Goal: Task Accomplishment & Management: Manage account settings

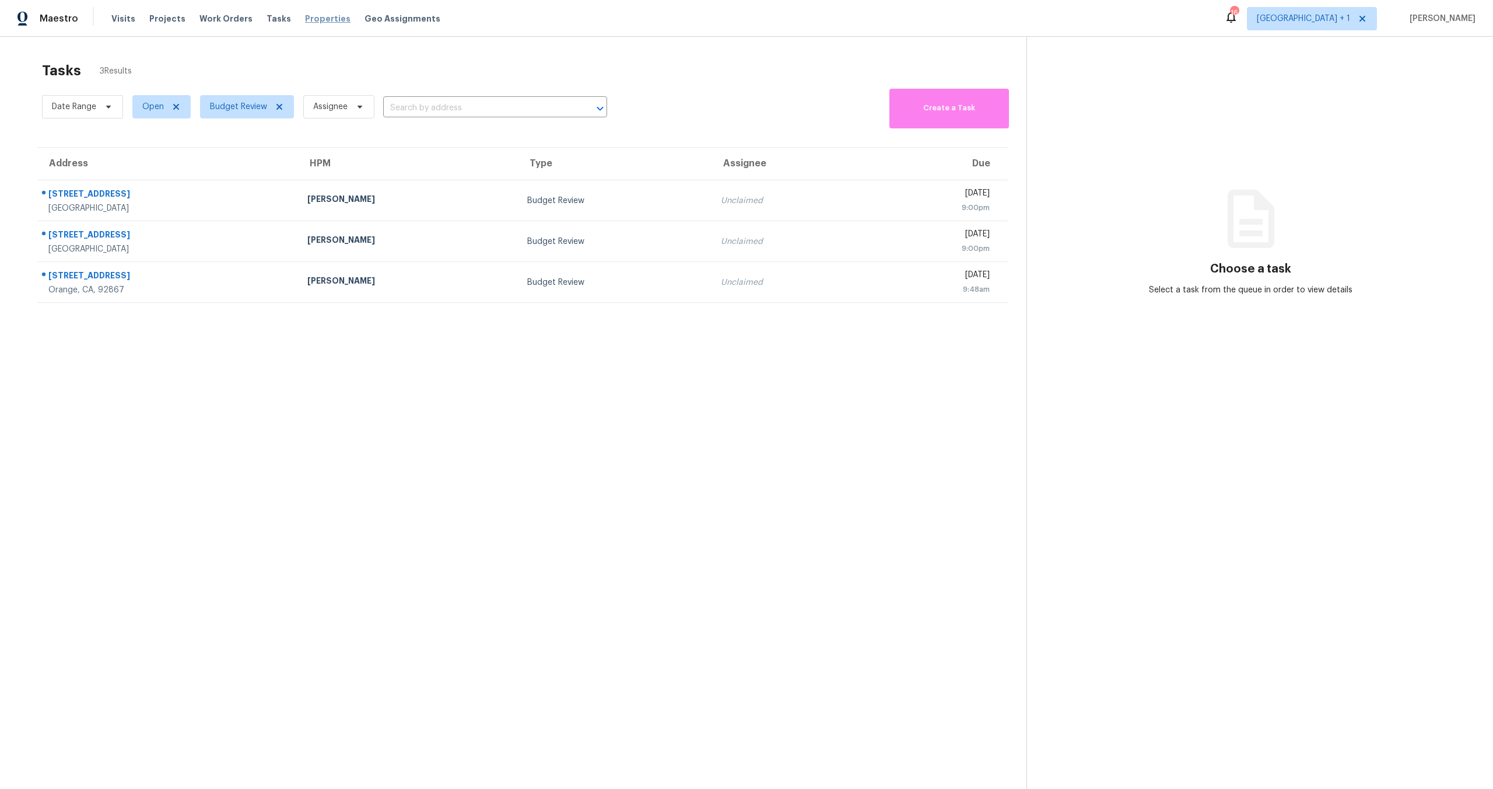
click at [307, 20] on span "Properties" at bounding box center [327, 19] width 45 height 12
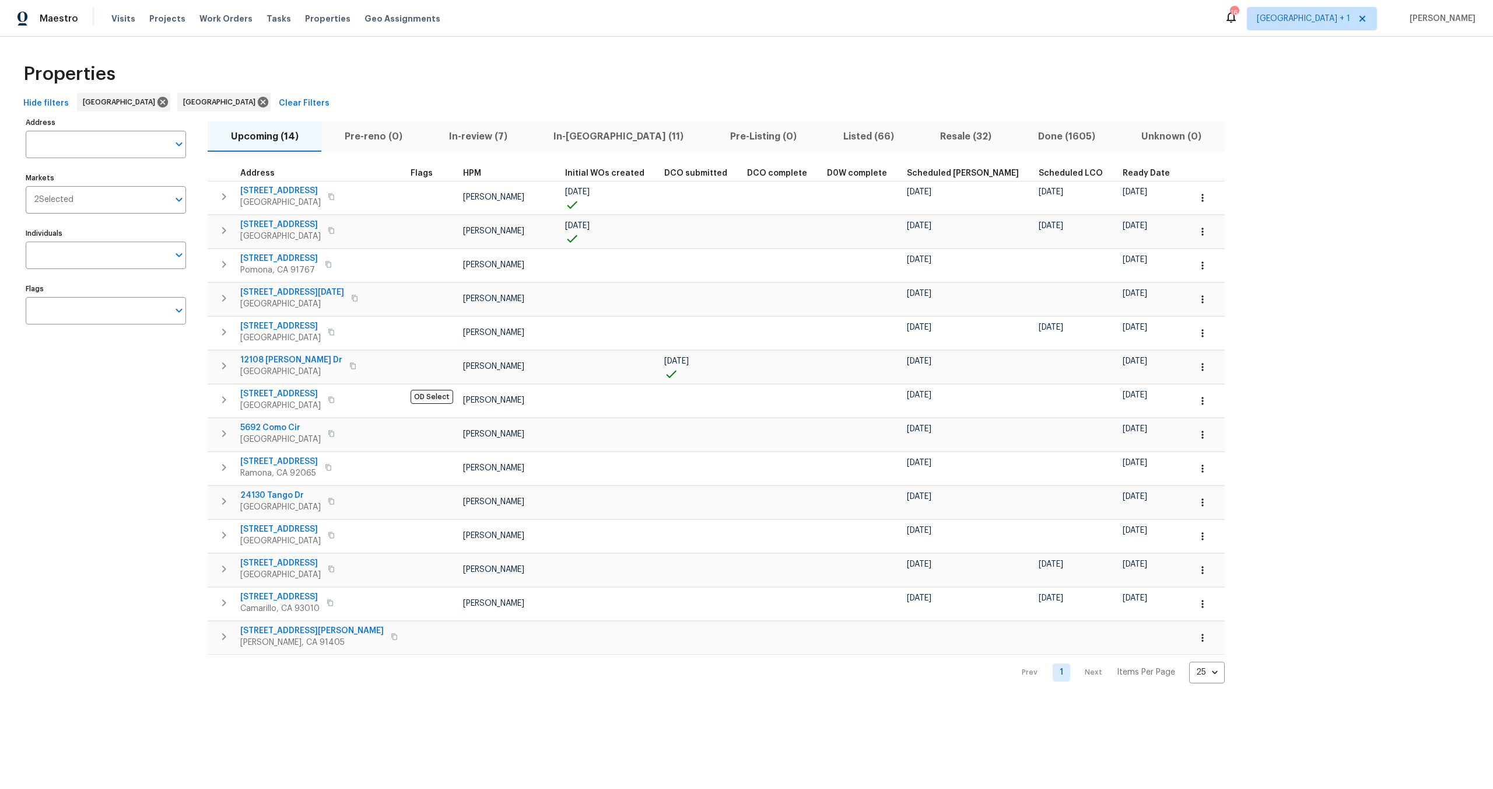
click at [444, 74] on div "Properties" at bounding box center [747, 73] width 1456 height 37
click at [609, 95] on div "Hide filters Los Angeles San Diego Clear Filters" at bounding box center [747, 104] width 1456 height 22
click at [523, 79] on div "Properties" at bounding box center [747, 73] width 1456 height 37
click at [581, 139] on span "In-reno (11)" at bounding box center [619, 136] width 163 height 16
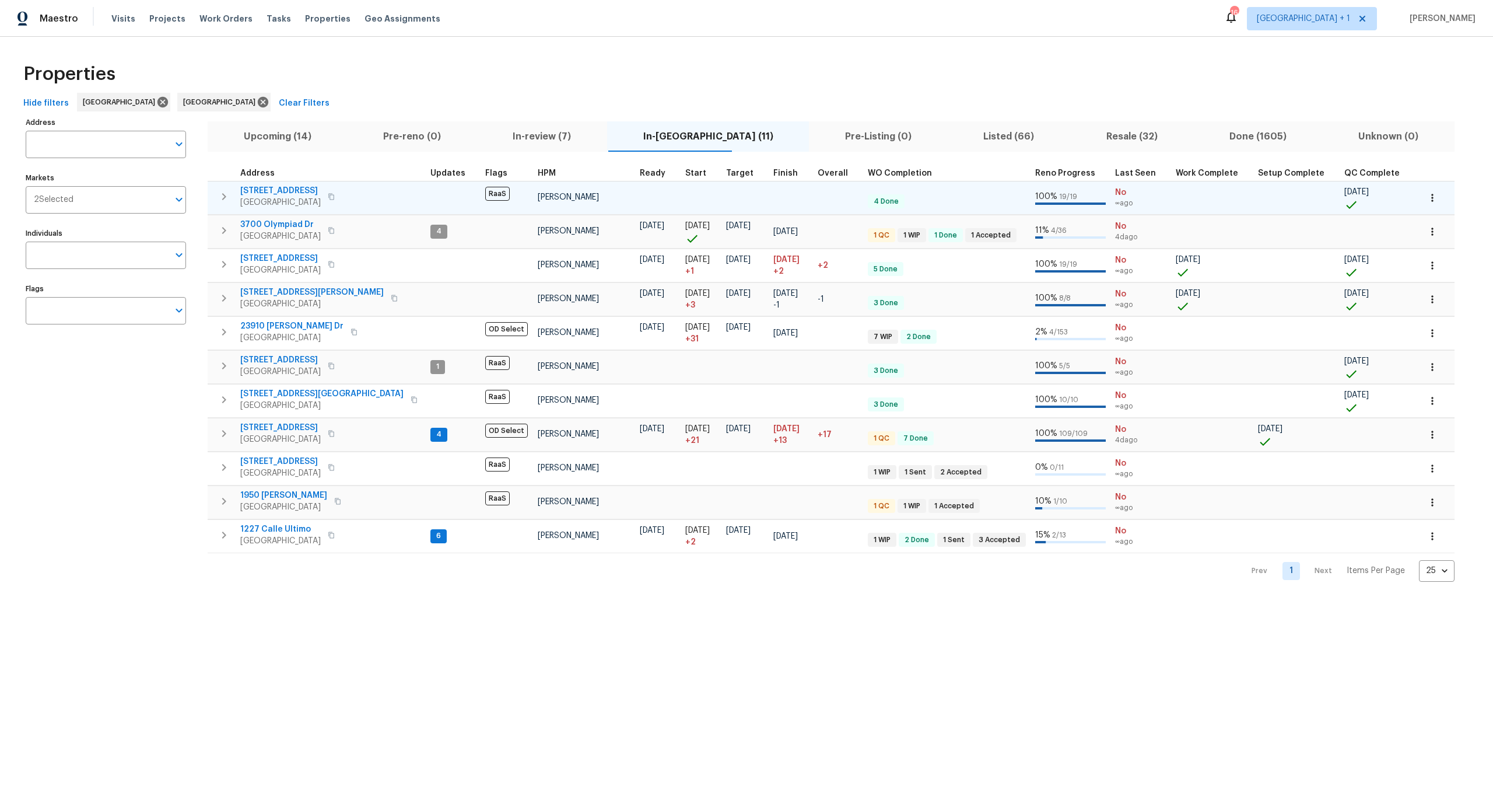
click at [284, 194] on span "5996 College Ave" at bounding box center [280, 191] width 80 height 12
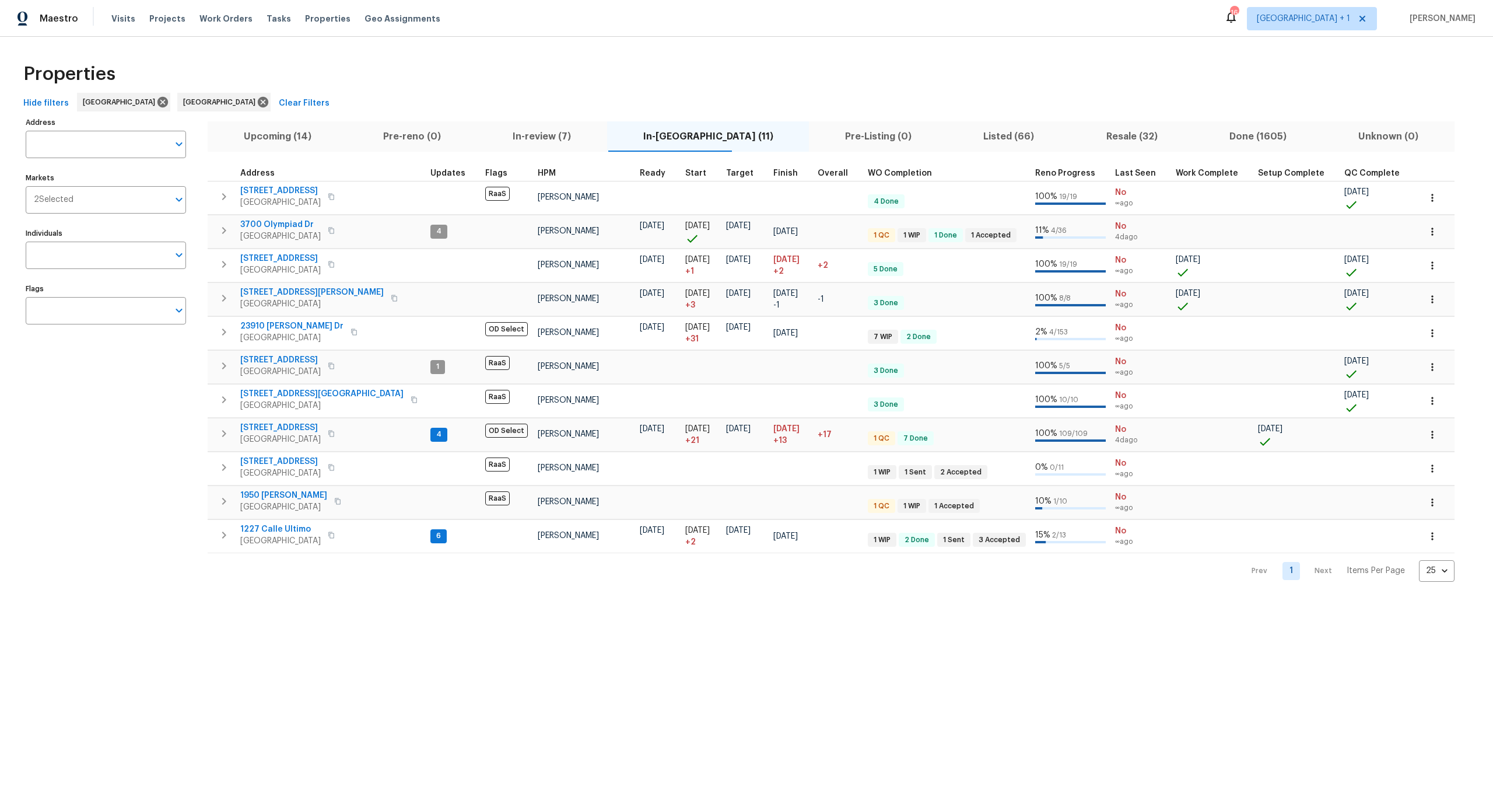
click at [334, 69] on div "Properties" at bounding box center [747, 73] width 1456 height 37
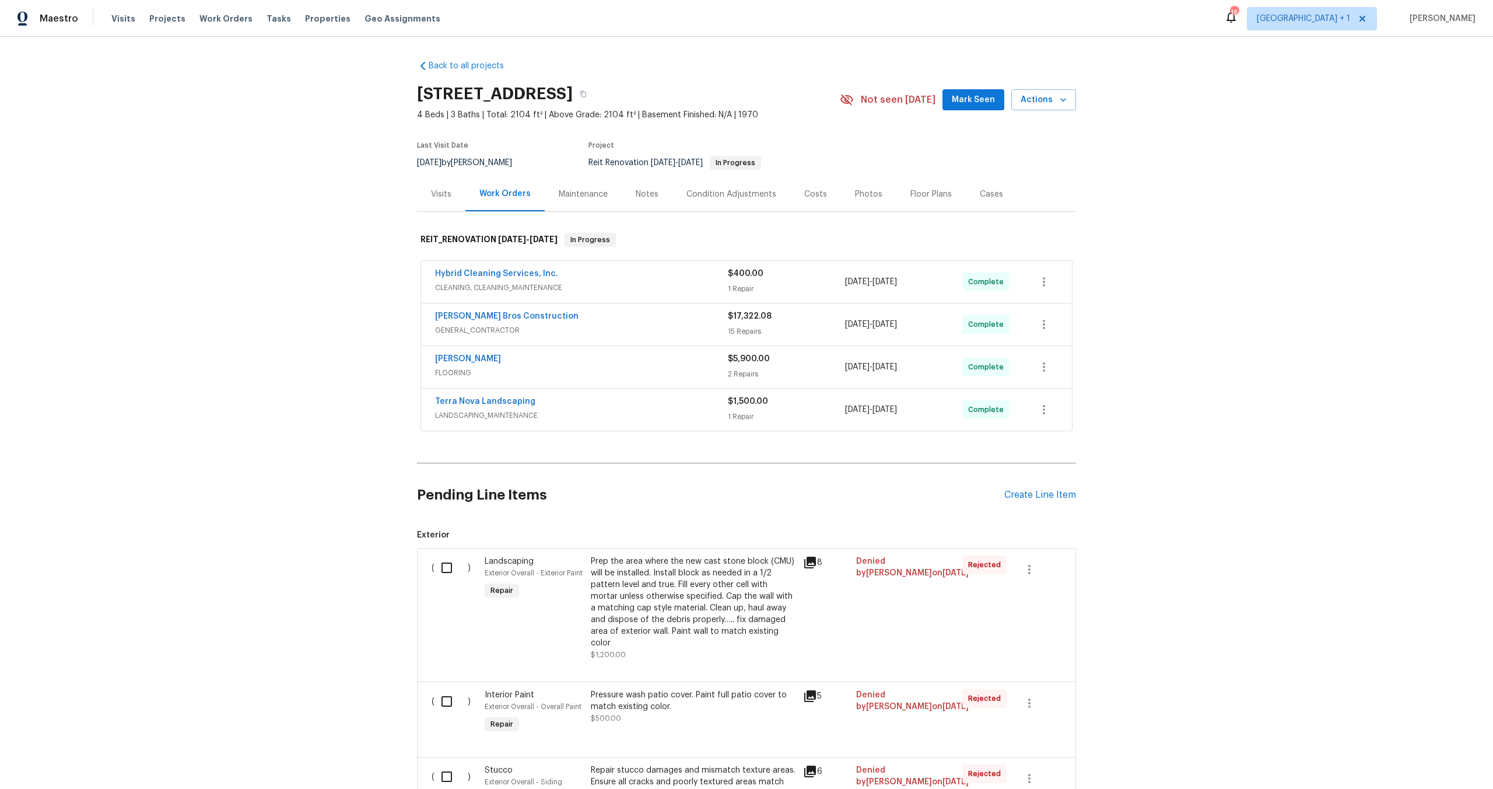
click at [439, 190] on div "Visits" at bounding box center [441, 194] width 20 height 12
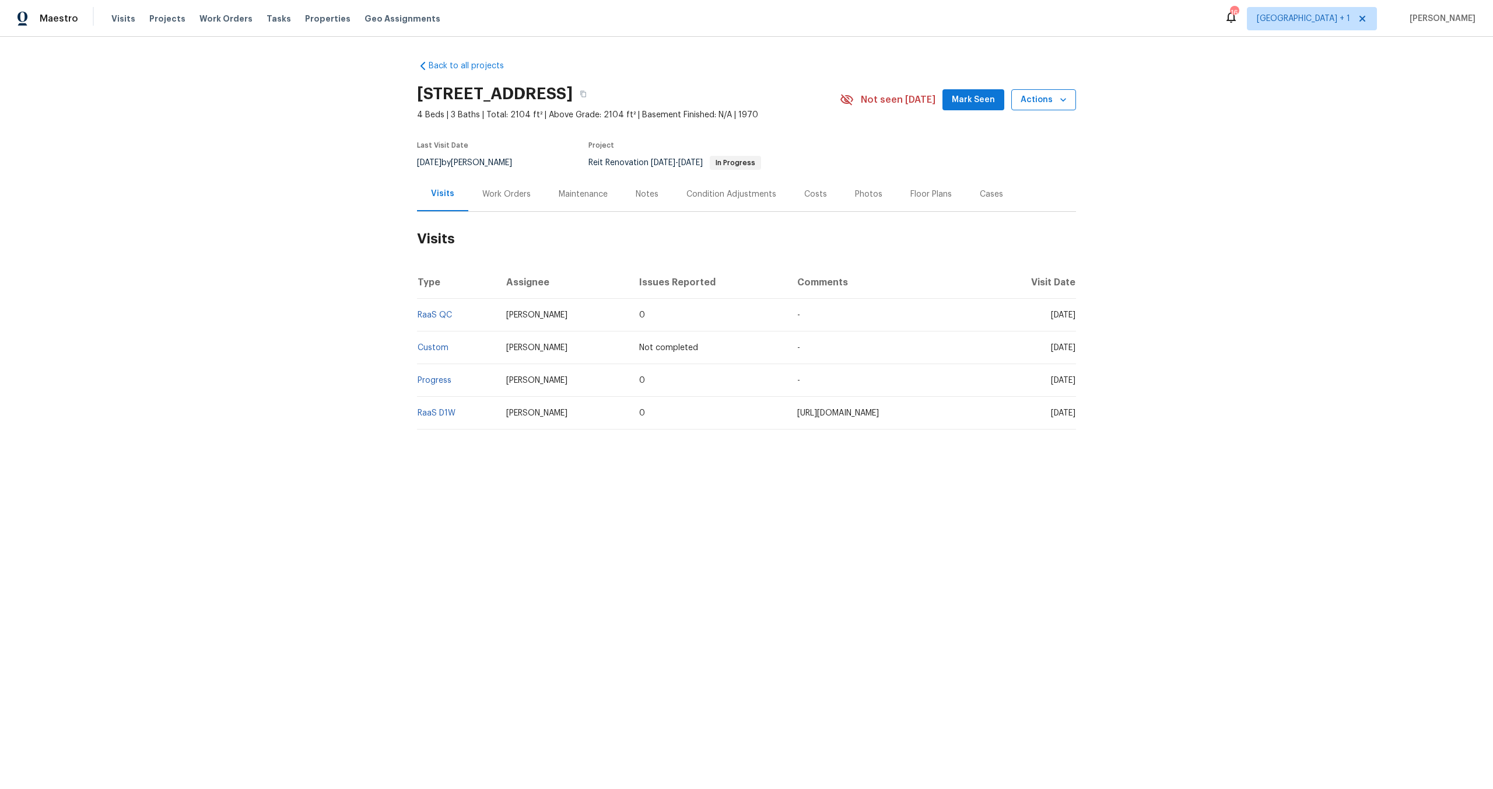
click at [1027, 99] on span "Actions" at bounding box center [1044, 100] width 46 height 15
click at [1000, 216] on p "Complete Reno" at bounding box center [997, 221] width 60 height 12
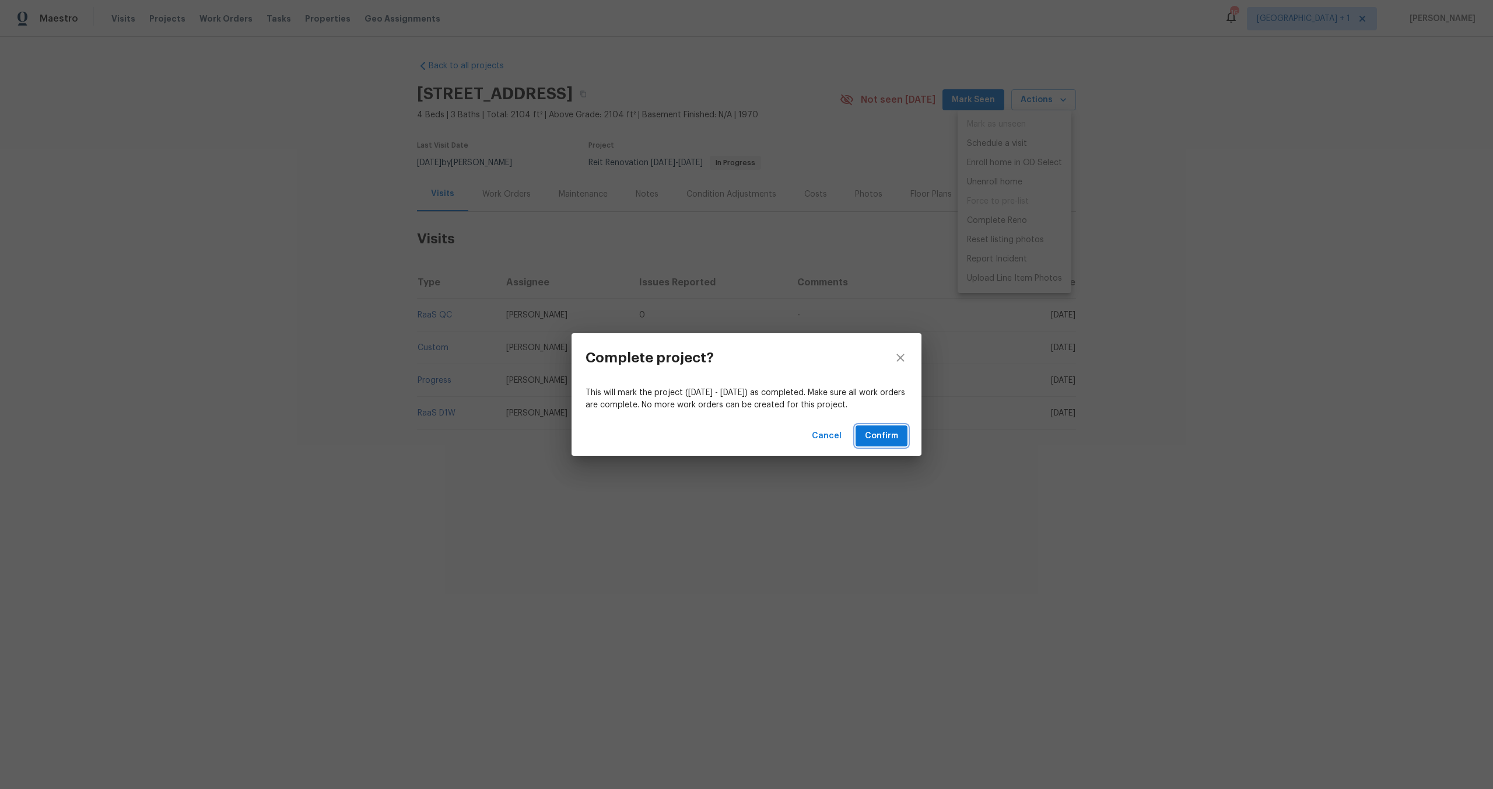
click at [882, 436] on span "Confirm" at bounding box center [881, 436] width 33 height 15
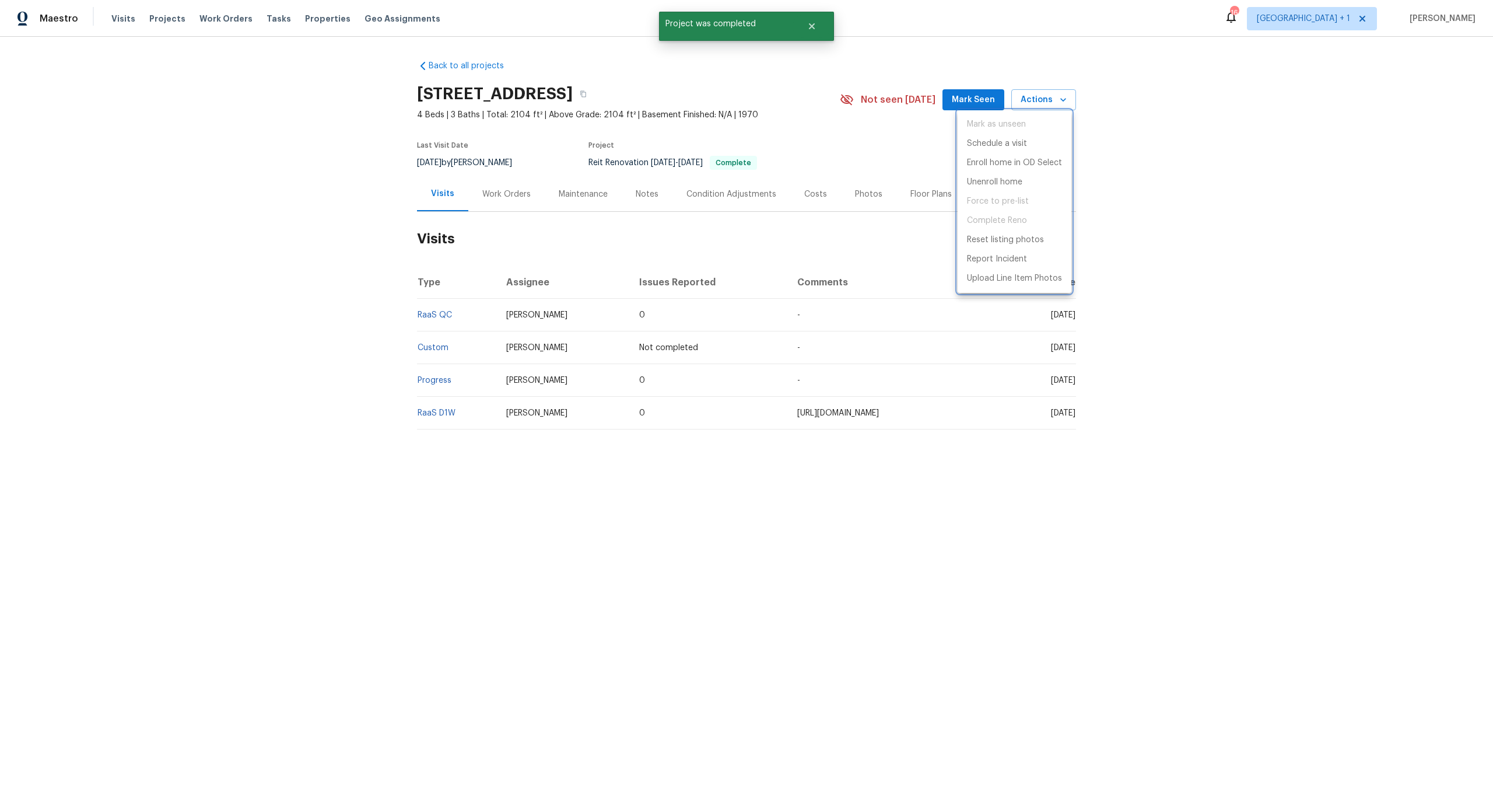
click at [1318, 380] on div at bounding box center [746, 394] width 1493 height 789
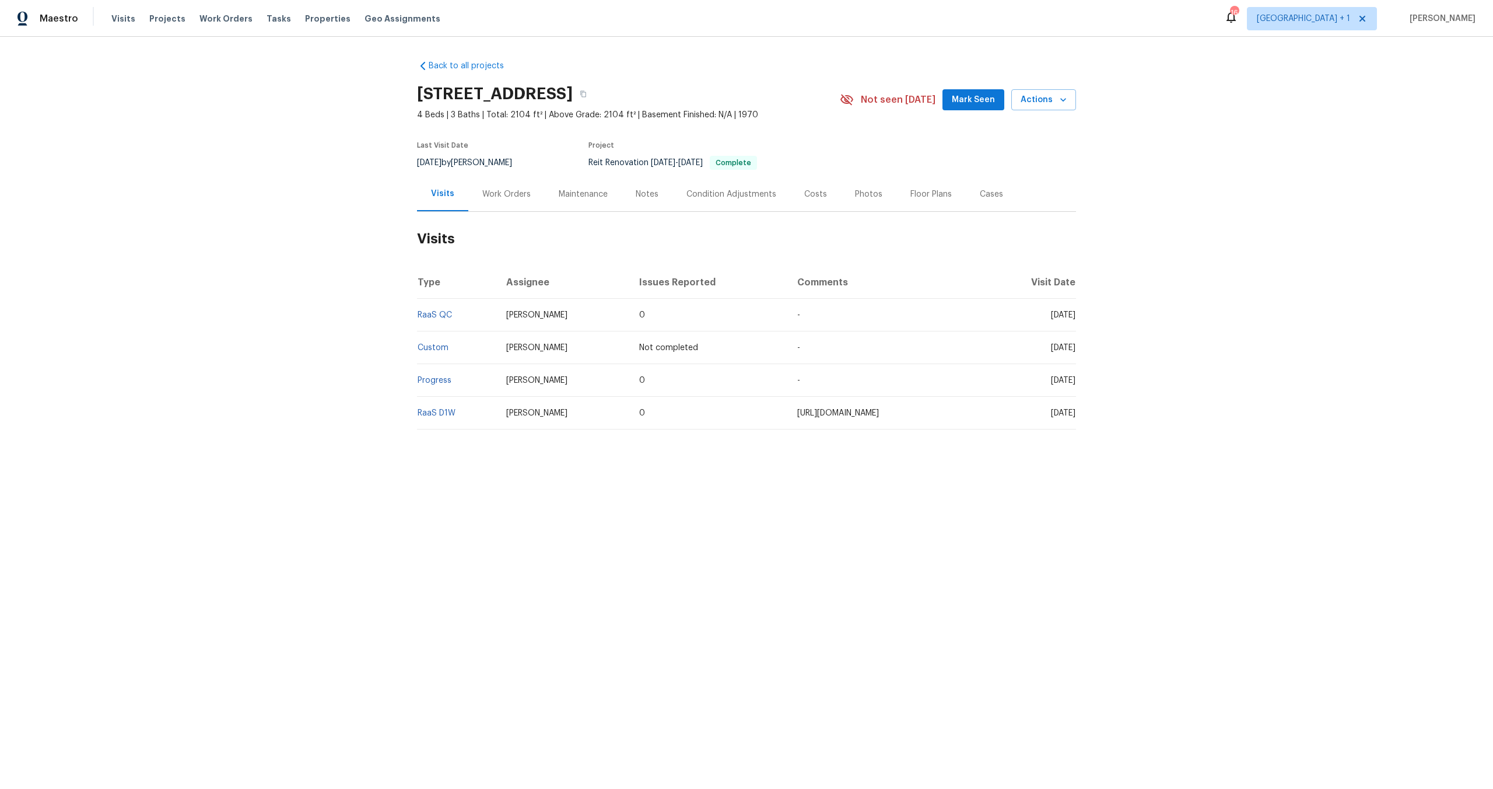
click at [238, 222] on div "Back to all projects 5996 College Ave, San Diego, CA 92120 4 Beds | 3 Baths | T…" at bounding box center [746, 273] width 1493 height 472
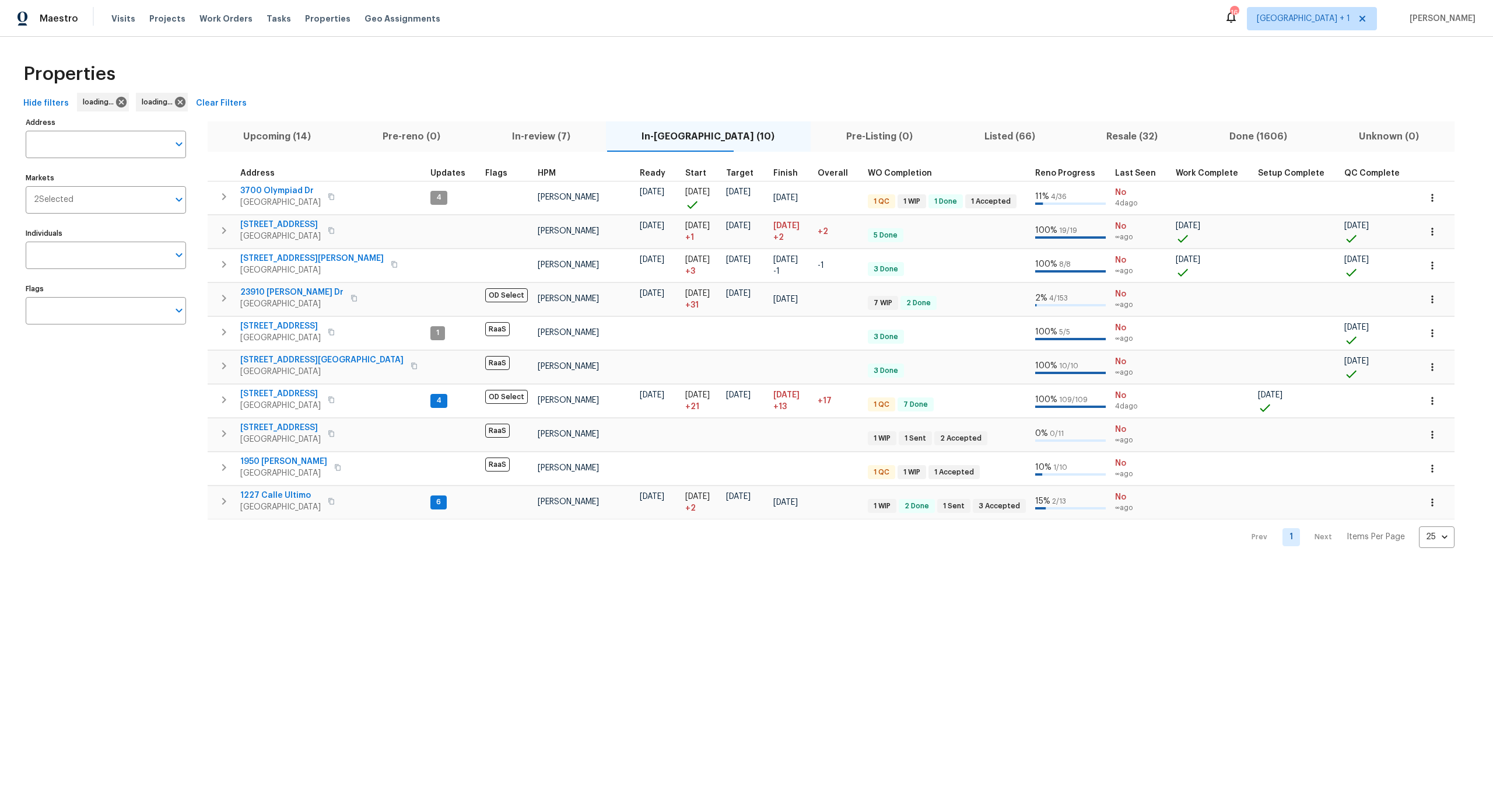
click at [371, 99] on div "Hide filters loading... loading... Clear Filters" at bounding box center [747, 104] width 1456 height 22
click at [408, 58] on div "Properties" at bounding box center [747, 73] width 1456 height 37
click at [662, 139] on span "In-reno (10)" at bounding box center [708, 136] width 191 height 16
click at [305, 221] on span "5989 Chaumont Dr" at bounding box center [280, 225] width 80 height 12
click at [426, 234] on td at bounding box center [453, 231] width 55 height 33
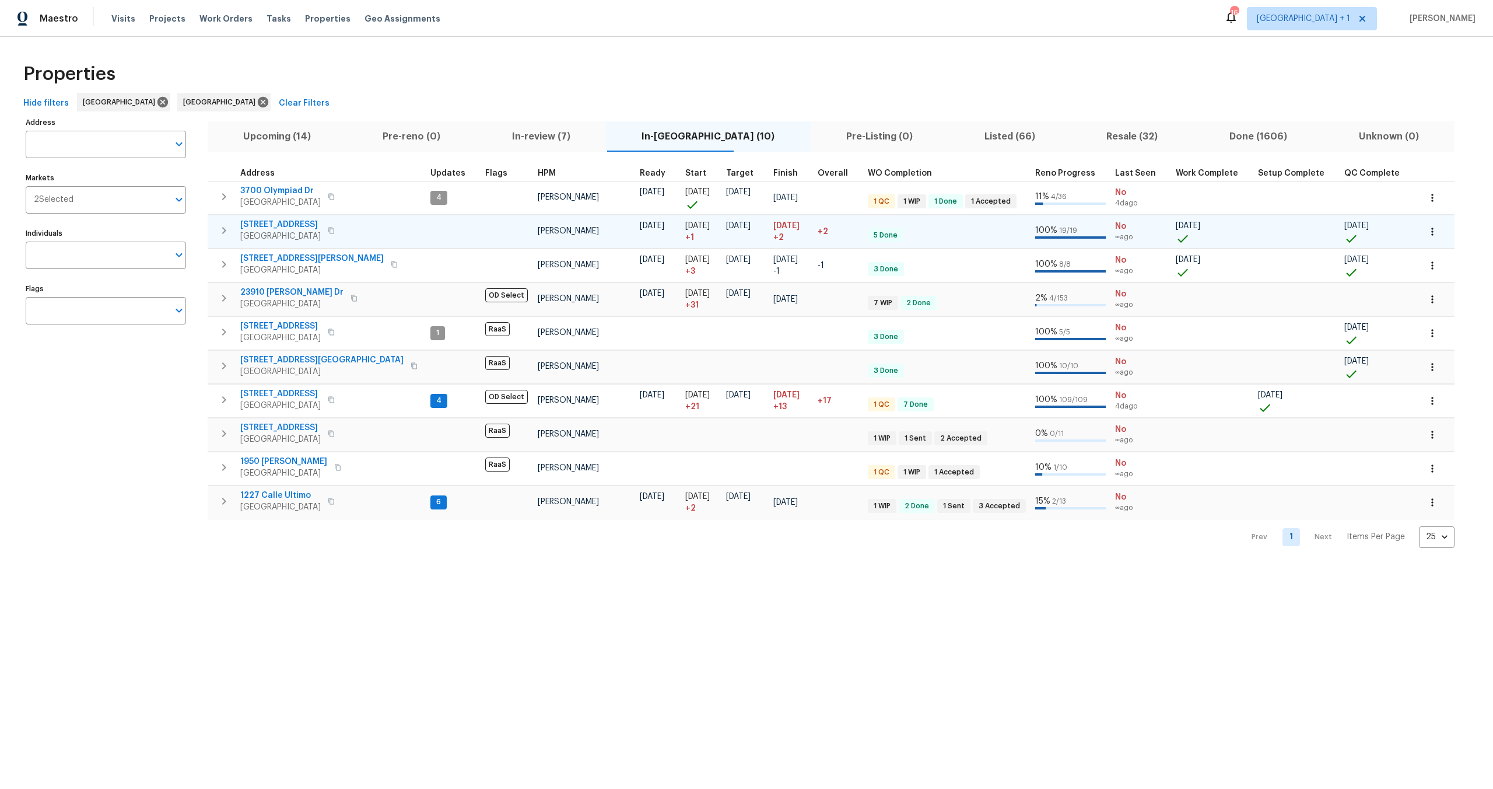
click at [426, 229] on td at bounding box center [453, 231] width 55 height 33
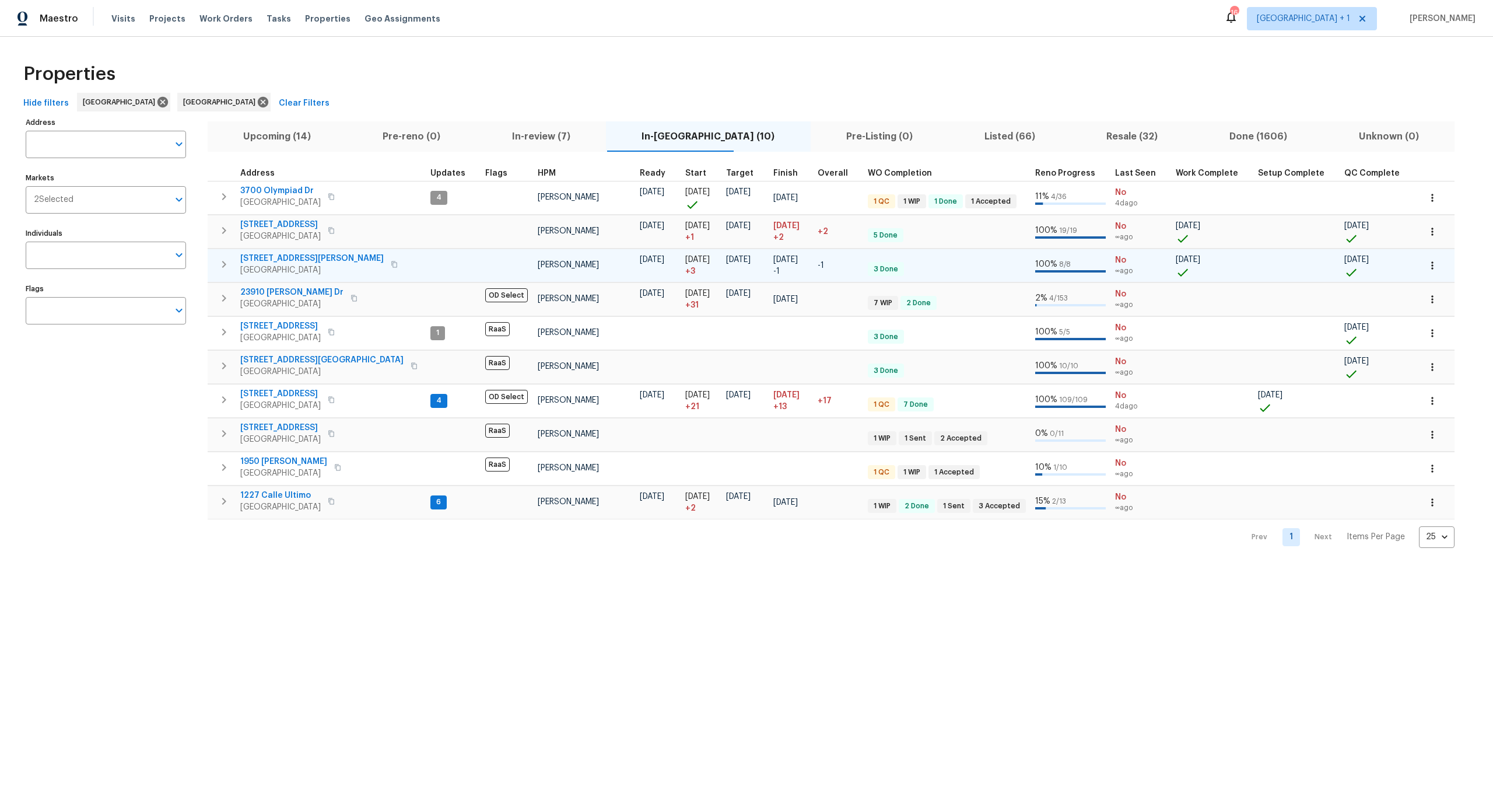
click at [277, 258] on span "1822 McDougal Way" at bounding box center [311, 259] width 143 height 12
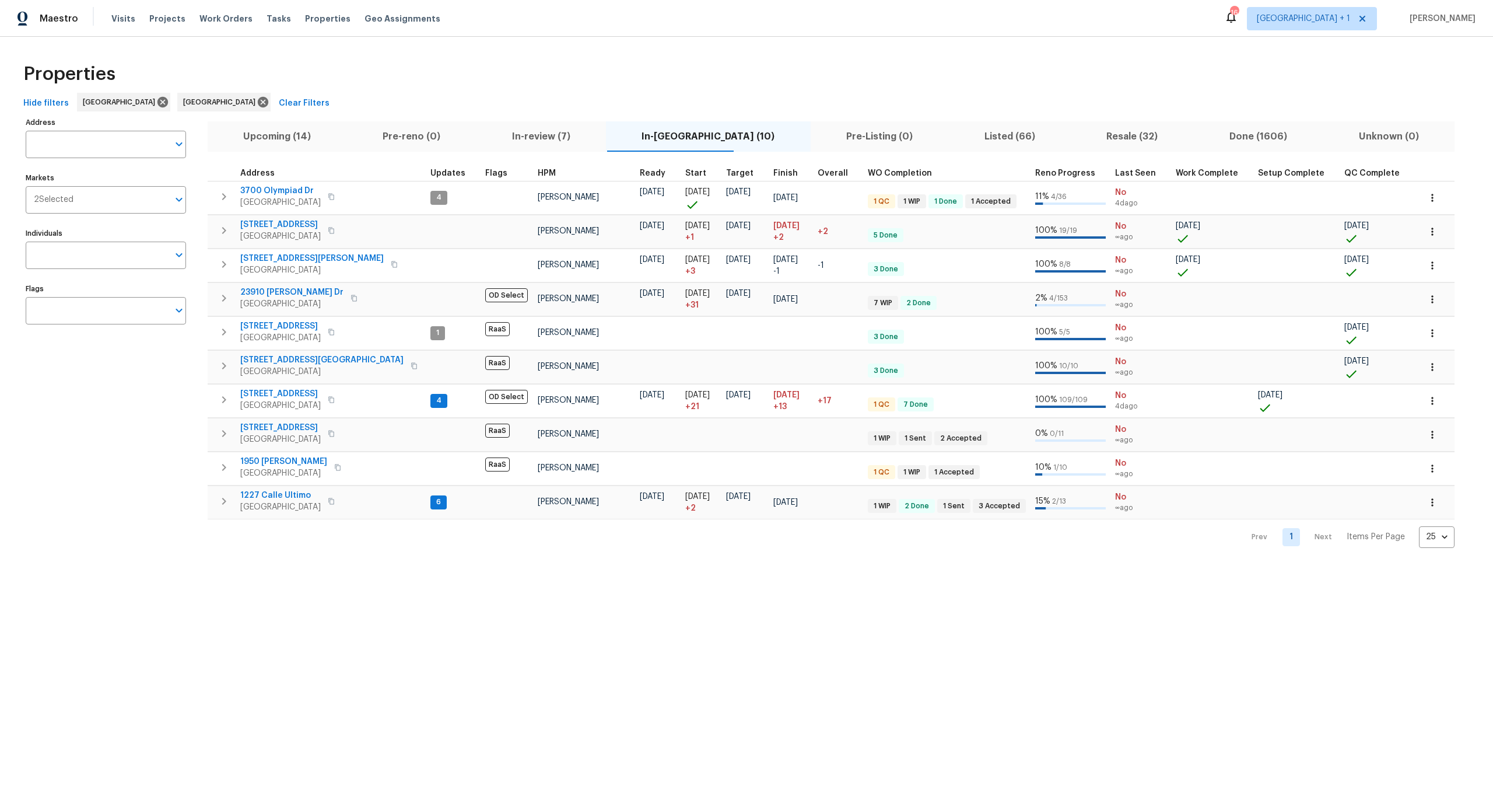
click at [124, 12] on div "Visits Projects Work Orders Tasks Properties Geo Assignments" at bounding box center [282, 18] width 343 height 23
click at [114, 23] on span "Visits" at bounding box center [123, 19] width 24 height 12
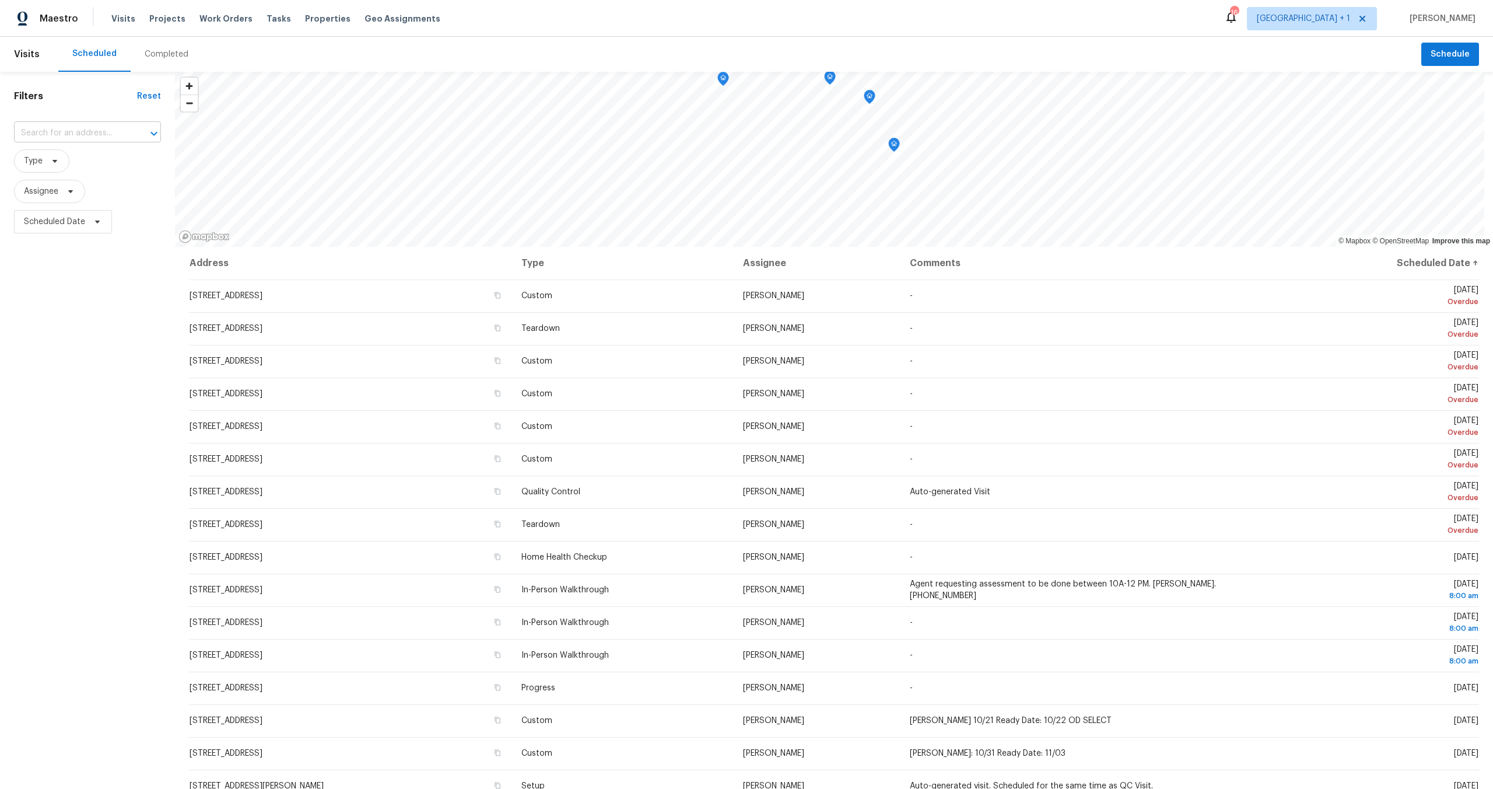
click at [70, 138] on input "text" at bounding box center [71, 133] width 114 height 18
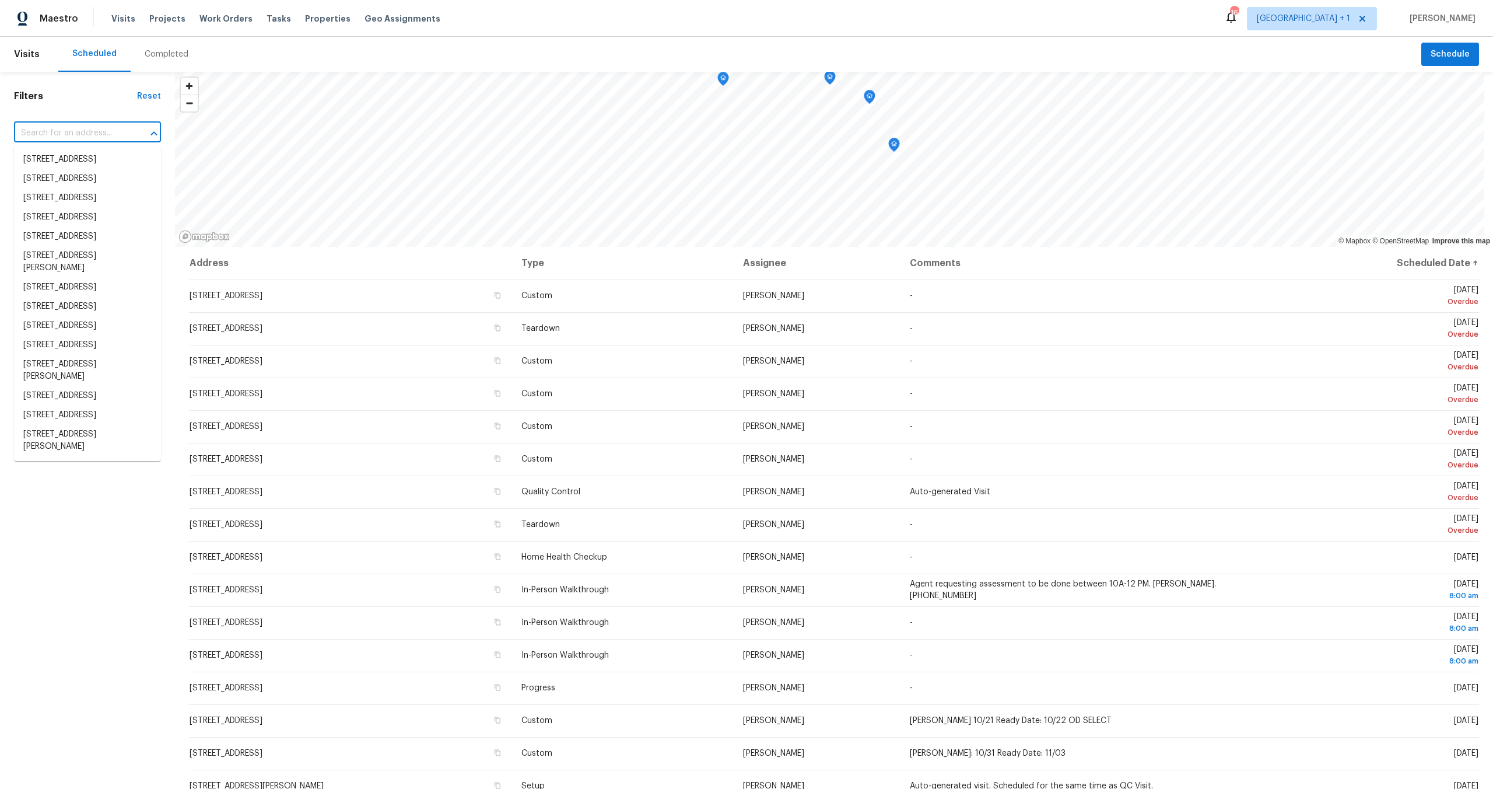
paste input "[STREET_ADDRESS][PERSON_NAME]"
type input "[STREET_ADDRESS][PERSON_NAME]"
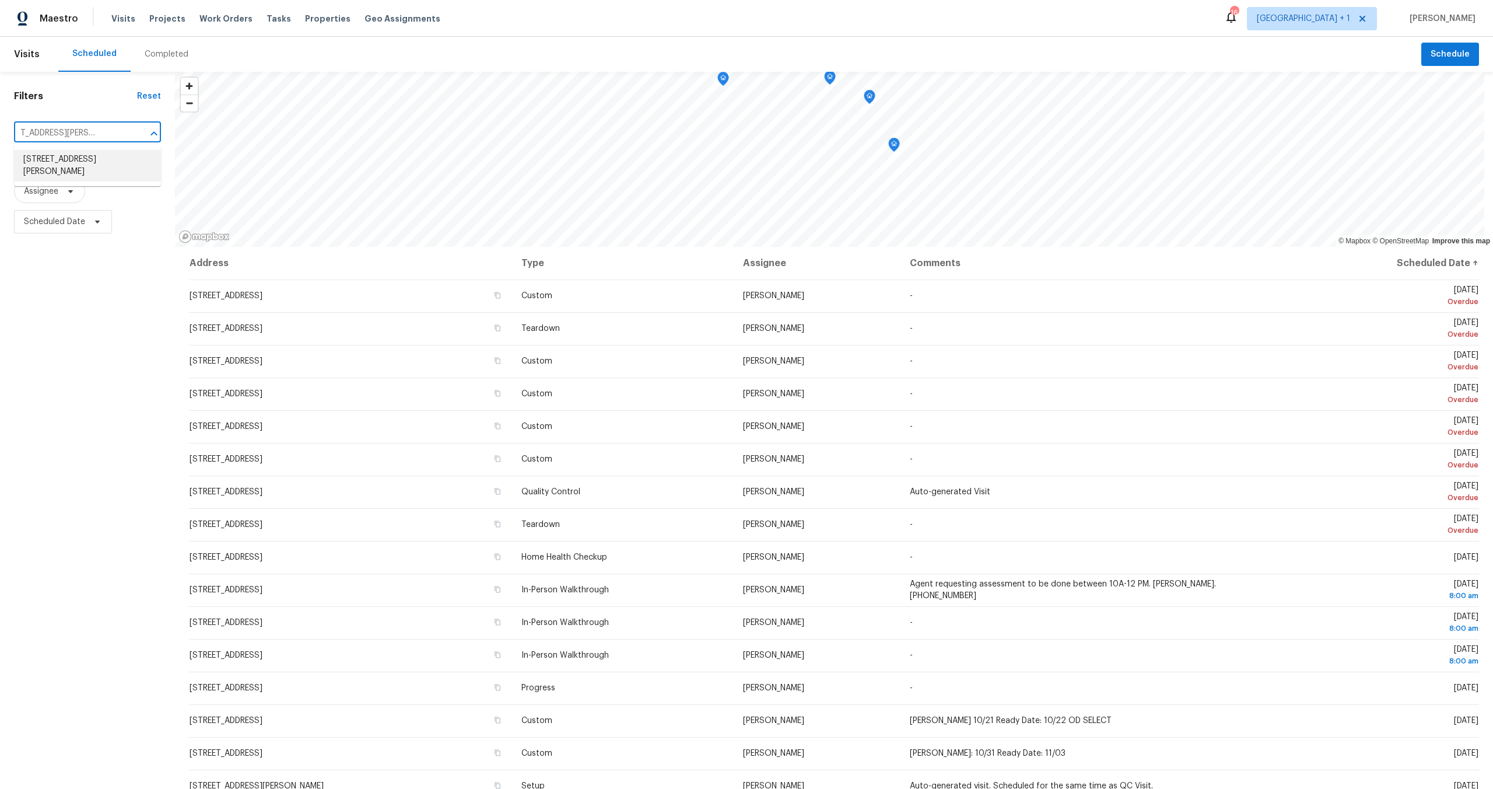
click at [65, 150] on li "[STREET_ADDRESS][PERSON_NAME]" at bounding box center [87, 165] width 147 height 31
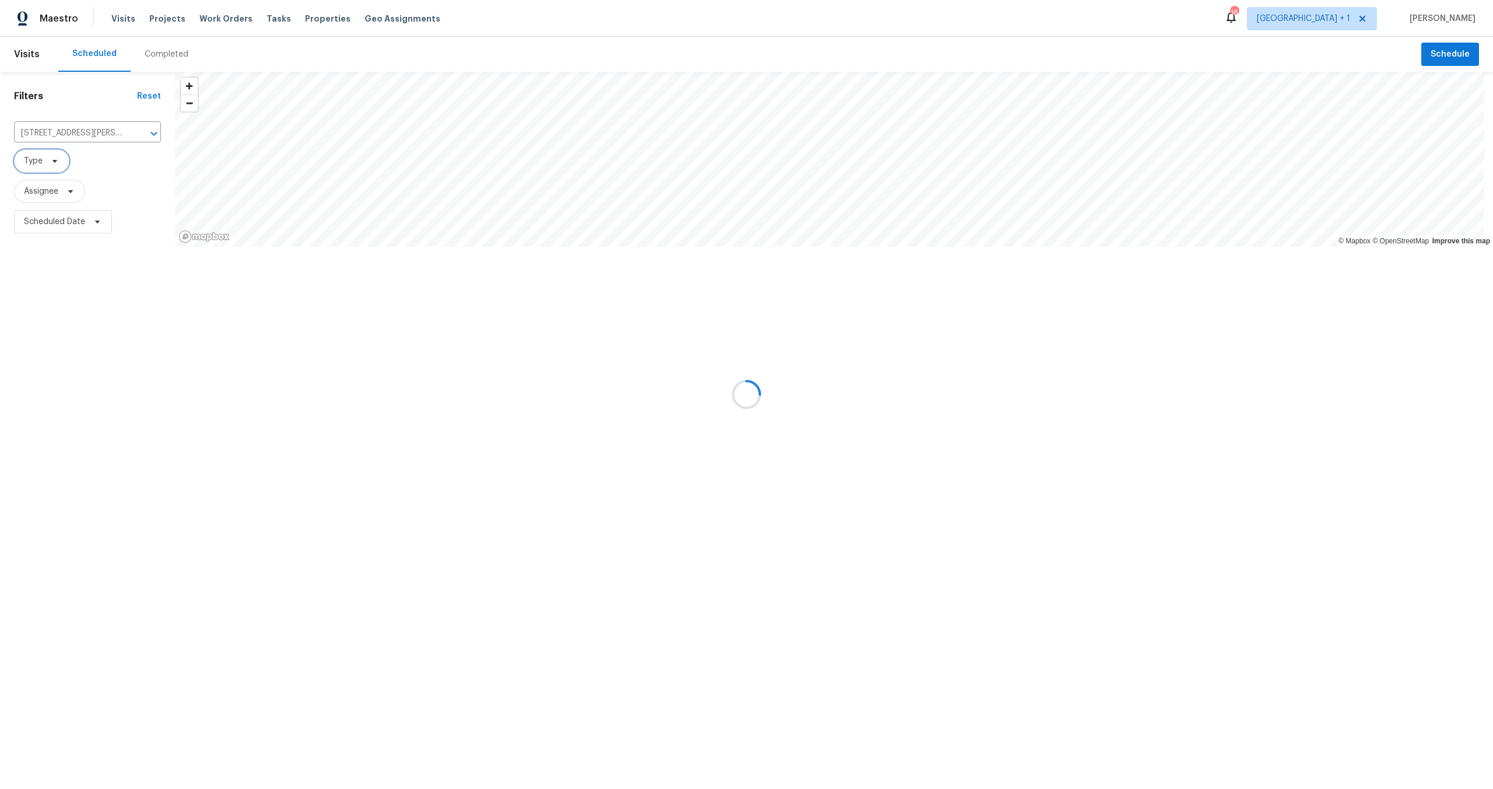
click at [66, 164] on span "Type" at bounding box center [41, 160] width 55 height 23
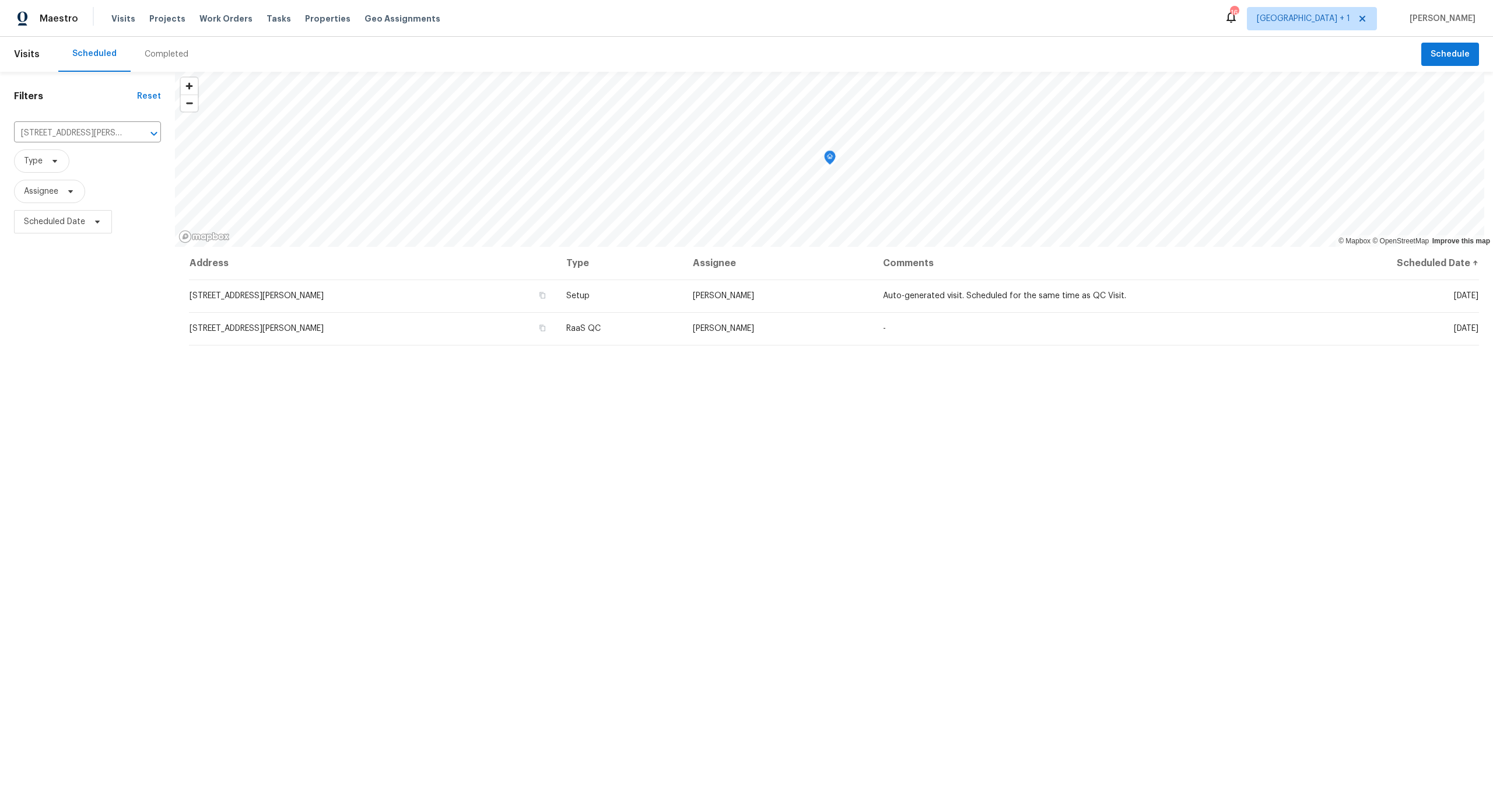
click at [678, 446] on div "Address Type Assignee Comments Scheduled Date ↑ 1822 McDougal Way, El Cajon, CA…" at bounding box center [834, 562] width 1318 height 631
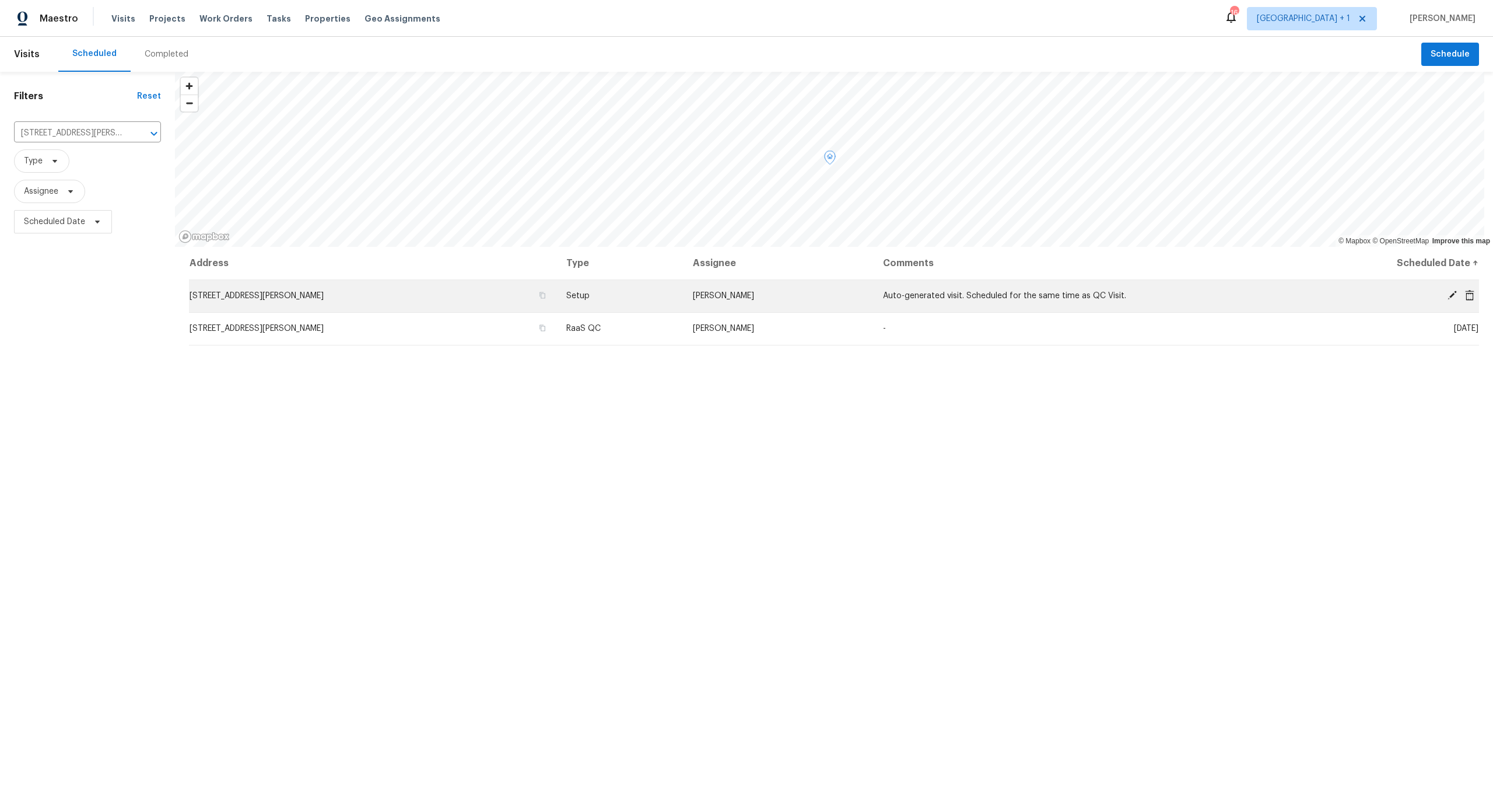
click at [1466, 298] on icon at bounding box center [1470, 295] width 10 height 10
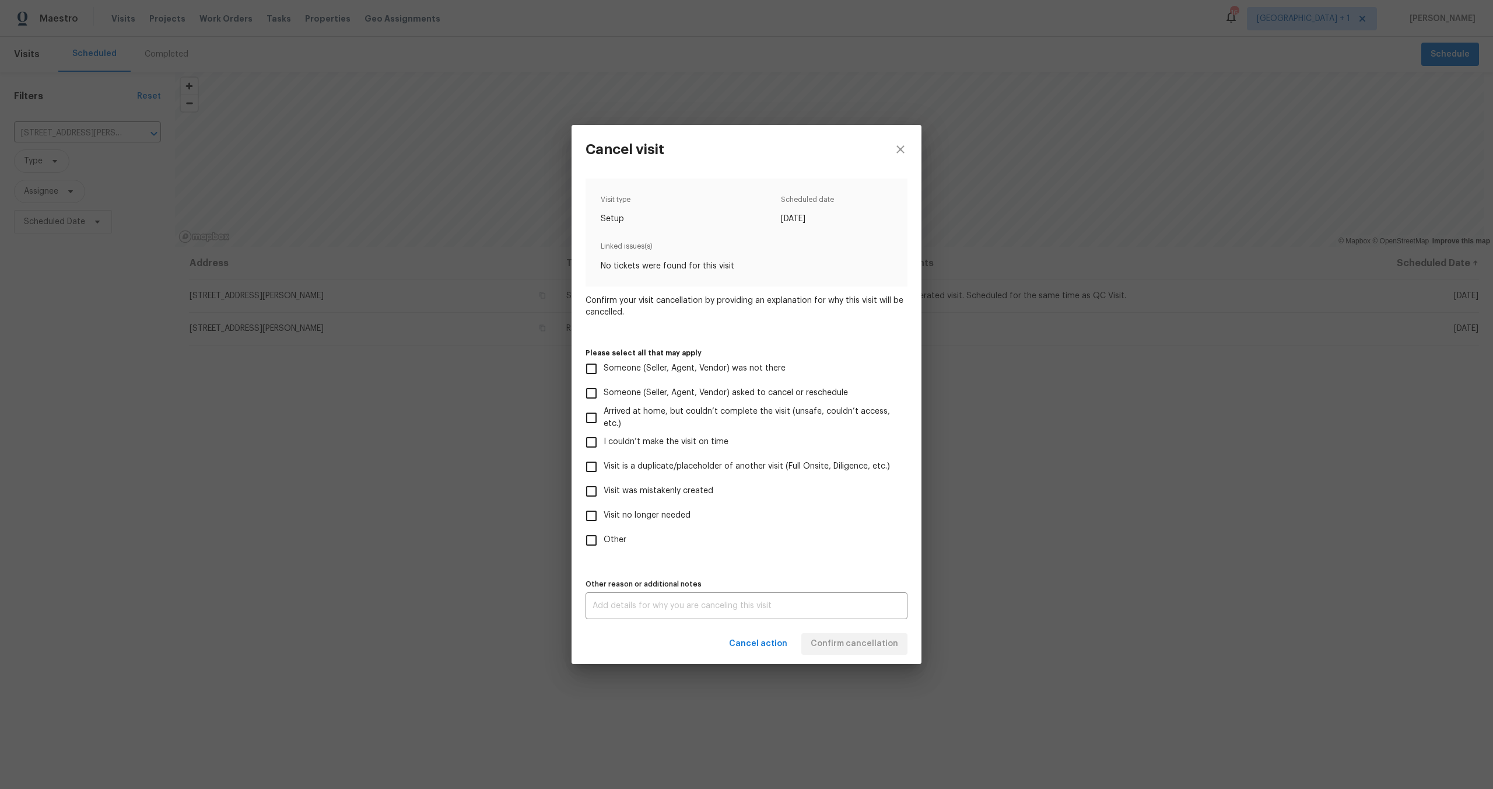
click at [591, 520] on input "Visit no longer needed" at bounding box center [591, 515] width 24 height 24
checkbox input "true"
click at [589, 493] on input "Visit was mistakenly created" at bounding box center [591, 491] width 24 height 24
checkbox input "true"
click at [599, 517] on input "Visit no longer needed" at bounding box center [591, 515] width 24 height 24
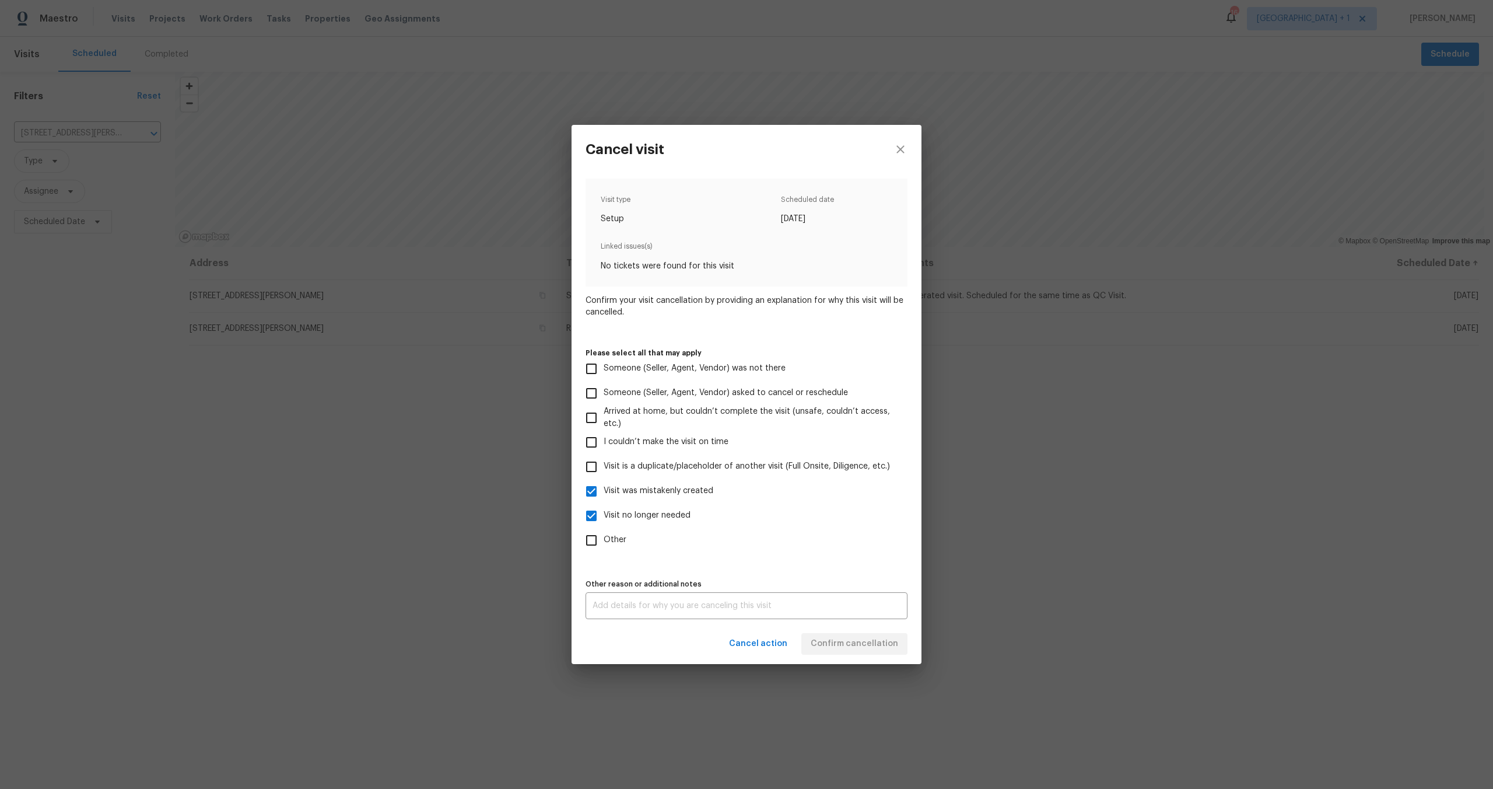
checkbox input "false"
click at [843, 651] on button "Confirm cancellation" at bounding box center [854, 644] width 106 height 22
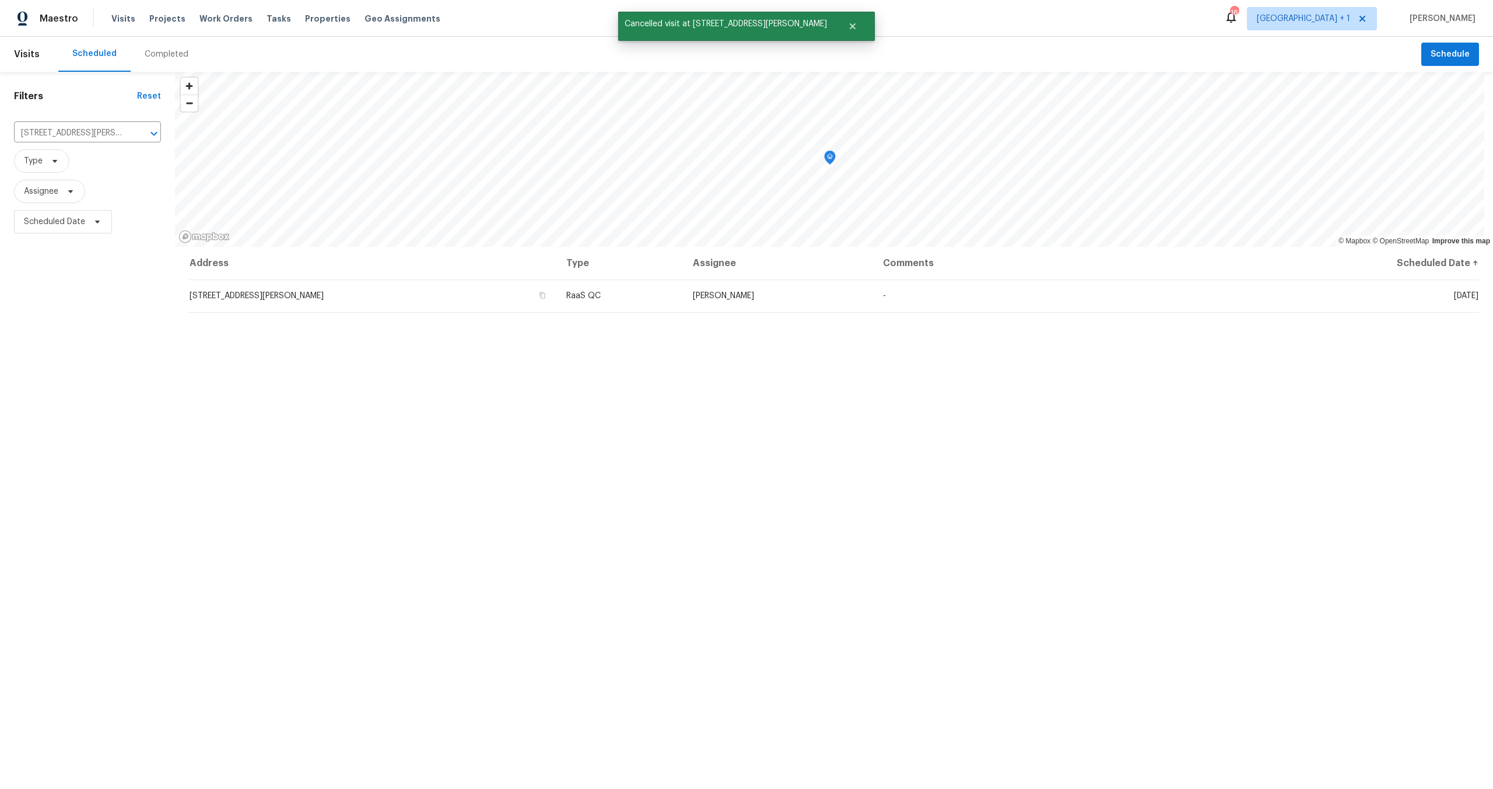
click at [595, 469] on div "Address Type Assignee Comments Scheduled Date ↑ 1822 McDougal Way, El Cajon, CA…" at bounding box center [834, 562] width 1318 height 631
click at [317, 19] on span "Properties" at bounding box center [327, 19] width 45 height 12
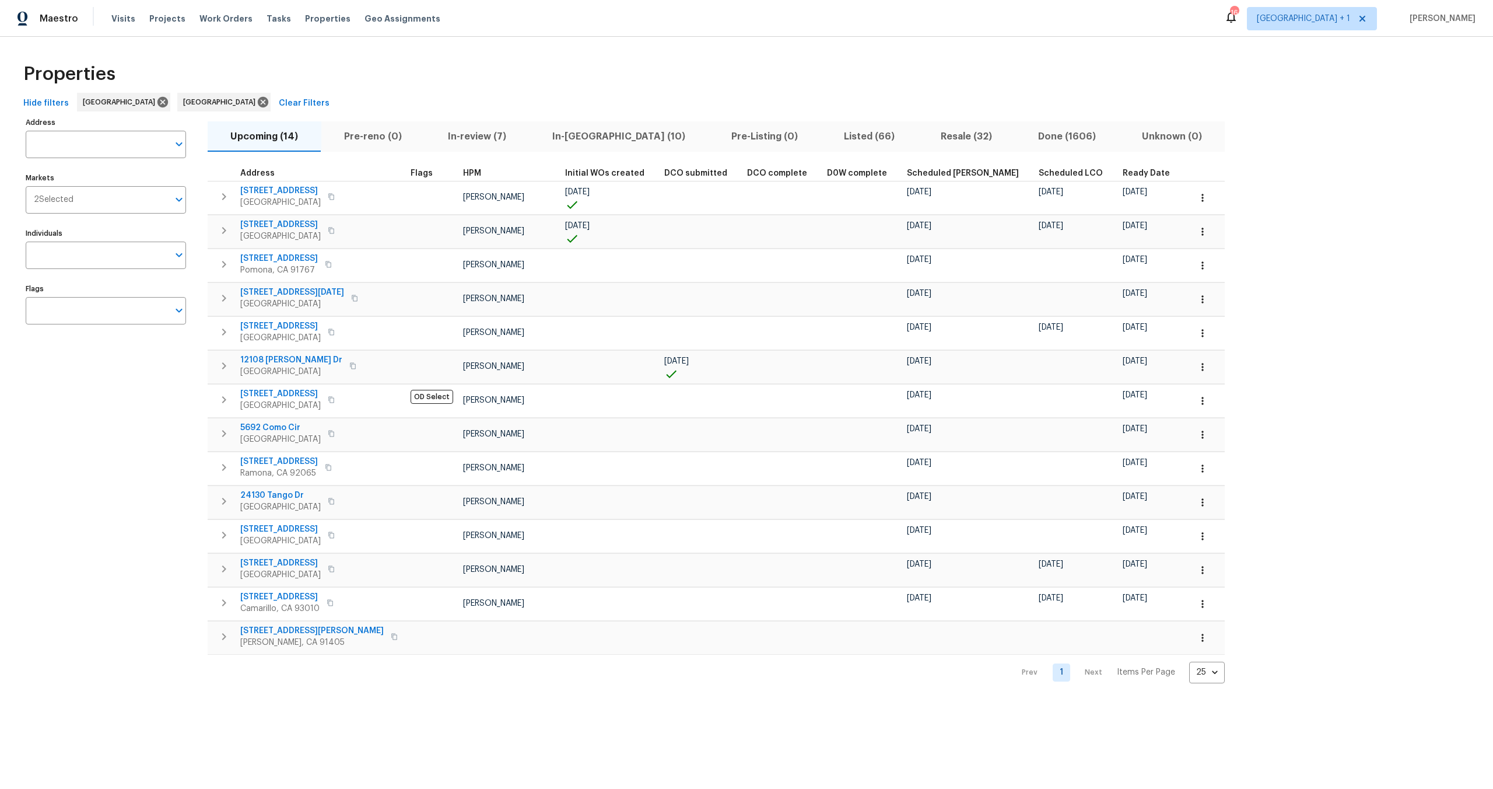
click at [587, 137] on span "In-reno (10)" at bounding box center [619, 136] width 165 height 16
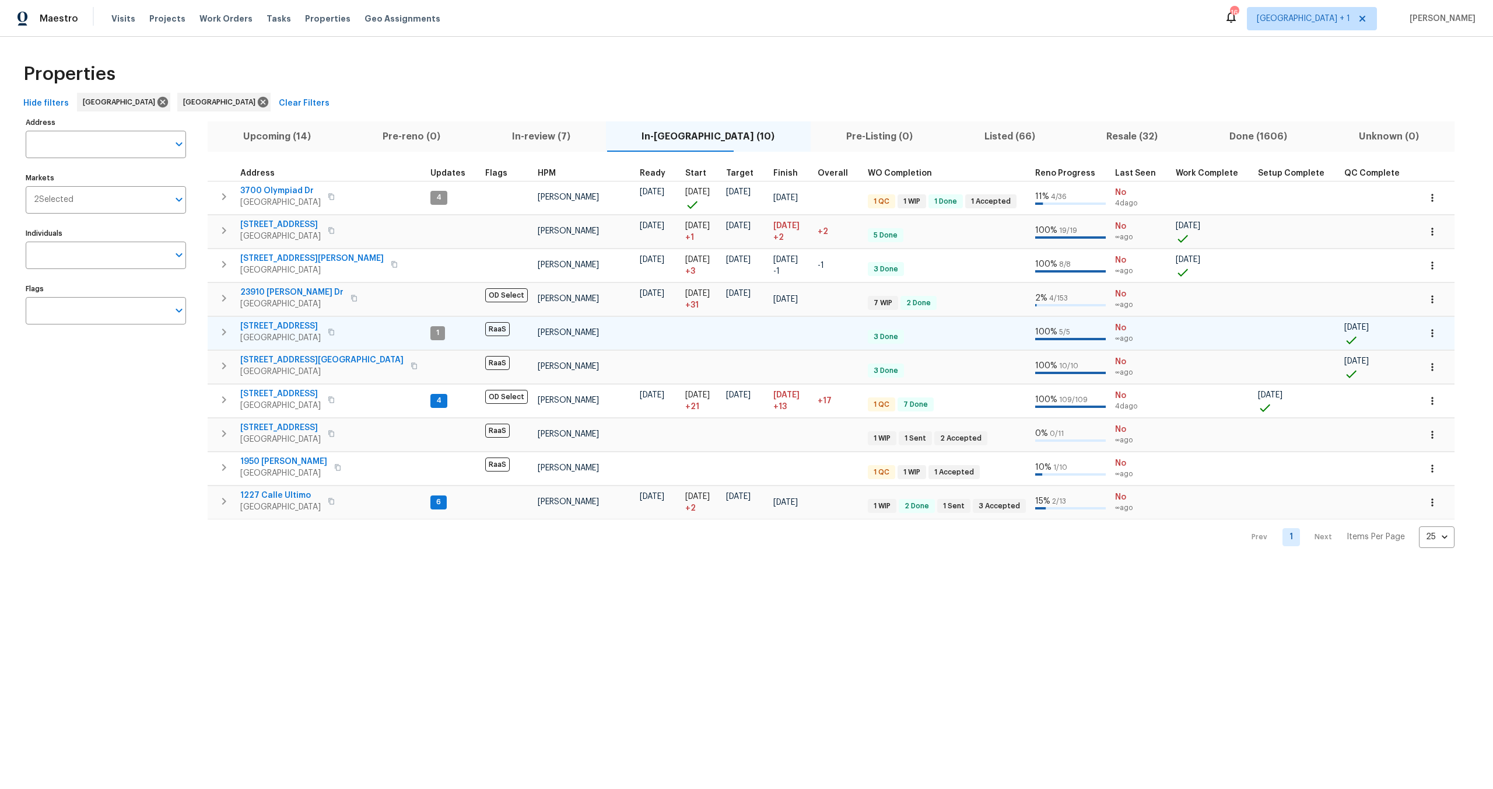
click at [1420, 337] on button "button" at bounding box center [1433, 333] width 26 height 26
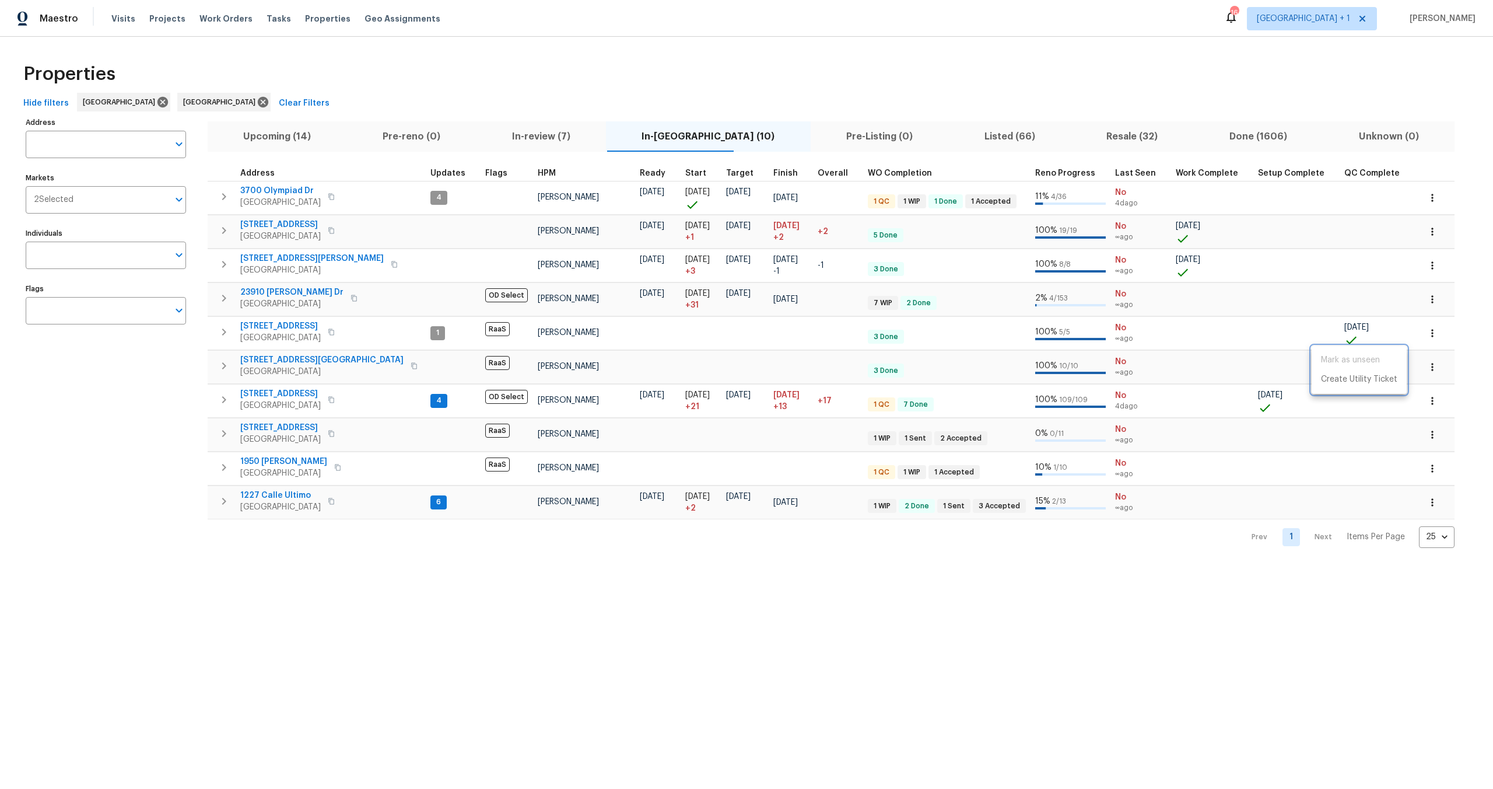
click at [266, 330] on div at bounding box center [746, 394] width 1493 height 789
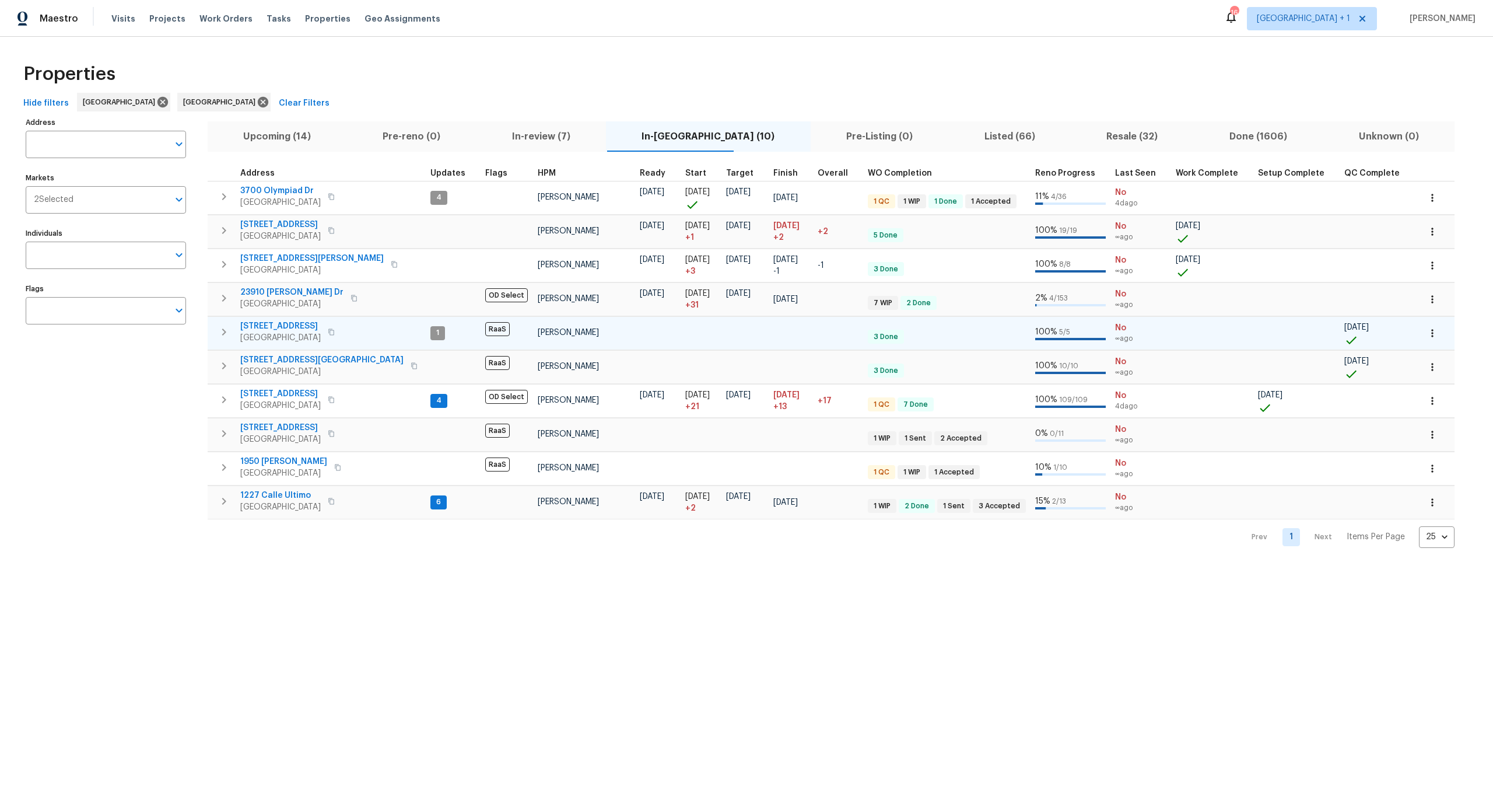
click at [268, 328] on span "16121 Filbert St" at bounding box center [280, 326] width 80 height 12
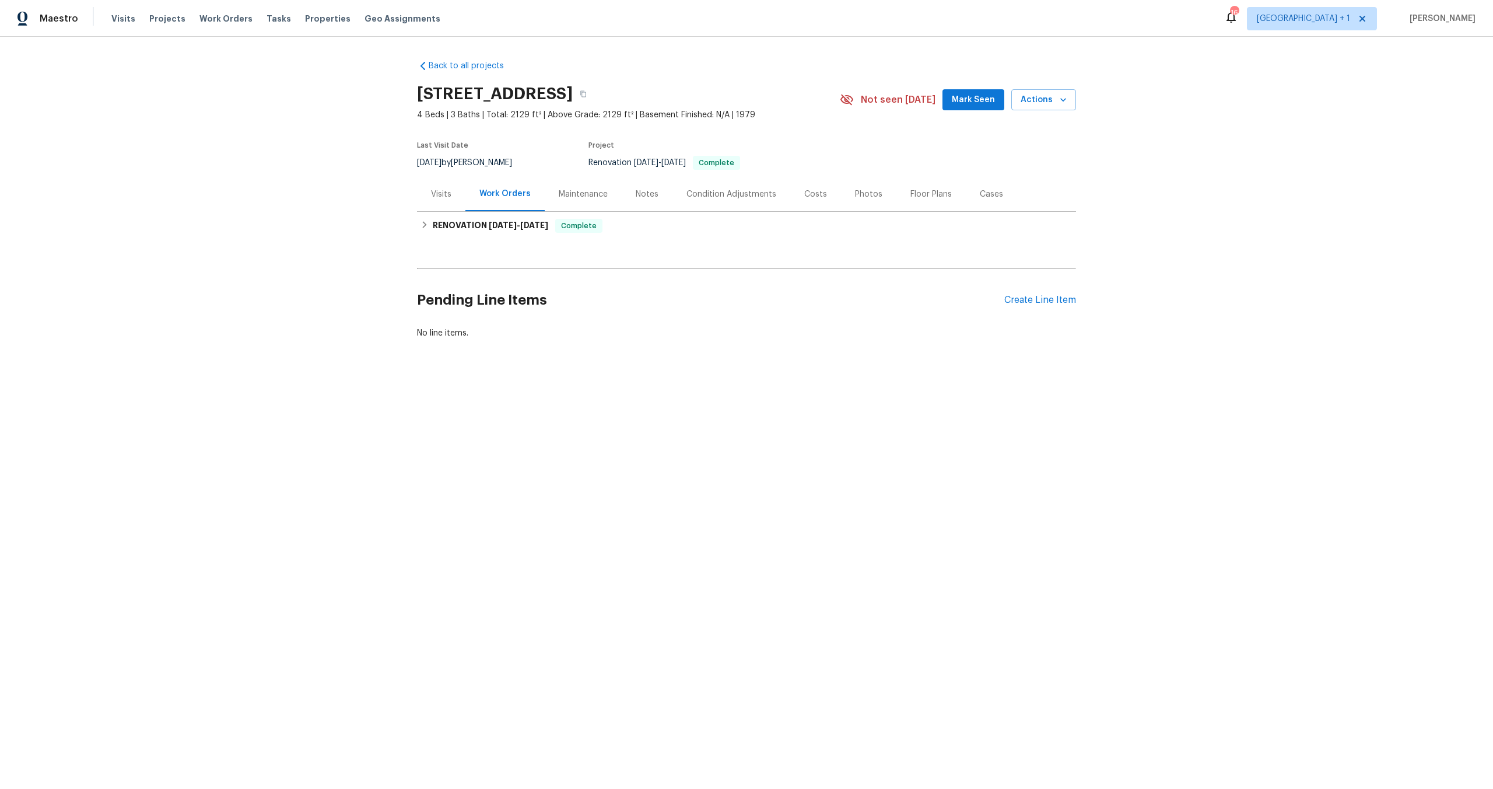
click at [436, 195] on div "Visits" at bounding box center [441, 194] width 20 height 12
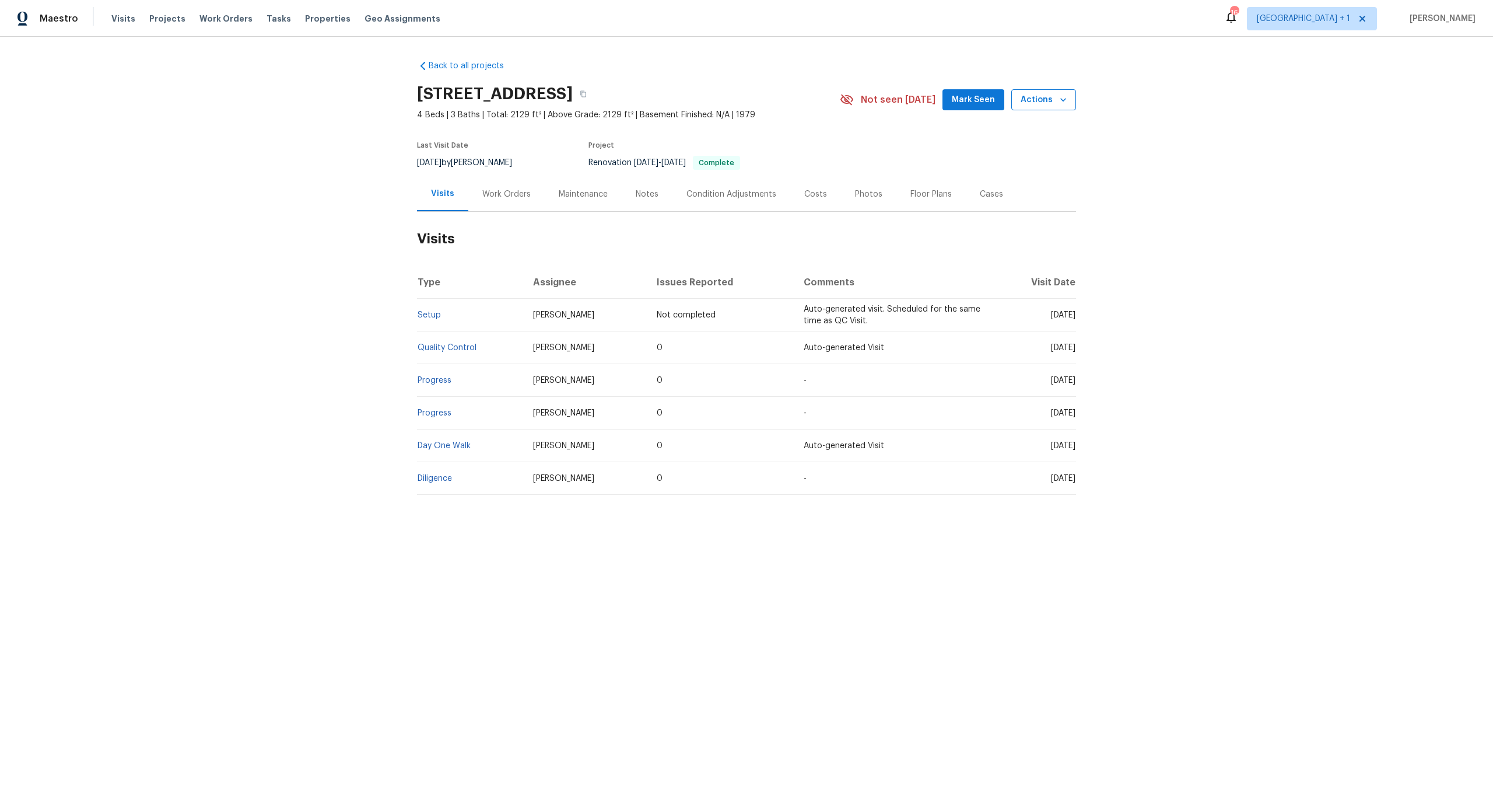
click at [1045, 97] on span "Actions" at bounding box center [1044, 100] width 46 height 15
click at [1006, 138] on p "Schedule a visit" at bounding box center [997, 144] width 60 height 12
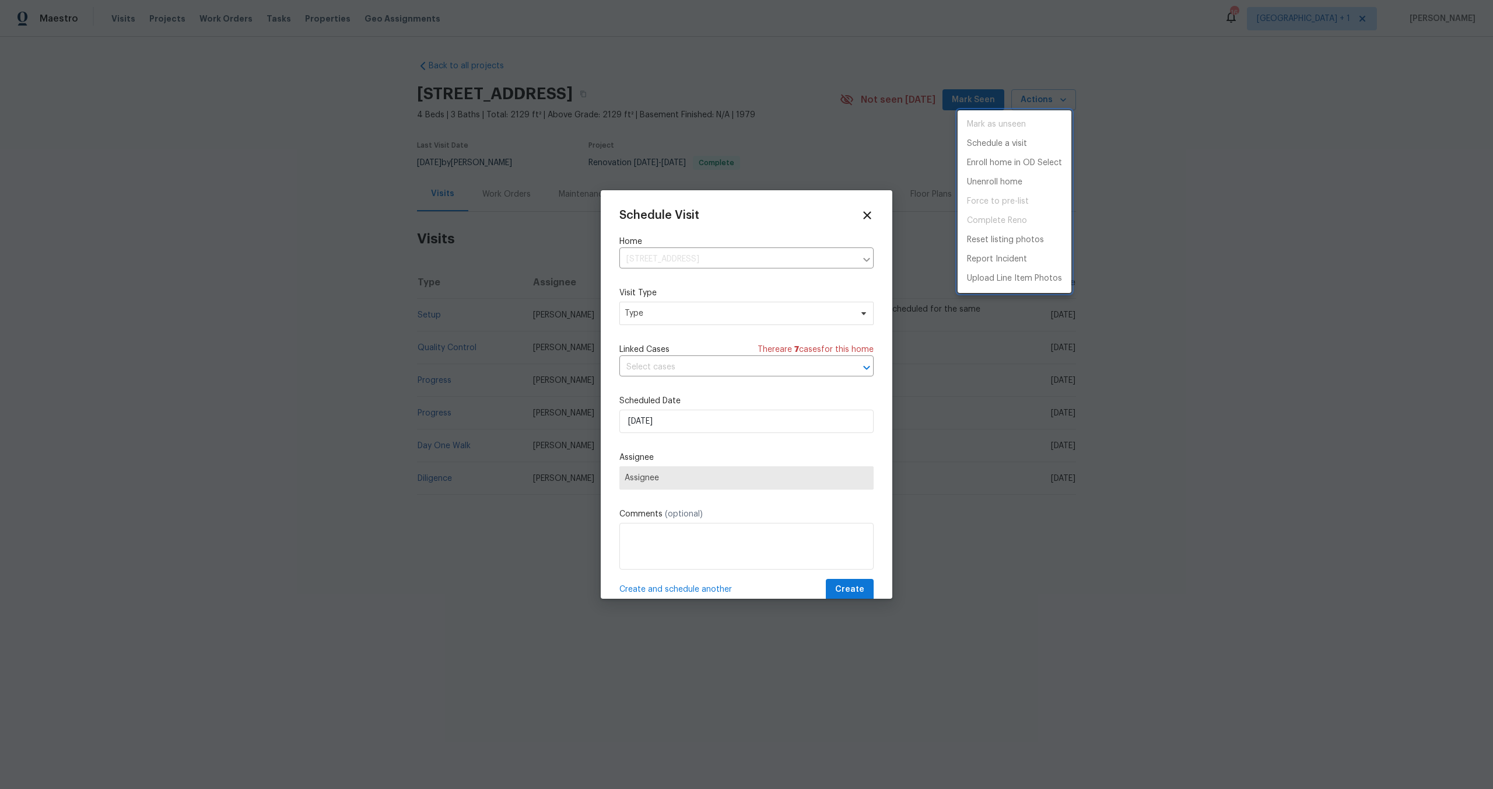
click at [666, 314] on div at bounding box center [746, 394] width 1493 height 789
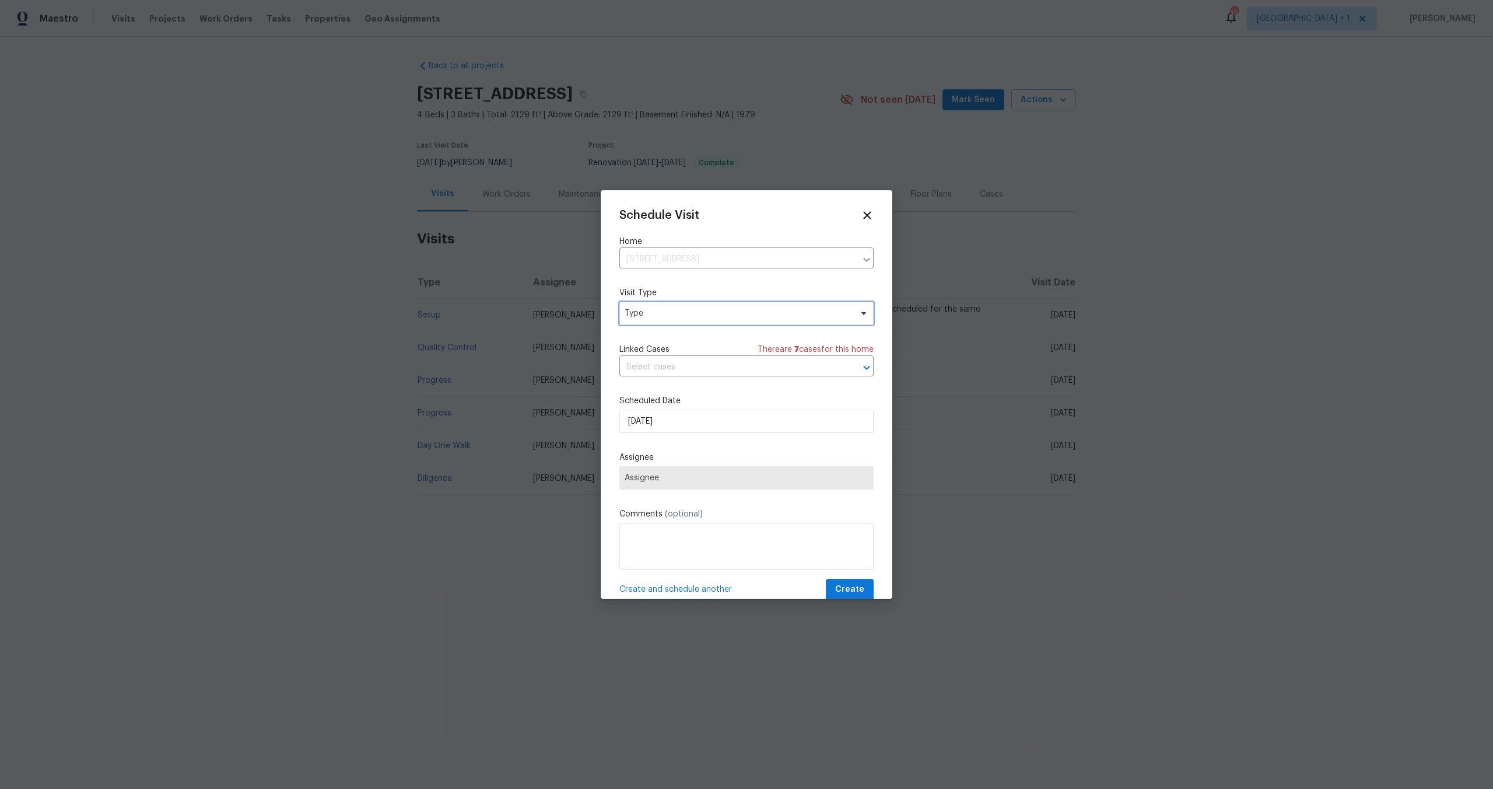
click at [666, 315] on span "Type" at bounding box center [738, 313] width 227 height 12
type input "raas"
click at [629, 388] on div "RaaS QC" at bounding box center [643, 385] width 34 height 12
click at [701, 424] on input "[DATE]" at bounding box center [746, 420] width 254 height 23
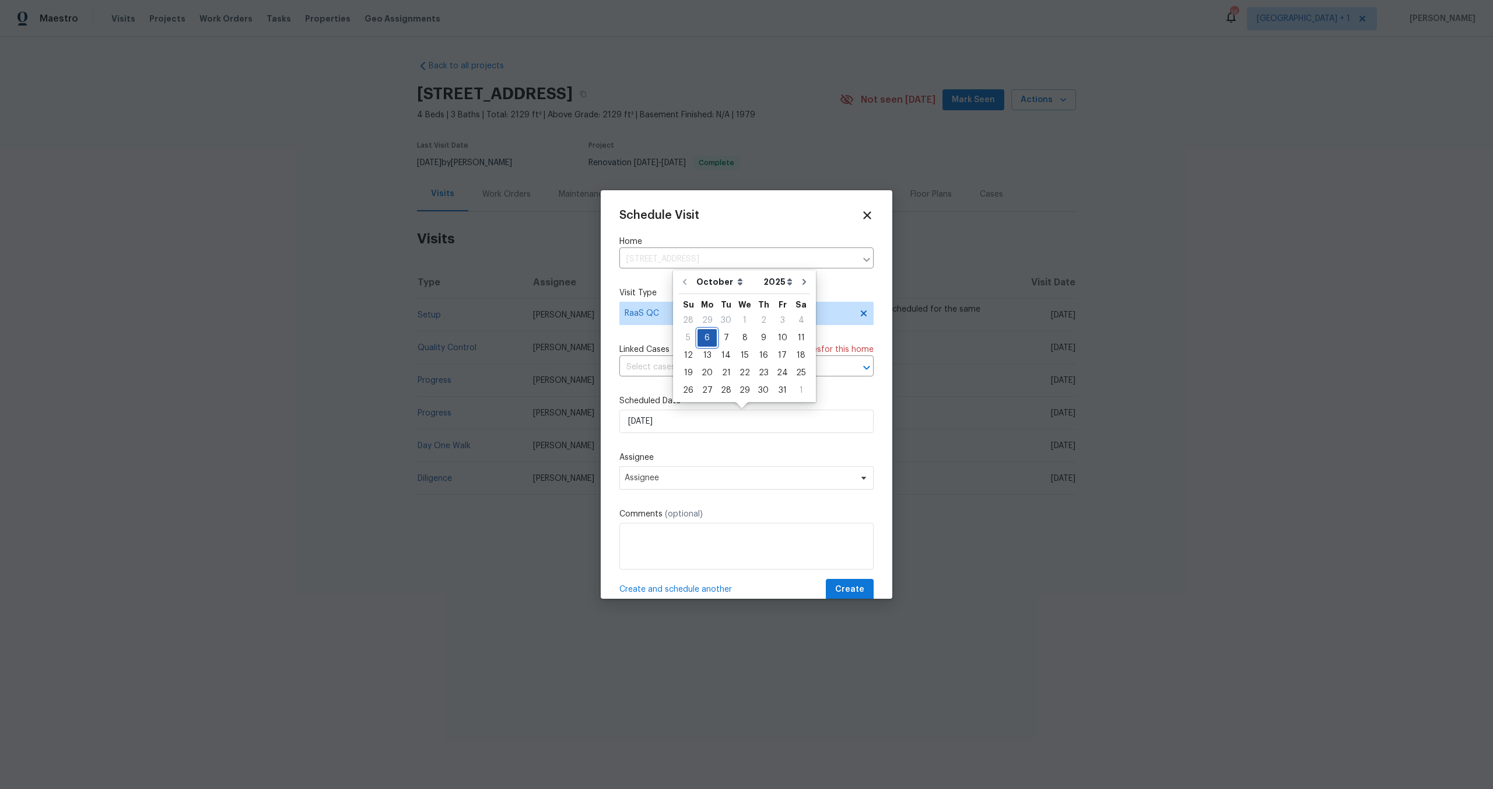
click at [711, 344] on div "6" at bounding box center [707, 338] width 19 height 16
click at [697, 477] on span "Assignee" at bounding box center [739, 477] width 229 height 9
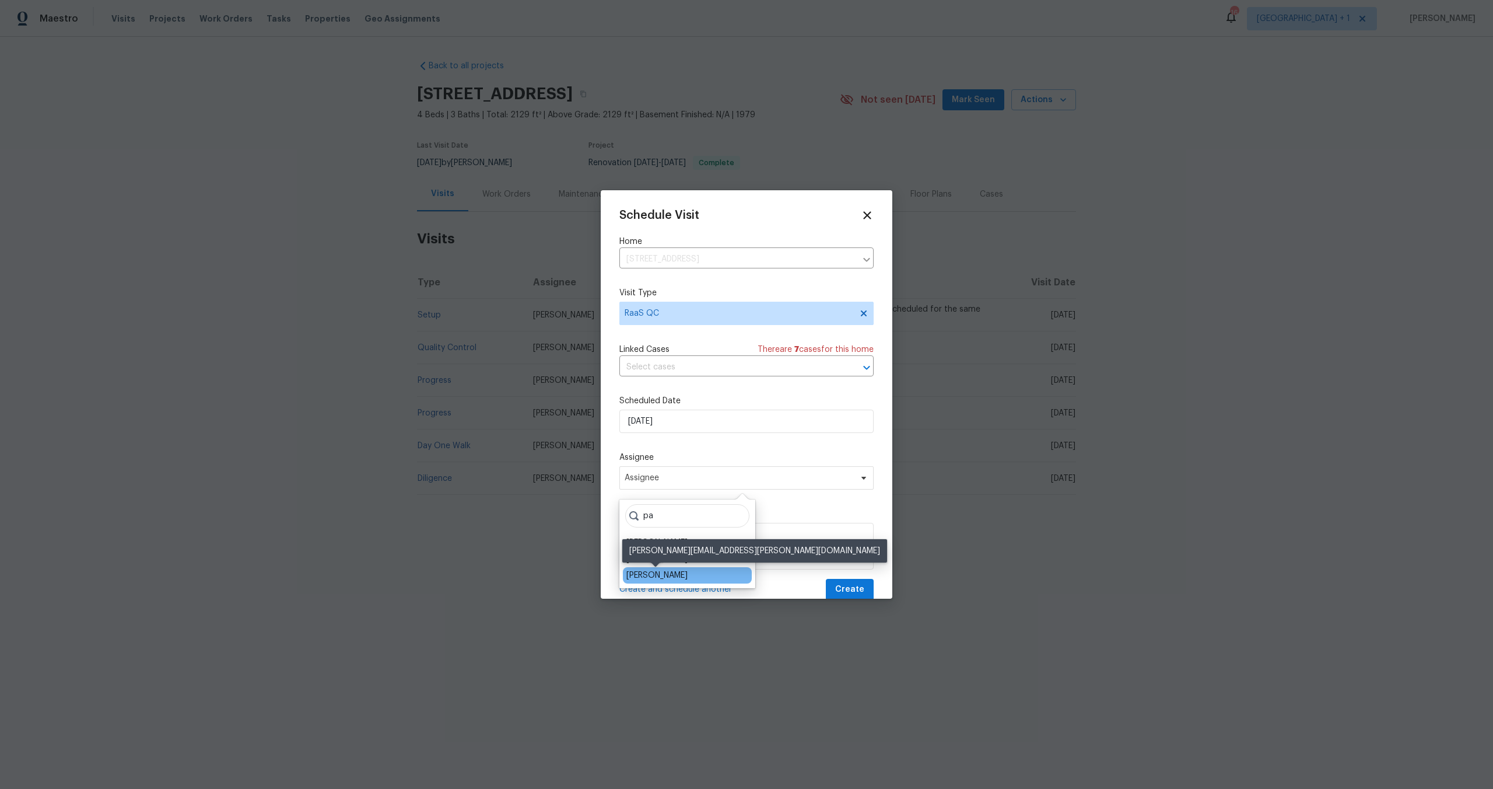
type input "pa"
click at [666, 570] on div "[PERSON_NAME]" at bounding box center [656, 575] width 61 height 12
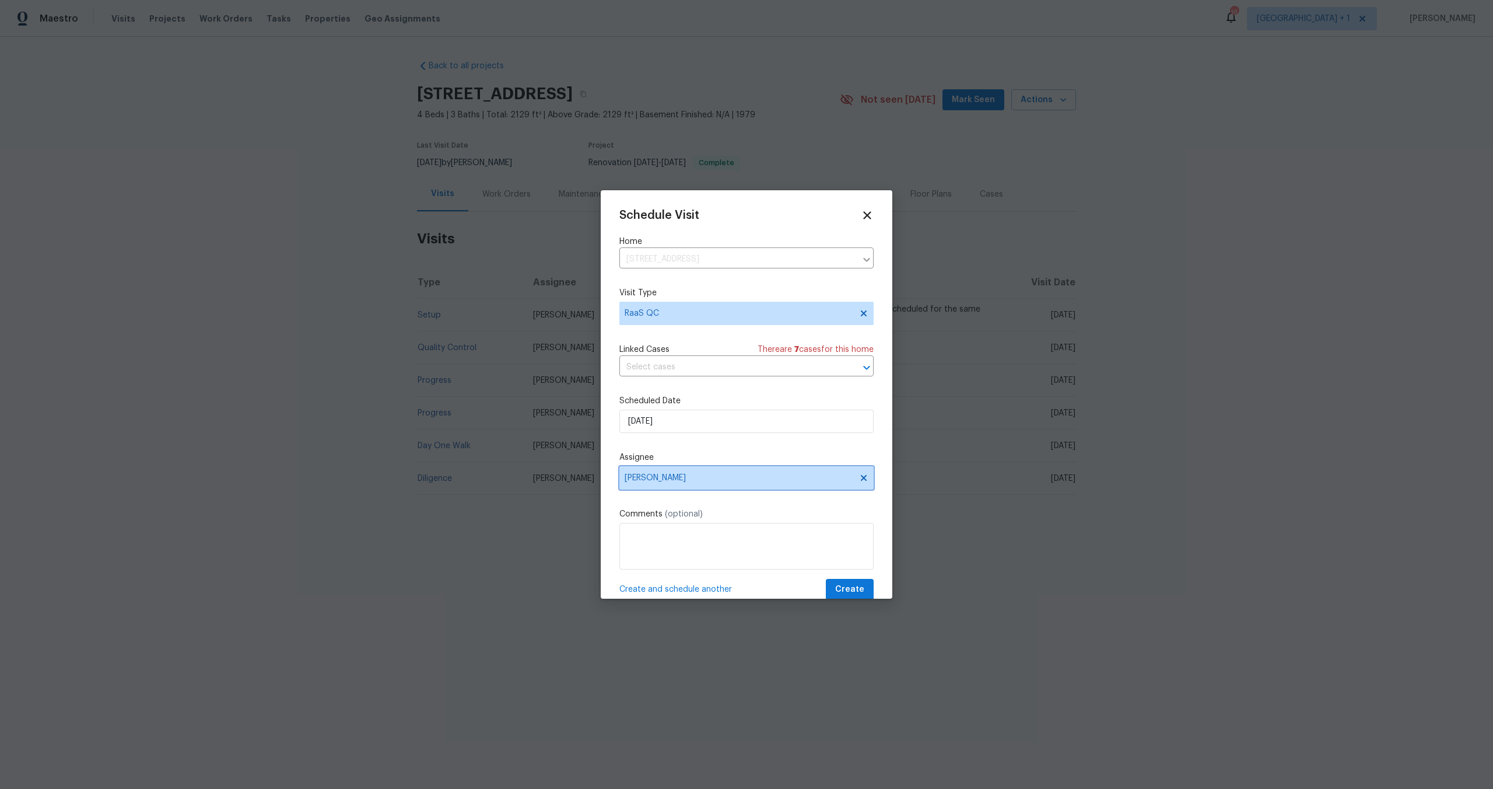
click at [675, 472] on span "[PERSON_NAME]" at bounding box center [746, 477] width 254 height 23
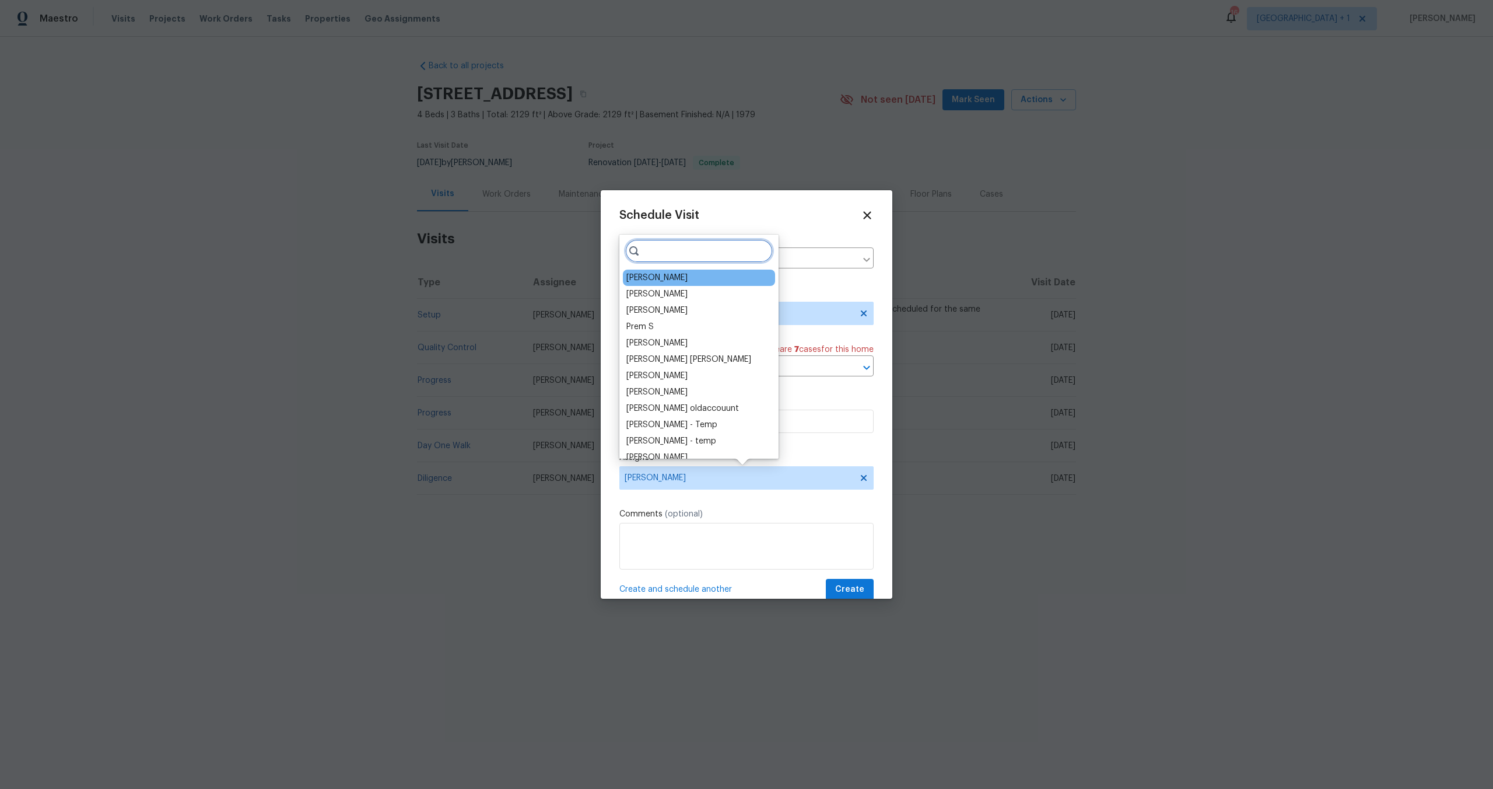
click at [662, 253] on input "search" at bounding box center [699, 250] width 148 height 23
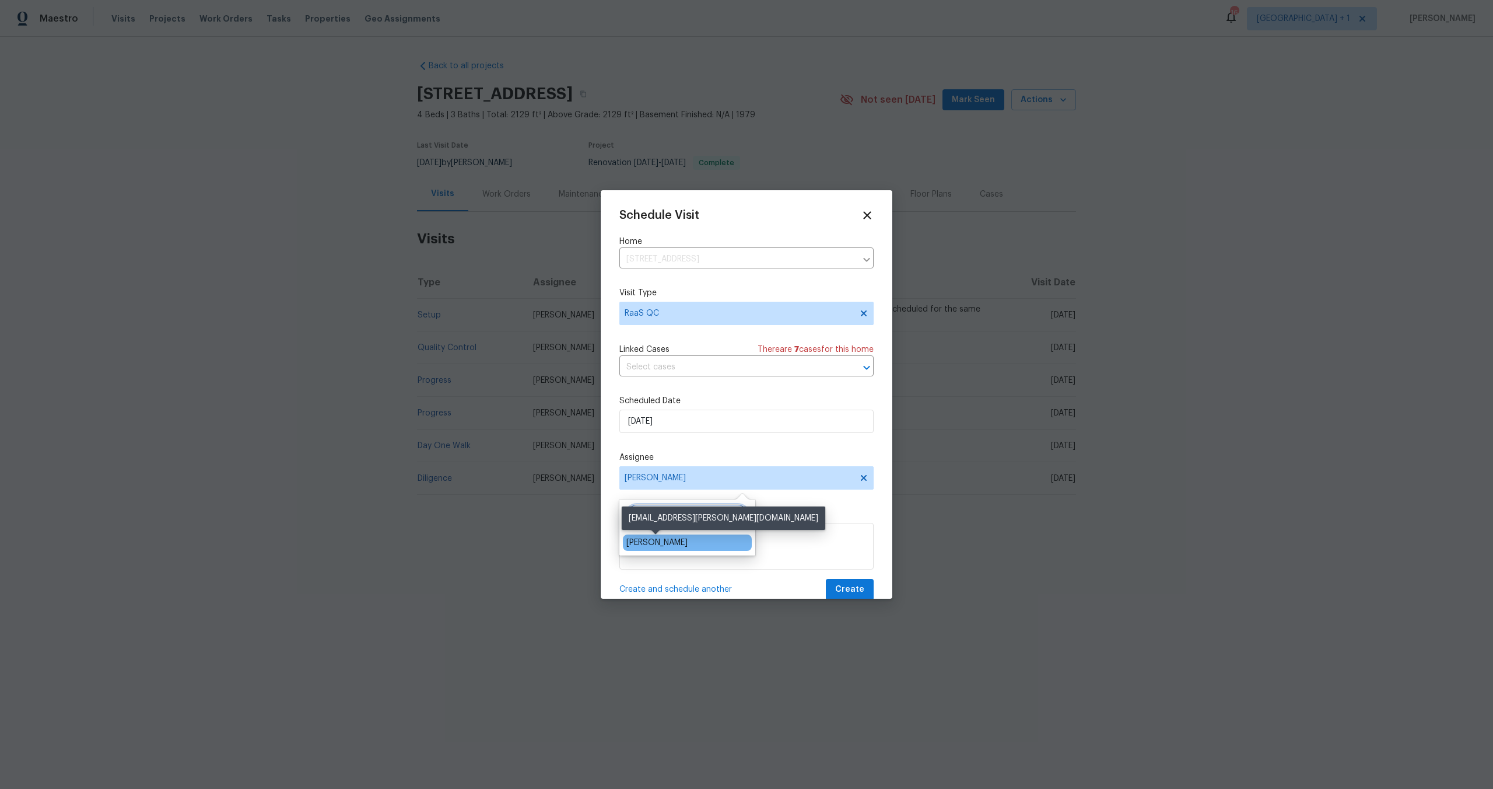
type input "kaden"
click at [639, 545] on div "Kaden Peterson" at bounding box center [656, 543] width 61 height 12
click at [838, 584] on span "Create" at bounding box center [849, 589] width 29 height 15
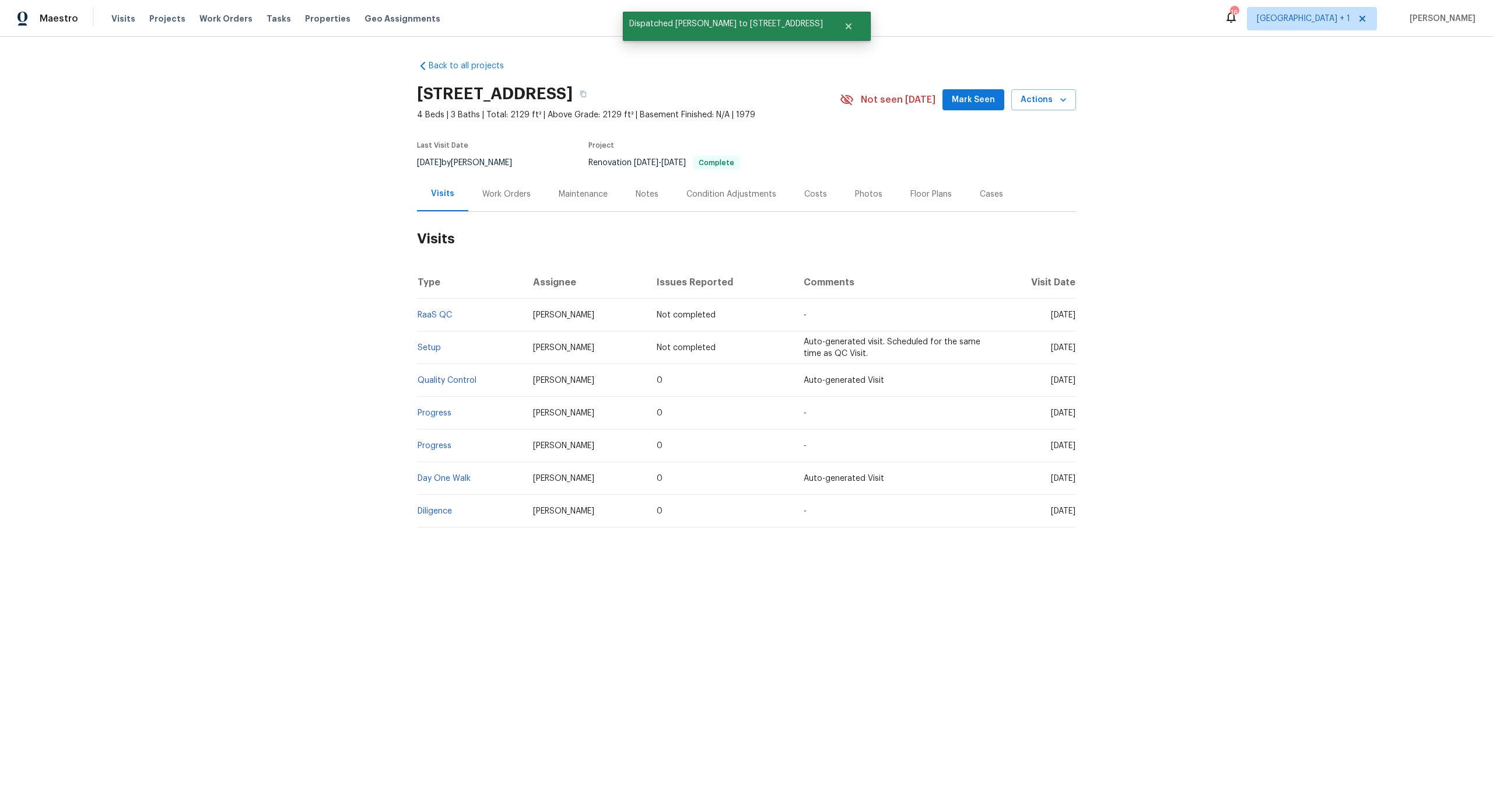
click at [331, 351] on div "Back to all projects 5989 Chaumont Dr, San Diego, CA 92114 4 Beds | 3 Baths | T…" at bounding box center [746, 322] width 1493 height 570
click at [1256, 369] on div "Back to all projects 5989 Chaumont Dr, San Diego, CA 92114 4 Beds | 3 Baths | T…" at bounding box center [746, 322] width 1493 height 570
click at [1304, 369] on div "Back to all projects 5989 Chaumont Dr, San Diego, CA 92114 4 Beds | 3 Baths | T…" at bounding box center [746, 322] width 1493 height 570
click at [307, 347] on div "Back to all projects 5989 Chaumont Dr, San Diego, CA 92114 4 Beds | 3 Baths | T…" at bounding box center [746, 322] width 1493 height 570
click at [999, 328] on td "Mon, Oct 06 2025" at bounding box center [1034, 315] width 84 height 33
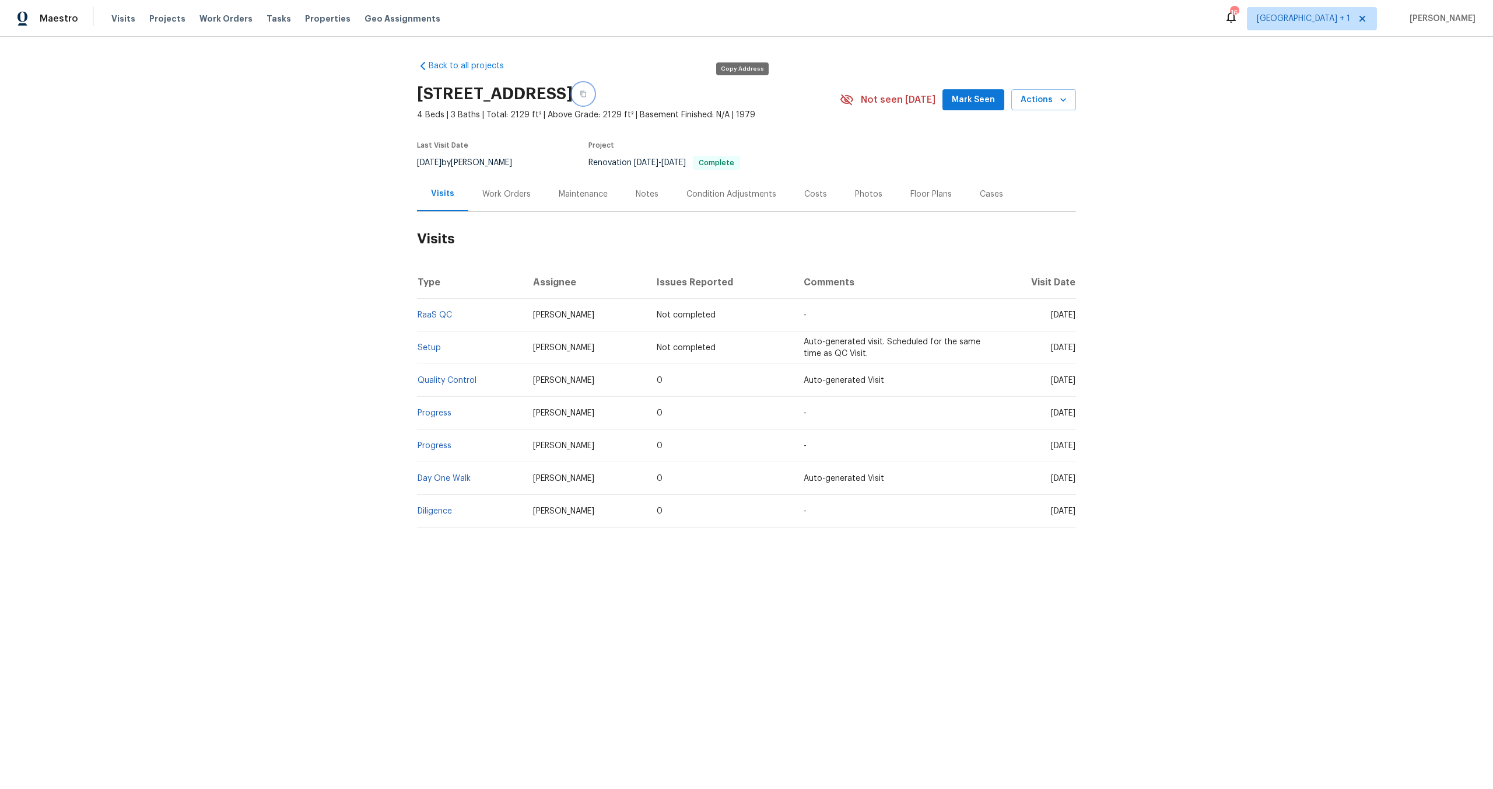
click at [586, 91] on icon "button" at bounding box center [583, 94] width 6 height 6
click at [114, 15] on span "Visits" at bounding box center [123, 19] width 24 height 12
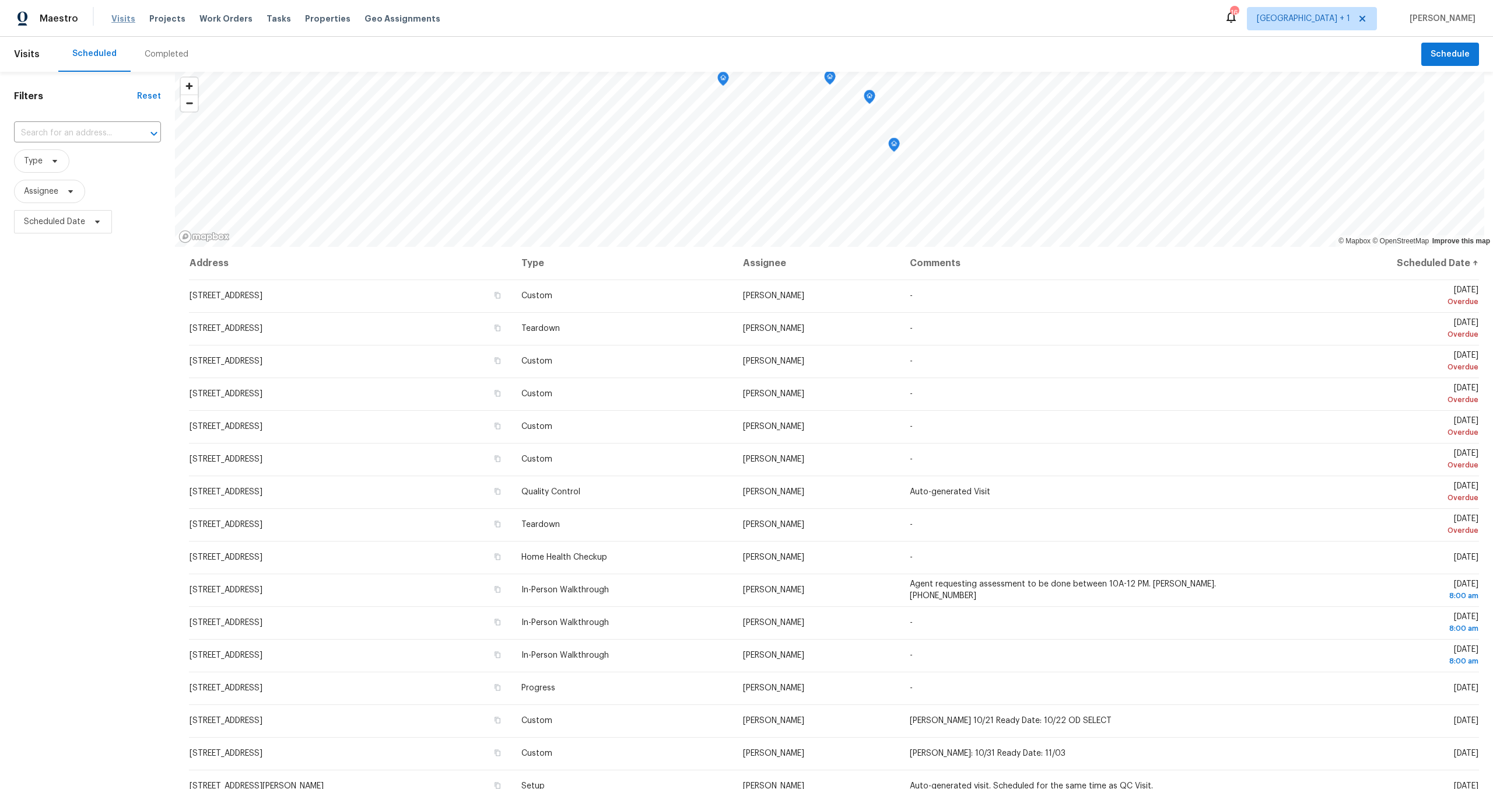
click at [121, 16] on span "Visits" at bounding box center [123, 19] width 24 height 12
click at [123, 20] on span "Visits" at bounding box center [123, 19] width 24 height 12
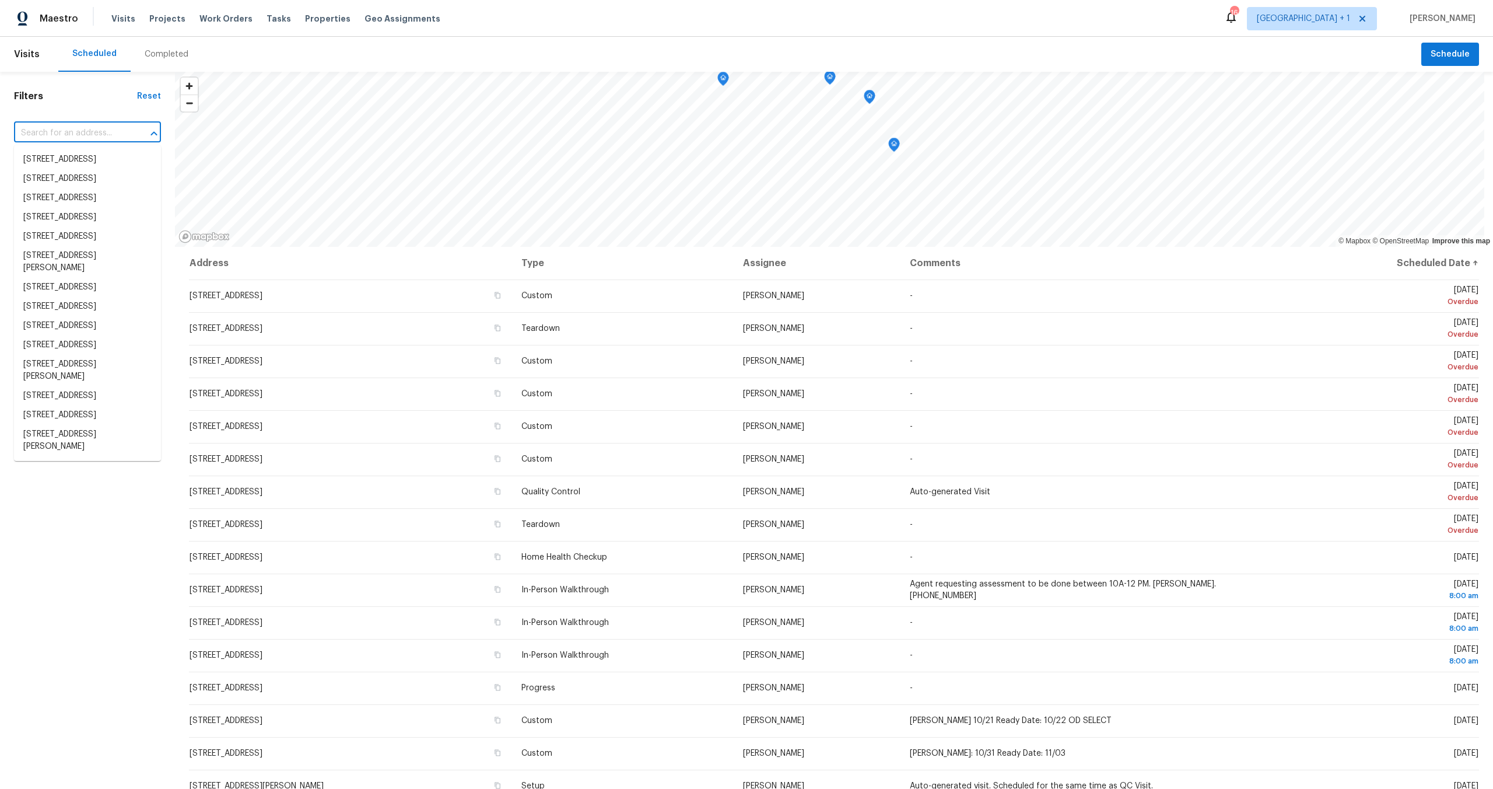
click at [83, 139] on input "text" at bounding box center [71, 133] width 114 height 18
paste input "5989 Chaumont Dr, San Diego, CA 92114"
type input "5989 Chaumont Dr, San Diego, CA 92114"
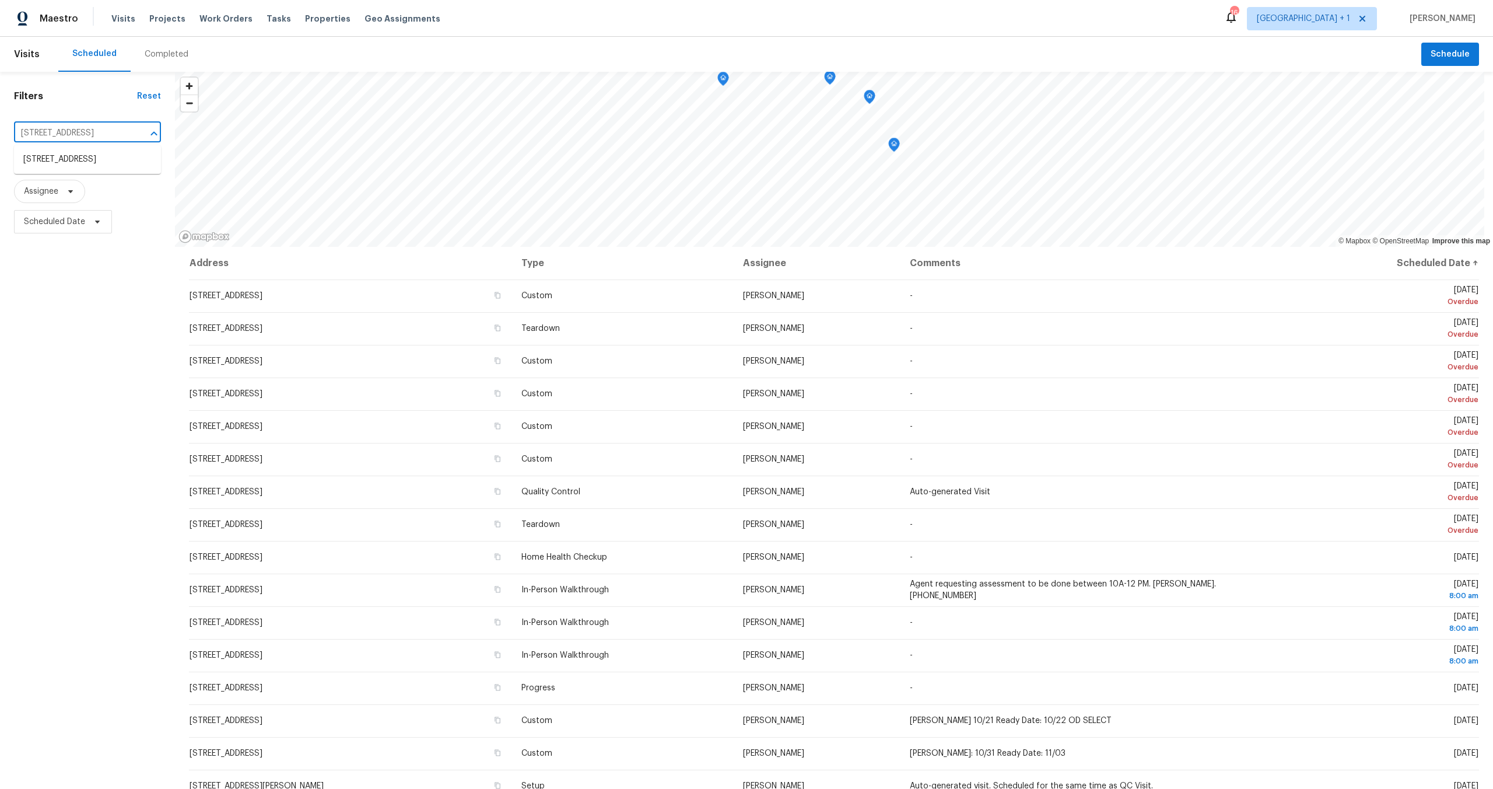
scroll to position [0, 47]
click at [62, 169] on li "5989 Chaumont Dr, San Diego, CA 92114" at bounding box center [87, 159] width 147 height 19
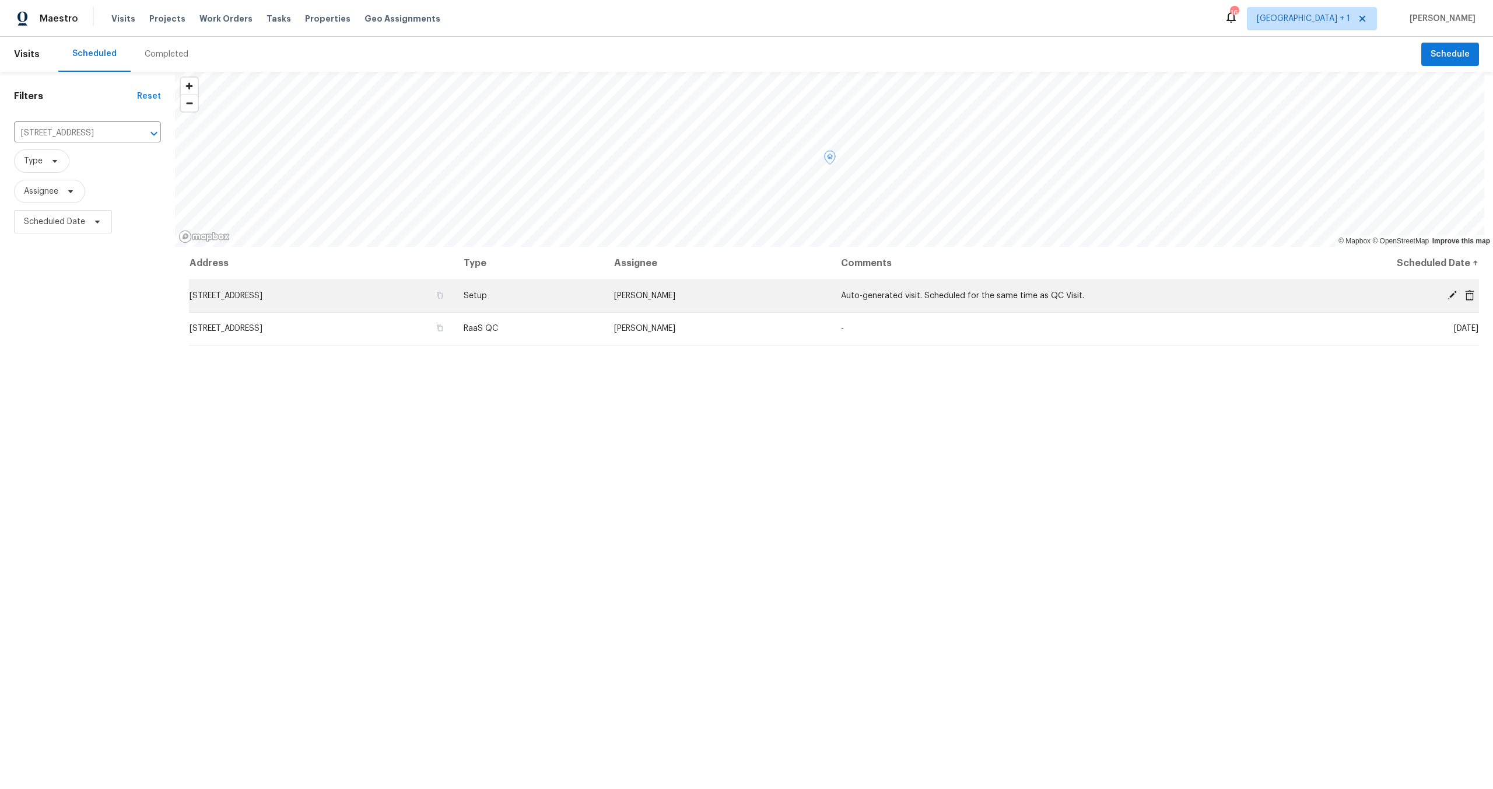
click at [1465, 297] on icon at bounding box center [1469, 294] width 9 height 10
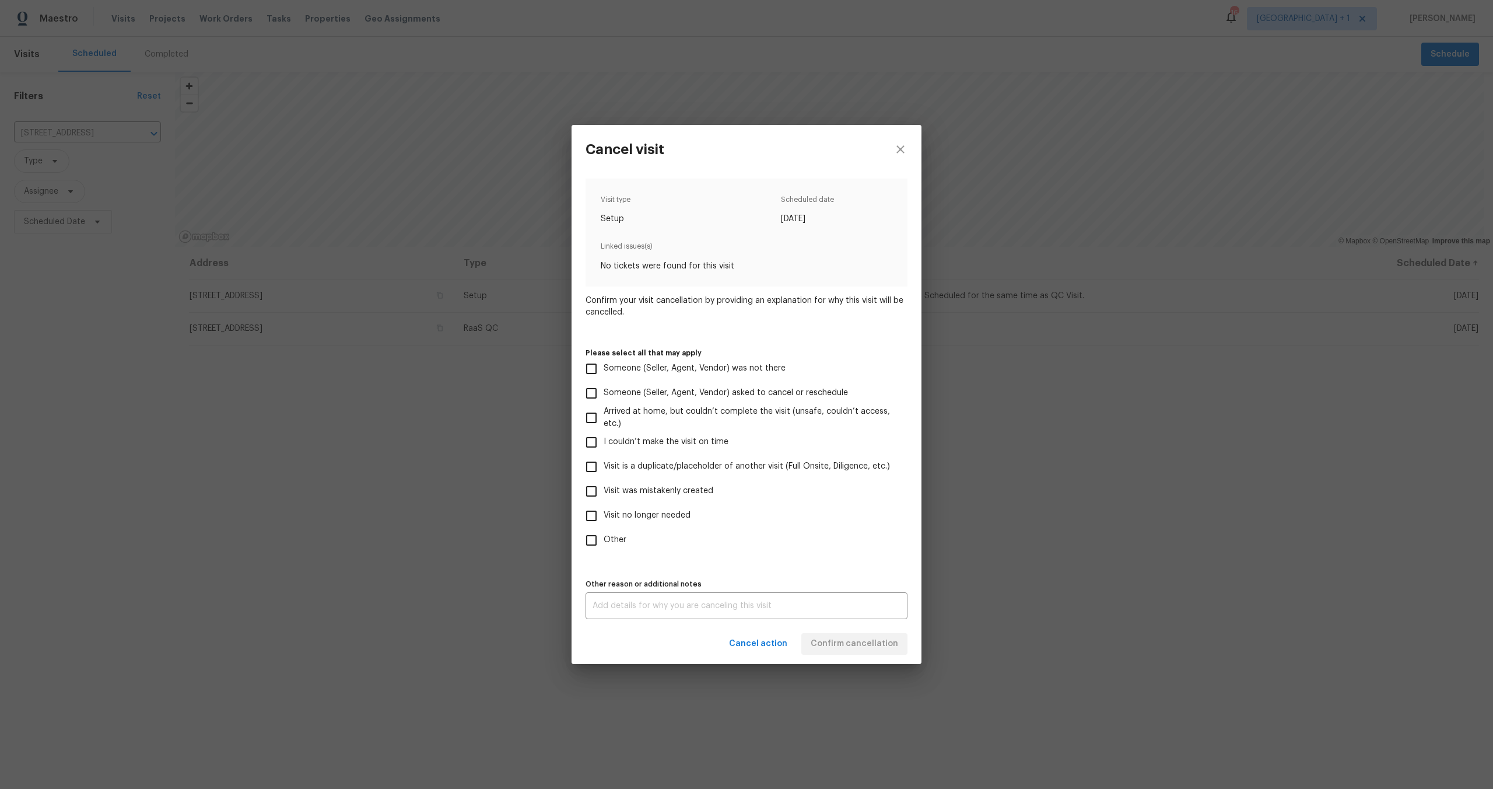
click at [596, 520] on input "Visit no longer needed" at bounding box center [591, 515] width 24 height 24
checkbox input "true"
click at [800, 533] on label "Other" at bounding box center [738, 540] width 319 height 24
click at [604, 533] on input "Other" at bounding box center [591, 540] width 24 height 24
checkbox input "true"
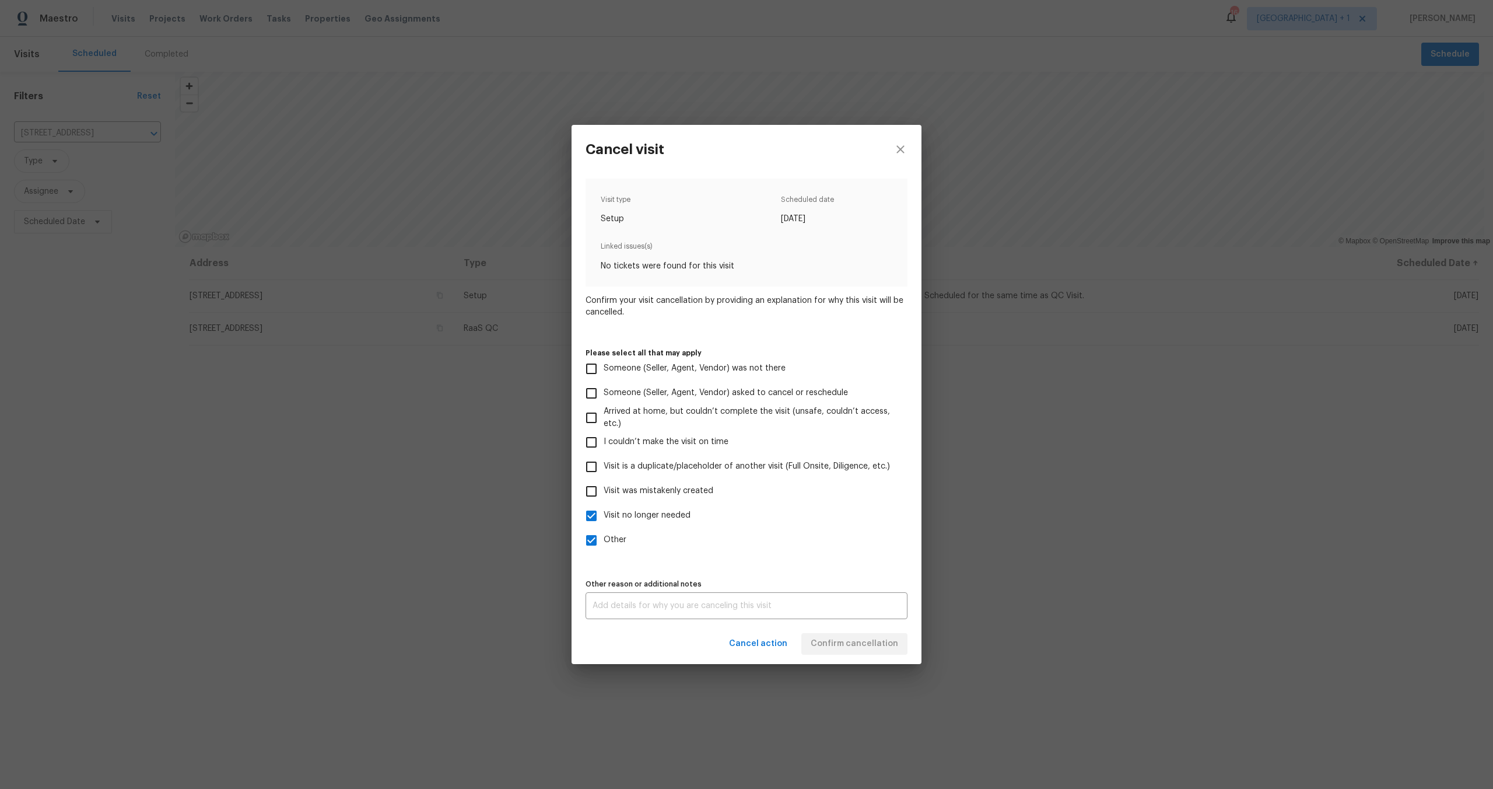
click at [591, 517] on input "Visit no longer needed" at bounding box center [591, 515] width 24 height 24
checkbox input "false"
click at [838, 549] on label "Other" at bounding box center [738, 540] width 319 height 24
click at [604, 549] on input "Other" at bounding box center [591, 540] width 24 height 24
drag, startPoint x: 782, startPoint y: 589, endPoint x: 782, endPoint y: 596, distance: 7.0
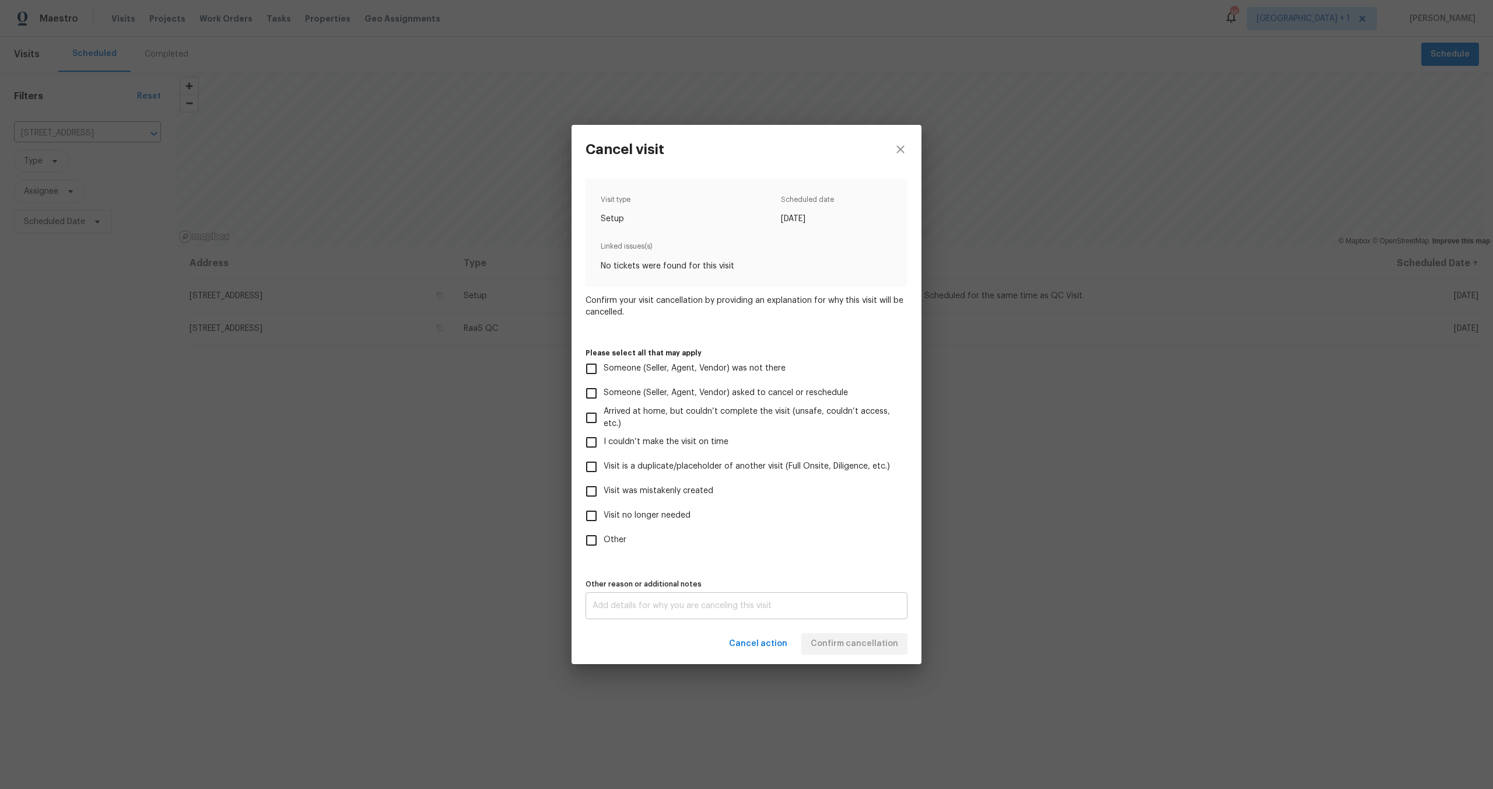
click at [782, 590] on div "Other reason or additional notes x Other reason or additional notes" at bounding box center [747, 597] width 322 height 43
click at [595, 537] on input "Other" at bounding box center [591, 540] width 24 height 24
checkbox input "true"
click at [661, 606] on textarea at bounding box center [747, 605] width 308 height 8
type textarea "NA"
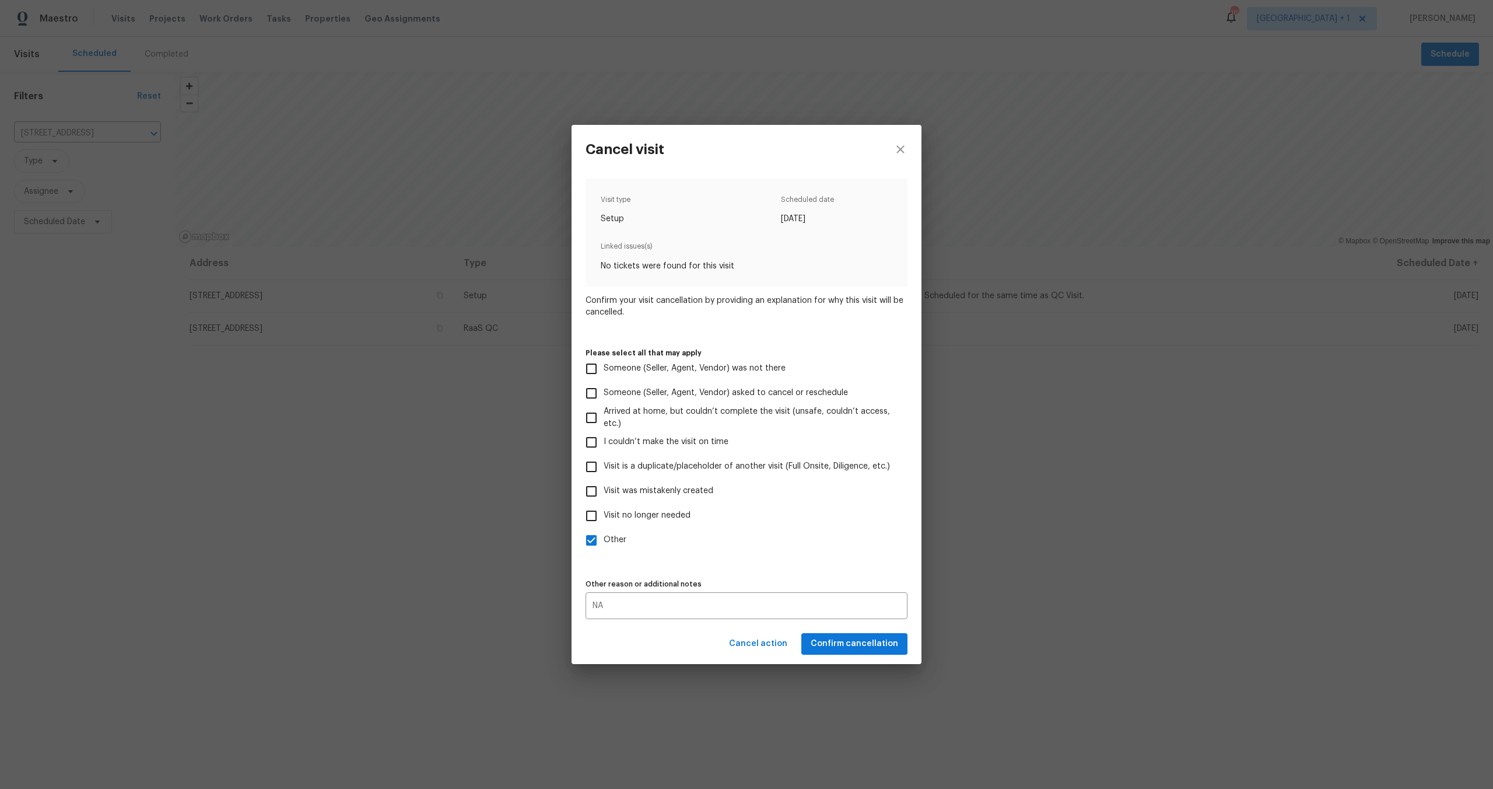
click at [785, 566] on div "Visit type Setup Scheduled date 10/6/2025 Linked issues(s) No tickets were foun…" at bounding box center [747, 398] width 322 height 440
click at [836, 640] on span "Confirm cancellation" at bounding box center [854, 643] width 87 height 15
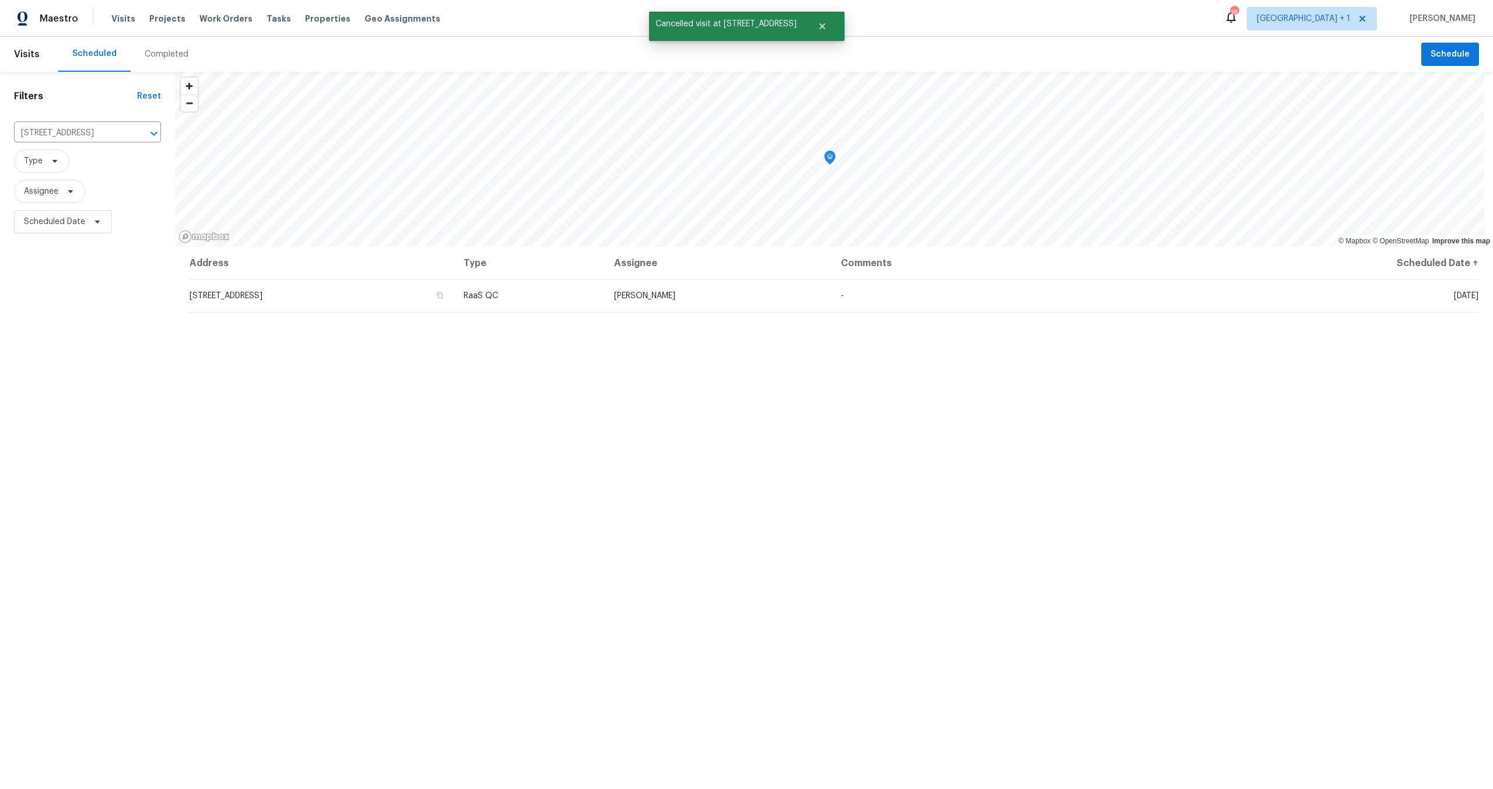
click at [475, 542] on div "Address Type Assignee Comments Scheduled Date ↑ 5989 Chaumont Dr, San Diego, CA…" at bounding box center [834, 562] width 1318 height 631
click at [358, 432] on div "Address Type Assignee Comments Scheduled Date ↑ 5989 Chaumont Dr, San Diego, CA…" at bounding box center [834, 562] width 1318 height 631
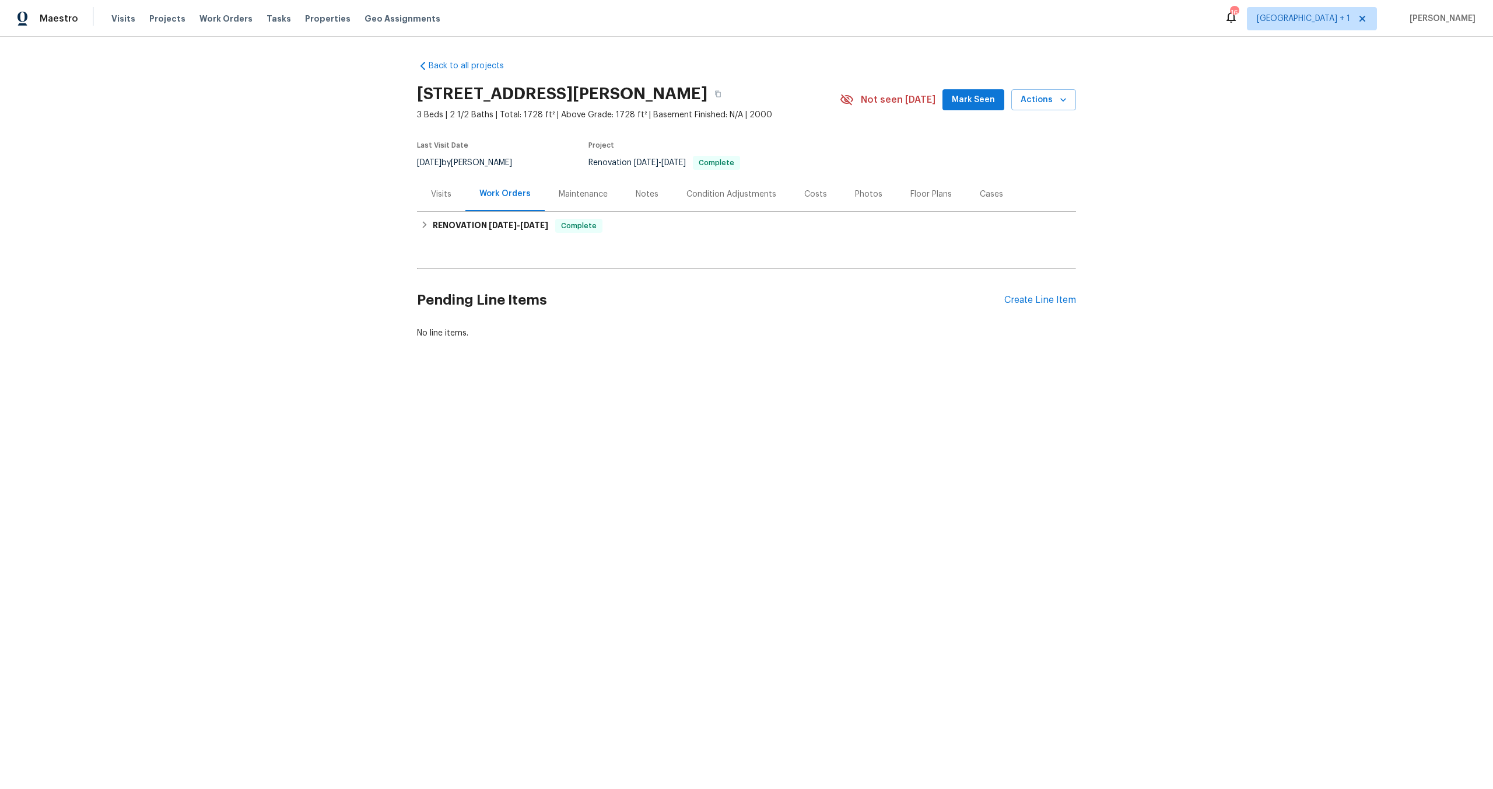
click at [121, 185] on div "Back to all projects [STREET_ADDRESS][PERSON_NAME] 3 Beds | 2 1/2 Baths | Total…" at bounding box center [746, 227] width 1493 height 381
click at [441, 191] on div "Visits" at bounding box center [441, 194] width 20 height 12
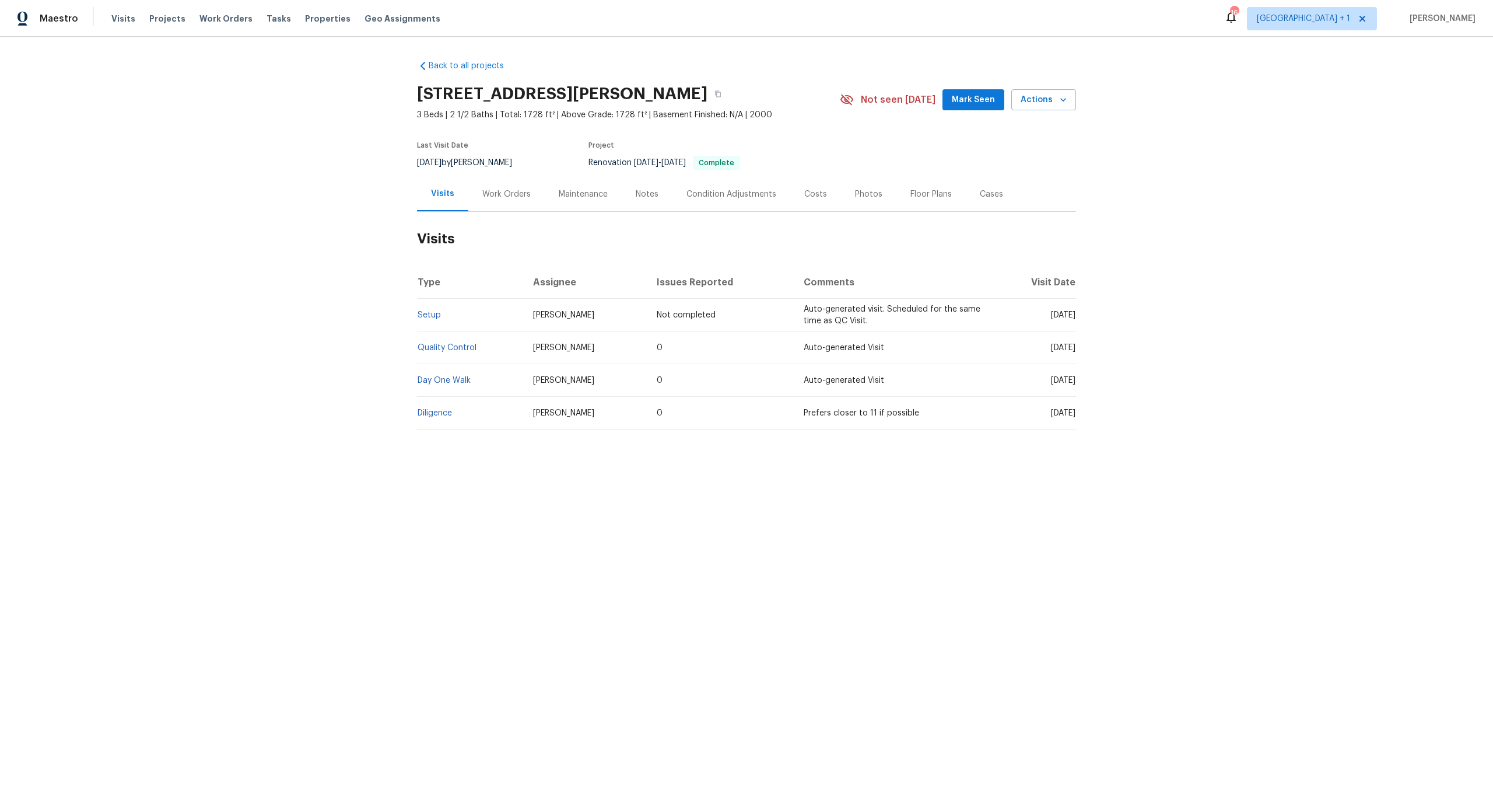
click at [285, 289] on div "Back to all projects [STREET_ADDRESS][PERSON_NAME] 3 Beds | 2 1/2 Baths | Total…" at bounding box center [746, 273] width 1493 height 472
click at [175, 241] on div "Back to all projects [STREET_ADDRESS][PERSON_NAME] 3 Beds | 2 1/2 Baths | Total…" at bounding box center [746, 273] width 1493 height 472
click at [176, 211] on div "Back to all projects [STREET_ADDRESS][PERSON_NAME] 3 Beds | 2 1/2 Baths | Total…" at bounding box center [746, 273] width 1493 height 472
click at [226, 271] on div "Back to all projects [STREET_ADDRESS][PERSON_NAME] 3 Beds | 2 1/2 Baths | Total…" at bounding box center [746, 273] width 1493 height 472
click at [350, 293] on div "Back to all projects [STREET_ADDRESS][PERSON_NAME] 3 Beds | 2 1/2 Baths | Total…" at bounding box center [746, 273] width 1493 height 472
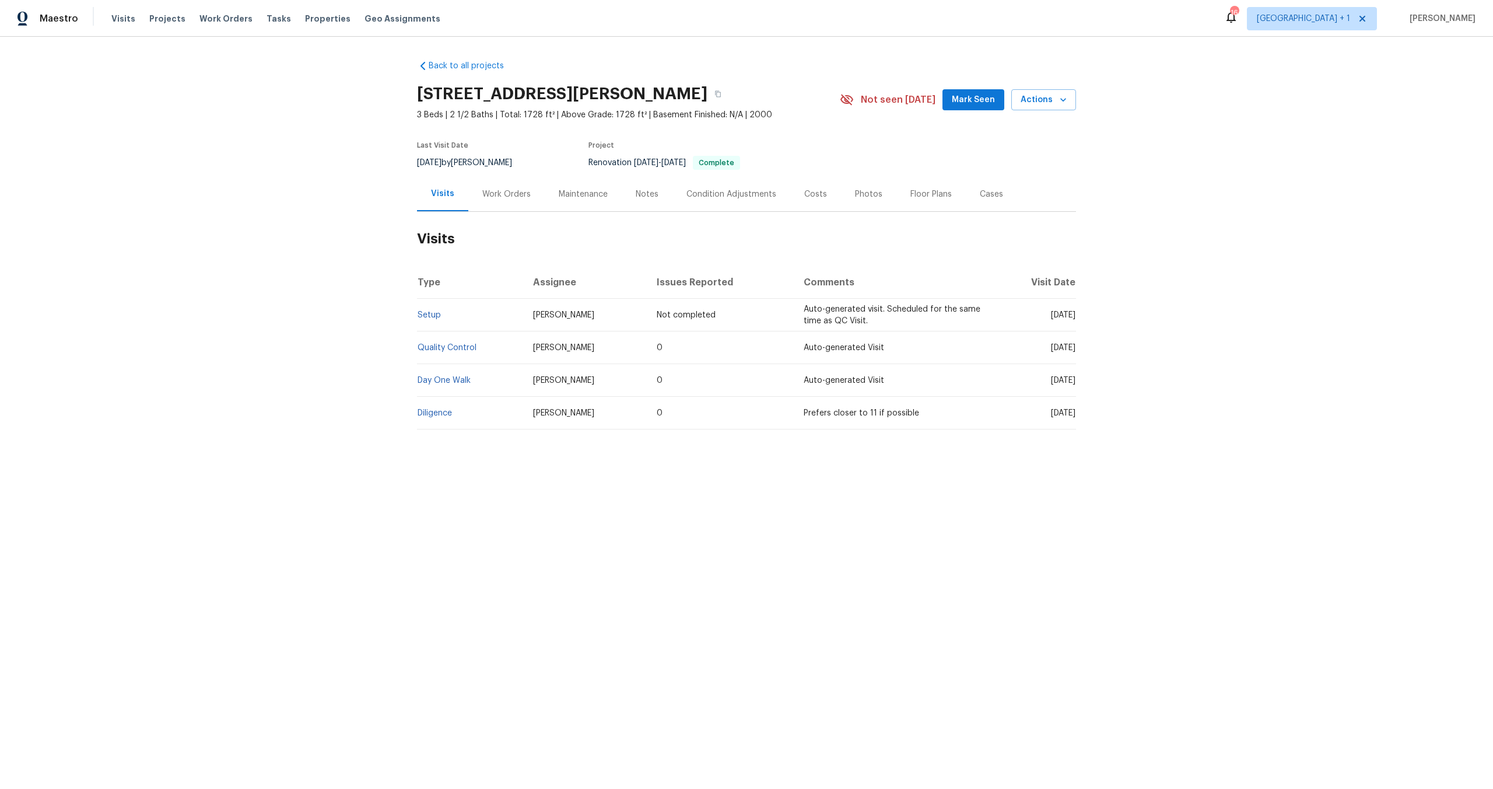
click at [115, 308] on div "Back to all projects [STREET_ADDRESS][PERSON_NAME] 3 Beds | 2 1/2 Baths | Total…" at bounding box center [746, 273] width 1493 height 472
click at [164, 313] on div "Back to all projects [STREET_ADDRESS][PERSON_NAME] 3 Beds | 2 1/2 Baths | Total…" at bounding box center [746, 273] width 1493 height 472
click at [255, 180] on div "Back to all projects [STREET_ADDRESS][PERSON_NAME] 3 Beds | 2 1/2 Baths | Total…" at bounding box center [746, 273] width 1493 height 472
click at [722, 59] on div "Back to all projects [STREET_ADDRESS][PERSON_NAME] 3 Beds | 2 1/2 Baths | Total…" at bounding box center [746, 245] width 659 height 388
click at [214, 141] on div "Back to all projects [STREET_ADDRESS][PERSON_NAME] 3 Beds | 2 1/2 Baths | Total…" at bounding box center [746, 273] width 1493 height 472
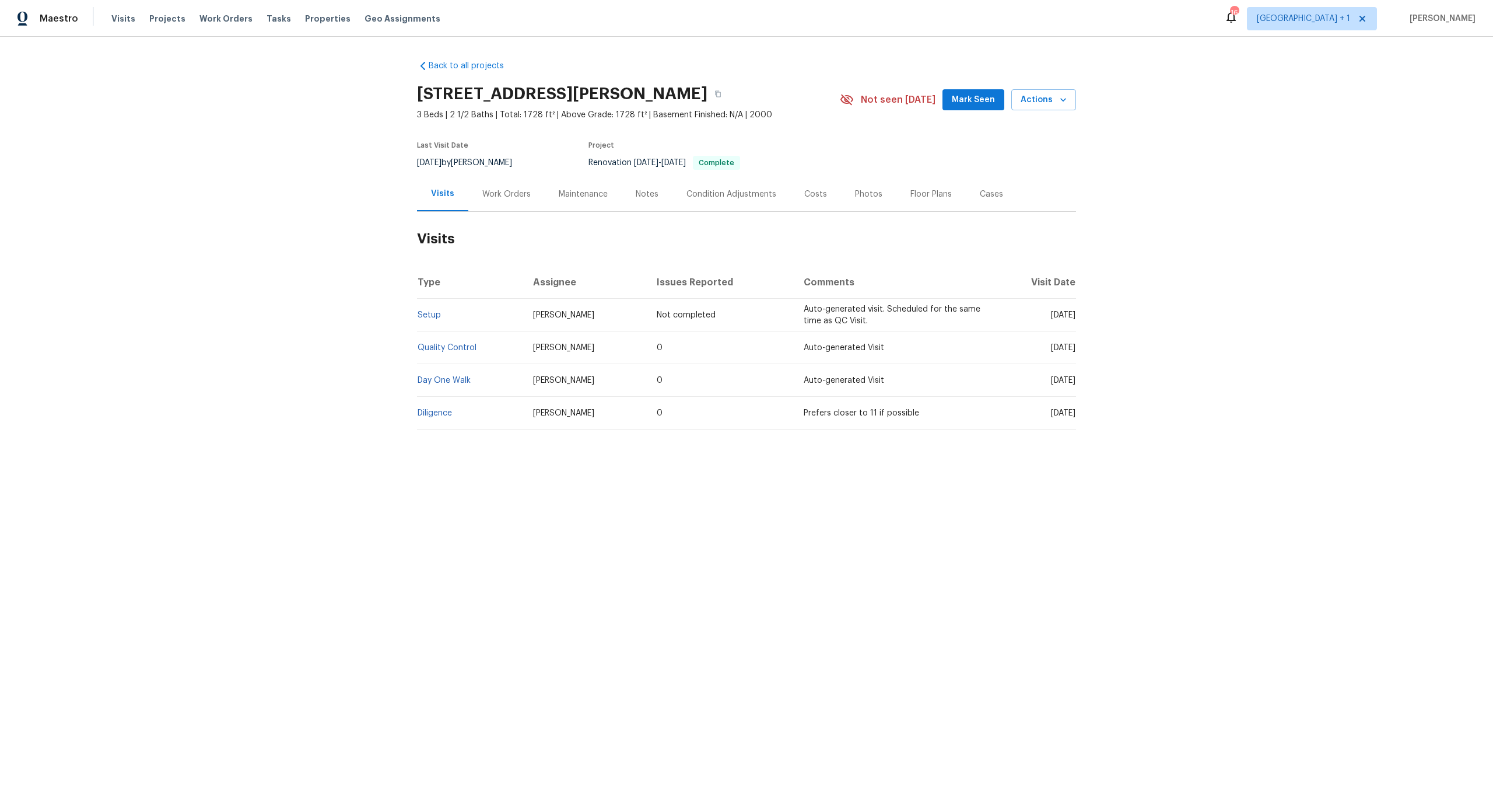
click at [283, 153] on div "Back to all projects [STREET_ADDRESS][PERSON_NAME] 3 Beds | 2 1/2 Baths | Total…" at bounding box center [746, 273] width 1493 height 472
click at [279, 285] on div "Back to all projects [STREET_ADDRESS][PERSON_NAME] 3 Beds | 2 1/2 Baths | Total…" at bounding box center [746, 273] width 1493 height 472
click at [347, 62] on div "Back to all projects [STREET_ADDRESS][PERSON_NAME] 3 Beds | 2 1/2 Baths | Total…" at bounding box center [746, 273] width 1493 height 472
click at [163, 266] on div "Back to all projects [STREET_ADDRESS][PERSON_NAME] 3 Beds | 2 1/2 Baths | Total…" at bounding box center [746, 273] width 1493 height 472
click at [181, 239] on div "Back to all projects [STREET_ADDRESS][PERSON_NAME] 3 Beds | 2 1/2 Baths | Total…" at bounding box center [746, 273] width 1493 height 472
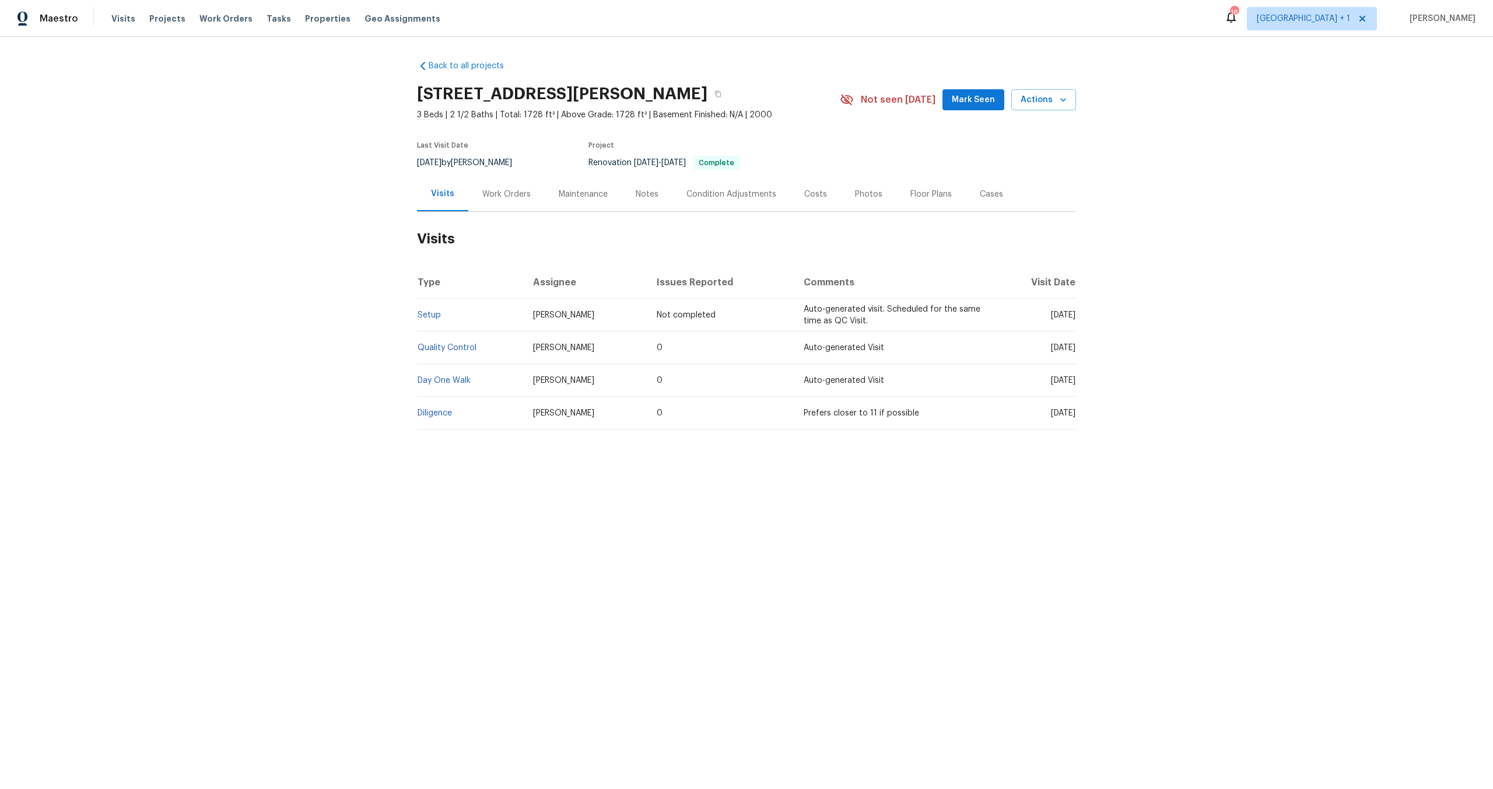
click at [223, 206] on div "Back to all projects [STREET_ADDRESS][PERSON_NAME] 3 Beds | 2 1/2 Baths | Total…" at bounding box center [746, 273] width 1493 height 472
click at [275, 170] on div "Back to all projects [STREET_ADDRESS][PERSON_NAME] 3 Beds | 2 1/2 Baths | Total…" at bounding box center [746, 273] width 1493 height 472
click at [167, 258] on div "Back to all projects [STREET_ADDRESS][PERSON_NAME] 3 Beds | 2 1/2 Baths | Total…" at bounding box center [746, 273] width 1493 height 472
click at [177, 241] on div "Back to all projects [STREET_ADDRESS][PERSON_NAME] 3 Beds | 2 1/2 Baths | Total…" at bounding box center [746, 273] width 1493 height 472
click at [191, 260] on div "Back to all projects [STREET_ADDRESS][PERSON_NAME] 3 Beds | 2 1/2 Baths | Total…" at bounding box center [746, 273] width 1493 height 472
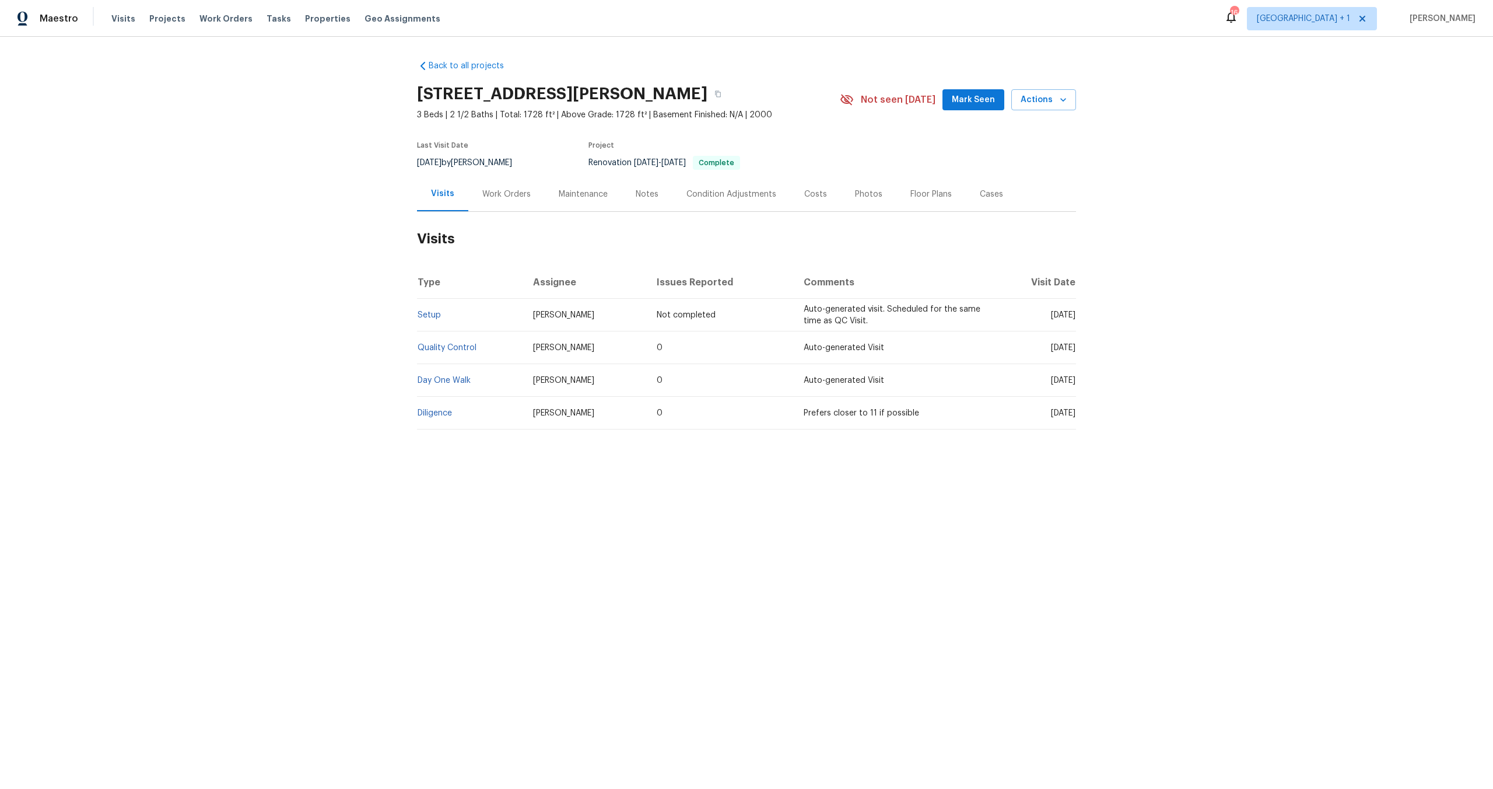
click at [205, 237] on div "Back to all projects [STREET_ADDRESS][PERSON_NAME] 3 Beds | 2 1/2 Baths | Total…" at bounding box center [746, 273] width 1493 height 472
click at [204, 244] on div "Back to all projects [STREET_ADDRESS][PERSON_NAME] 3 Beds | 2 1/2 Baths | Total…" at bounding box center [746, 273] width 1493 height 472
click at [217, 217] on div "Back to all projects [STREET_ADDRESS][PERSON_NAME] 3 Beds | 2 1/2 Baths | Total…" at bounding box center [746, 273] width 1493 height 472
click at [204, 144] on div "Back to all projects [STREET_ADDRESS][PERSON_NAME] 3 Beds | 2 1/2 Baths | Total…" at bounding box center [746, 273] width 1493 height 472
click at [298, 192] on div "Back to all projects [STREET_ADDRESS][PERSON_NAME] 3 Beds | 2 1/2 Baths | Total…" at bounding box center [746, 273] width 1493 height 472
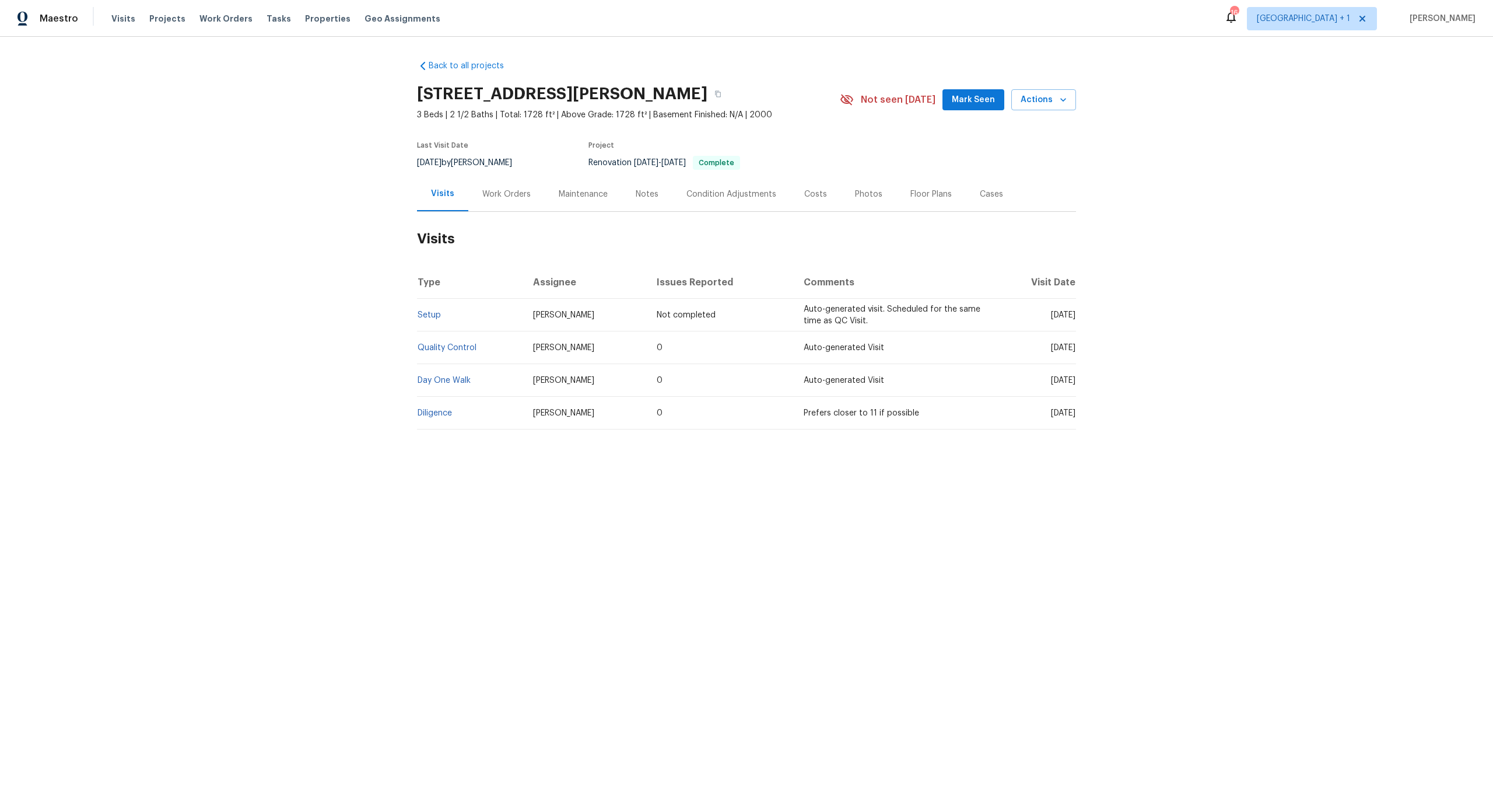
click at [314, 147] on div "Back to all projects [STREET_ADDRESS][PERSON_NAME] 3 Beds | 2 1/2 Baths | Total…" at bounding box center [746, 273] width 1493 height 472
click at [232, 212] on div "Back to all projects [STREET_ADDRESS][PERSON_NAME] 3 Beds | 2 1/2 Baths | Total…" at bounding box center [746, 273] width 1493 height 472
click at [279, 145] on div "Back to all projects [STREET_ADDRESS][PERSON_NAME] 3 Beds | 2 1/2 Baths | Total…" at bounding box center [746, 273] width 1493 height 472
click at [1022, 99] on span "Actions" at bounding box center [1044, 100] width 46 height 15
click at [852, 153] on div at bounding box center [746, 394] width 1493 height 789
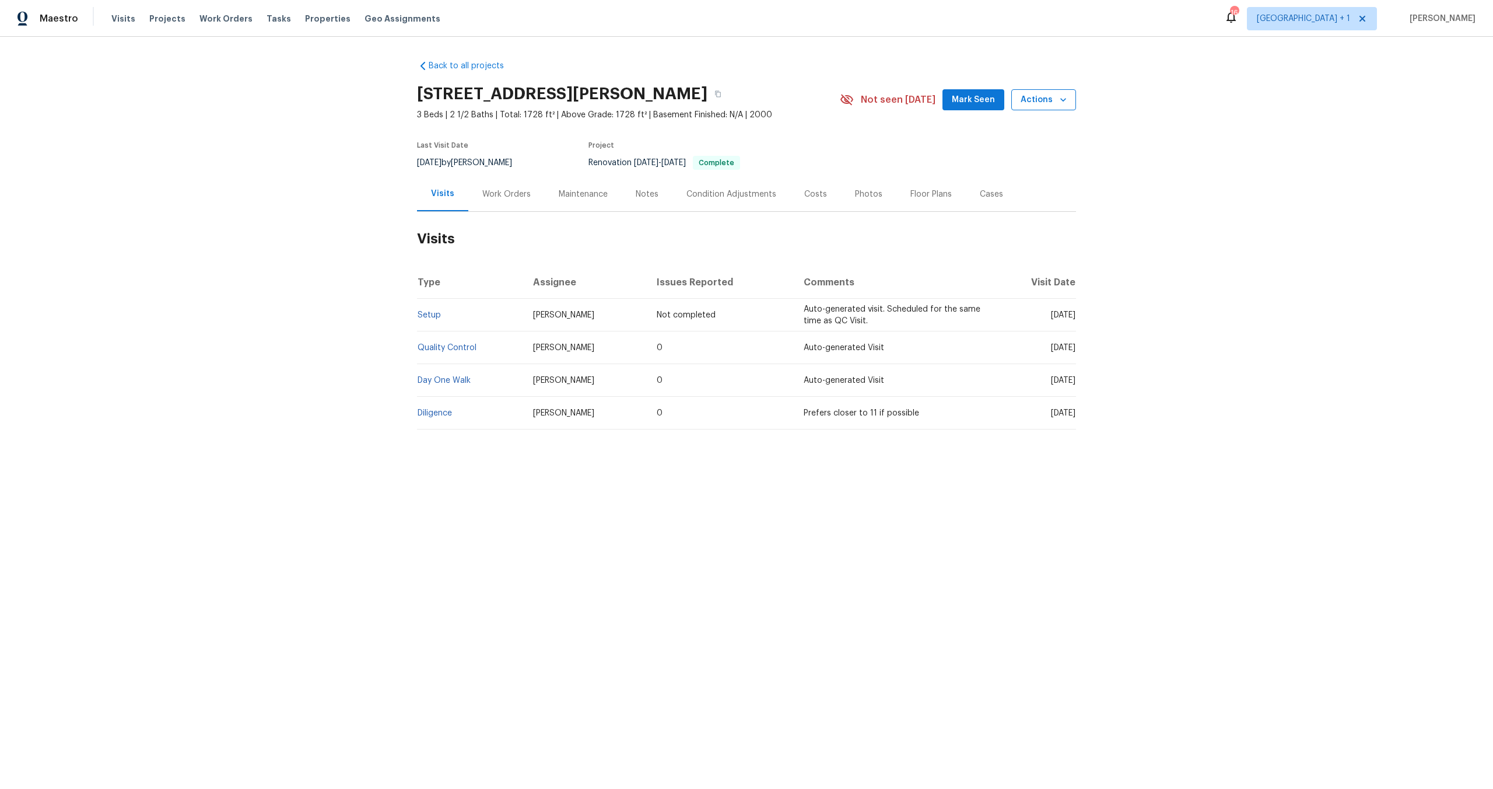
click at [1039, 101] on span "Actions" at bounding box center [1044, 100] width 46 height 15
click at [997, 135] on li "Schedule a visit" at bounding box center [1015, 143] width 114 height 19
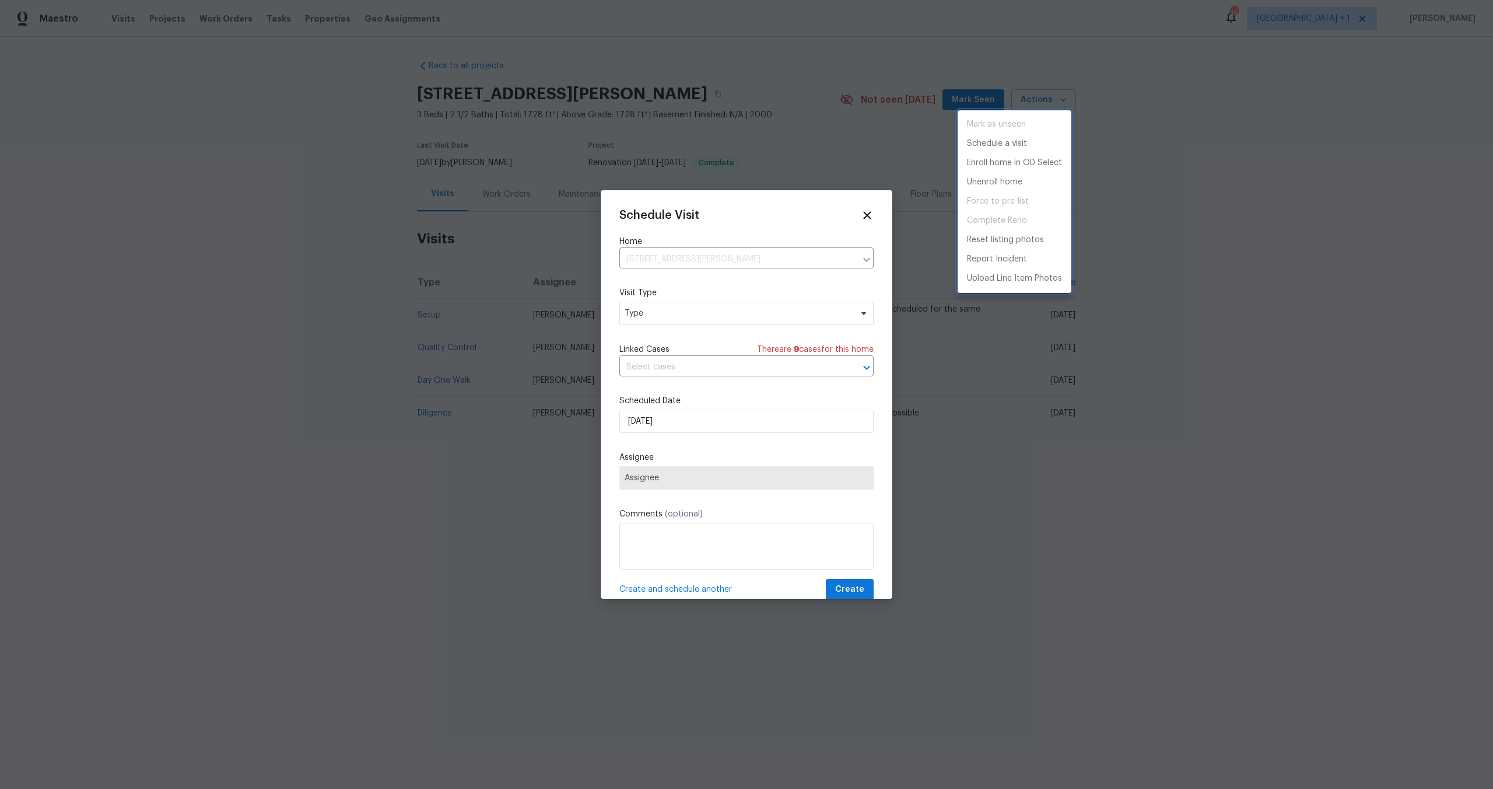
click at [674, 325] on div at bounding box center [746, 394] width 1493 height 789
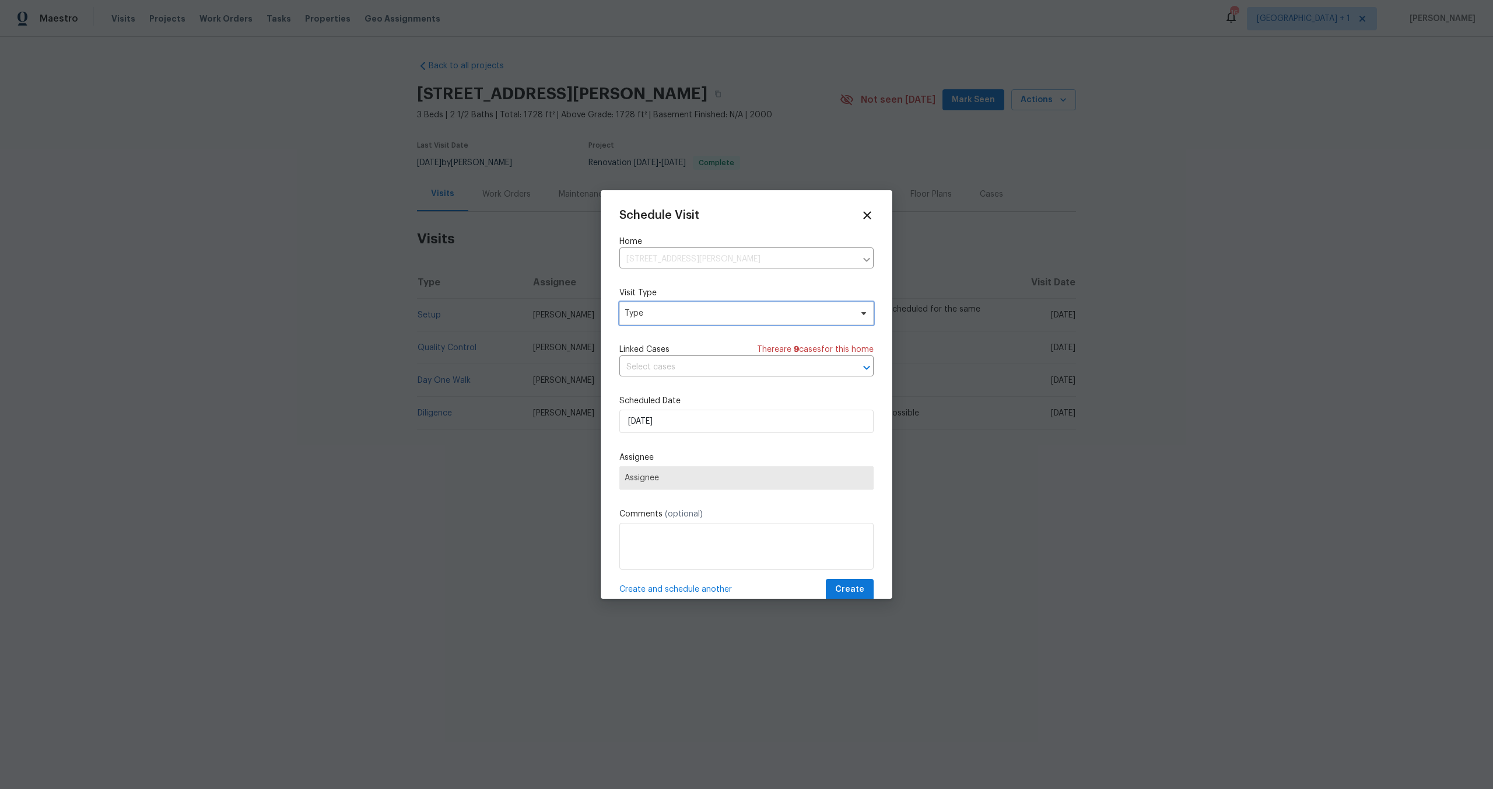
click at [677, 314] on span "Type" at bounding box center [738, 313] width 227 height 12
type input "ra"
click at [640, 395] on div "RaaS QC" at bounding box center [687, 401] width 129 height 16
click at [640, 400] on div "RaaS QC" at bounding box center [643, 401] width 34 height 12
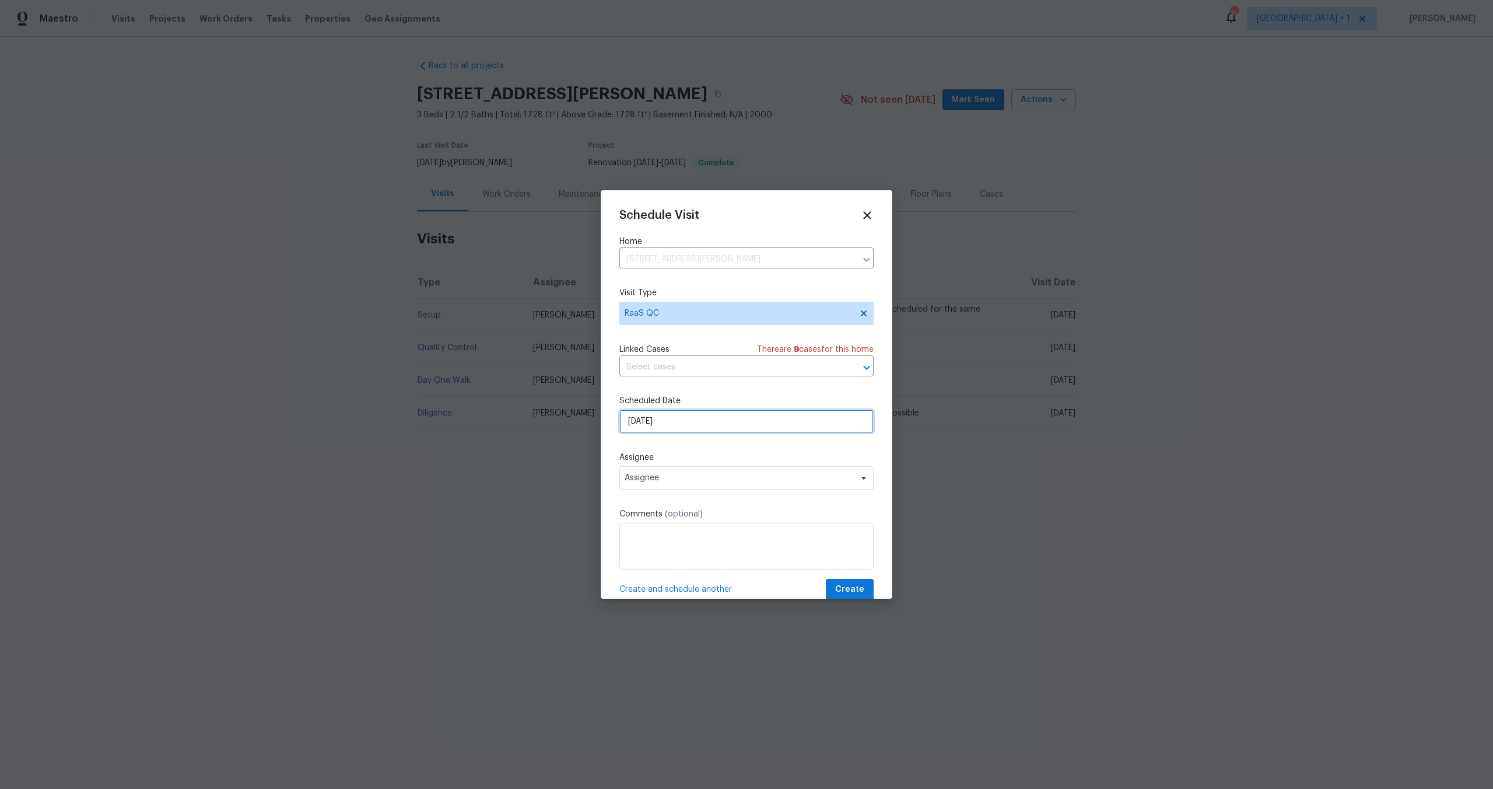
click at [682, 422] on input "10/6/2025" at bounding box center [746, 420] width 254 height 23
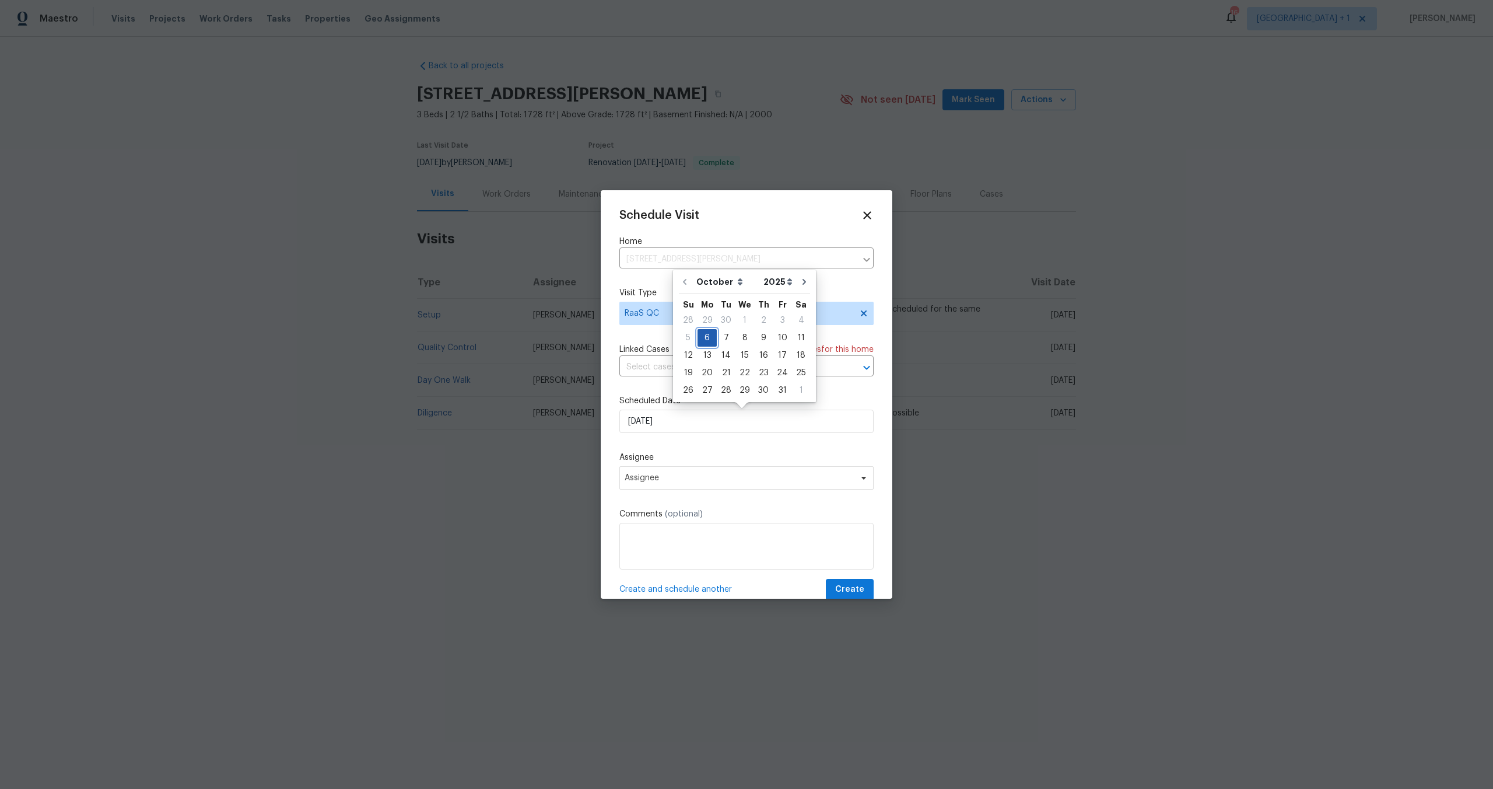
click at [706, 336] on div "6" at bounding box center [707, 338] width 19 height 16
click at [686, 478] on span "Assignee" at bounding box center [739, 477] width 229 height 9
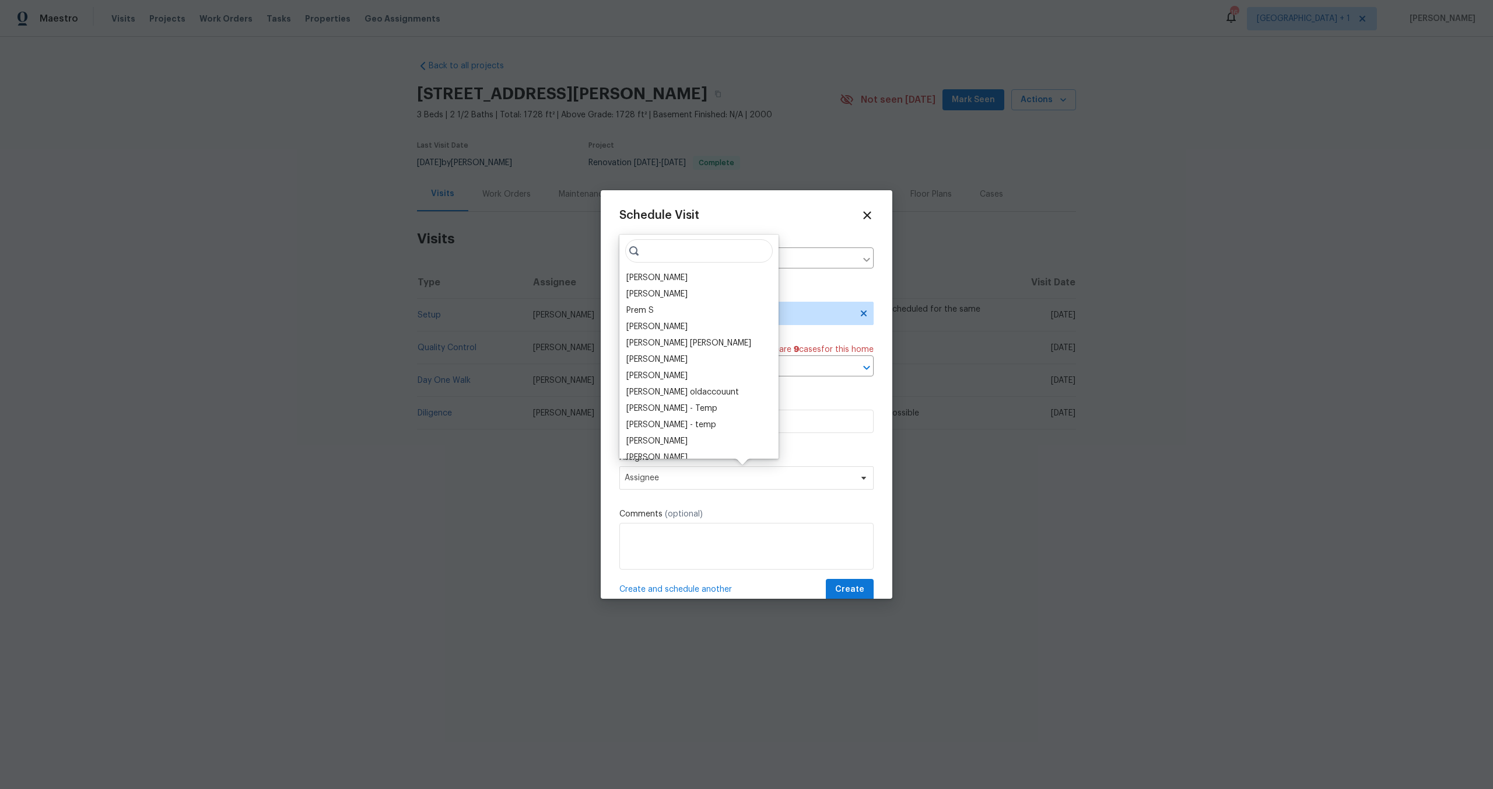
click at [706, 251] on input "search" at bounding box center [699, 250] width 148 height 23
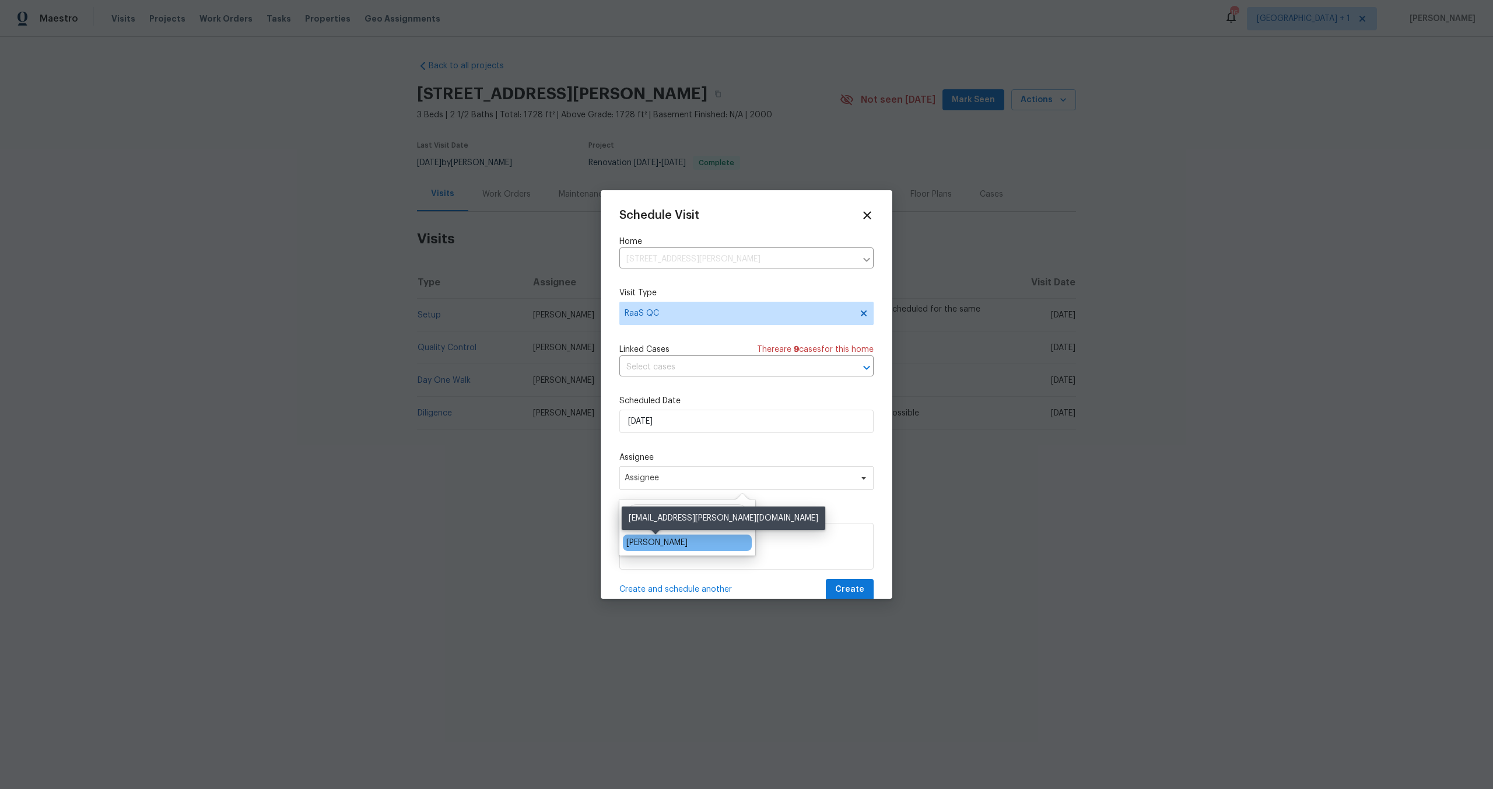
type input "kaden"
click at [660, 540] on div "Kaden Peterson" at bounding box center [656, 543] width 61 height 12
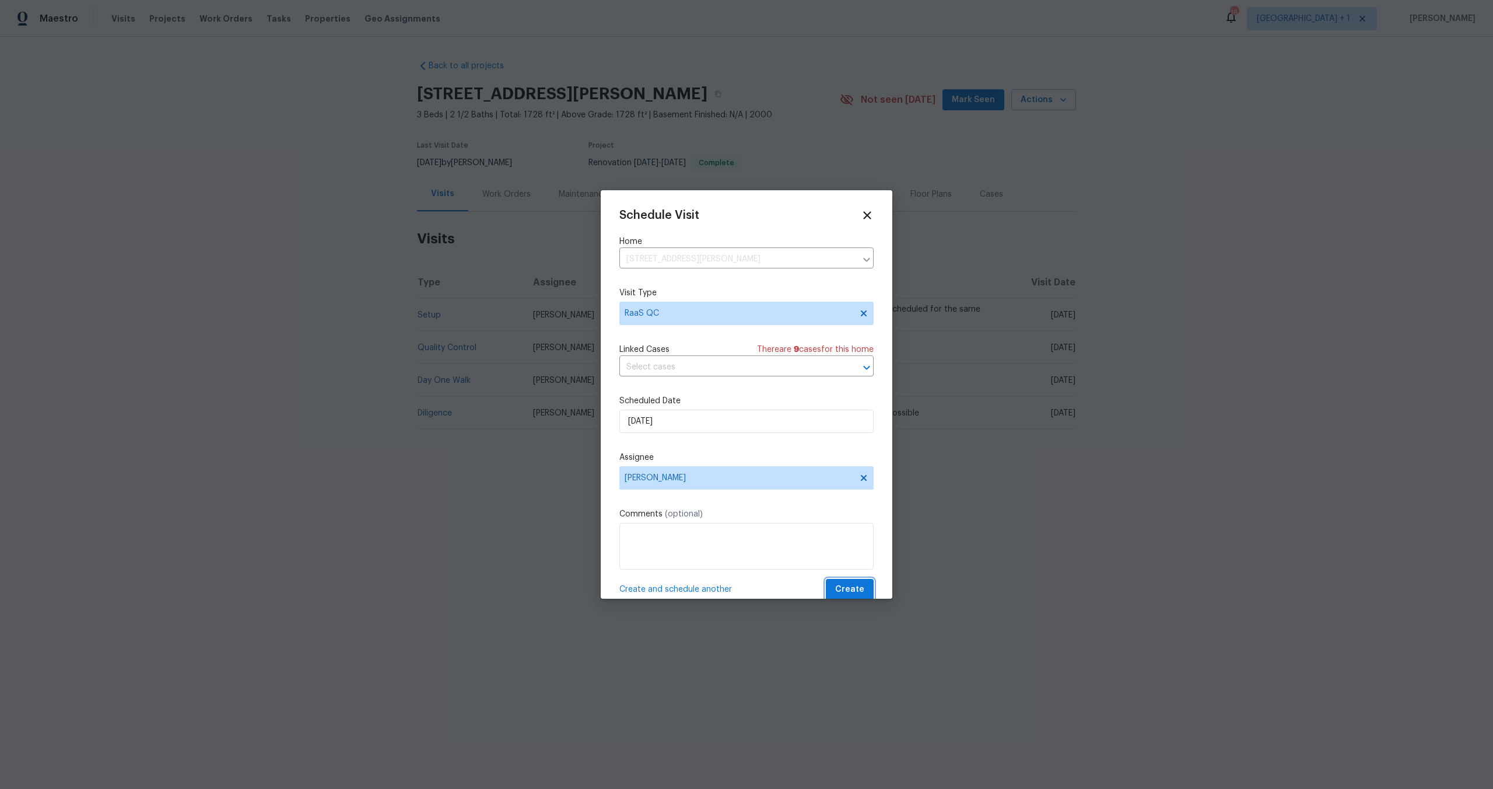
click at [848, 589] on span "Create" at bounding box center [849, 589] width 29 height 15
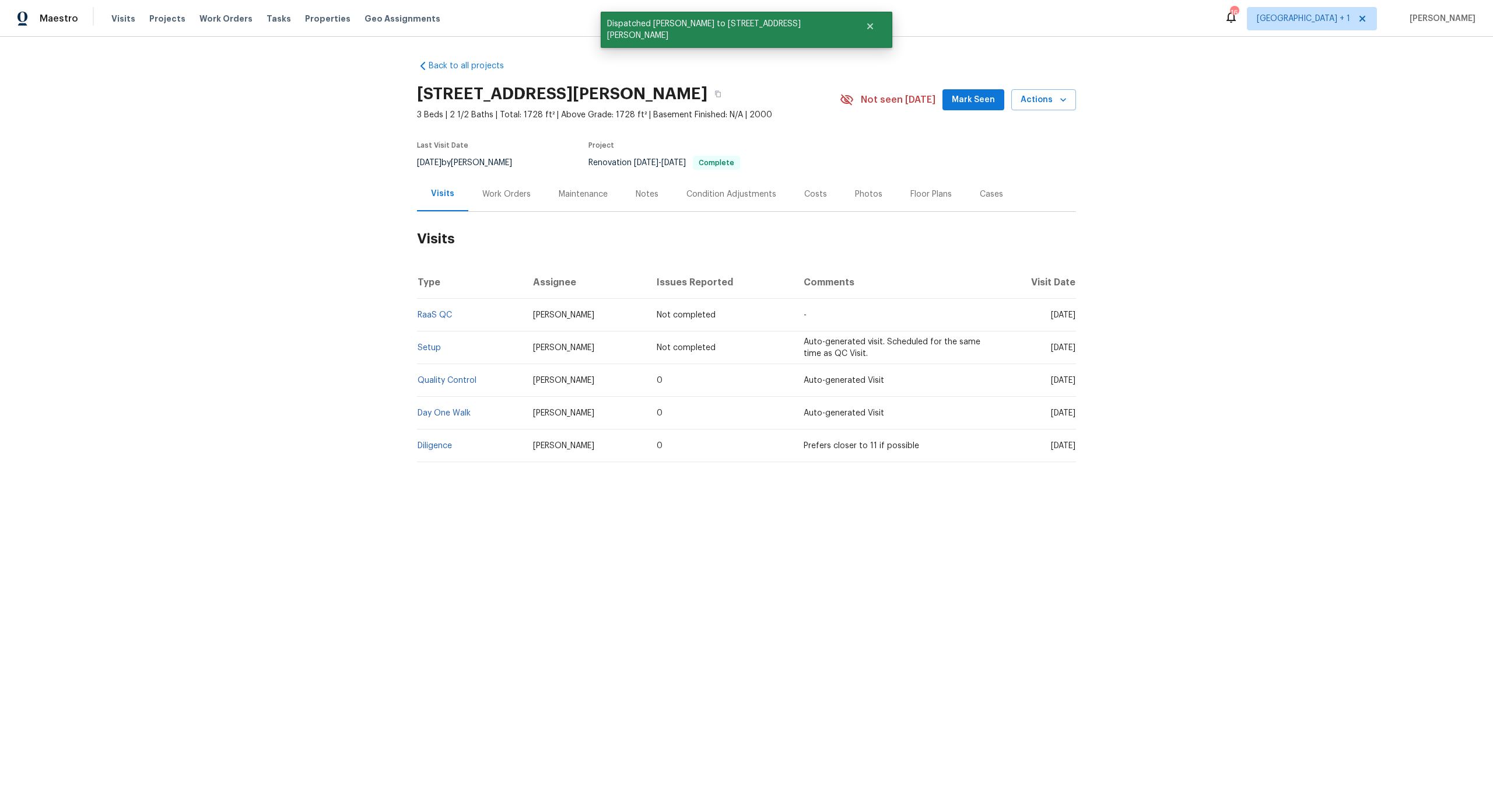
click at [734, 510] on div "Back to all projects 1822 McDougal Way, El Cajon, CA 92021 3 Beds | 2 1/2 Baths…" at bounding box center [746, 289] width 1493 height 505
click at [729, 93] on button "button" at bounding box center [718, 93] width 21 height 21
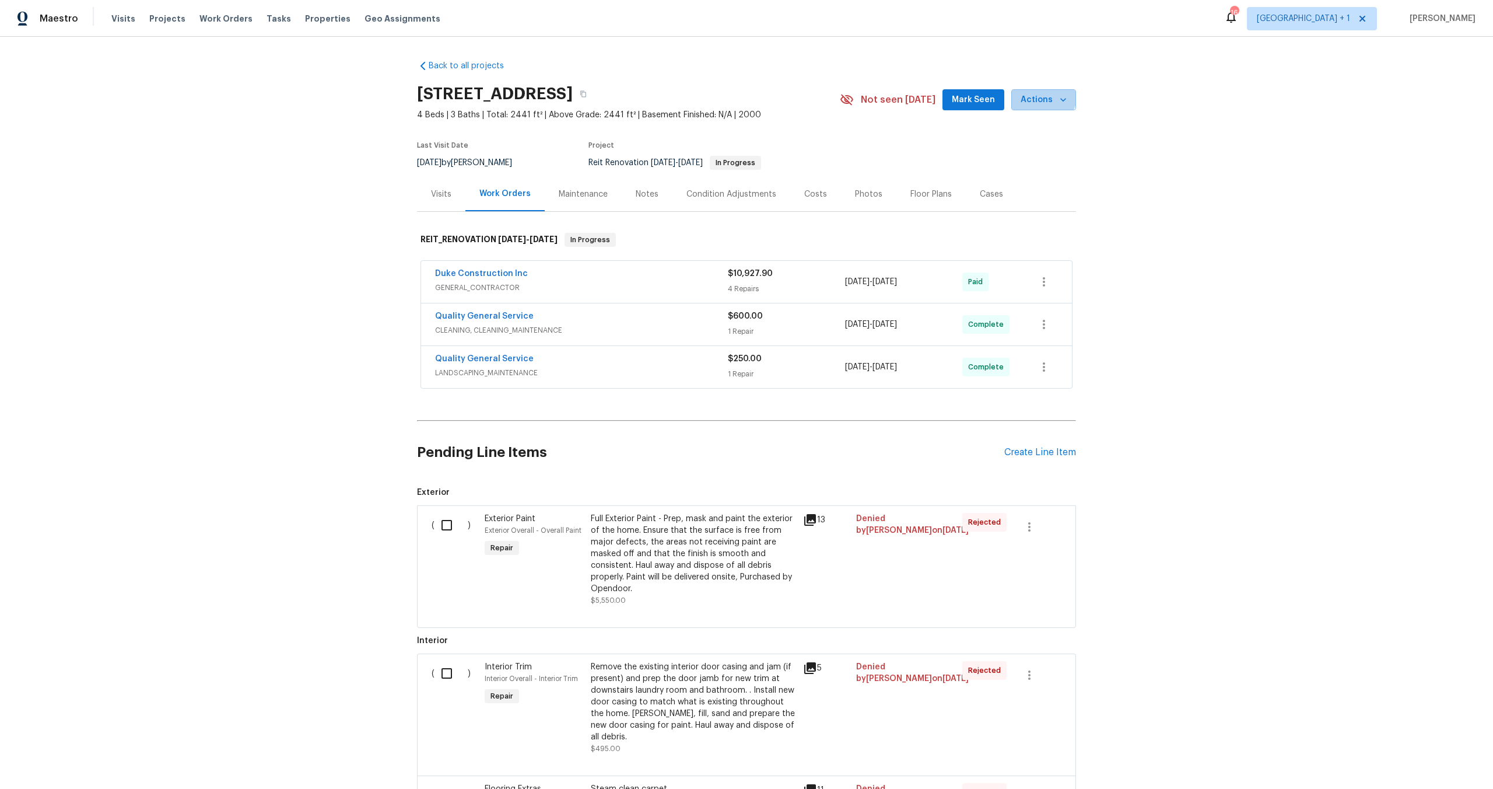
click at [1031, 93] on span "Actions" at bounding box center [1044, 100] width 46 height 15
click at [1004, 218] on p "Complete Reno" at bounding box center [997, 221] width 60 height 12
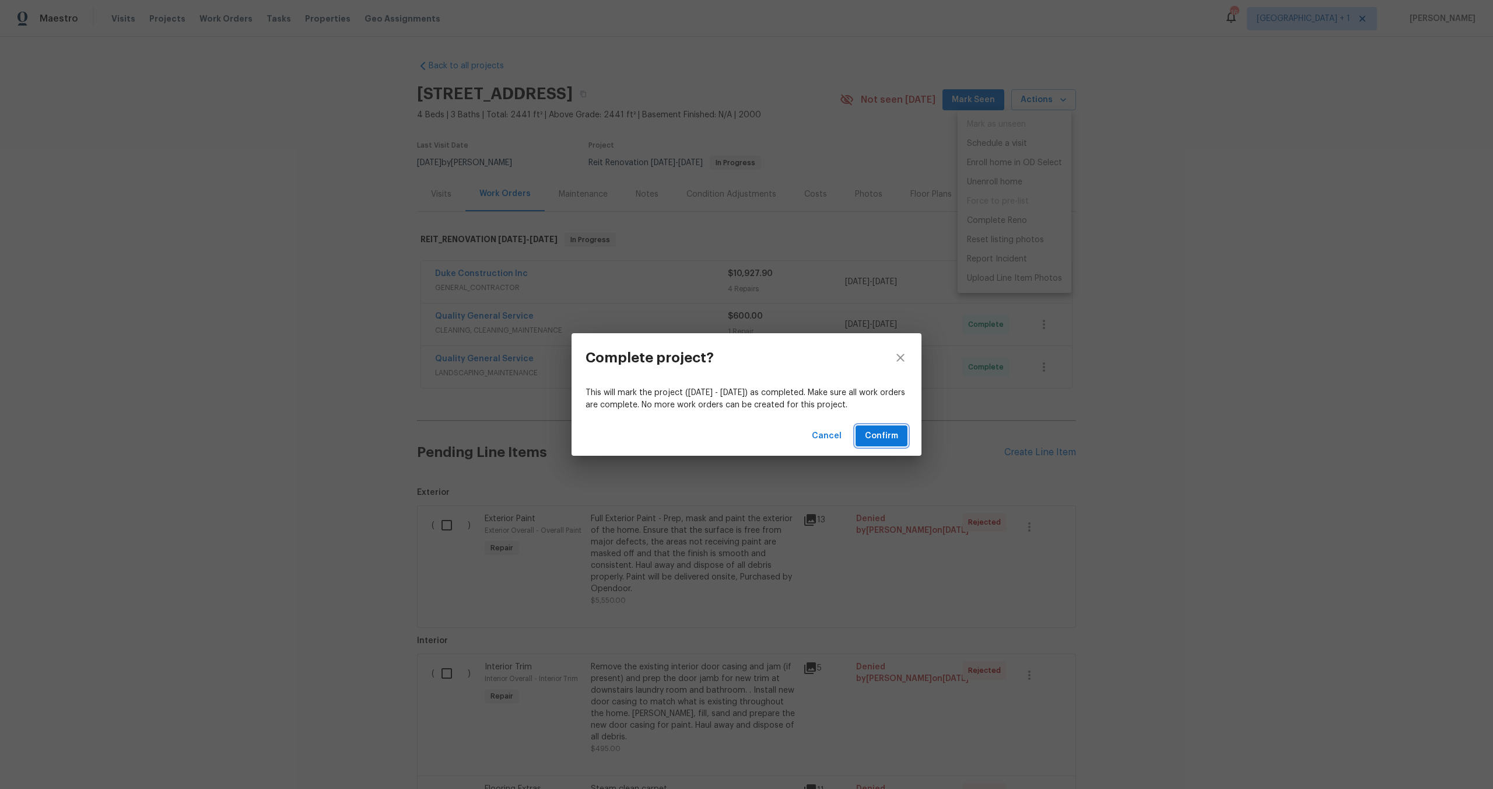
click at [894, 426] on button "Confirm" at bounding box center [882, 436] width 52 height 22
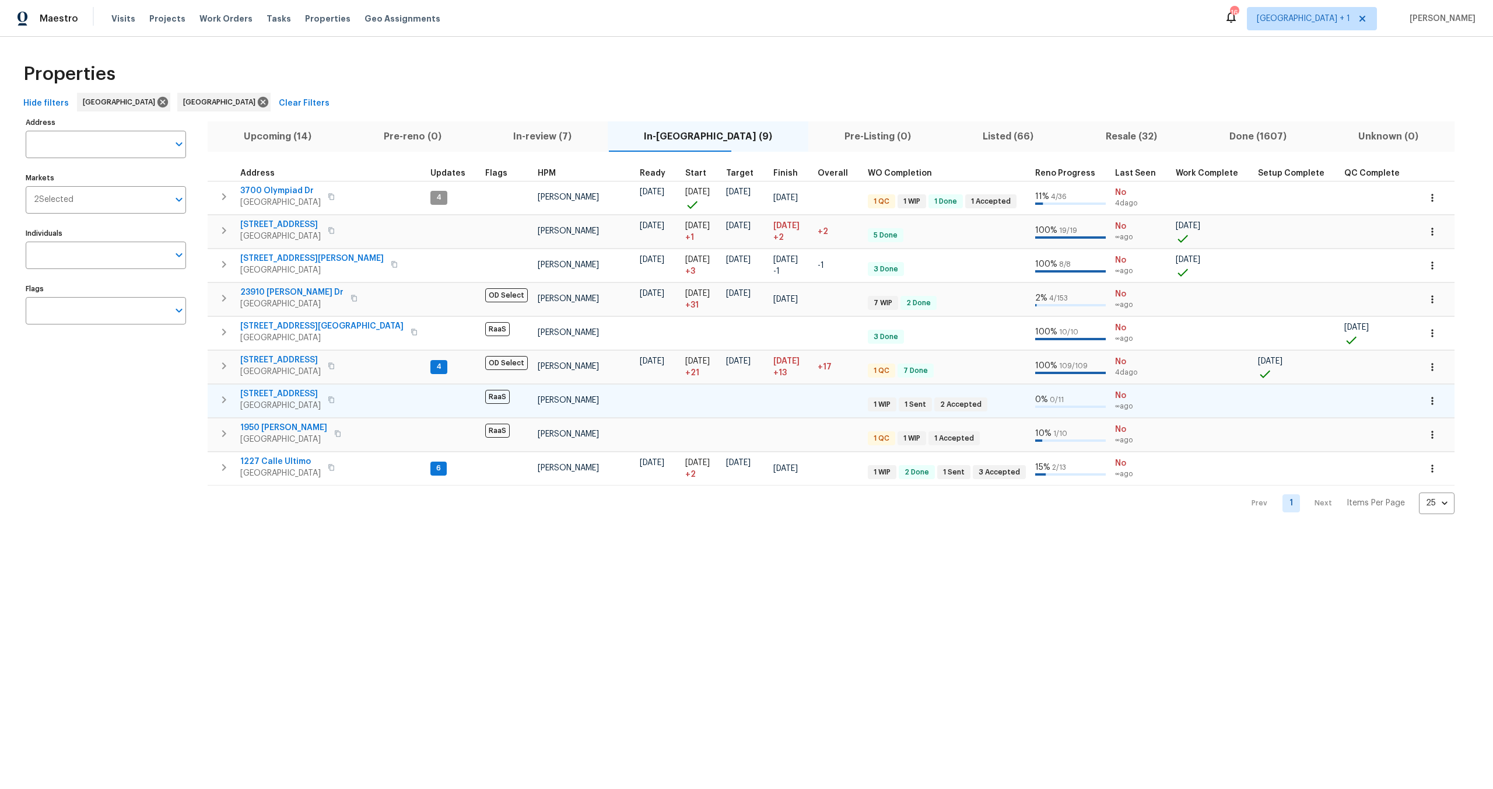
click at [640, 404] on div at bounding box center [658, 407] width 36 height 12
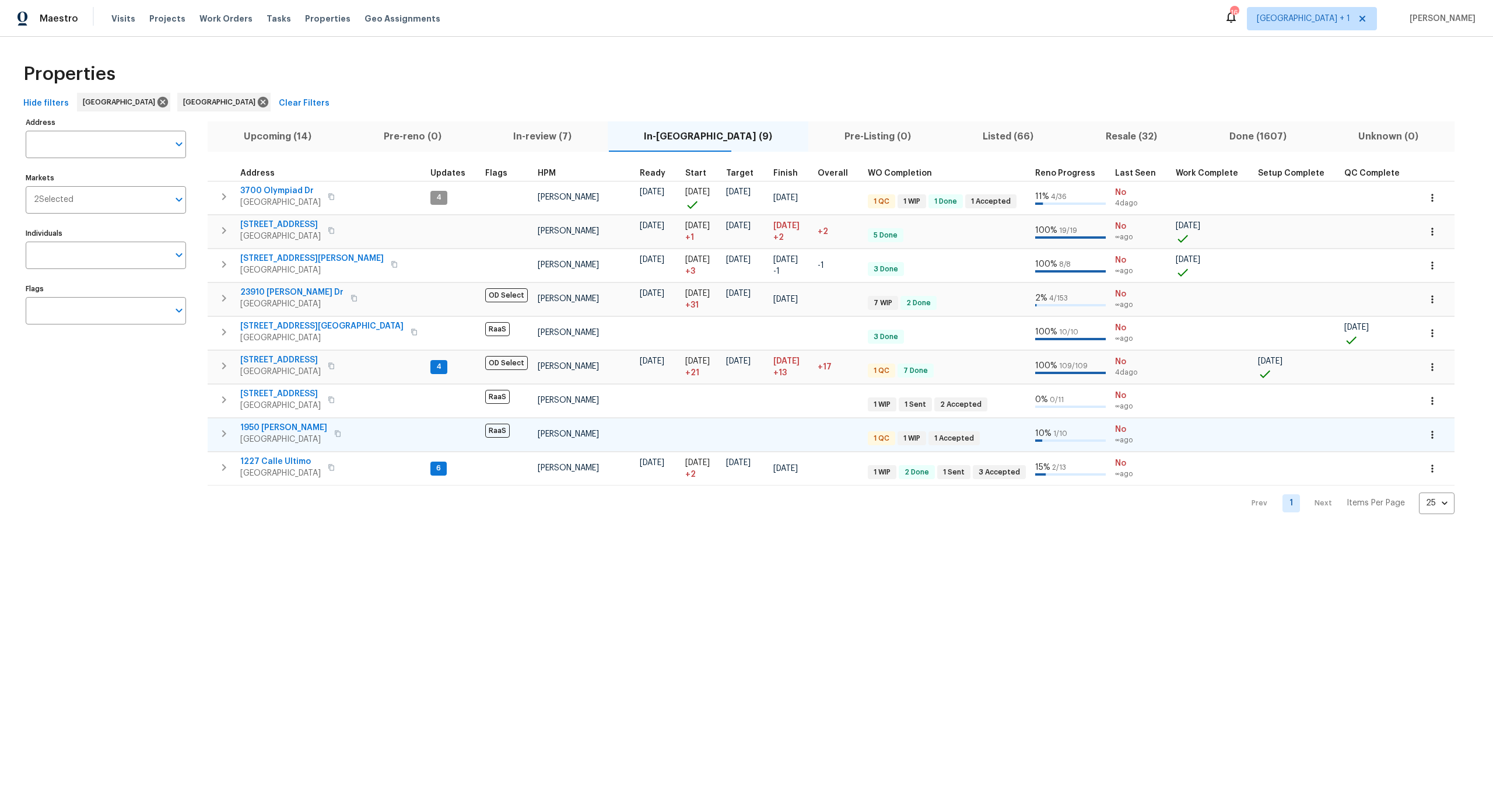
click at [640, 436] on div at bounding box center [658, 441] width 36 height 12
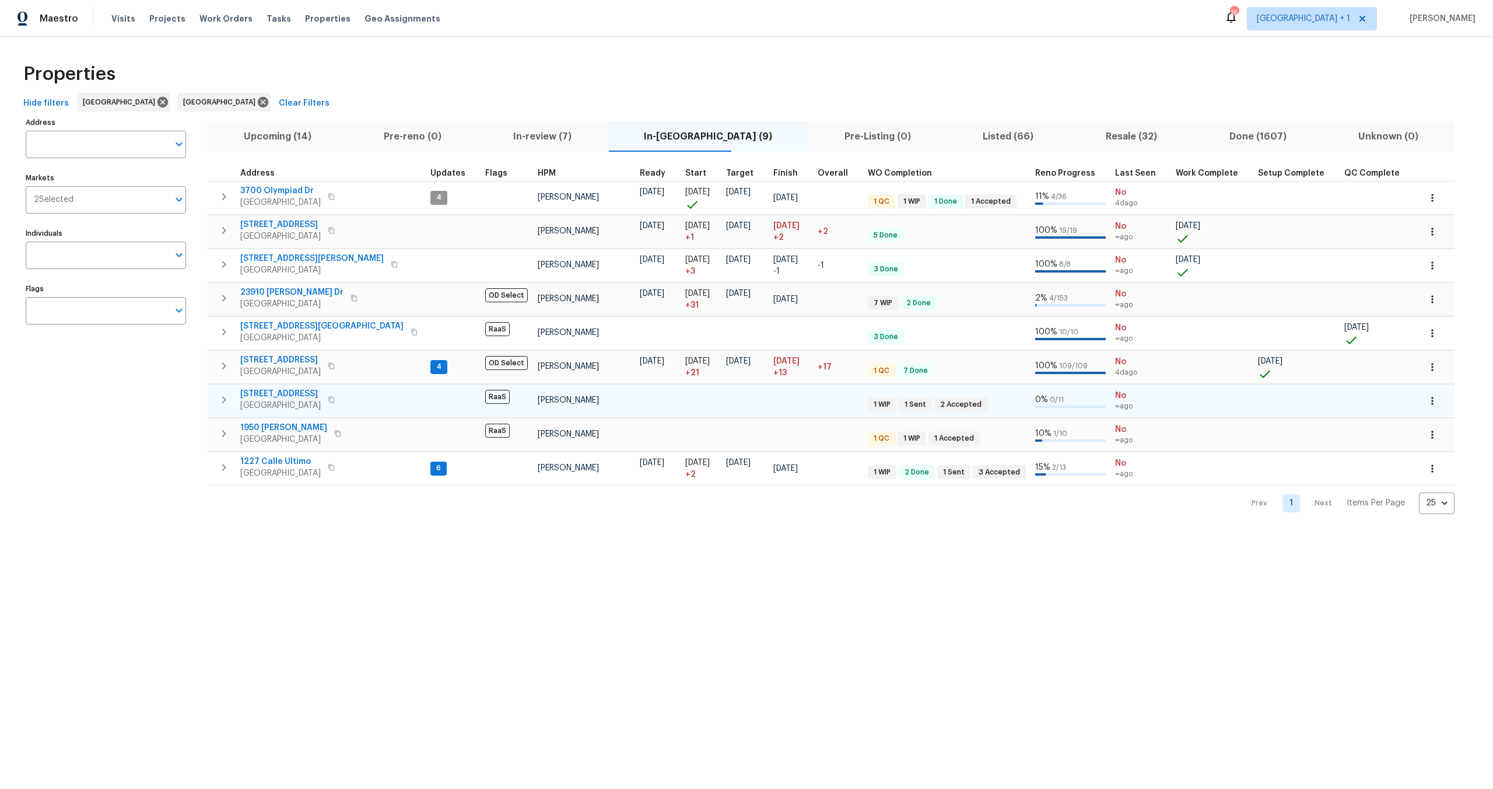
click at [640, 411] on div at bounding box center [658, 407] width 36 height 12
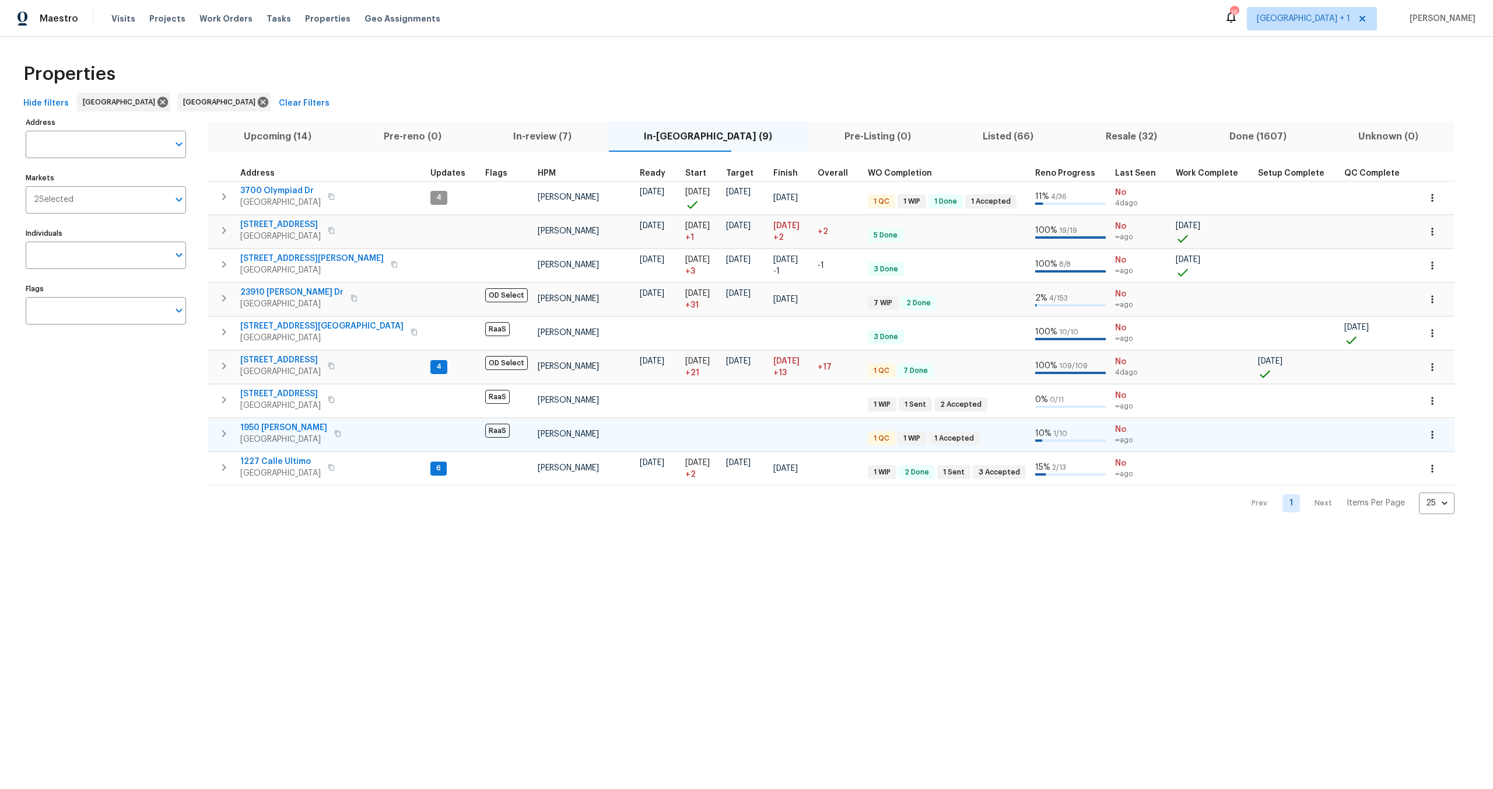
click at [580, 435] on td "Kaden Peterson" at bounding box center [584, 434] width 102 height 33
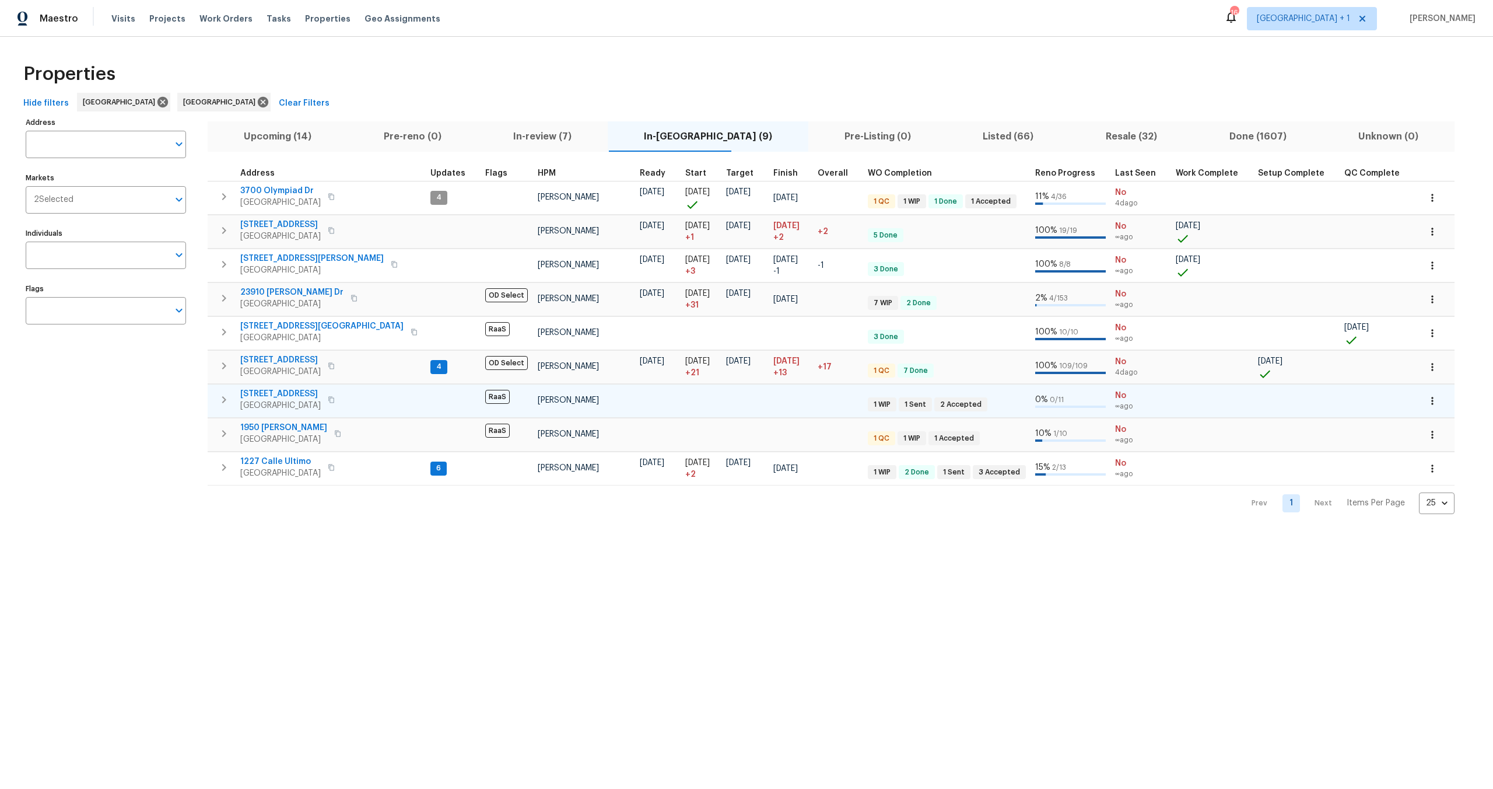
click at [640, 410] on div at bounding box center [658, 407] width 36 height 12
click at [722, 412] on td at bounding box center [745, 400] width 47 height 33
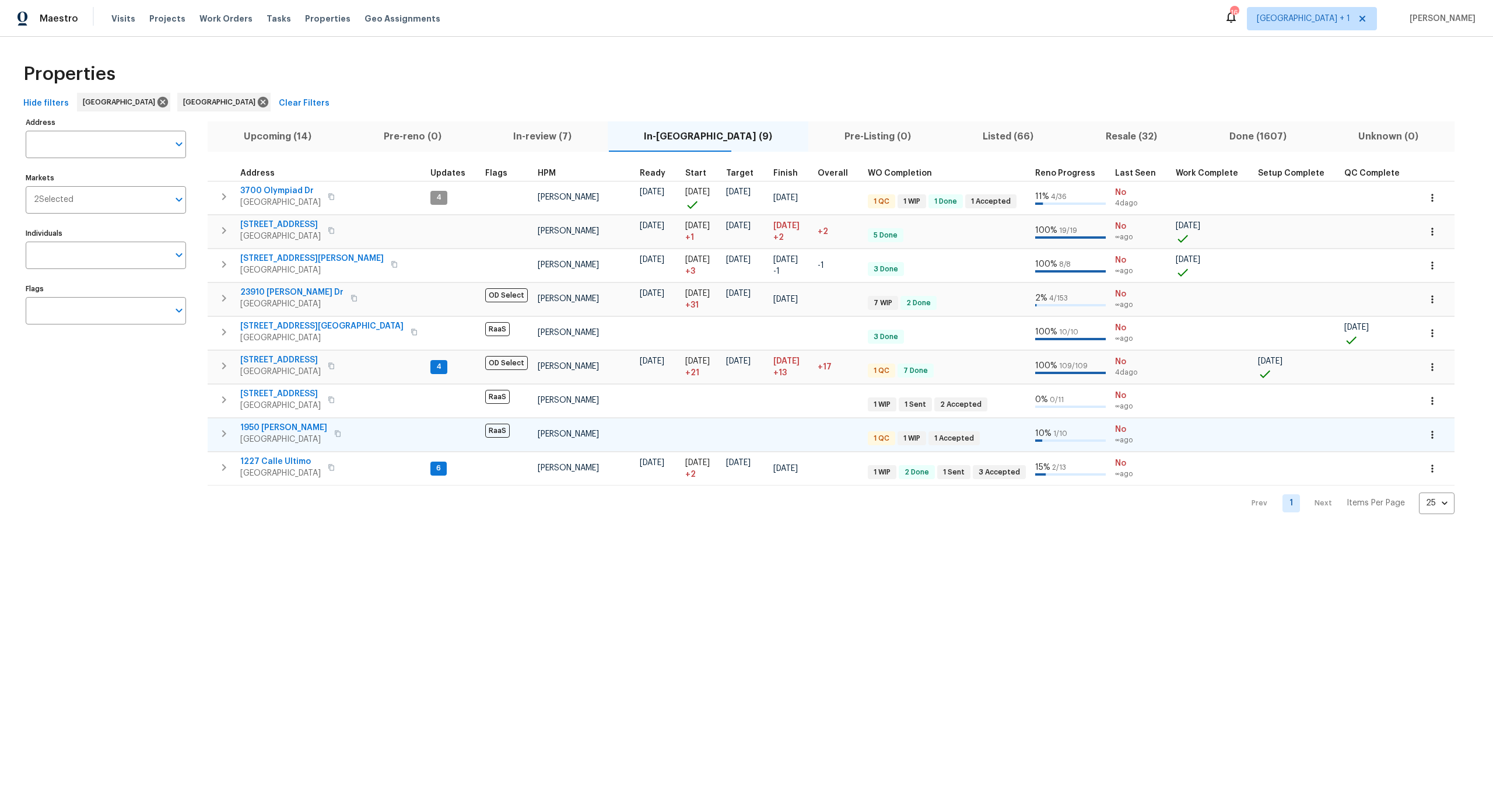
click at [722, 441] on td at bounding box center [745, 434] width 47 height 33
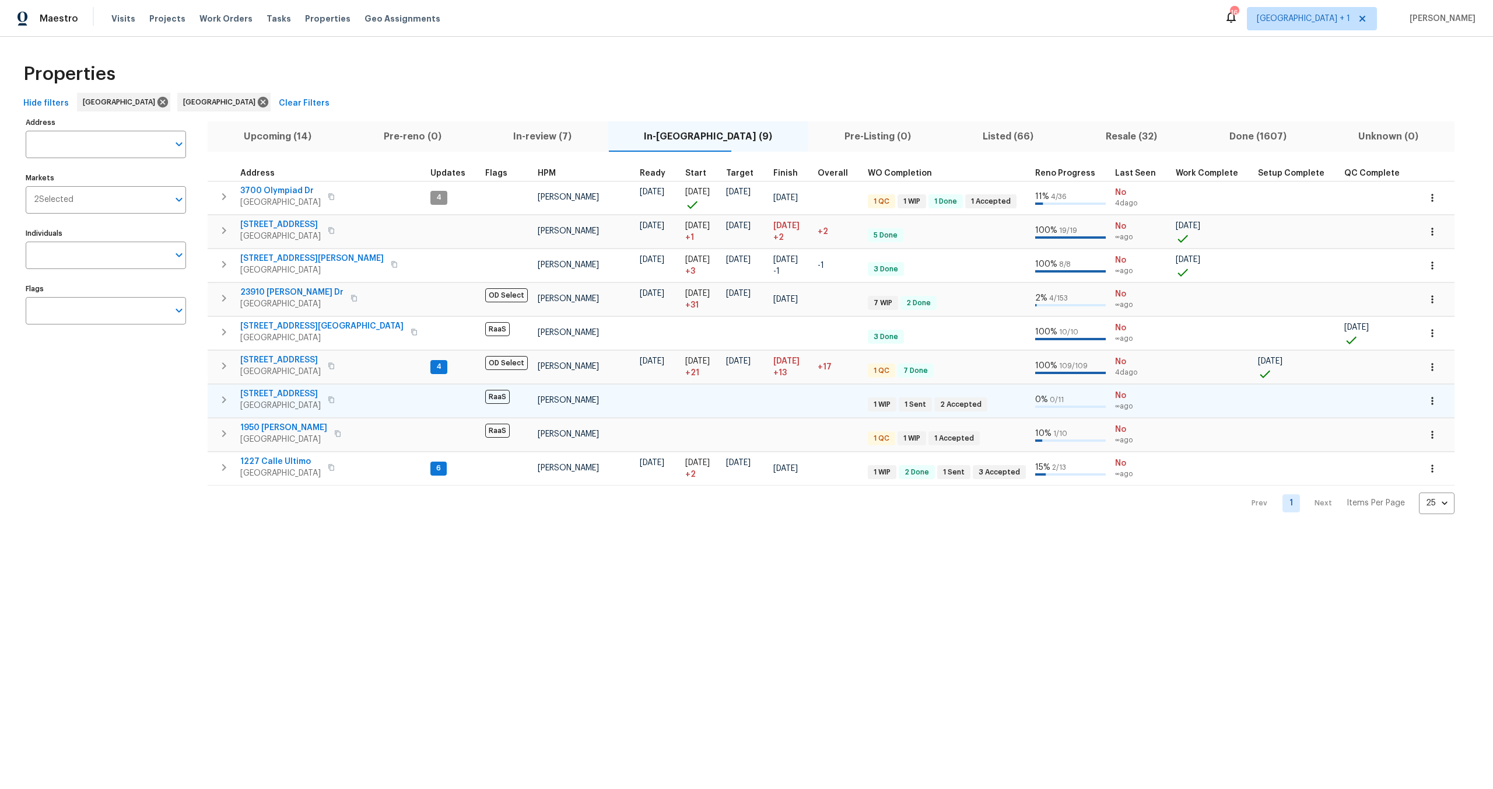
click at [681, 399] on td at bounding box center [701, 400] width 41 height 33
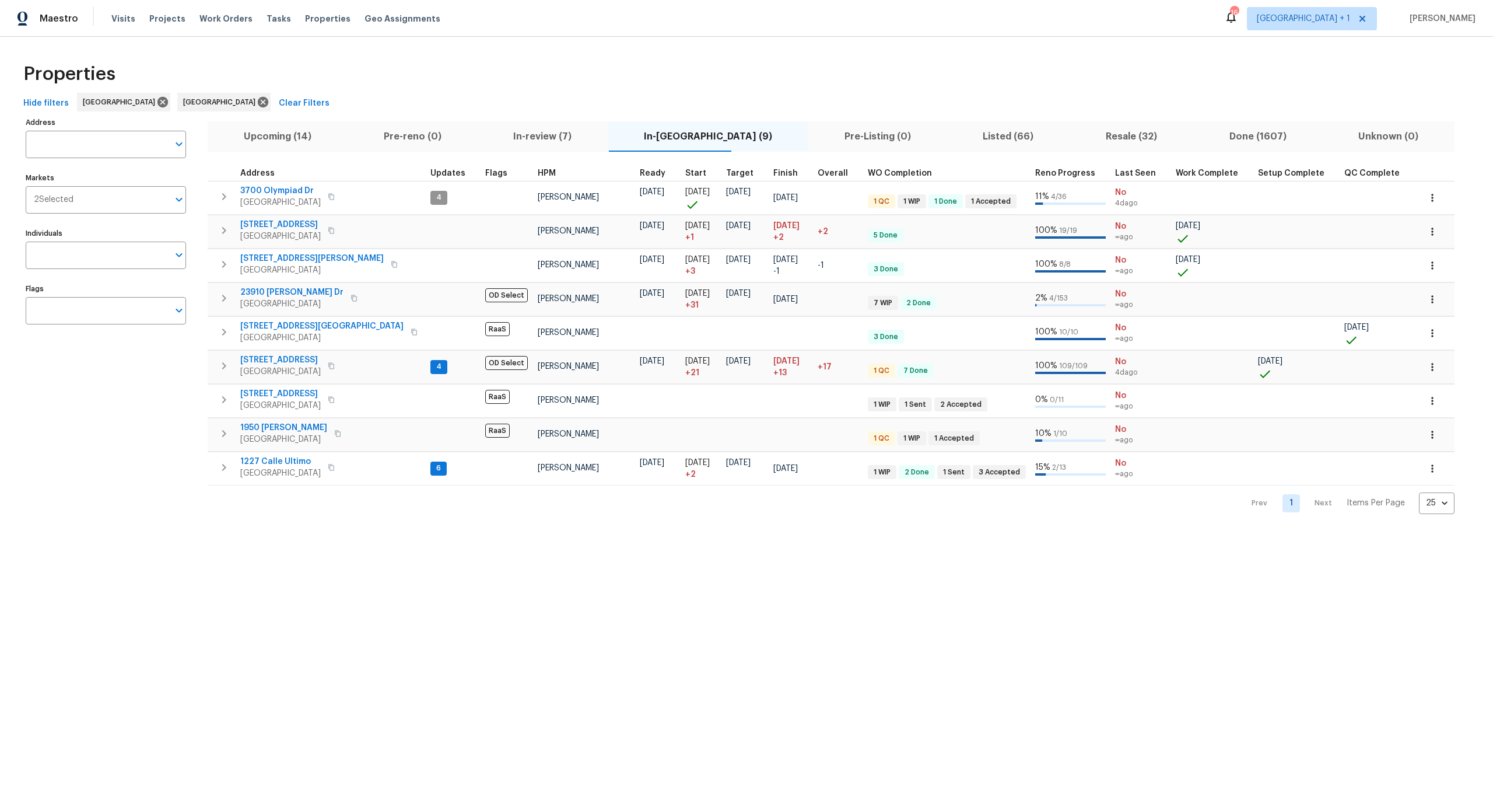
click at [607, 521] on div "Properties Hide filters Los Angeles San Diego Clear Filters Address Address Mar…" at bounding box center [746, 285] width 1493 height 496
click at [426, 228] on td at bounding box center [453, 231] width 55 height 33
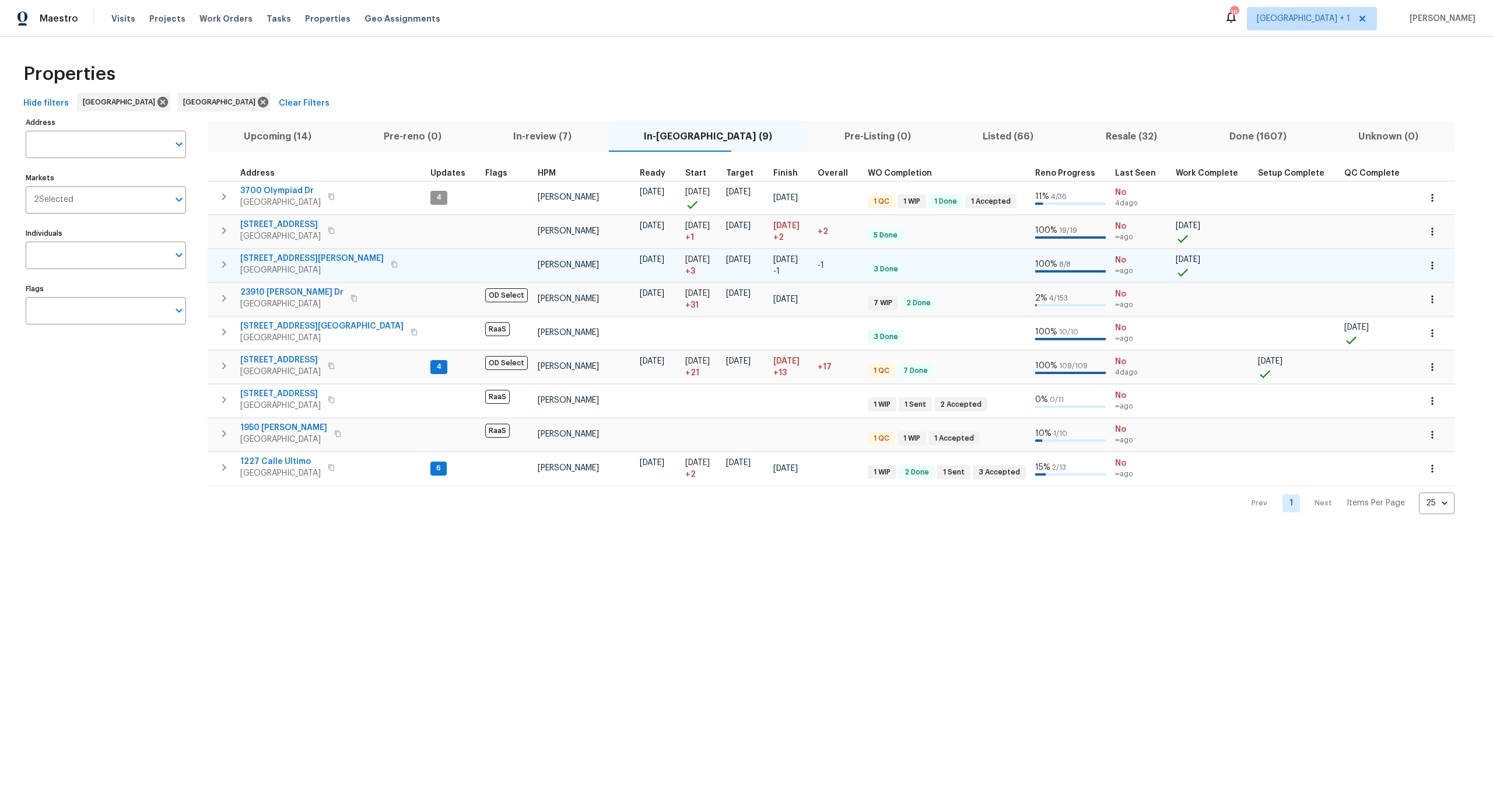
click at [426, 260] on td at bounding box center [453, 264] width 55 height 33
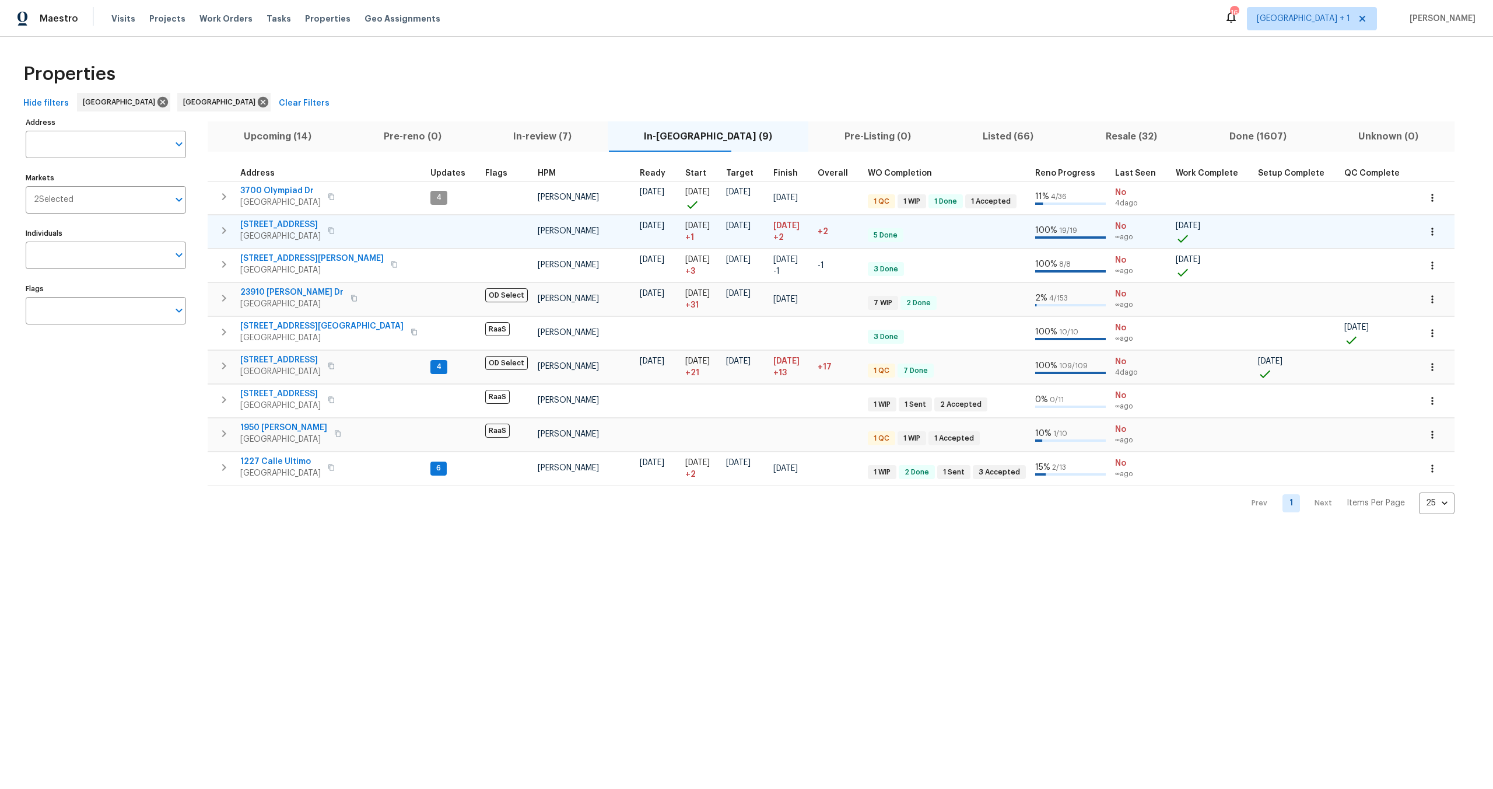
click at [426, 229] on td at bounding box center [453, 231] width 55 height 33
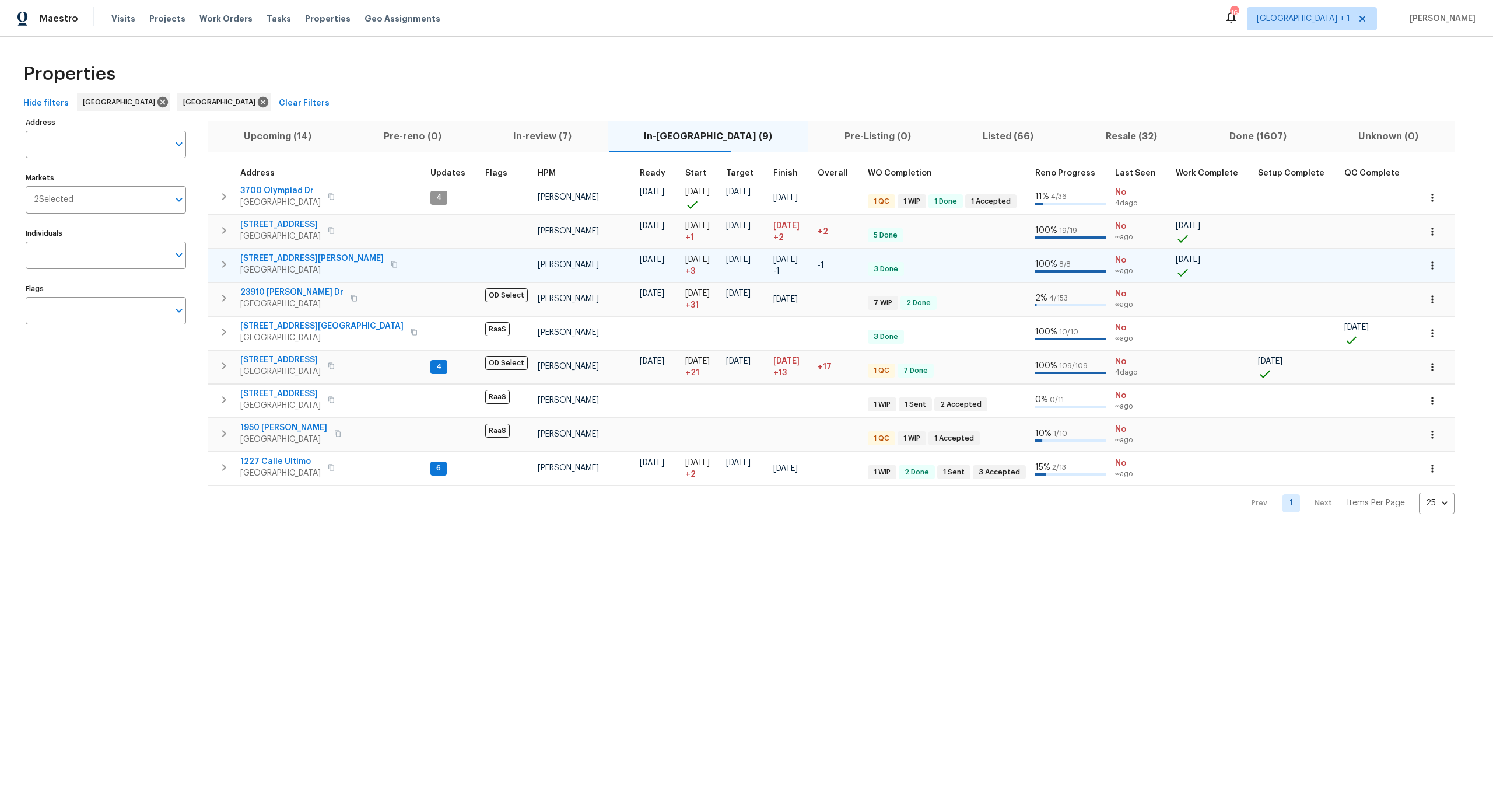
click at [426, 271] on td at bounding box center [453, 264] width 55 height 33
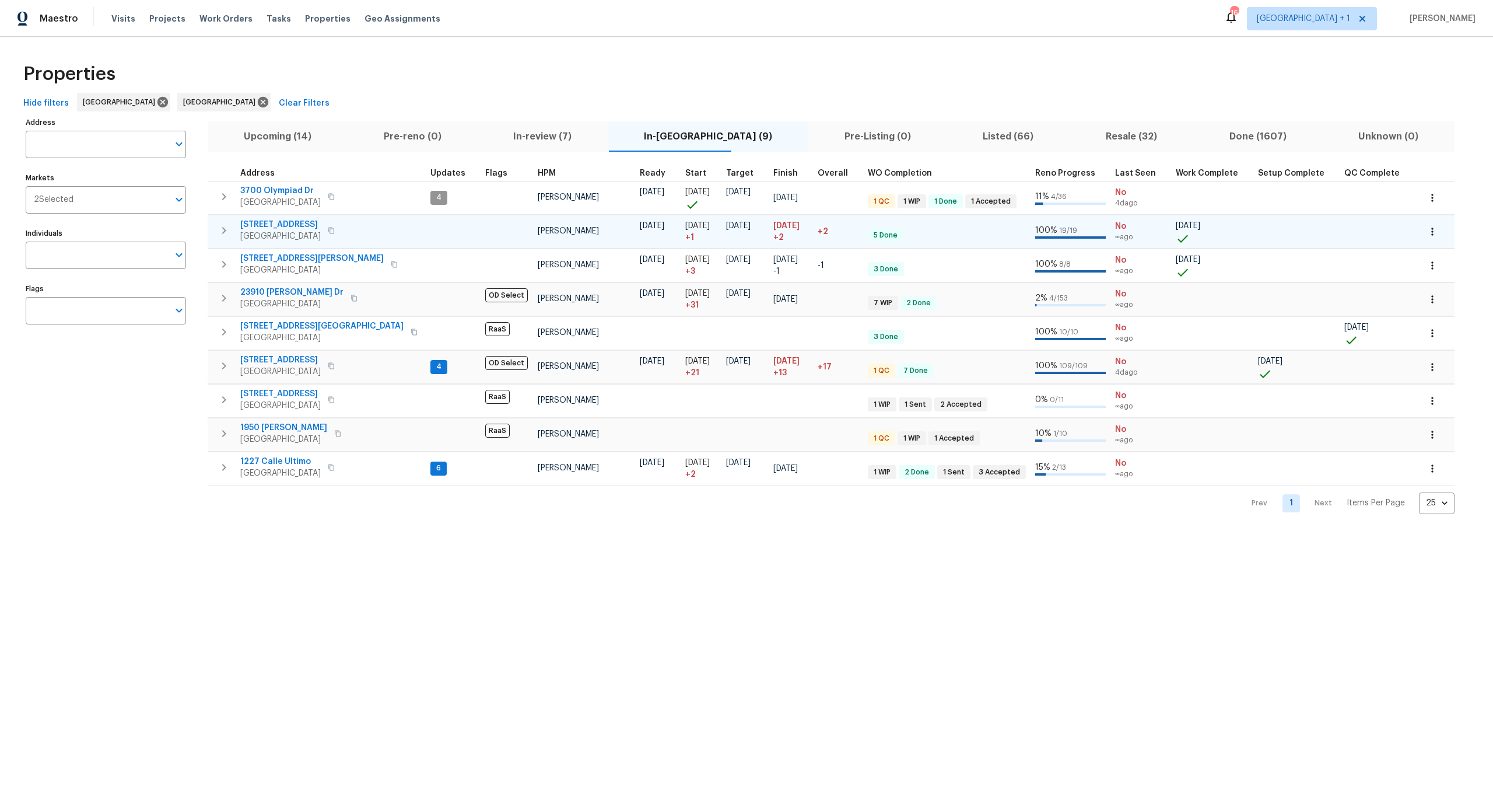
click at [426, 240] on td at bounding box center [453, 231] width 55 height 33
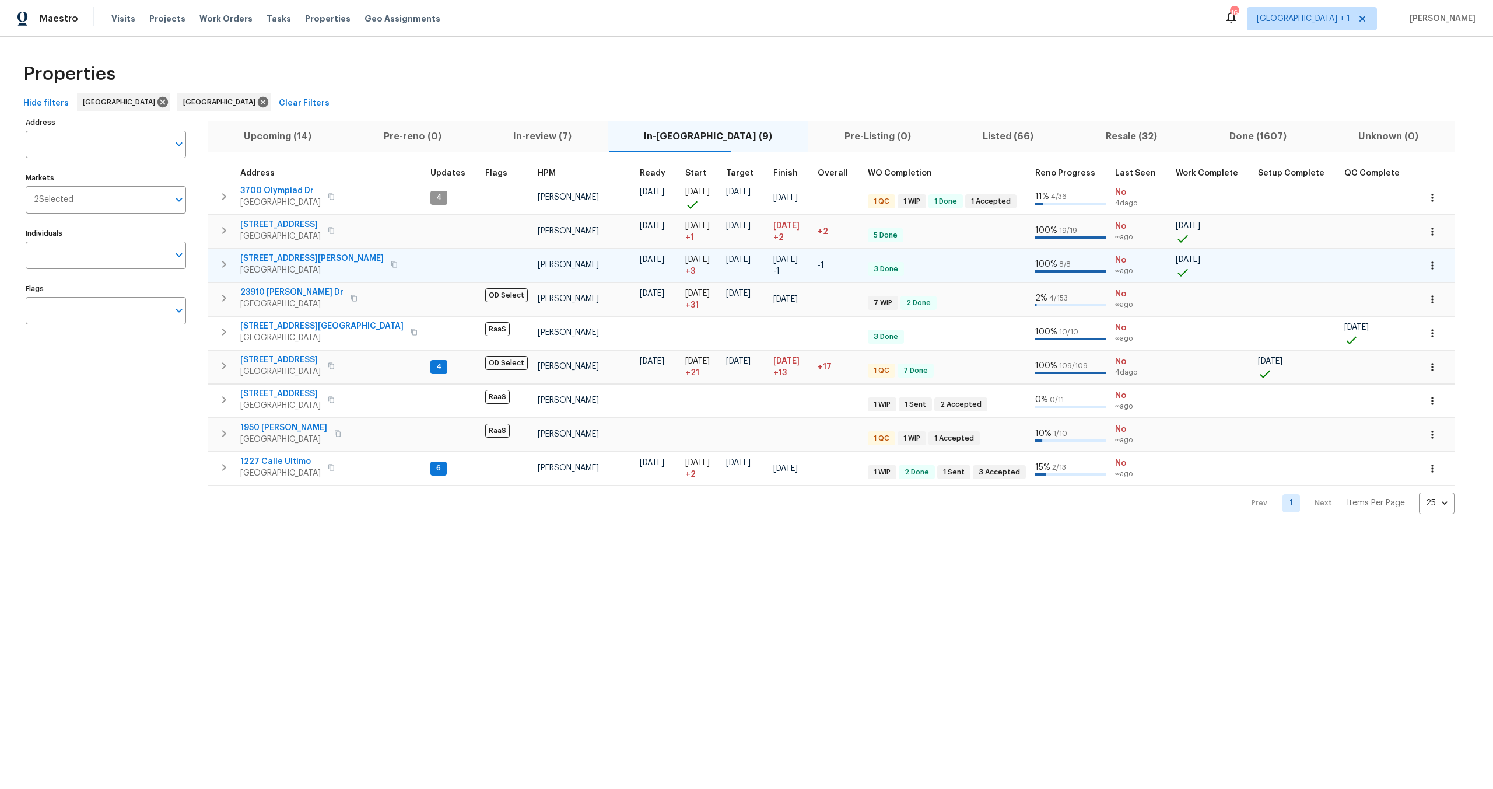
click at [426, 271] on td at bounding box center [453, 264] width 55 height 33
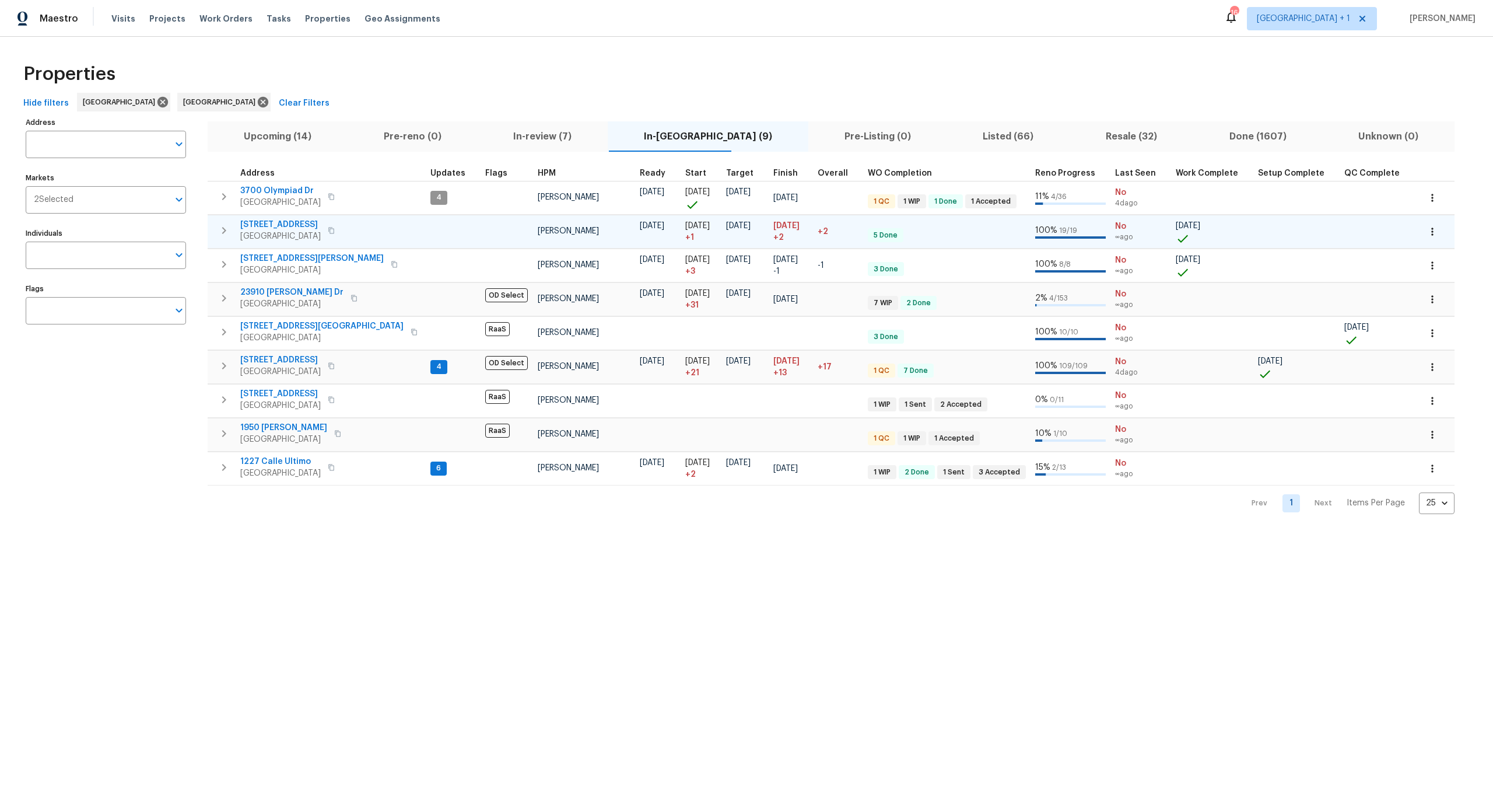
click at [426, 219] on td at bounding box center [453, 231] width 55 height 33
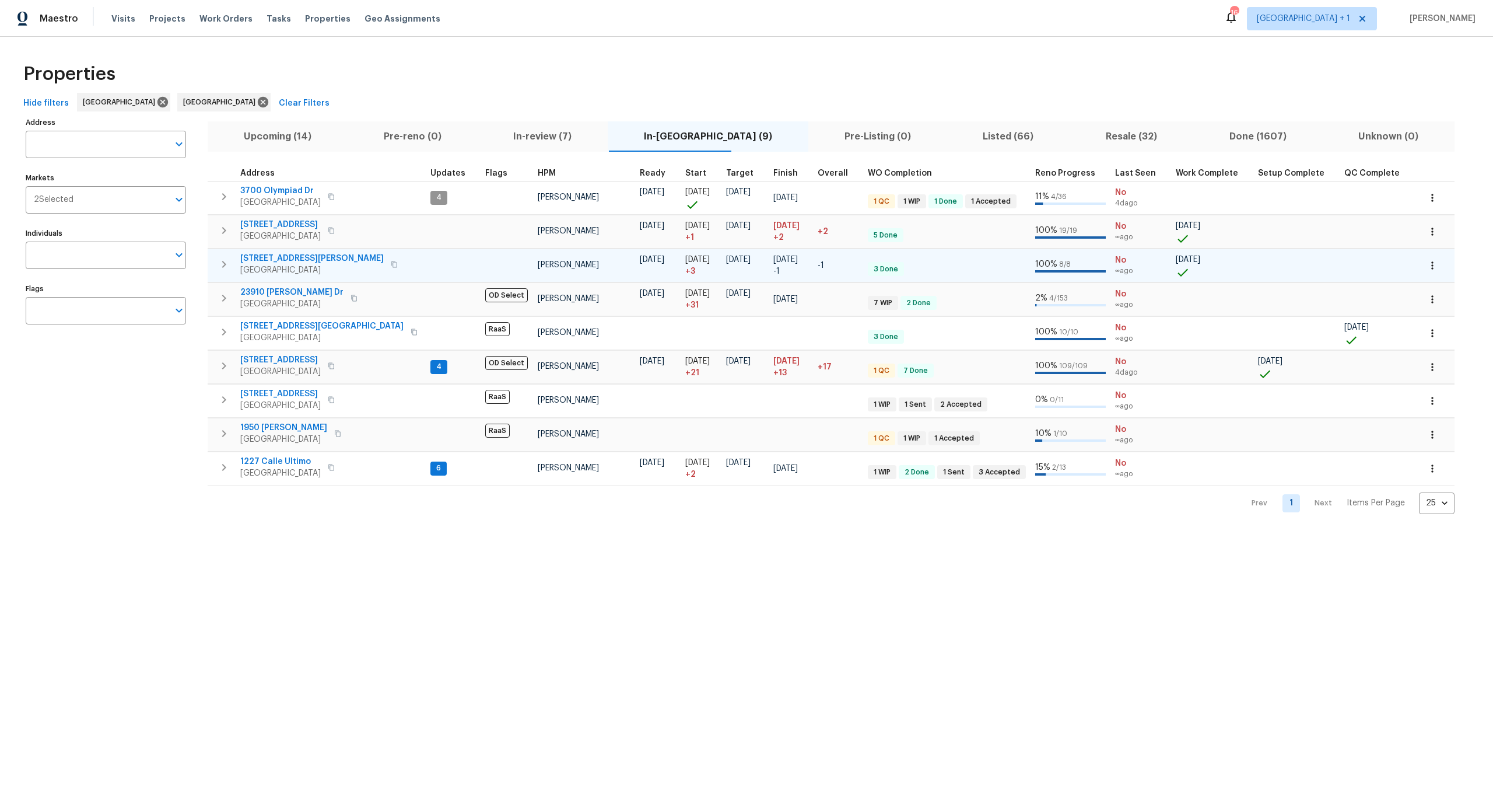
click at [426, 258] on td at bounding box center [453, 264] width 55 height 33
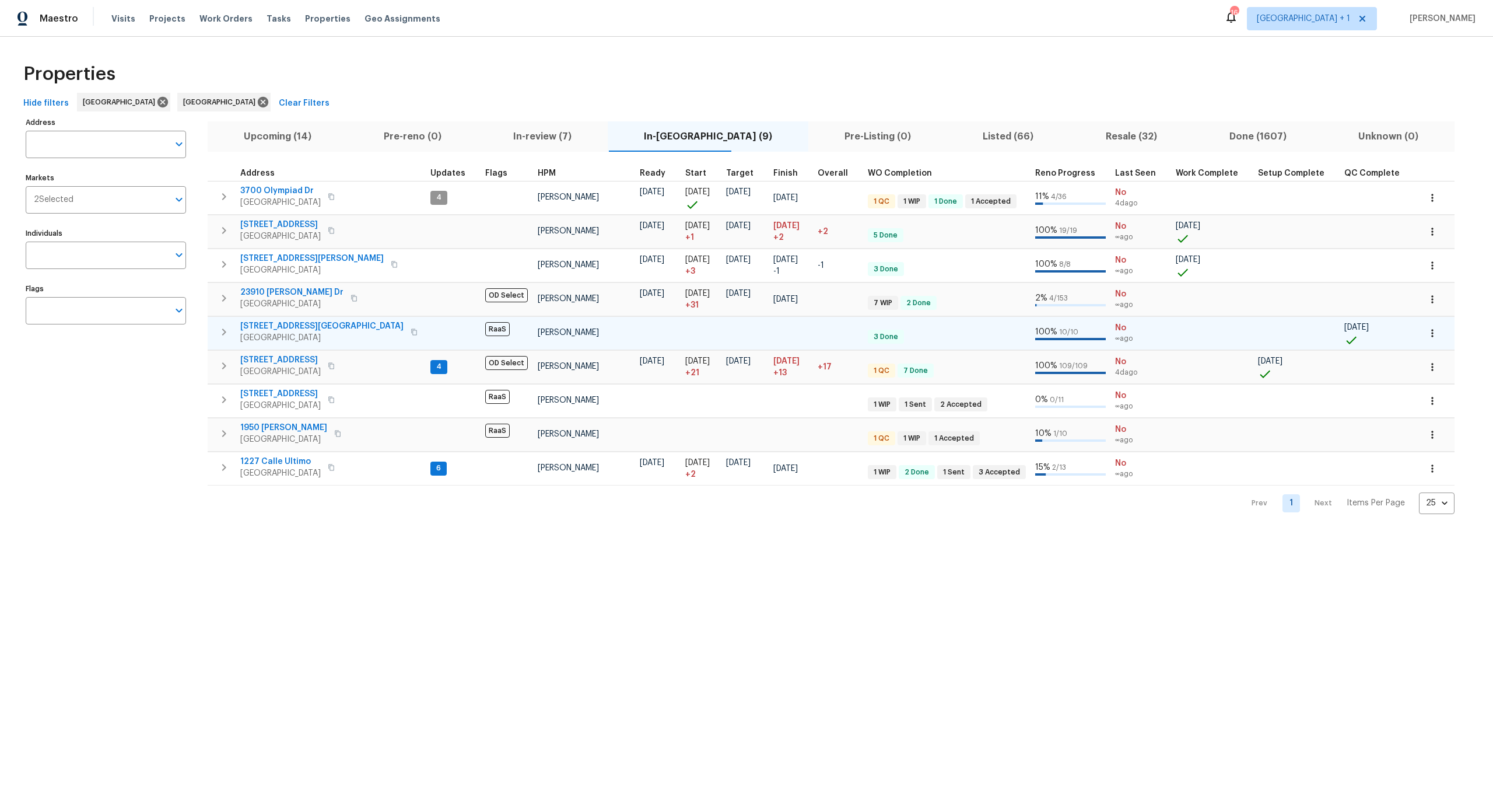
click at [640, 330] on div at bounding box center [658, 327] width 36 height 12
click at [314, 327] on span "2243 Avenida Del Diablo" at bounding box center [321, 326] width 163 height 12
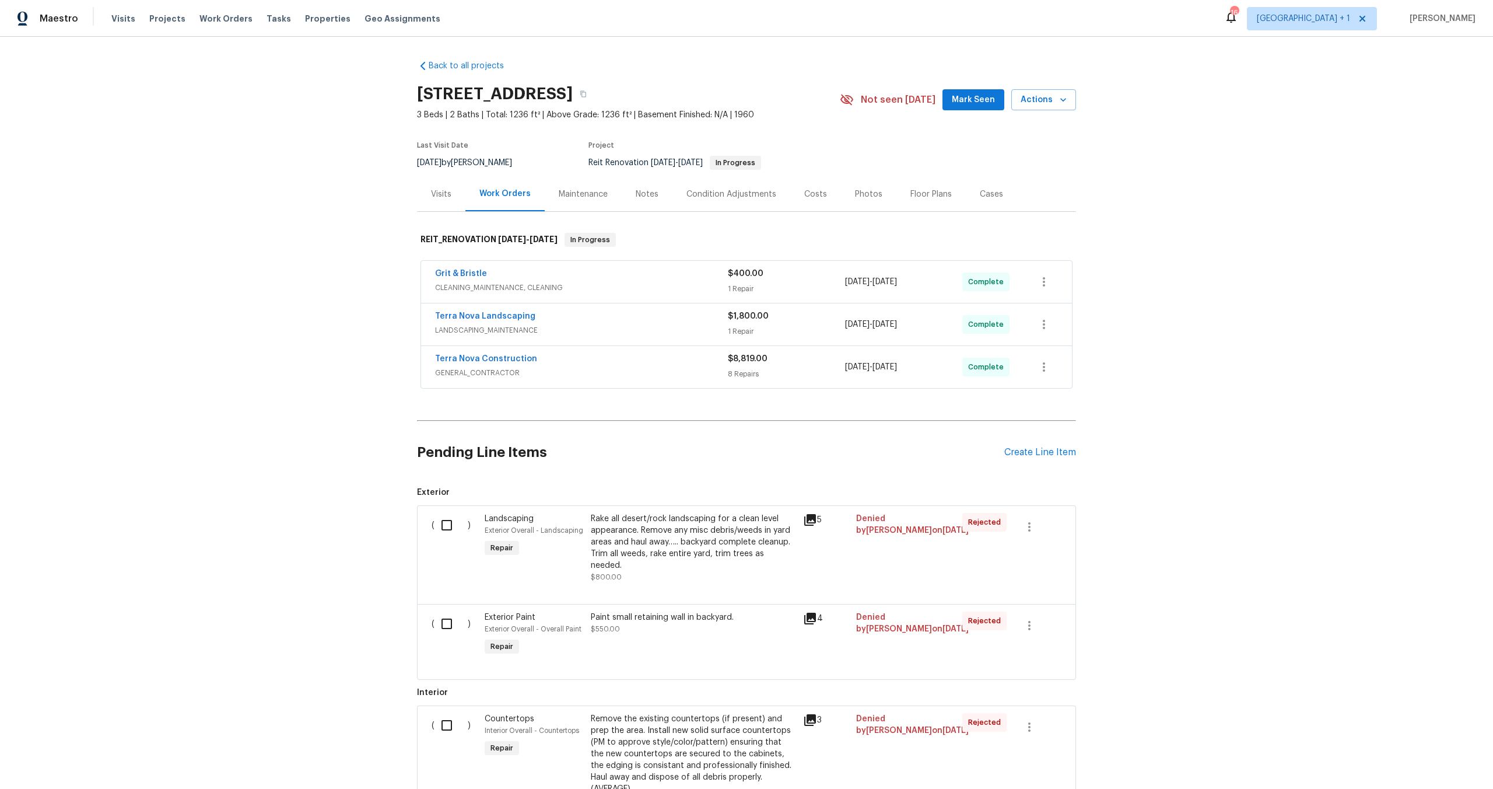
click at [440, 191] on div "Visits" at bounding box center [441, 194] width 20 height 12
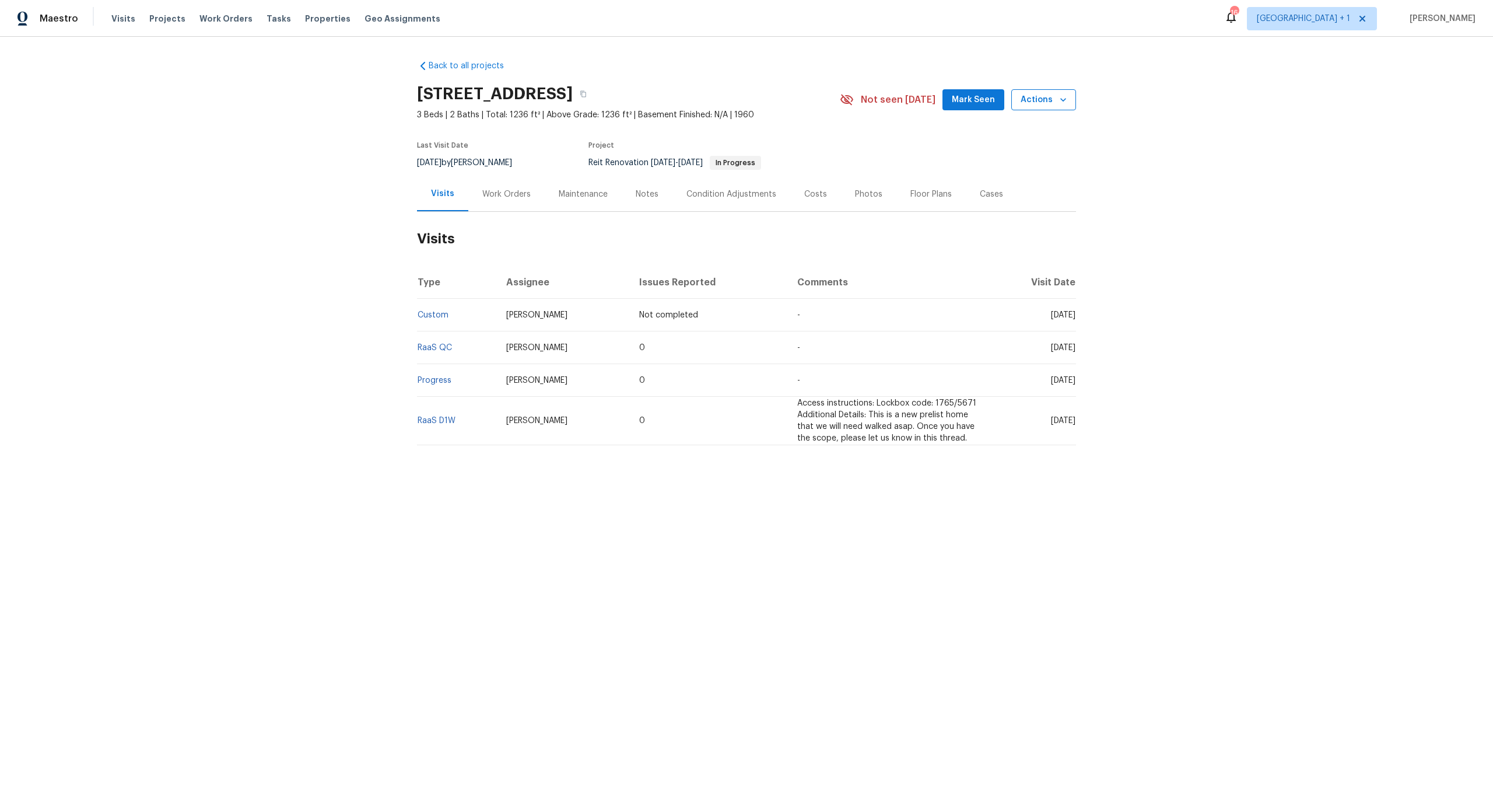
click at [1058, 106] on span "Actions" at bounding box center [1044, 100] width 46 height 15
click at [1003, 213] on li "Complete Reno" at bounding box center [1015, 220] width 114 height 19
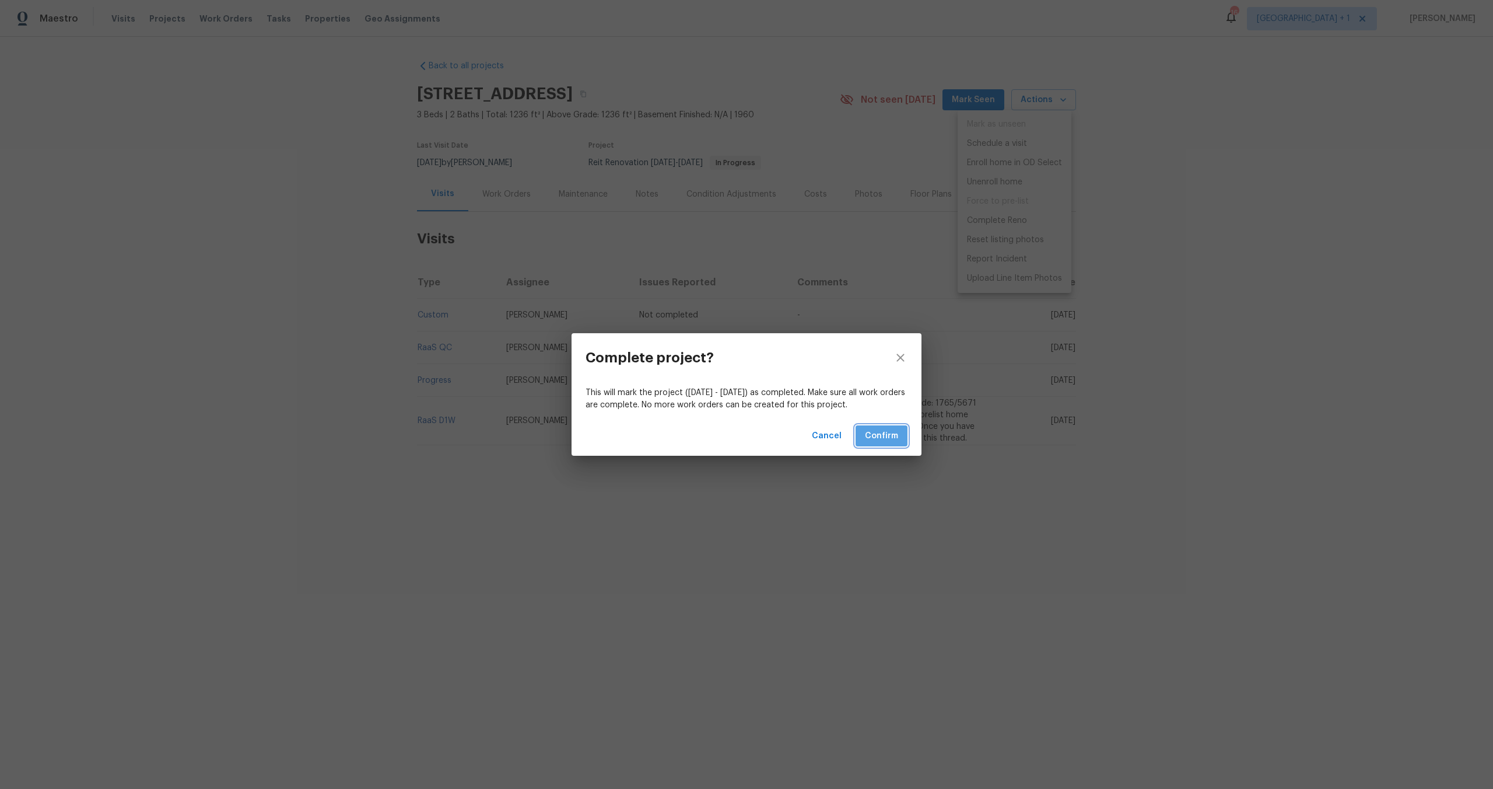
click at [881, 437] on span "Confirm" at bounding box center [881, 436] width 33 height 15
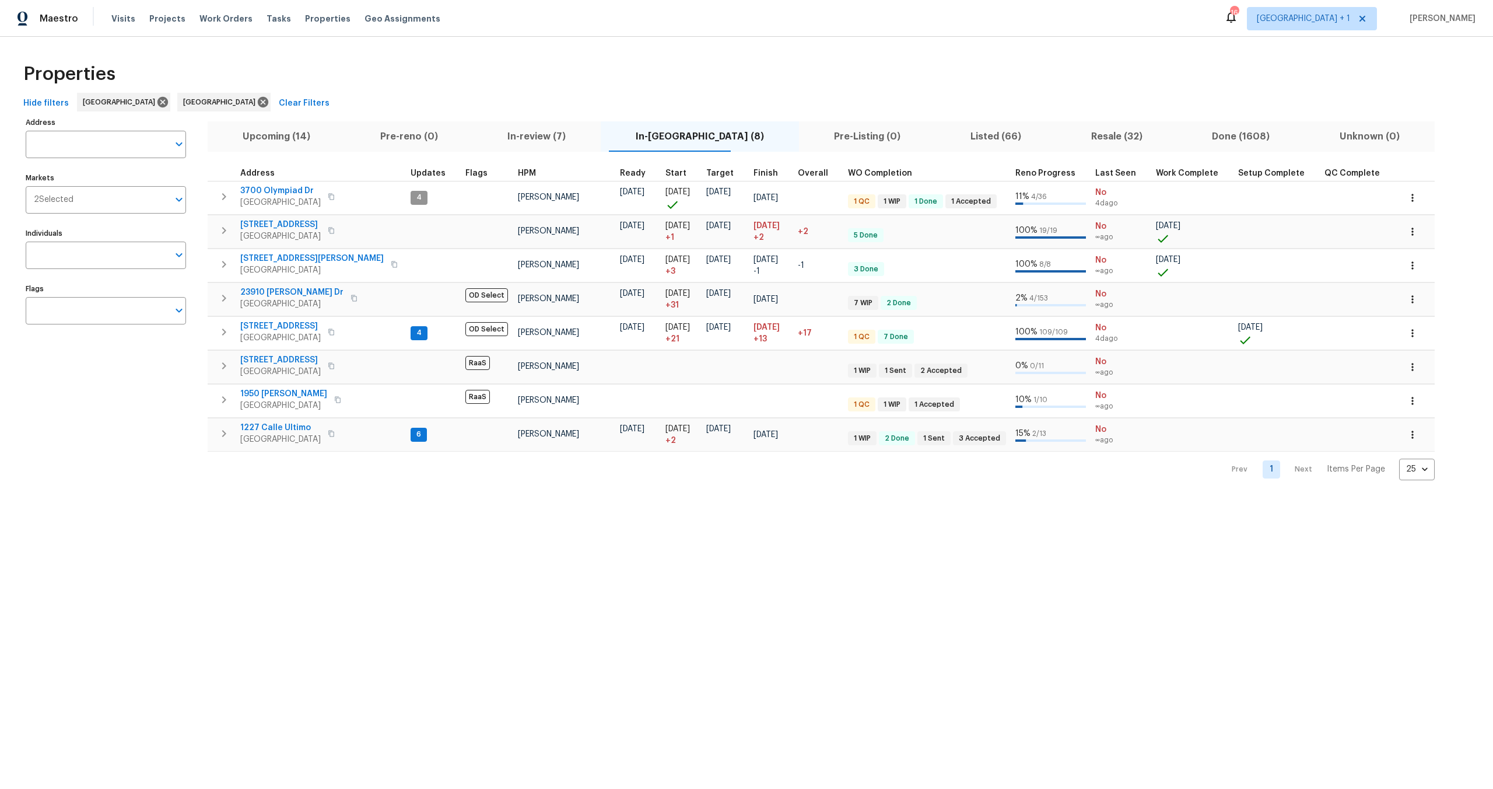
click at [421, 82] on div "Properties" at bounding box center [747, 73] width 1456 height 37
click at [791, 74] on div "Properties" at bounding box center [747, 73] width 1456 height 37
click at [1019, 85] on div "Properties" at bounding box center [747, 73] width 1456 height 37
click at [402, 77] on div "Properties" at bounding box center [747, 73] width 1456 height 37
click at [421, 75] on div "Properties" at bounding box center [747, 73] width 1456 height 37
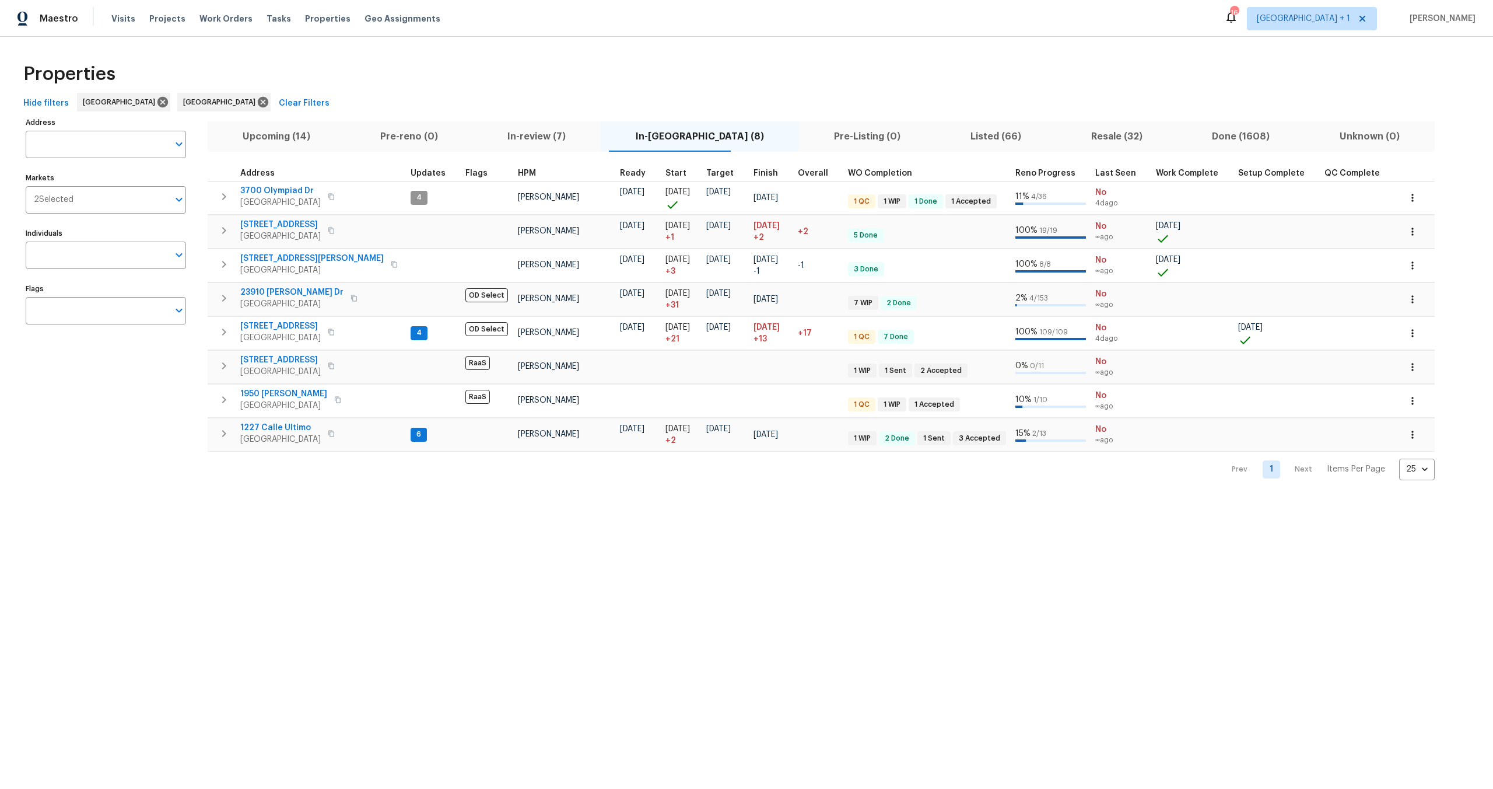
click at [390, 66] on div "Properties" at bounding box center [747, 73] width 1456 height 37
click at [436, 499] on html "Maestro Visits Projects Work Orders Tasks Properties Geo Assignments 16 [GEOGRA…" at bounding box center [746, 249] width 1493 height 499
click at [369, 59] on div "Properties" at bounding box center [747, 73] width 1456 height 37
click at [663, 65] on div "Properties" at bounding box center [747, 73] width 1456 height 37
click at [395, 70] on div "Properties" at bounding box center [747, 73] width 1456 height 37
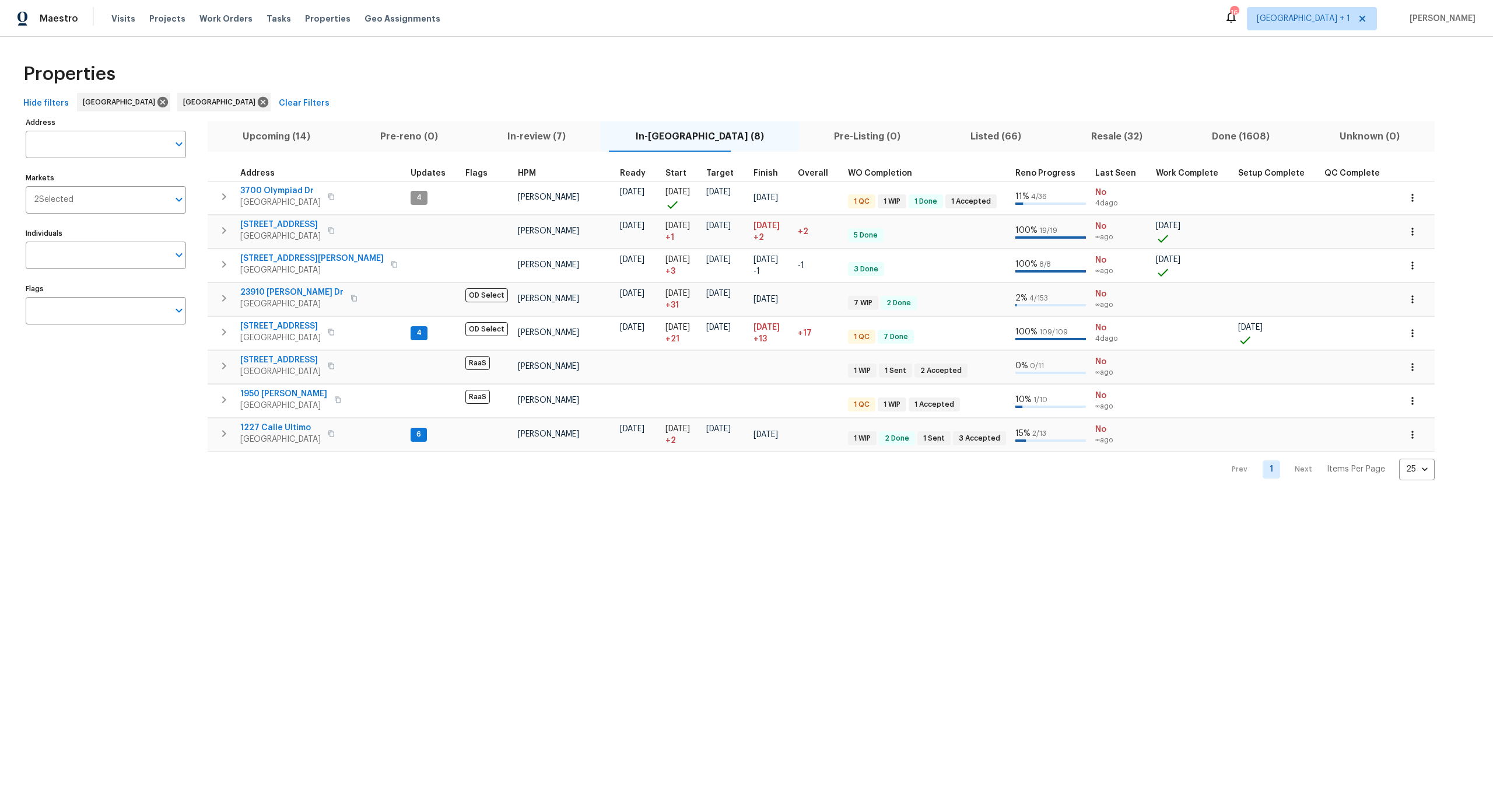
click at [80, 440] on div "Address Address Markets 2 Selected Markets Individuals Individuals Flags Flags" at bounding box center [113, 297] width 175 height 366
click at [336, 95] on div "Hide filters Los Angeles San Diego Clear Filters" at bounding box center [747, 104] width 1456 height 22
drag, startPoint x: 91, startPoint y: 460, endPoint x: 124, endPoint y: 430, distance: 44.2
click at [91, 459] on div "Address Address Markets 2 Selected Markets Individuals Individuals Flags Flags" at bounding box center [113, 297] width 175 height 366
click at [342, 40] on div "Properties Hide filters Los Angeles San Diego Clear Filters Address Address Mar…" at bounding box center [746, 268] width 1493 height 462
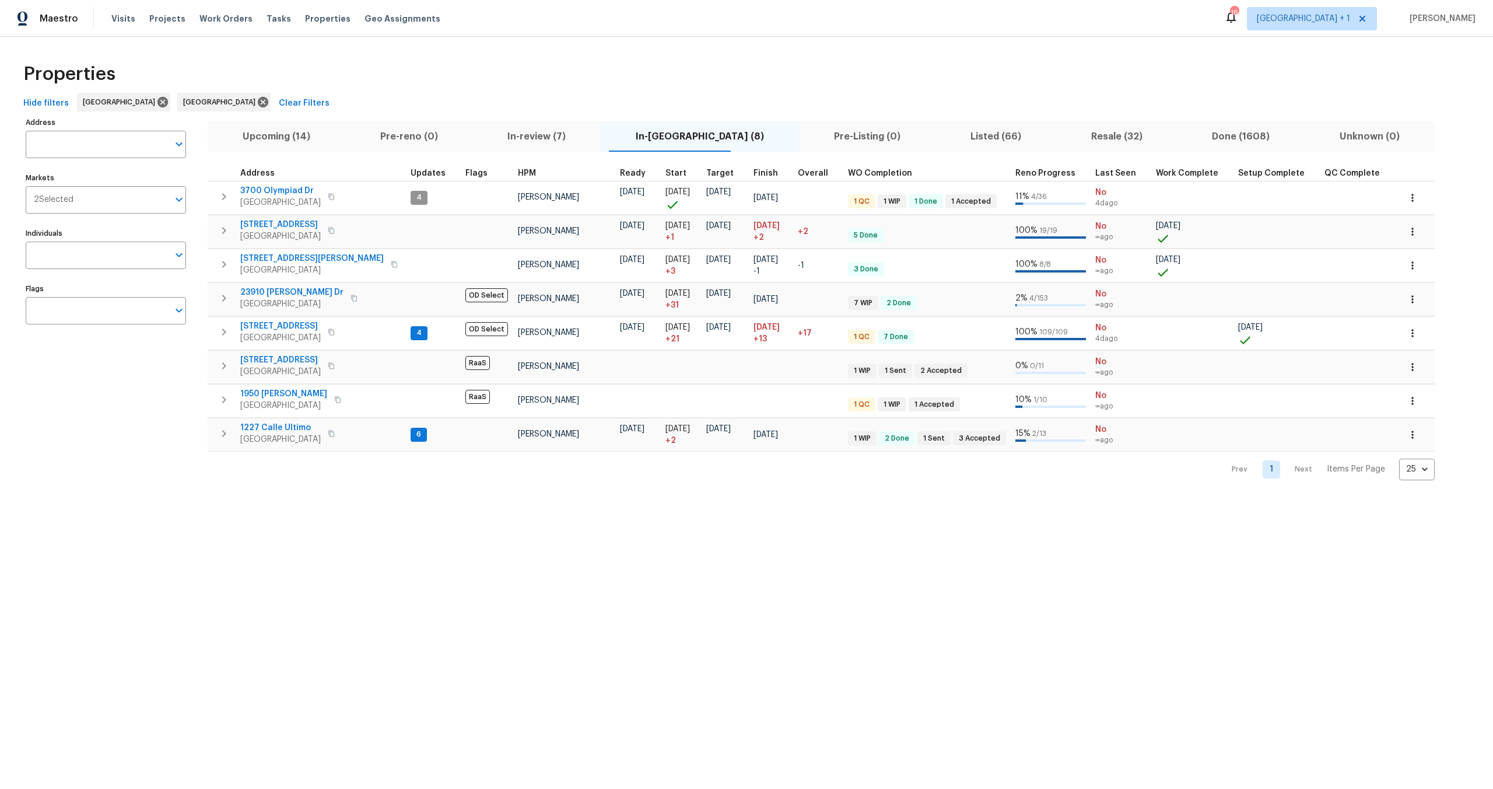
click at [283, 59] on div "Properties" at bounding box center [747, 73] width 1456 height 37
click at [162, 57] on div "Properties" at bounding box center [747, 73] width 1456 height 37
click at [411, 79] on div "Properties" at bounding box center [747, 73] width 1456 height 37
click at [139, 405] on div "Address Address Markets 2 Selected Markets Individuals Individuals Flags Flags" at bounding box center [113, 297] width 175 height 366
click at [423, 90] on div "Properties" at bounding box center [747, 73] width 1456 height 37
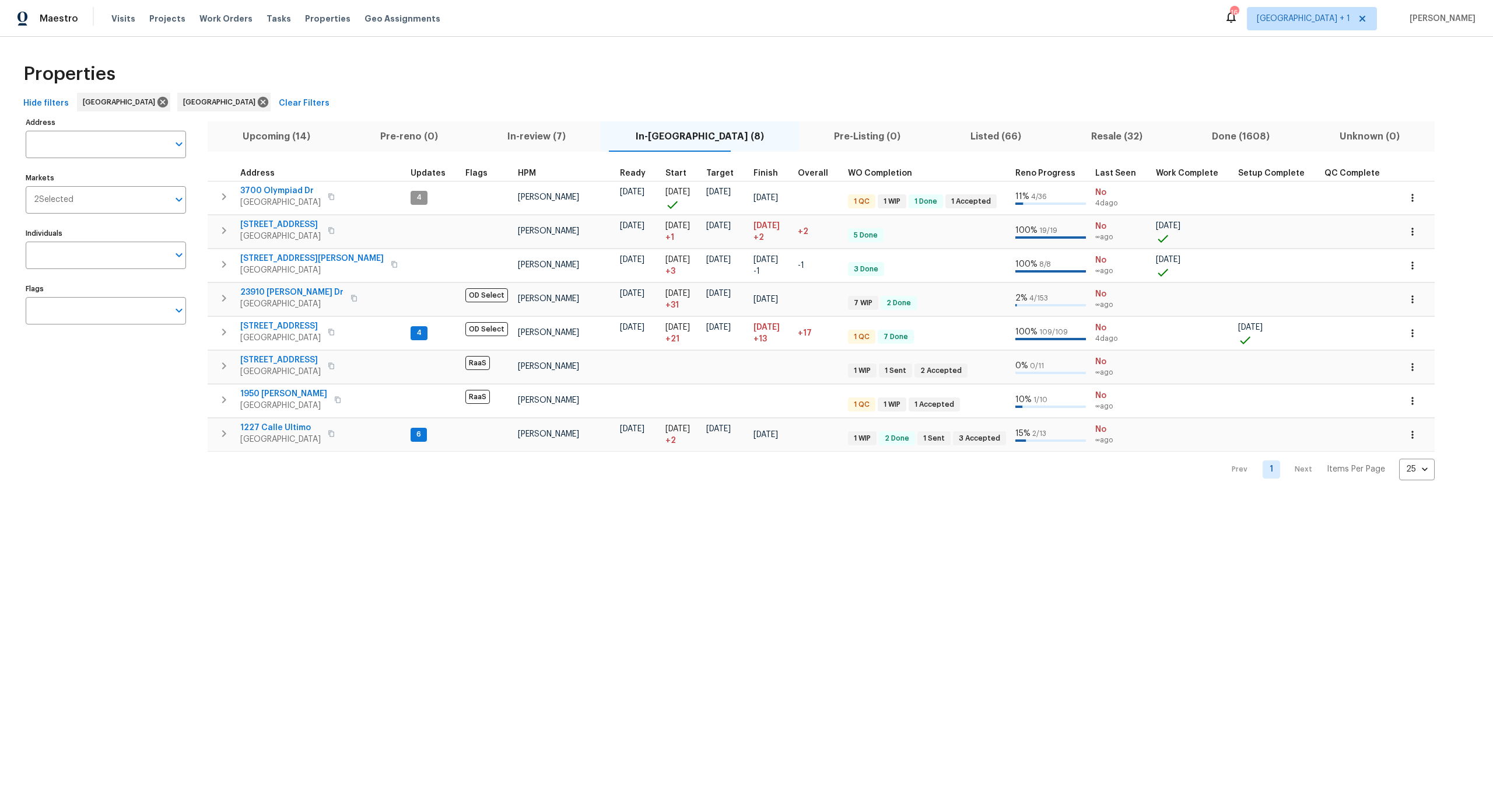
click at [412, 62] on div "Properties" at bounding box center [747, 73] width 1456 height 37
click at [498, 78] on div "Properties" at bounding box center [747, 73] width 1456 height 37
click at [409, 80] on div "Properties" at bounding box center [747, 73] width 1456 height 37
click at [351, 60] on div "Properties" at bounding box center [747, 73] width 1456 height 37
click at [582, 465] on div "Prev 1 Next Items Per Page 25 25 ​" at bounding box center [821, 465] width 1227 height 29
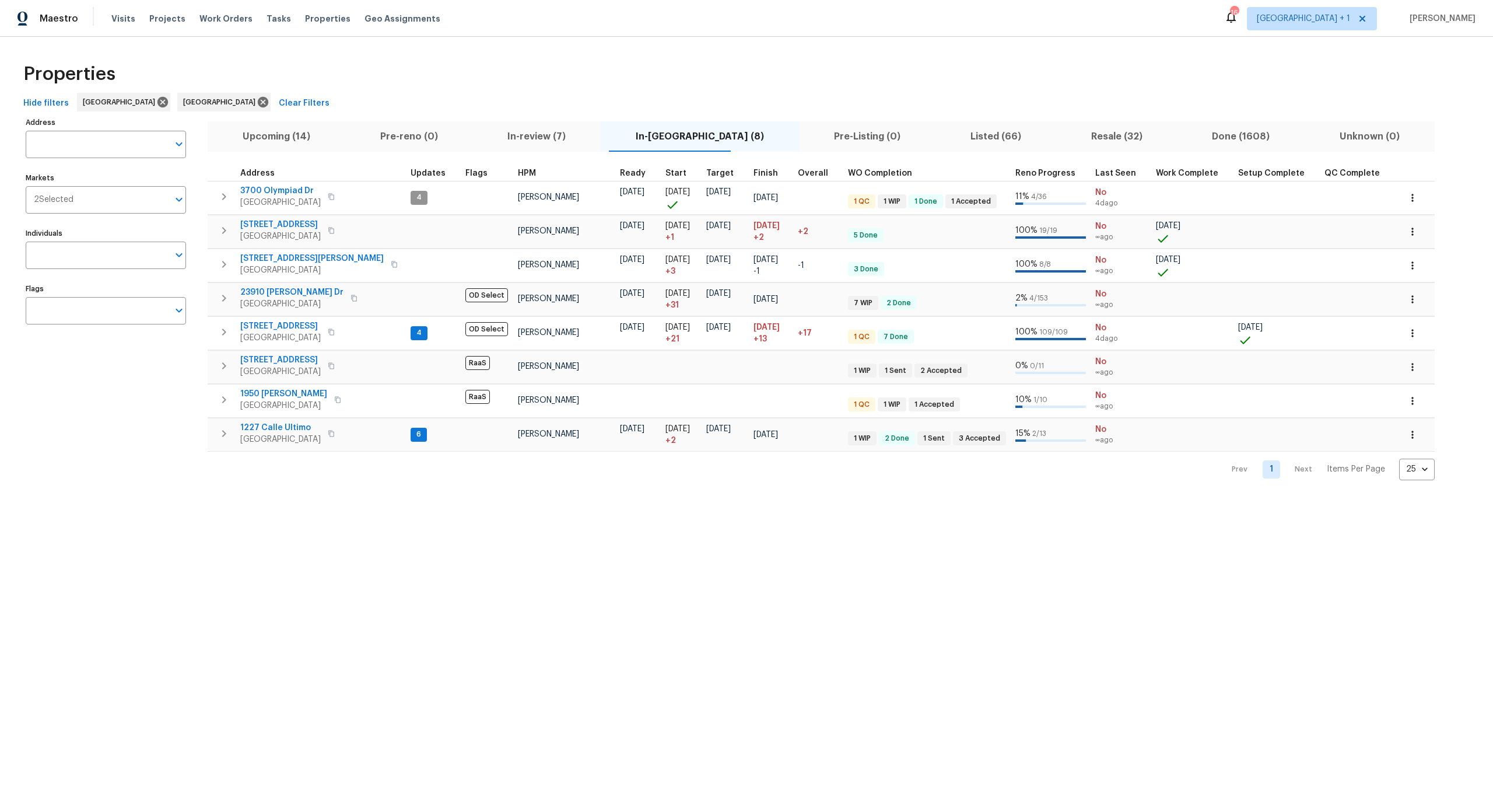
click at [360, 86] on div "Properties" at bounding box center [747, 73] width 1456 height 37
click at [355, 71] on div "Properties" at bounding box center [747, 73] width 1456 height 37
click at [378, 78] on div "Properties" at bounding box center [747, 73] width 1456 height 37
click at [561, 73] on div "Properties" at bounding box center [747, 73] width 1456 height 37
click at [675, 71] on div "Properties" at bounding box center [747, 73] width 1456 height 37
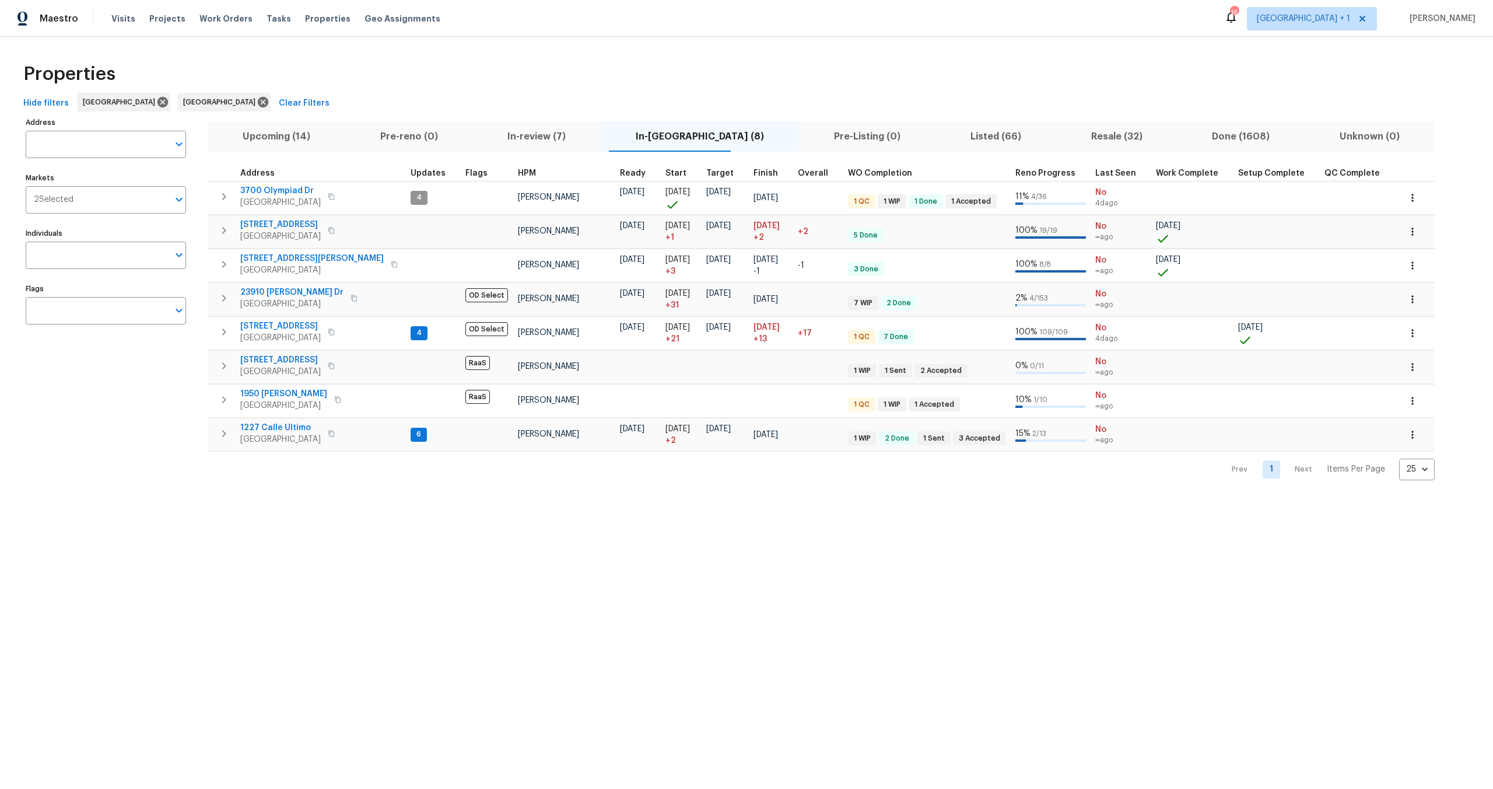
click at [573, 68] on div "Properties" at bounding box center [747, 73] width 1456 height 37
click at [510, 55] on div "Properties" at bounding box center [747, 73] width 1456 height 37
click at [345, 66] on div "Properties" at bounding box center [747, 73] width 1456 height 37
click at [546, 81] on div "Properties" at bounding box center [747, 73] width 1456 height 37
click at [497, 64] on div "Properties" at bounding box center [747, 73] width 1456 height 37
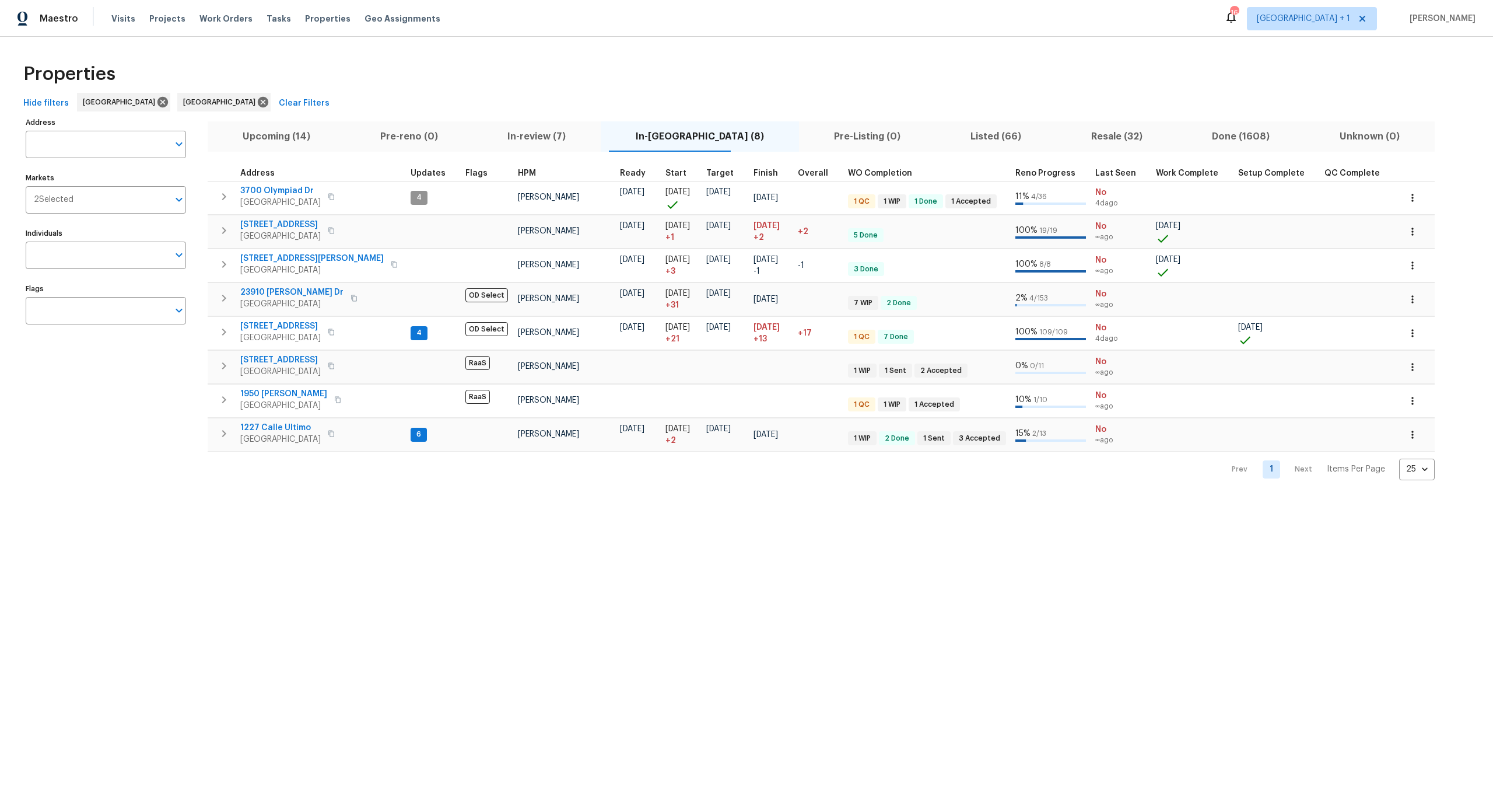
click at [282, 70] on div "Properties" at bounding box center [747, 73] width 1456 height 37
click at [385, 69] on div "Properties" at bounding box center [747, 73] width 1456 height 37
click at [374, 67] on div "Properties" at bounding box center [747, 73] width 1456 height 37
click at [489, 73] on div "Properties" at bounding box center [747, 73] width 1456 height 37
click at [331, 55] on div "Properties" at bounding box center [747, 73] width 1456 height 37
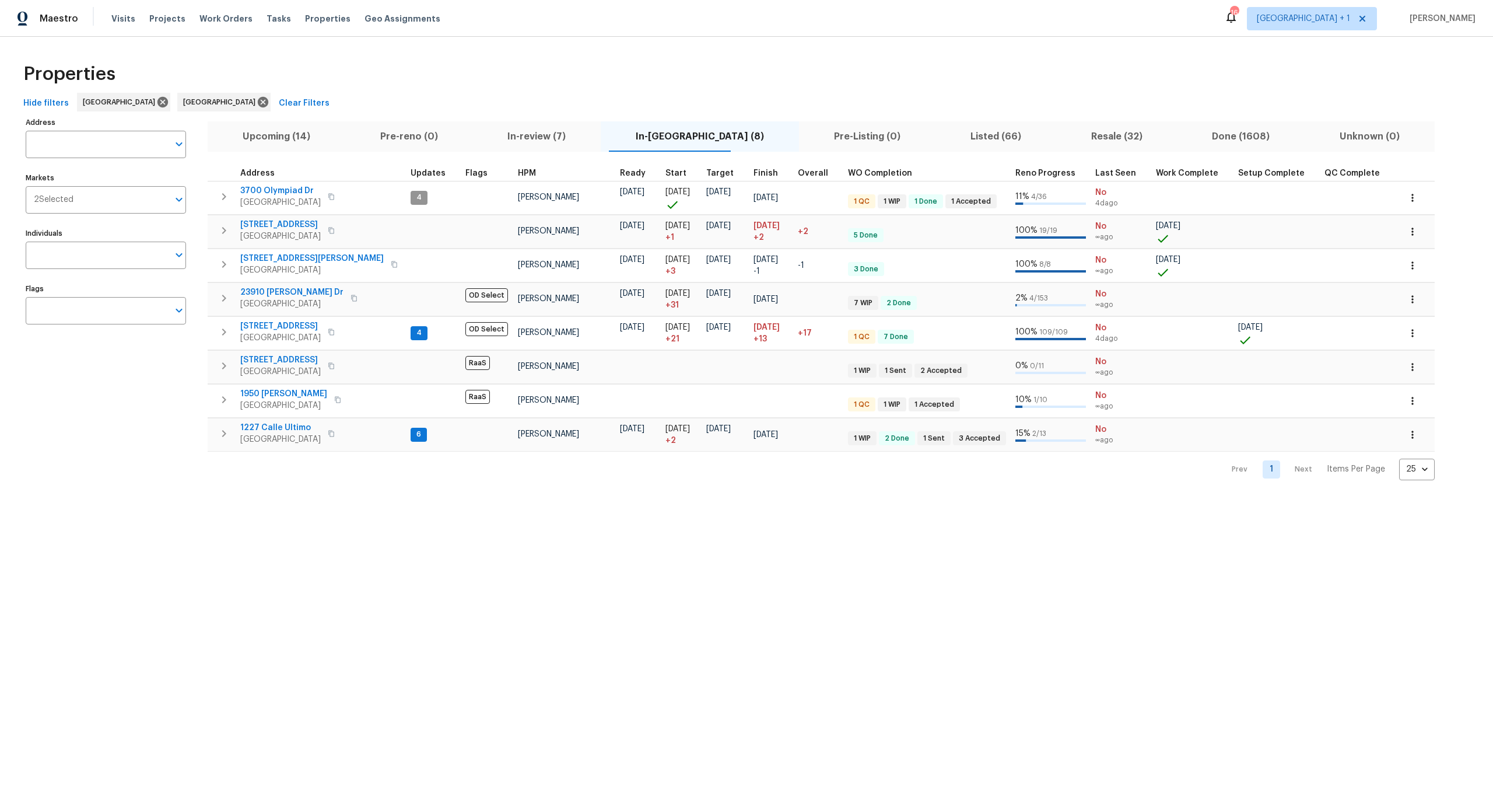
click at [341, 499] on html "Maestro Visits Projects Work Orders Tasks Properties Geo Assignments 16 Los Ang…" at bounding box center [746, 249] width 1493 height 499
click at [464, 83] on div "Properties" at bounding box center [747, 73] width 1456 height 37
click at [460, 87] on div "Properties" at bounding box center [747, 73] width 1456 height 37
click at [330, 232] on icon "button" at bounding box center [331, 230] width 7 height 7
click at [283, 219] on span "[STREET_ADDRESS]" at bounding box center [280, 225] width 80 height 12
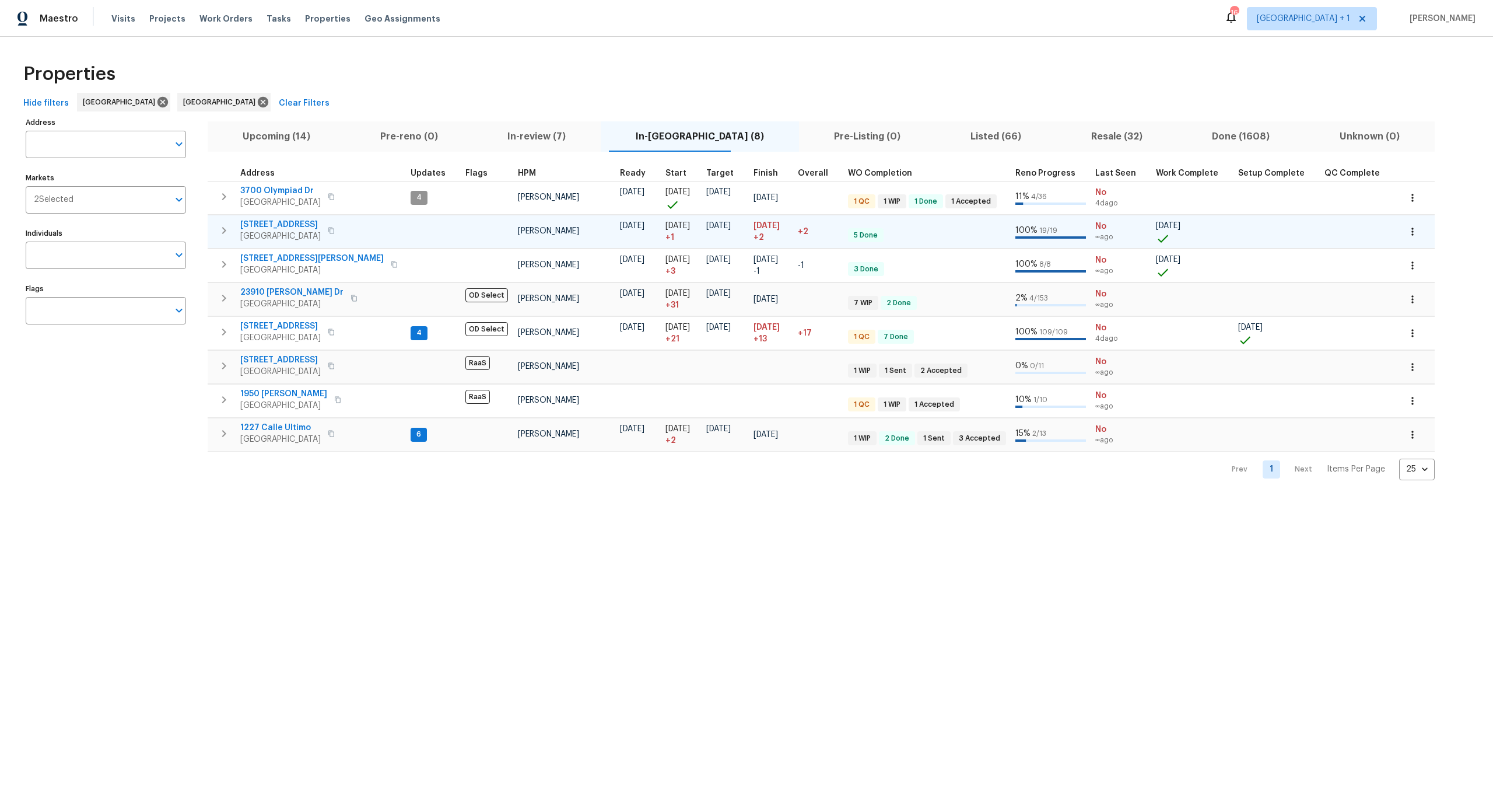
click at [275, 219] on span "[STREET_ADDRESS]" at bounding box center [280, 225] width 80 height 12
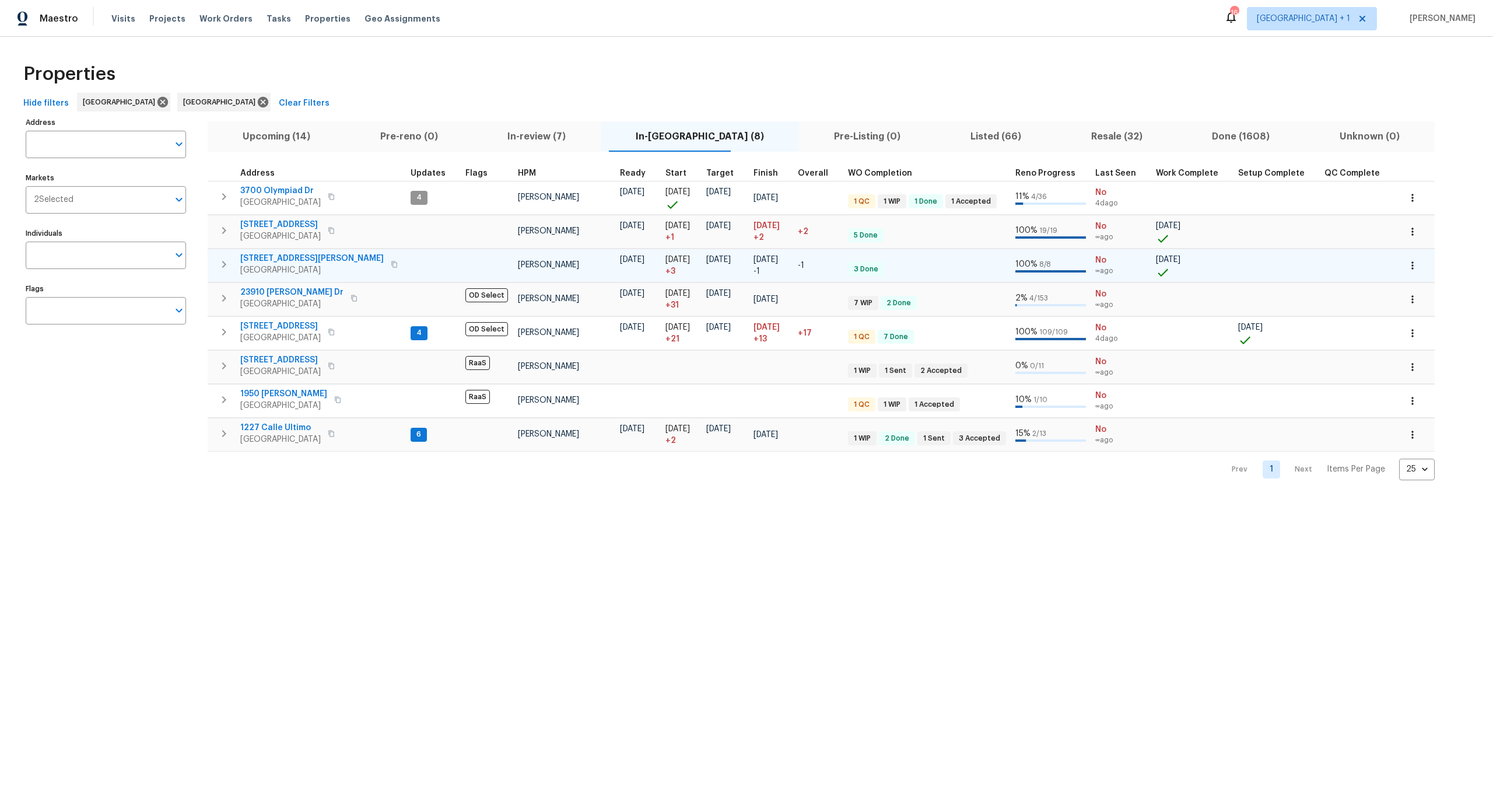
click at [288, 256] on span "1822 McDougal Way" at bounding box center [311, 259] width 143 height 12
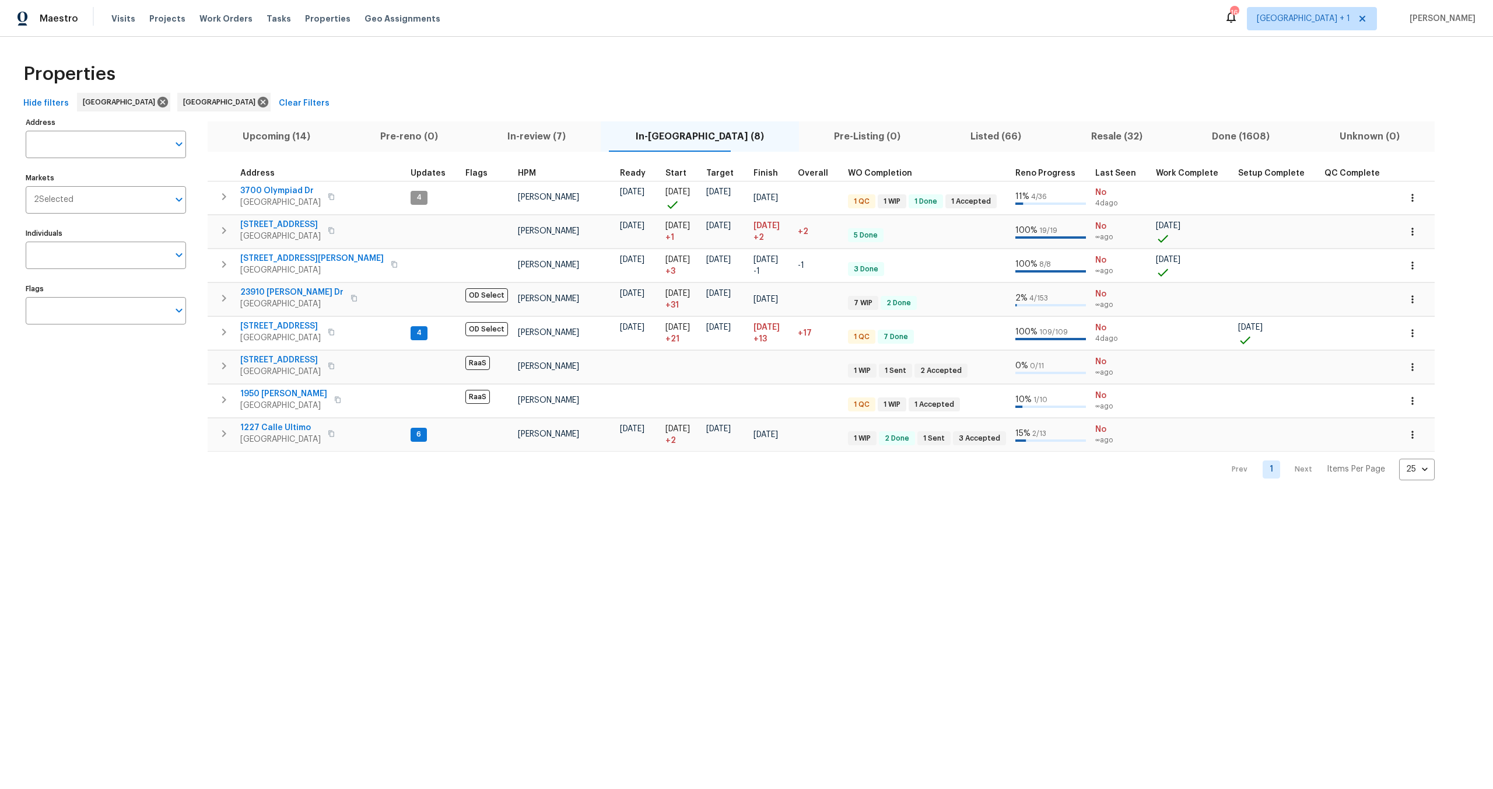
click at [106, 16] on div "Maestro Visits Projects Work Orders Tasks Properties Geo Assignments" at bounding box center [227, 18] width 454 height 23
click at [118, 21] on span "Visits" at bounding box center [123, 19] width 24 height 12
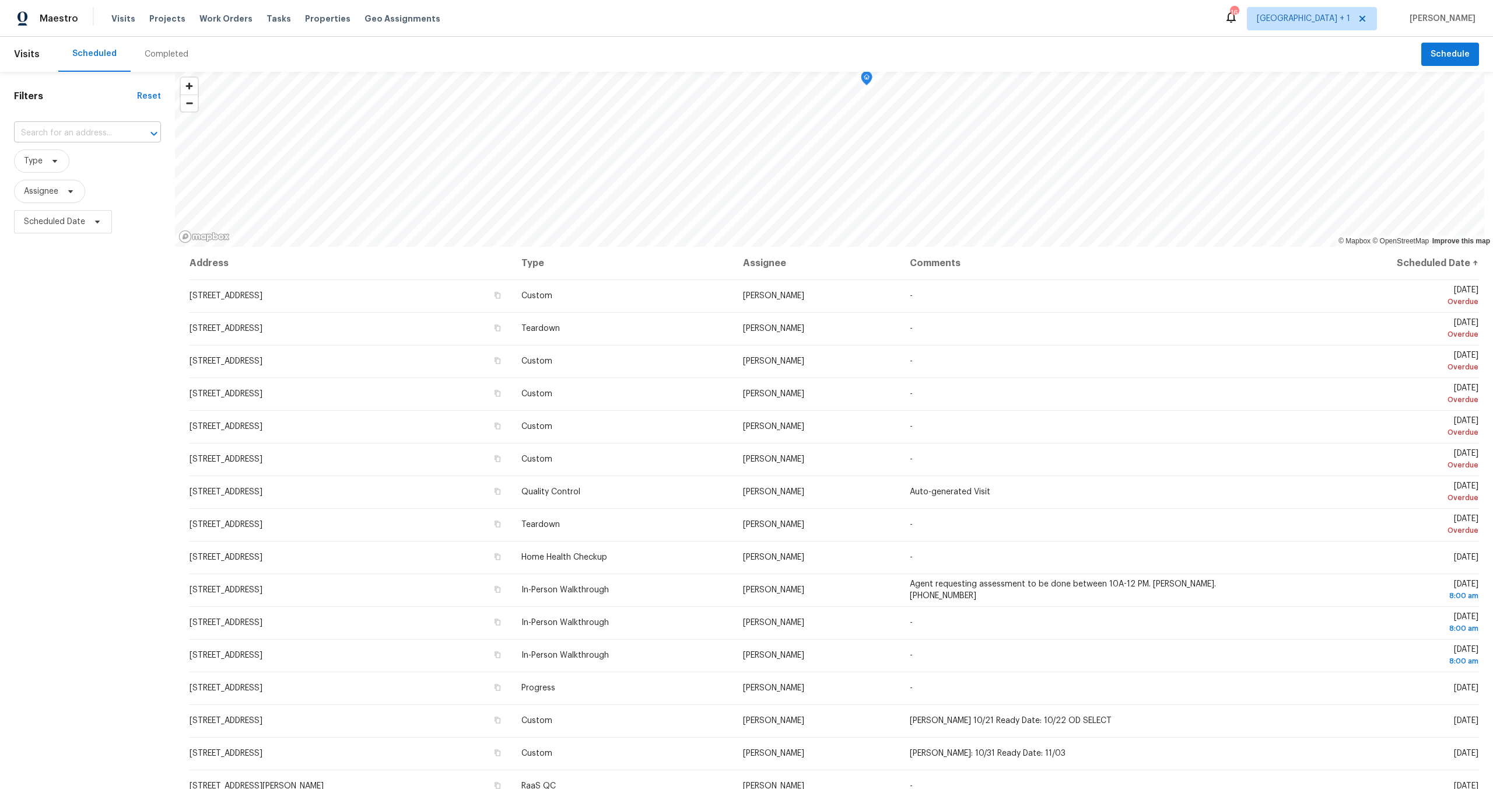
click at [101, 135] on input "text" at bounding box center [71, 133] width 114 height 18
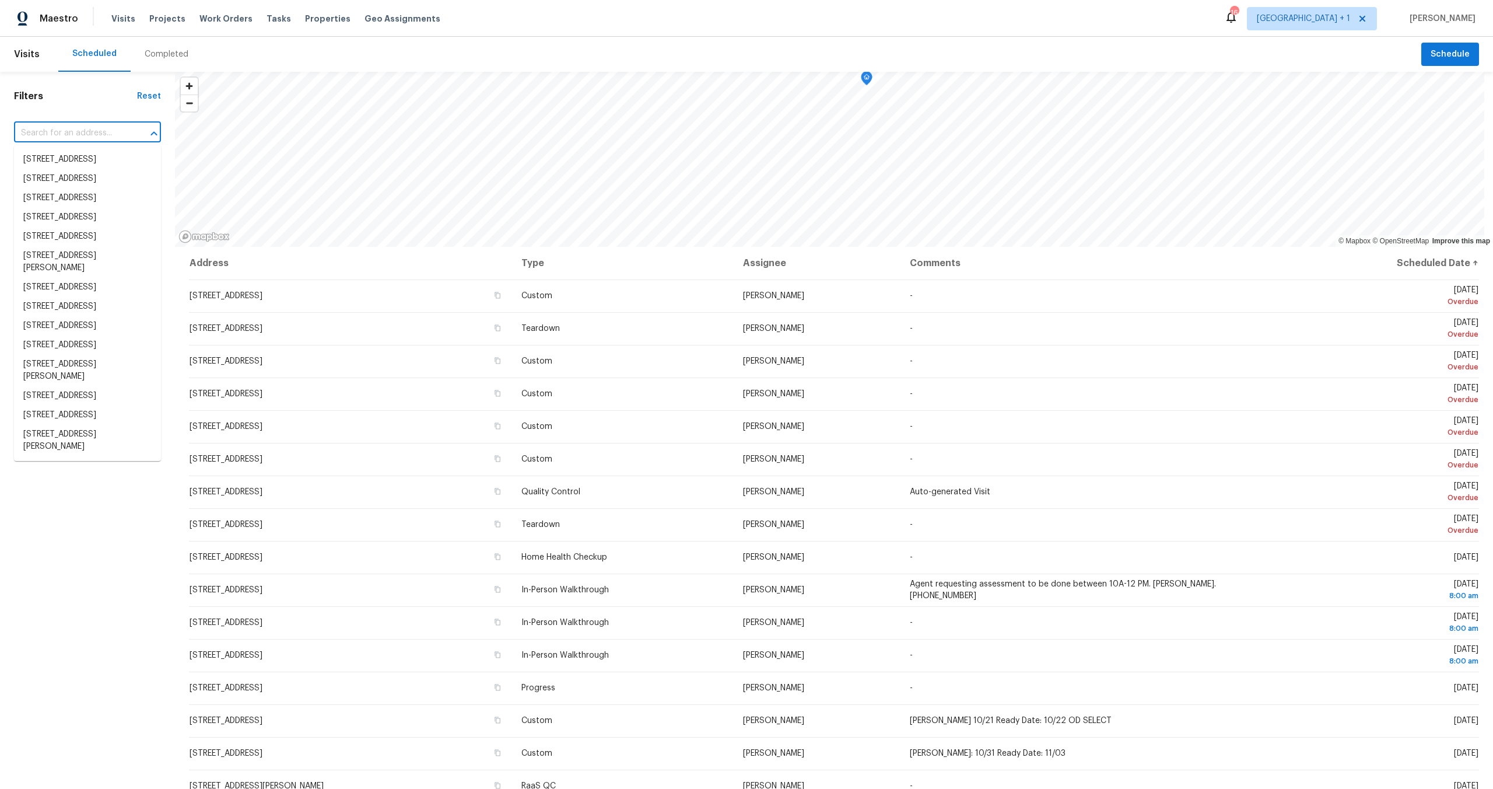
click at [101, 135] on input "text" at bounding box center [71, 133] width 114 height 18
paste input "[STREET_ADDRESS][PERSON_NAME]"
type input "[STREET_ADDRESS][PERSON_NAME]"
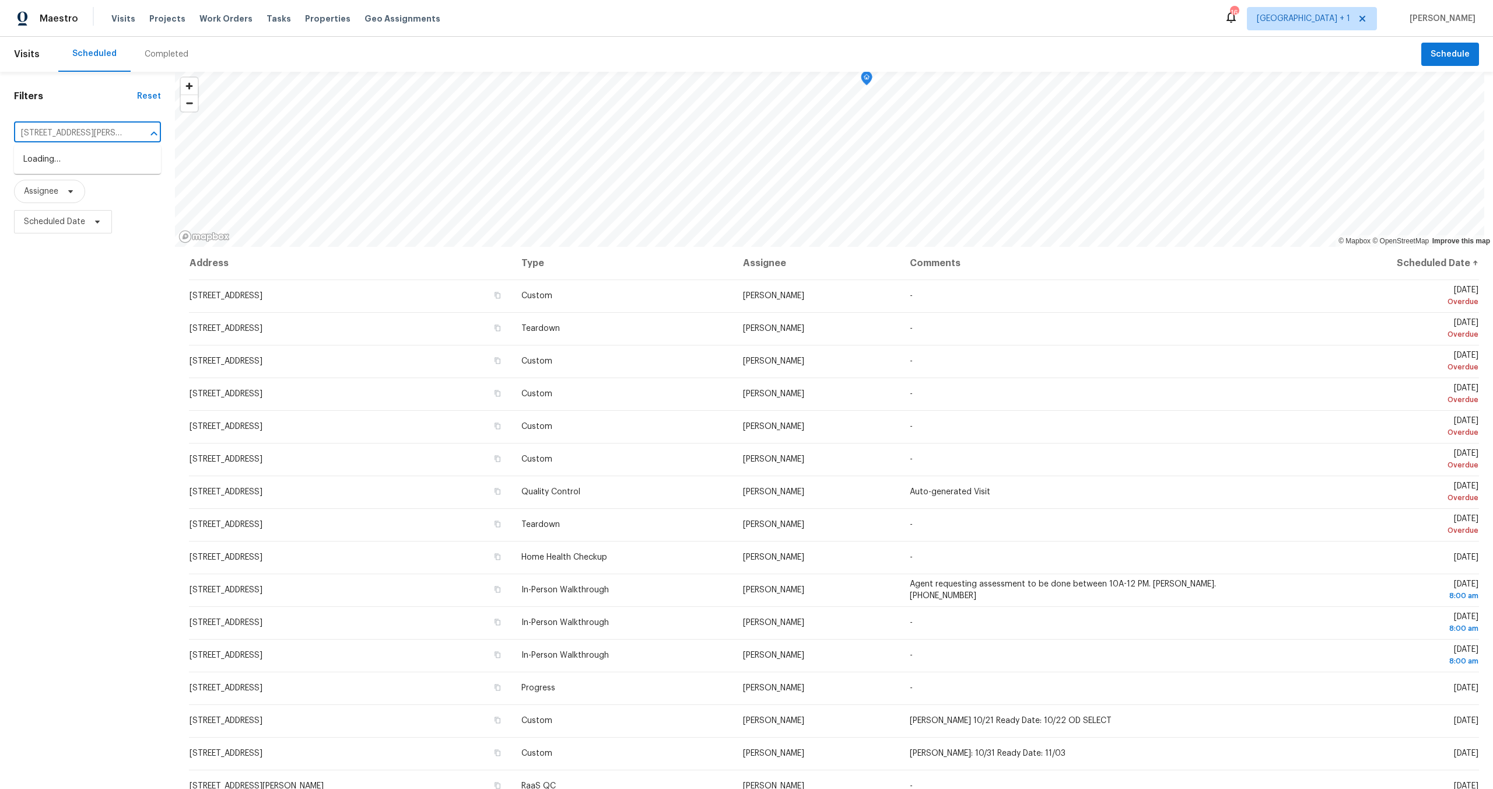
scroll to position [0, 44]
click at [99, 167] on li "1822 McDougal Way, El Cajon, CA 92021" at bounding box center [87, 165] width 147 height 31
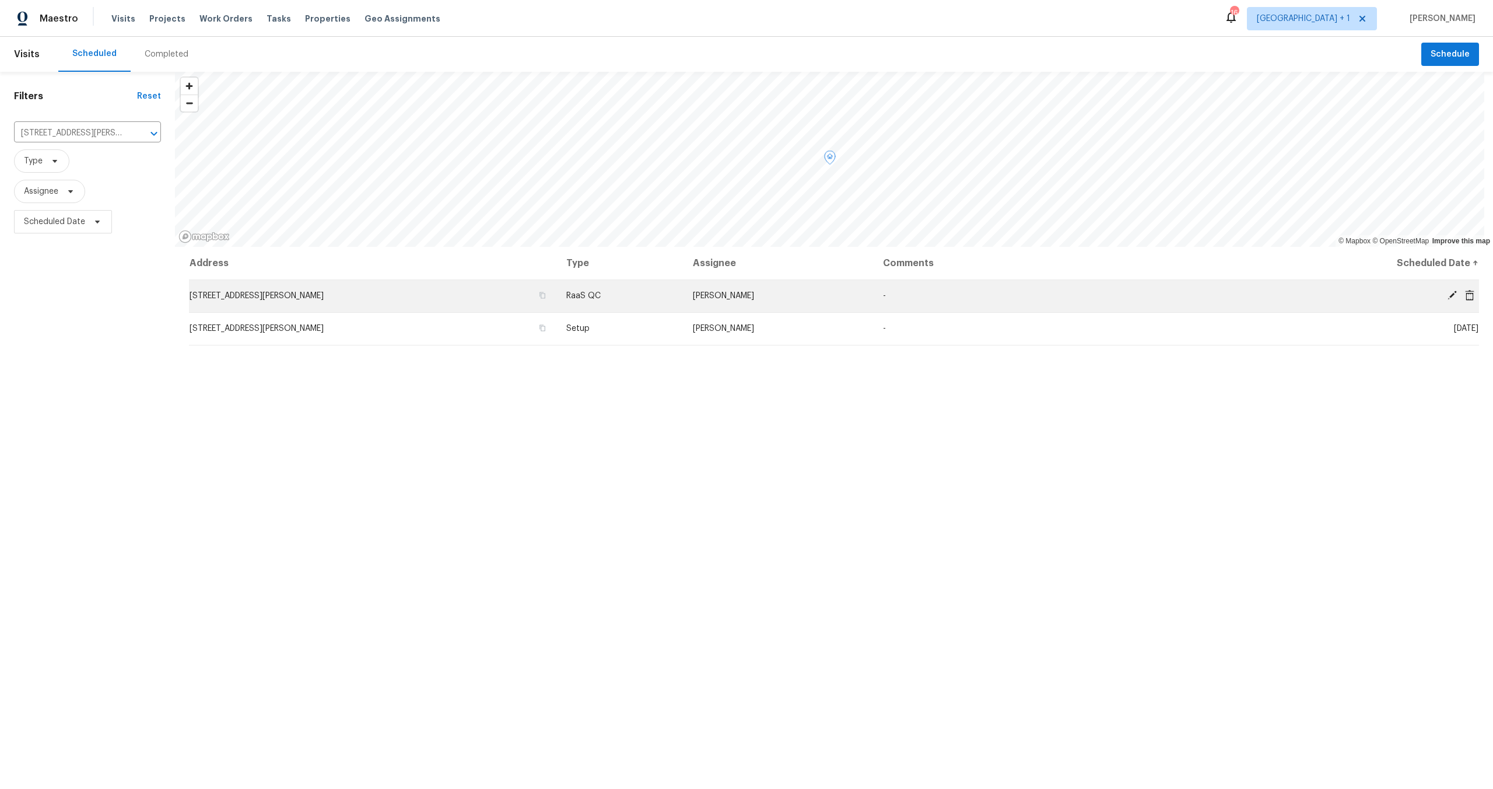
click at [1465, 297] on icon at bounding box center [1470, 295] width 10 height 10
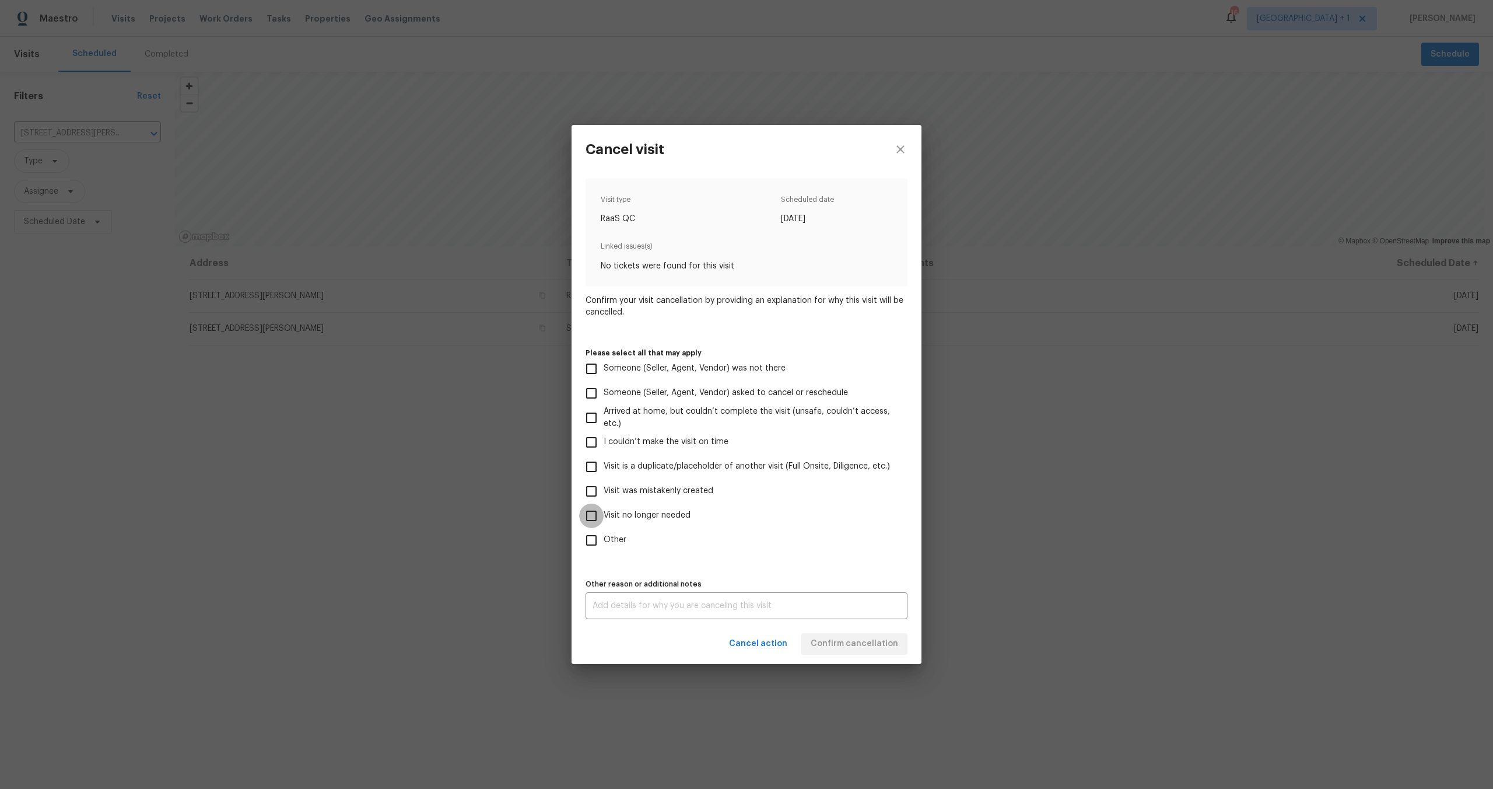
click at [591, 517] on input "Visit no longer needed" at bounding box center [591, 515] width 24 height 24
checkbox input "true"
click at [735, 616] on div "x Other reason or additional notes" at bounding box center [747, 605] width 322 height 27
click at [681, 597] on div "x Other reason or additional notes" at bounding box center [747, 605] width 322 height 27
type textarea "NA"
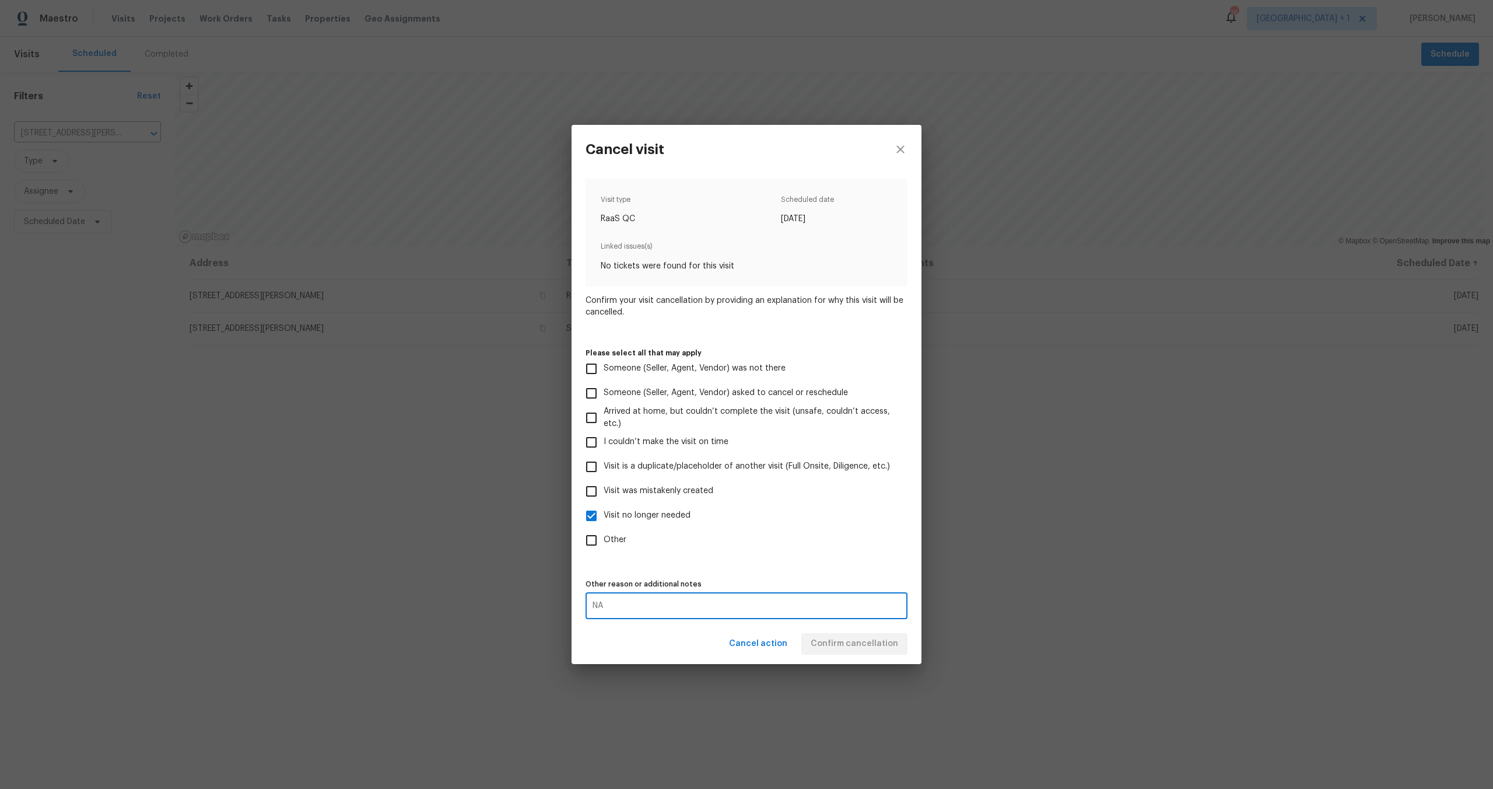
click at [863, 573] on div "Visit type RaaS QC Scheduled date 10/6/2025 Linked issues(s) No tickets were fo…" at bounding box center [747, 398] width 322 height 440
click at [849, 638] on span "Confirm cancellation" at bounding box center [854, 643] width 87 height 15
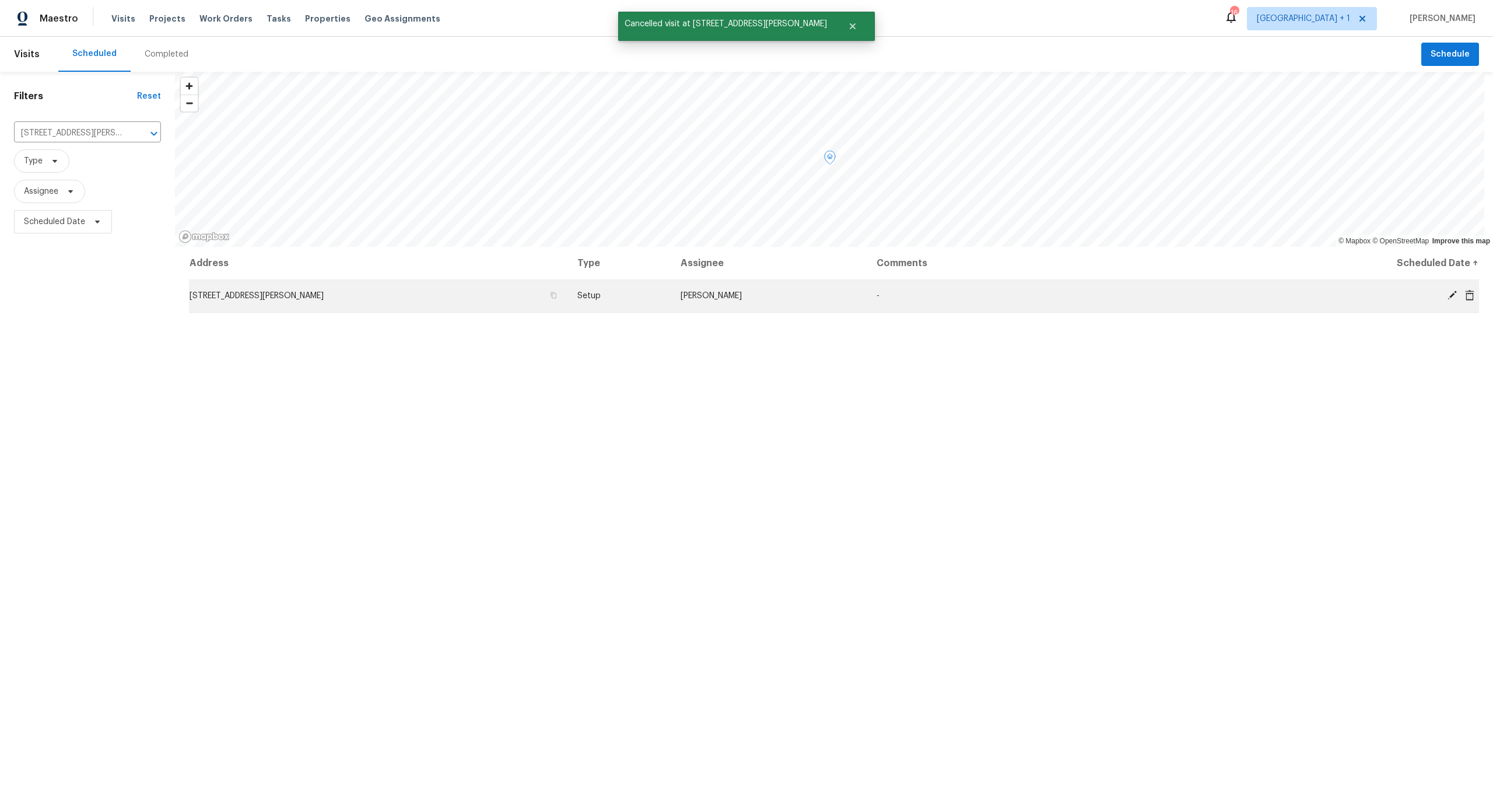
click at [251, 296] on span "[STREET_ADDRESS][PERSON_NAME]" at bounding box center [257, 296] width 134 height 8
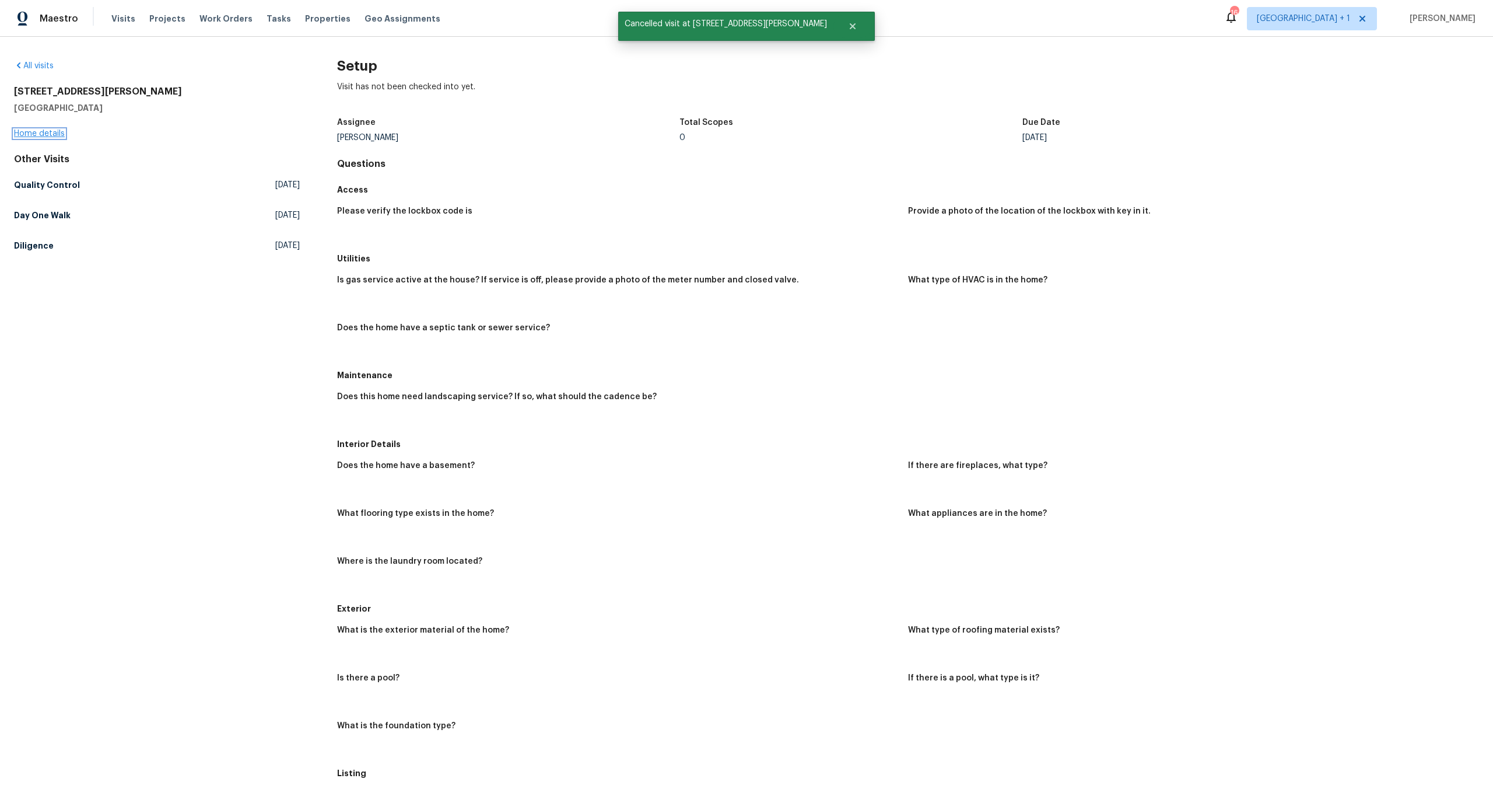
click at [34, 134] on link "Home details" at bounding box center [39, 133] width 51 height 8
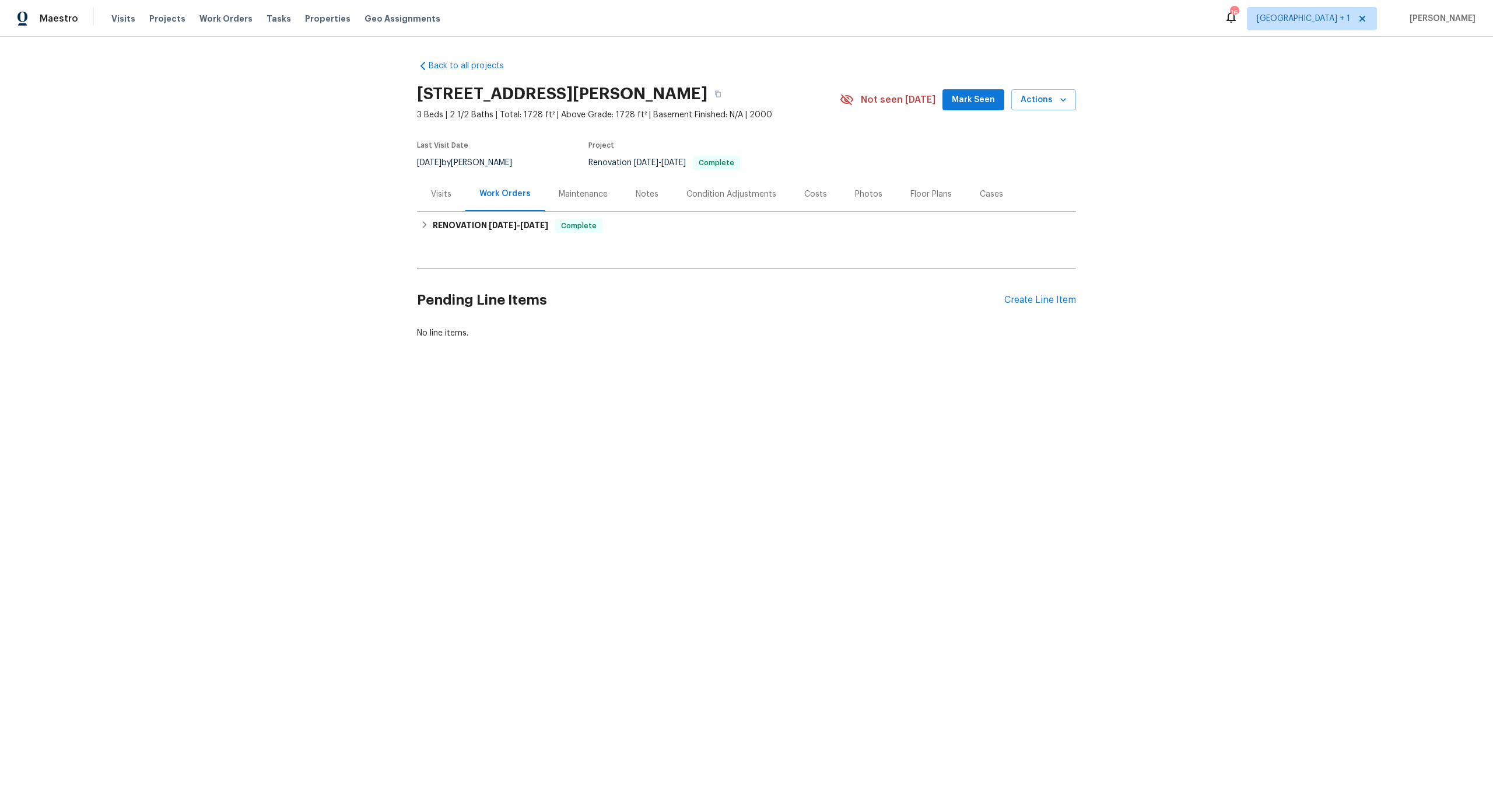
click at [262, 184] on div "Back to all projects 1822 McDougal Way, El Cajon, CA 92021 3 Beds | 2 1/2 Baths…" at bounding box center [746, 227] width 1493 height 381
click at [198, 177] on div "Back to all projects 1822 McDougal Way, El Cajon, CA 92021 3 Beds | 2 1/2 Baths…" at bounding box center [746, 227] width 1493 height 381
click at [312, 331] on div "Back to all projects 1822 McDougal Way, El Cajon, CA 92021 3 Beds | 2 1/2 Baths…" at bounding box center [746, 227] width 1493 height 381
click at [1262, 164] on div "Back to all projects 1822 McDougal Way, El Cajon, CA 92021 3 Beds | 2 1/2 Baths…" at bounding box center [746, 227] width 1493 height 381
click at [207, 212] on div "Back to all projects 1822 McDougal Way, El Cajon, CA 92021 3 Beds | 2 1/2 Baths…" at bounding box center [746, 227] width 1493 height 381
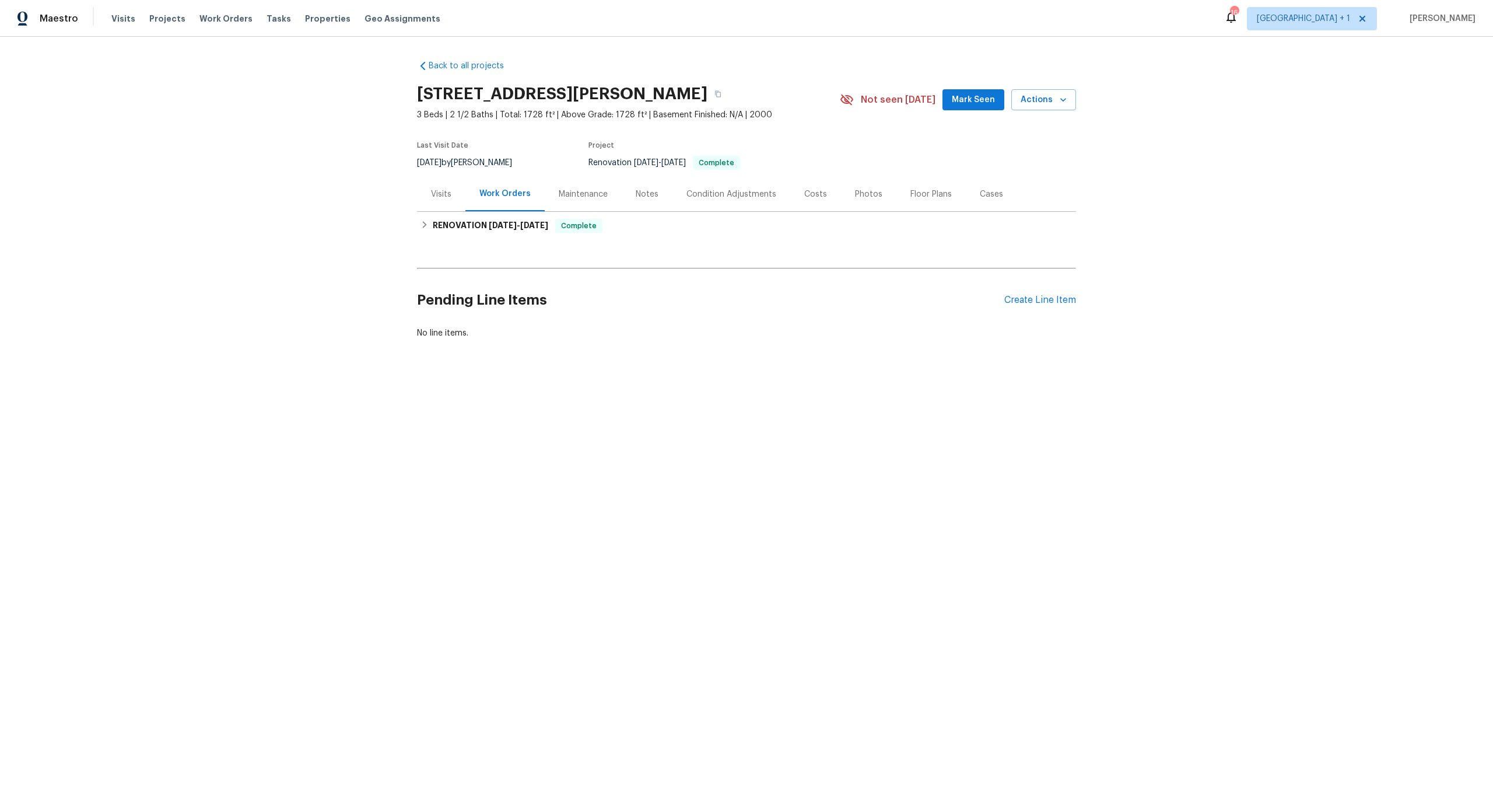
click at [205, 218] on div "Back to all projects 1822 McDougal Way, El Cajon, CA 92021 3 Beds | 2 1/2 Baths…" at bounding box center [746, 227] width 1493 height 381
click at [178, 140] on div "Back to all projects 1822 McDougal Way, El Cajon, CA 92021 3 Beds | 2 1/2 Baths…" at bounding box center [746, 227] width 1493 height 381
click at [247, 209] on div "Back to all projects 1822 McDougal Way, El Cajon, CA 92021 3 Beds | 2 1/2 Baths…" at bounding box center [746, 227] width 1493 height 381
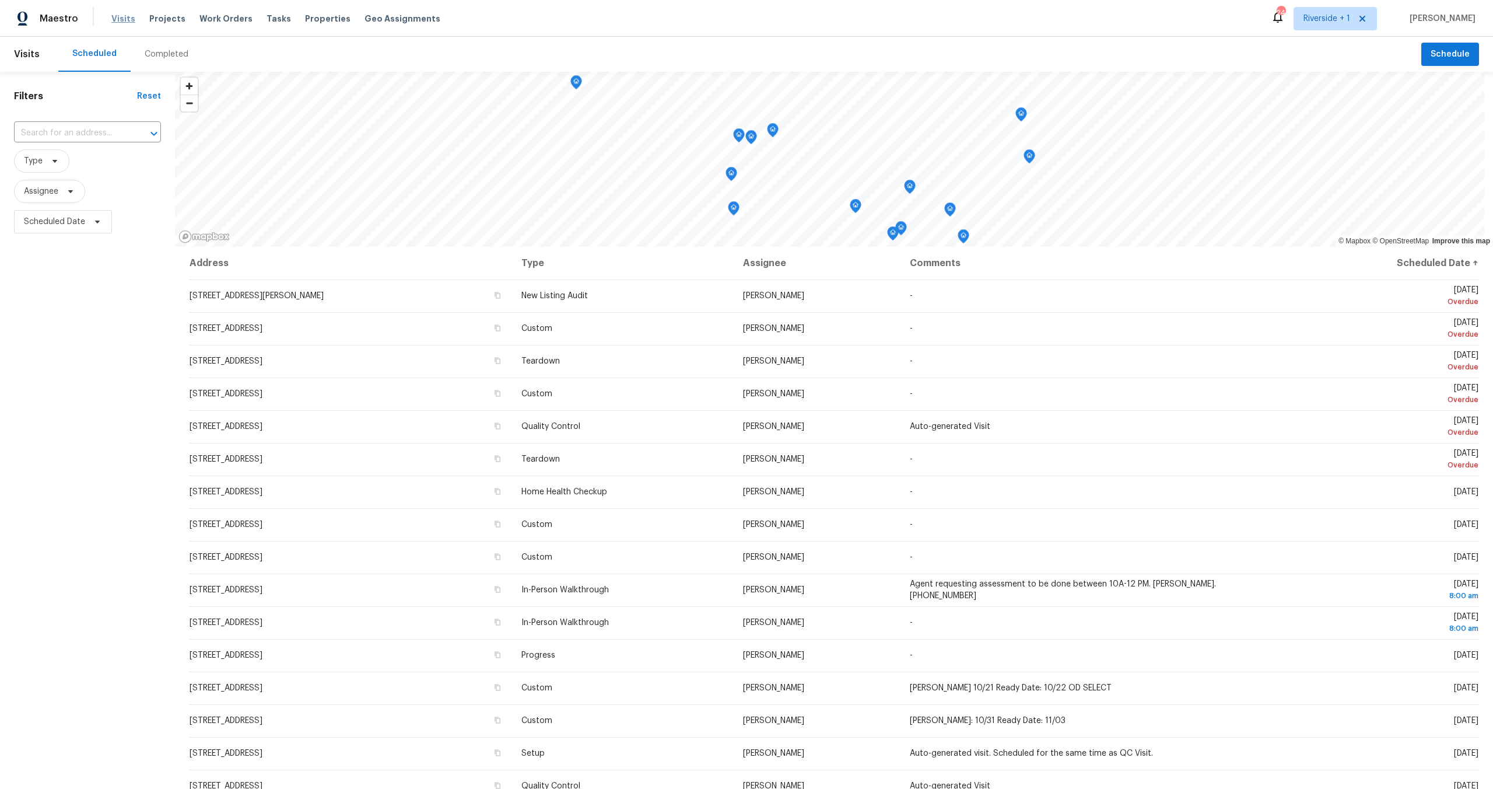
click at [121, 19] on span "Visits" at bounding box center [123, 19] width 24 height 12
click at [43, 160] on span "Type" at bounding box center [41, 160] width 55 height 23
type input "i"
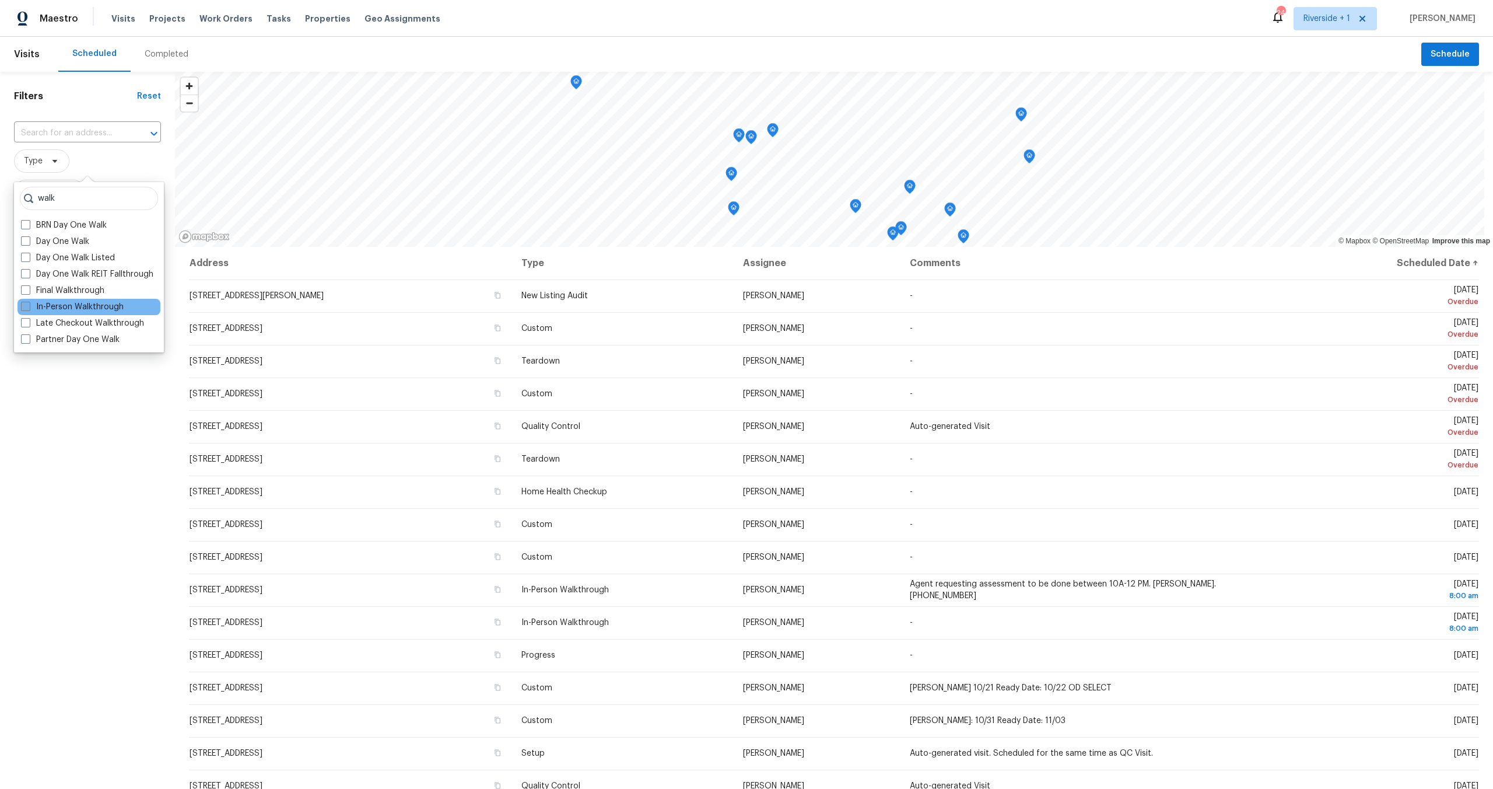
type input "walk"
click at [75, 301] on label "In-Person Walkthrough" at bounding box center [72, 307] width 103 height 12
click at [29, 301] on input "In-Person Walkthrough" at bounding box center [25, 305] width 8 height 8
checkbox input "true"
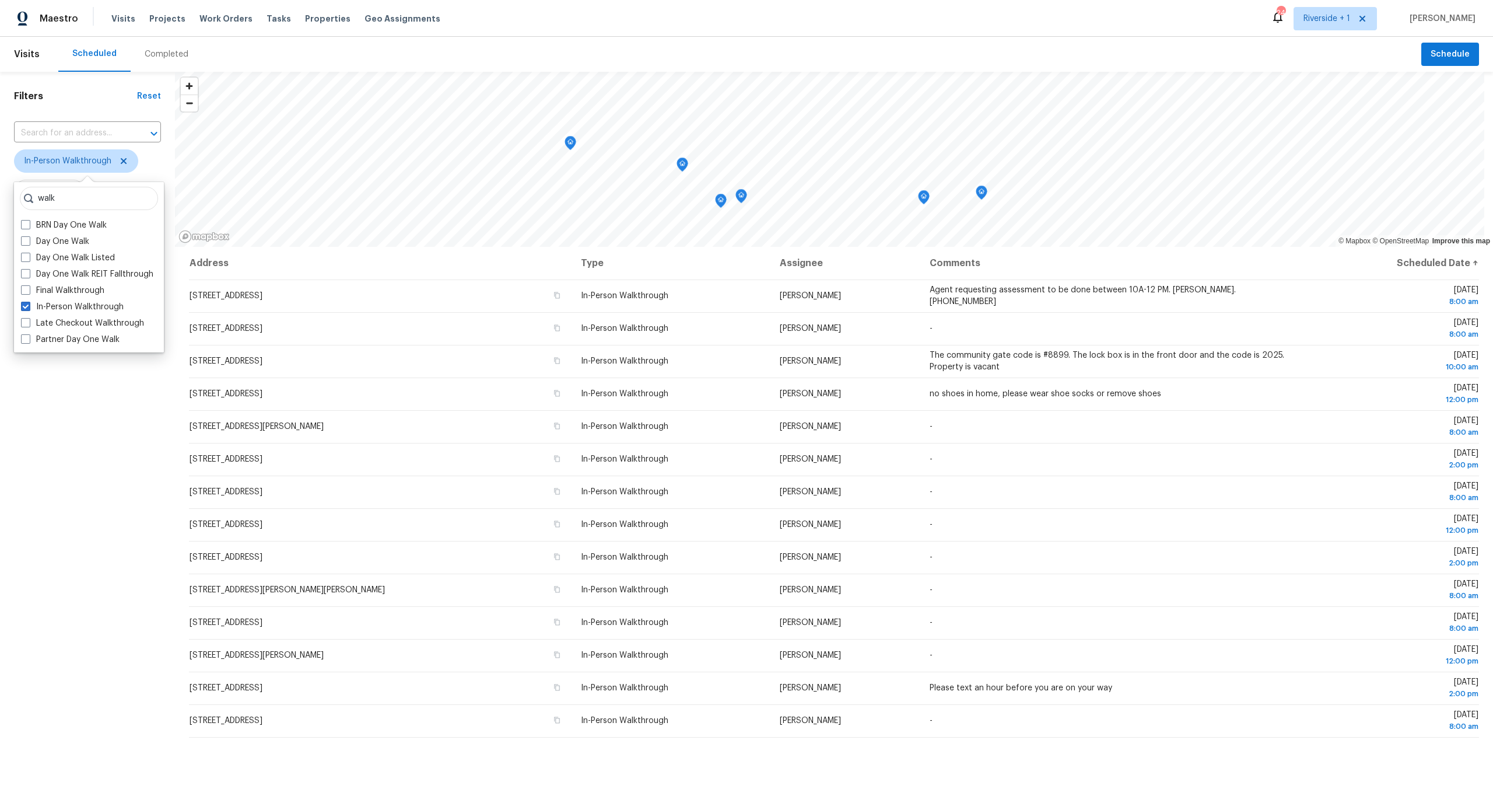
click at [0, 582] on div "Filters Reset ​ In-Person Walkthrough Assignee Scheduled Date" at bounding box center [87, 475] width 175 height 806
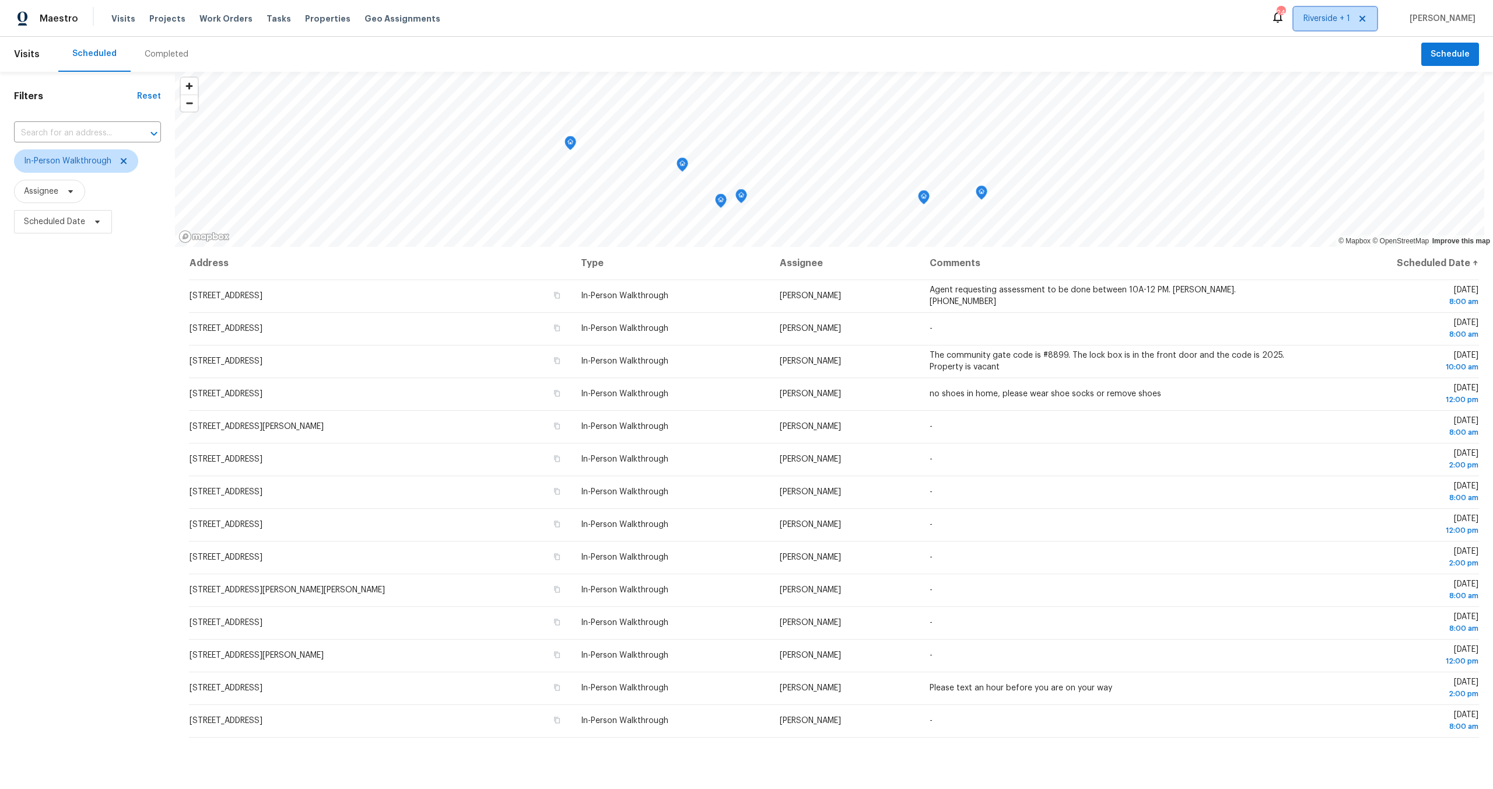
click at [1332, 20] on span "Riverside + 1" at bounding box center [1327, 19] width 47 height 12
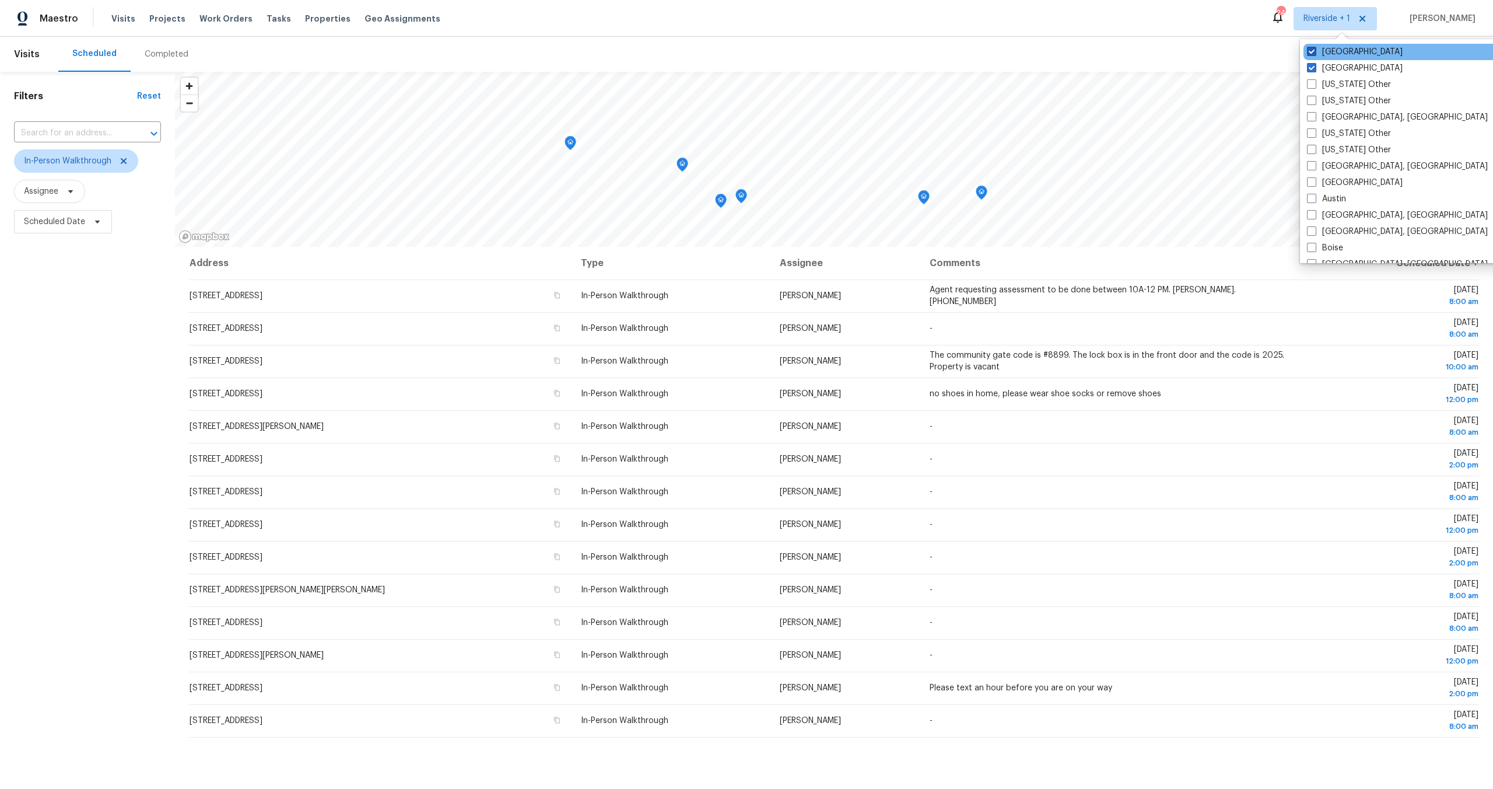
click at [1310, 51] on span at bounding box center [1311, 51] width 9 height 9
click at [1310, 51] on input "Riverside" at bounding box center [1311, 50] width 8 height 8
checkbox input "false"
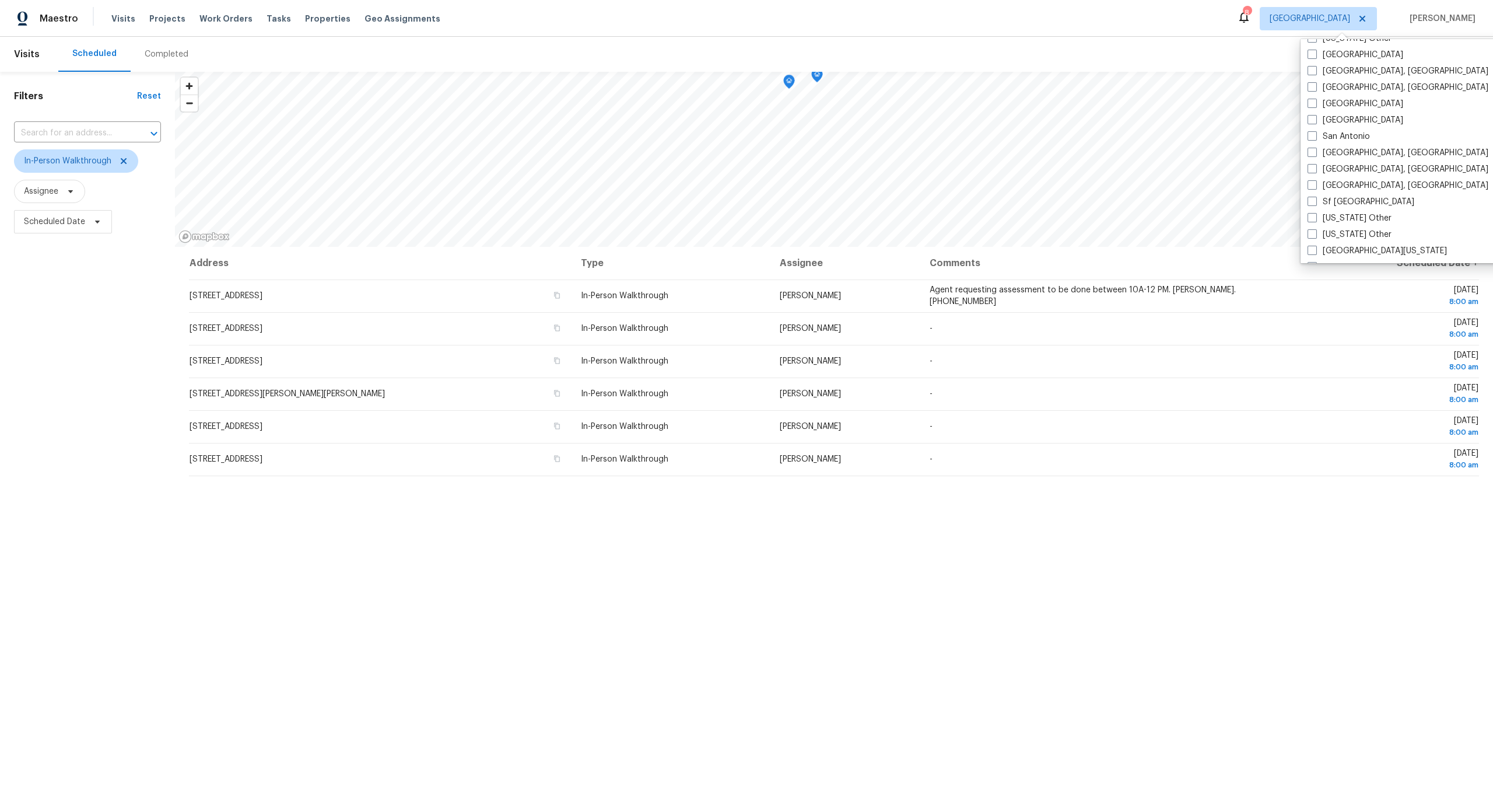
scroll to position [1488, 0]
click at [1305, 149] on div "San Diego, CA" at bounding box center [1421, 148] width 235 height 16
click at [1310, 149] on span at bounding box center [1312, 147] width 9 height 9
click at [1310, 149] on input "San Diego, CA" at bounding box center [1312, 146] width 8 height 8
checkbox input "true"
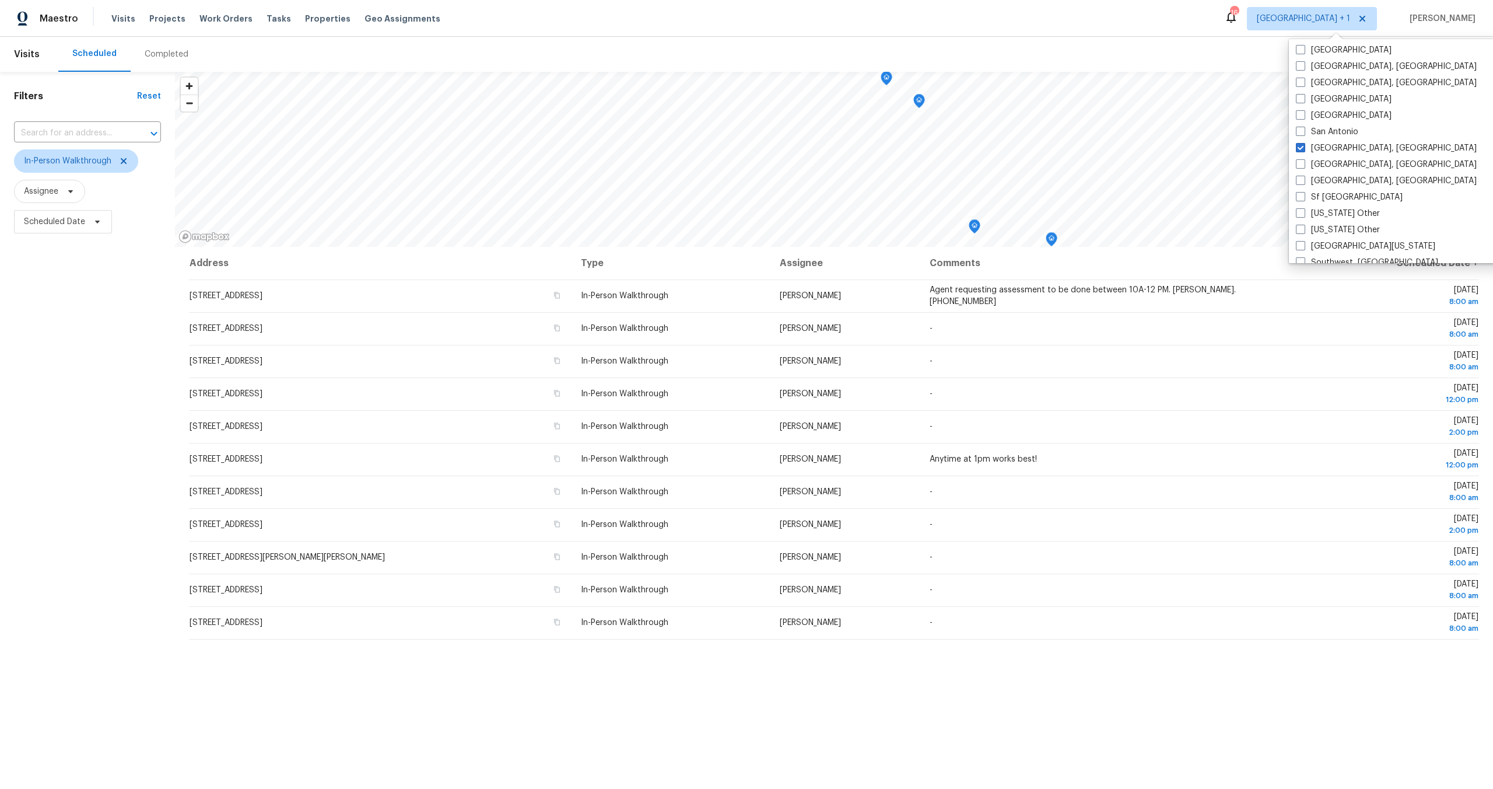
click at [864, 748] on div "Address Type Assignee Comments Scheduled Date ↑ 2536 Micheltorena St, Los Angel…" at bounding box center [834, 562] width 1318 height 631
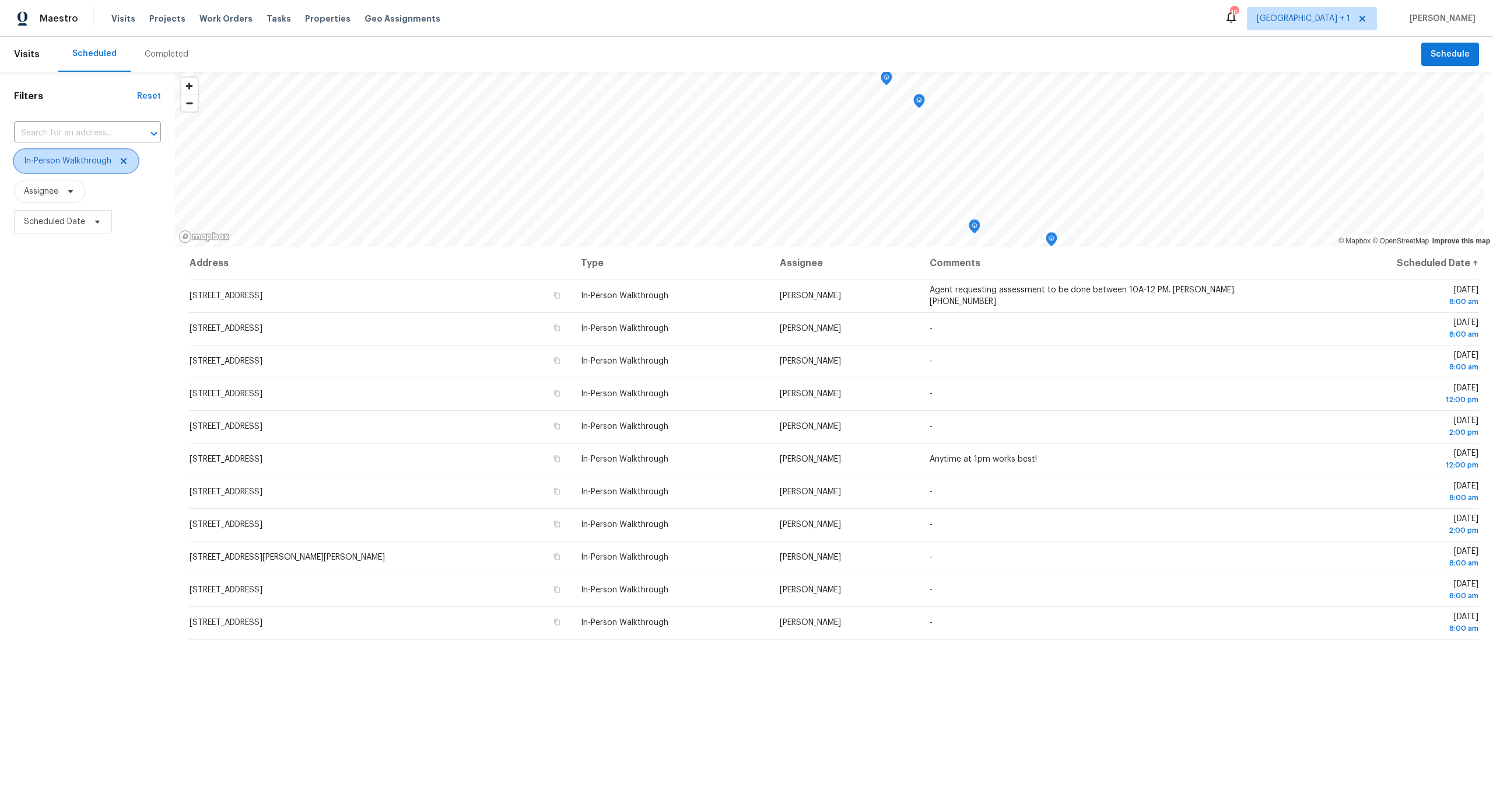
click at [131, 164] on span "In-Person Walkthrough" at bounding box center [76, 160] width 124 height 23
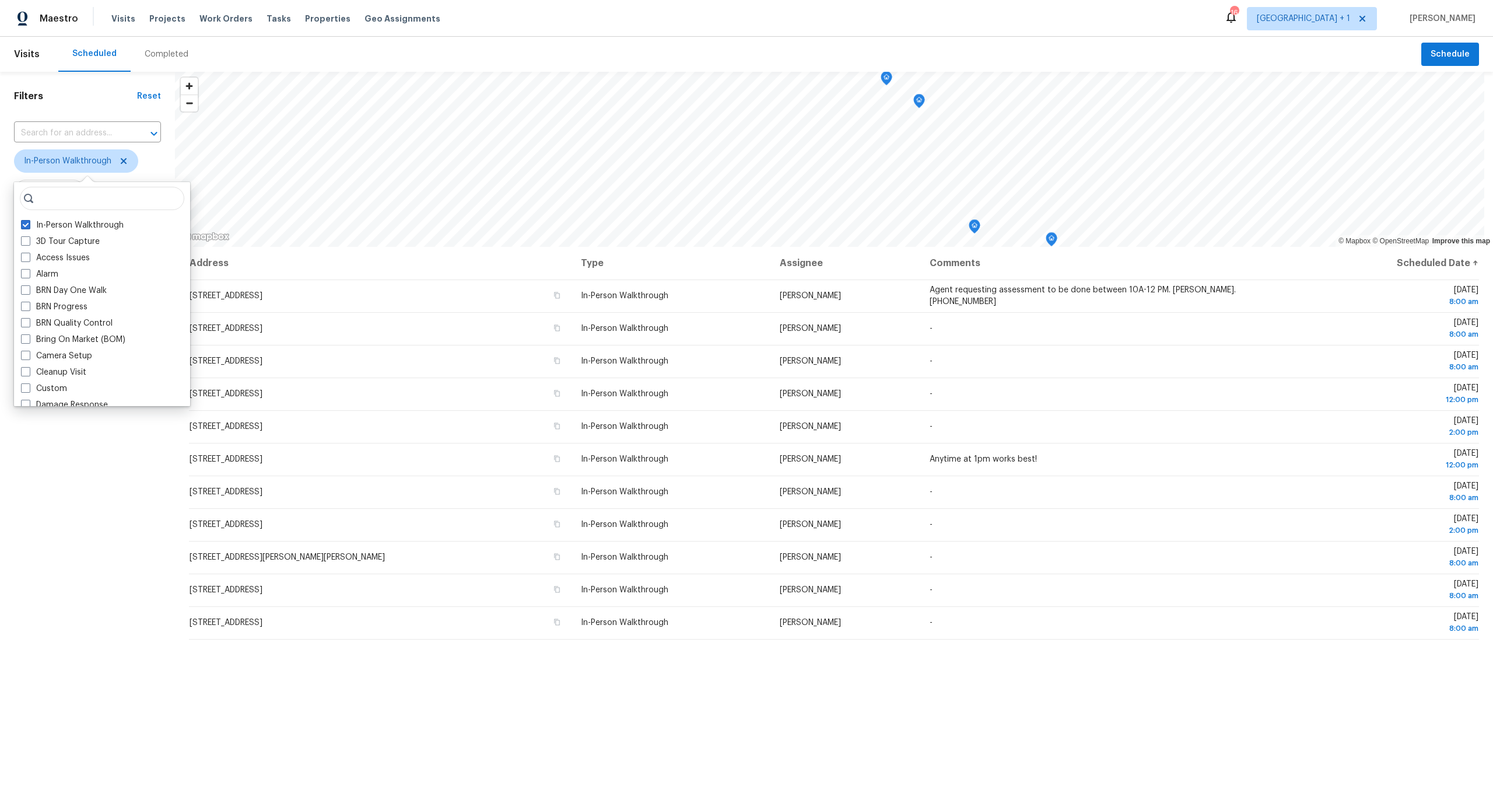
click at [155, 161] on span "In-Person Walkthrough" at bounding box center [87, 160] width 147 height 23
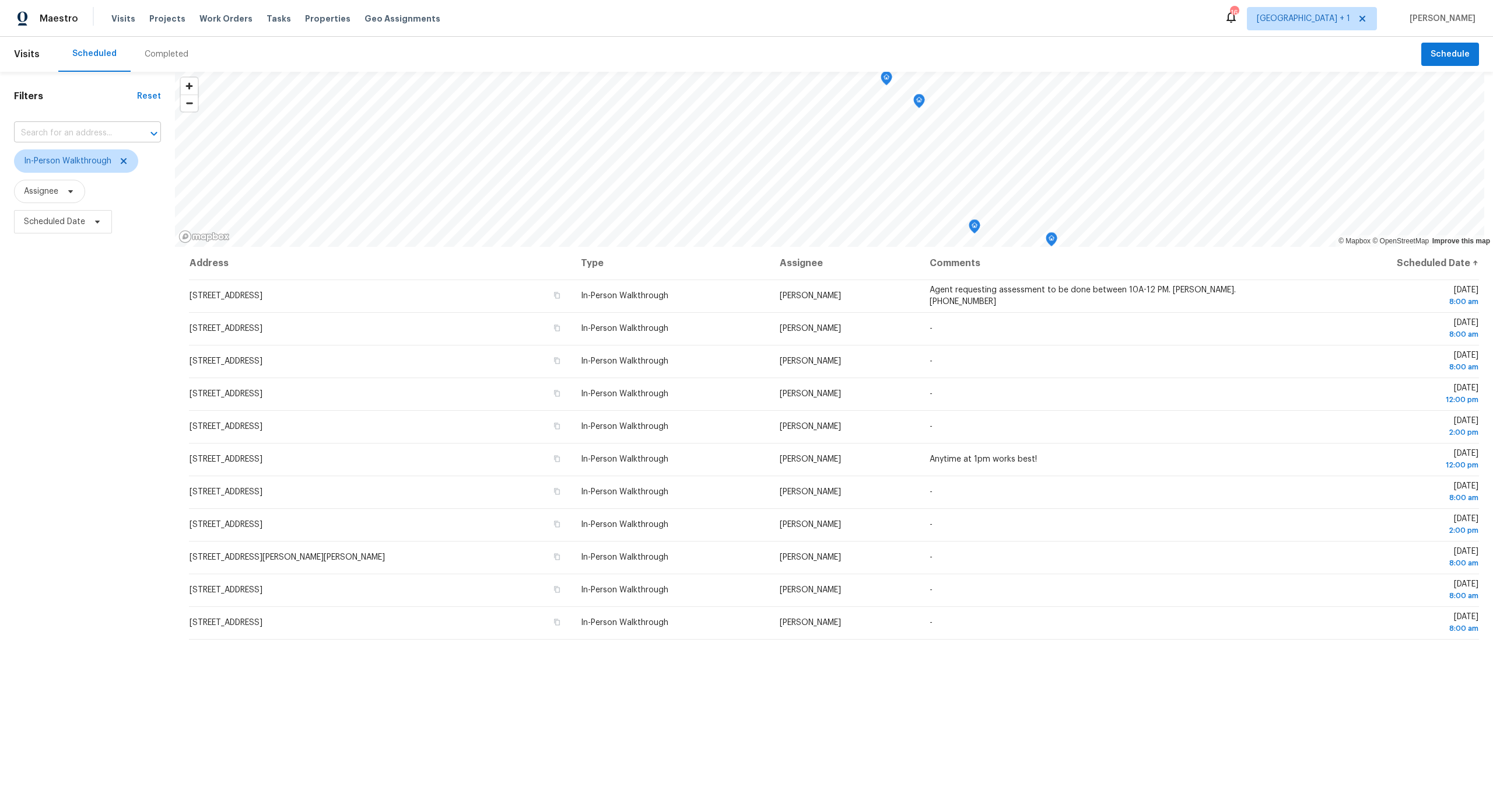
click at [38, 136] on input "text" at bounding box center [71, 133] width 114 height 18
click at [123, 94] on h1 "Filters" at bounding box center [75, 96] width 123 height 12
click at [128, 162] on span "In-Person Walkthrough" at bounding box center [76, 160] width 124 height 23
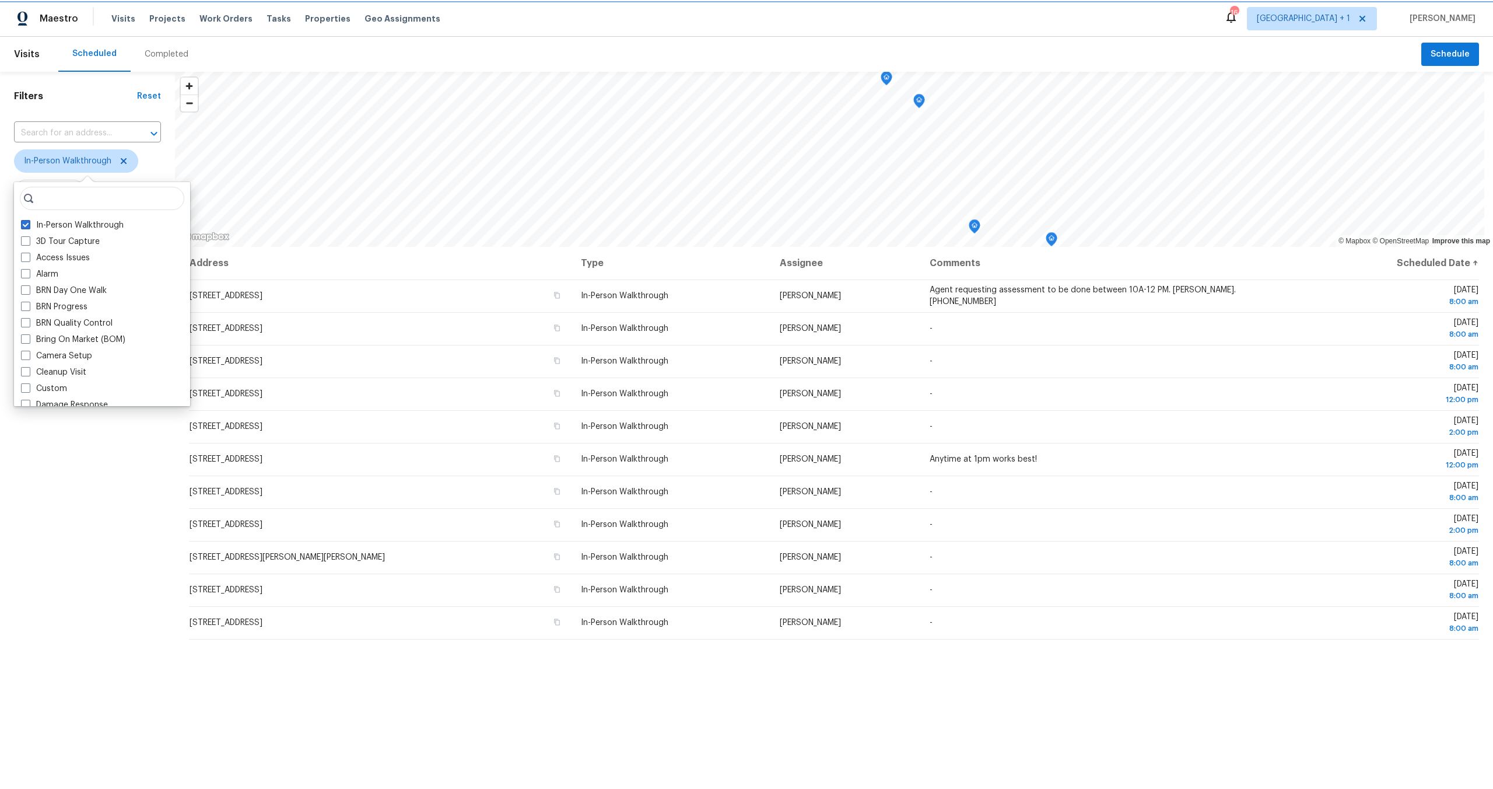
click at [119, 164] on icon at bounding box center [123, 160] width 9 height 9
checkbox input "false"
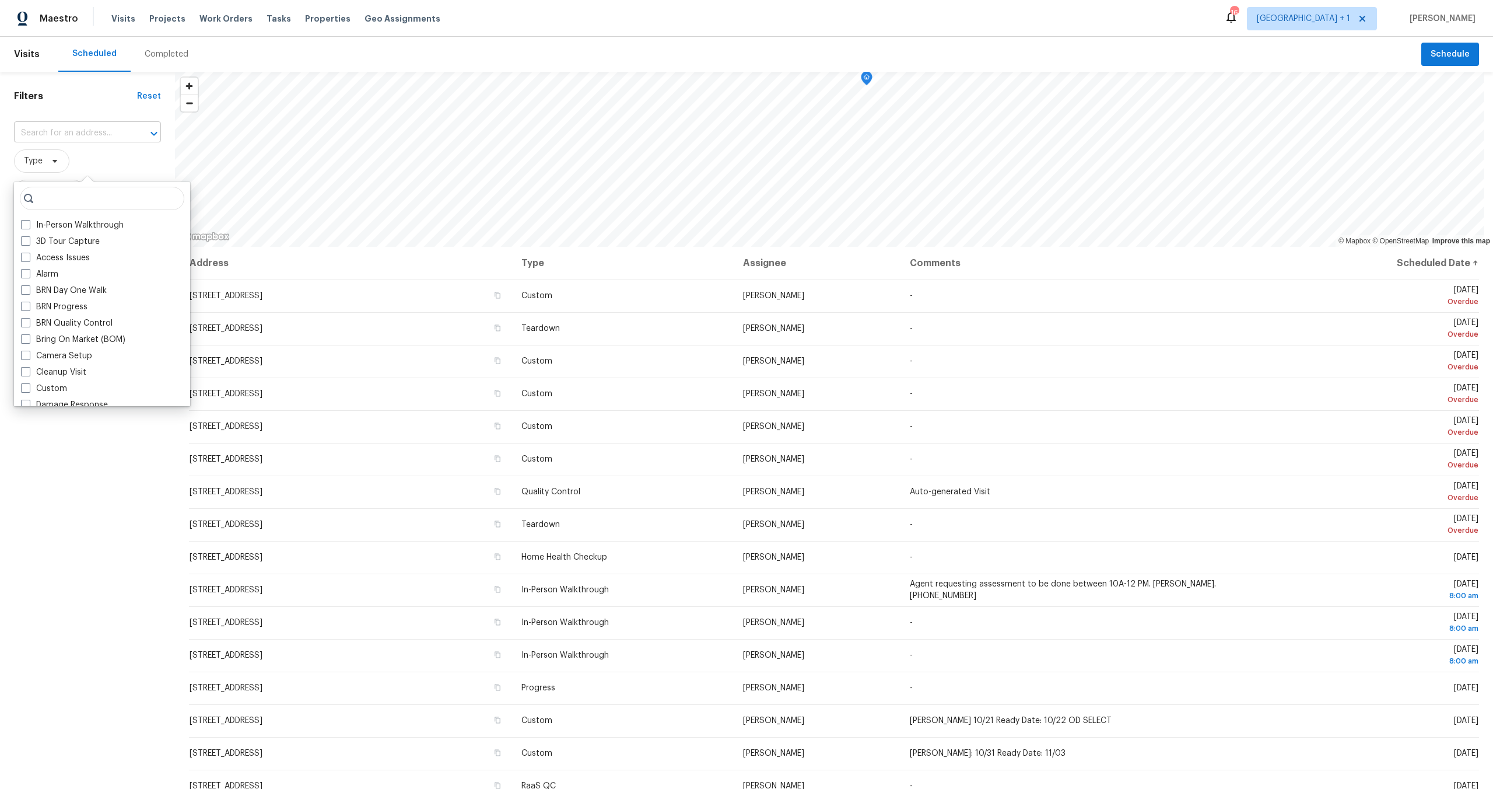
click at [37, 136] on input "text" at bounding box center [71, 133] width 114 height 18
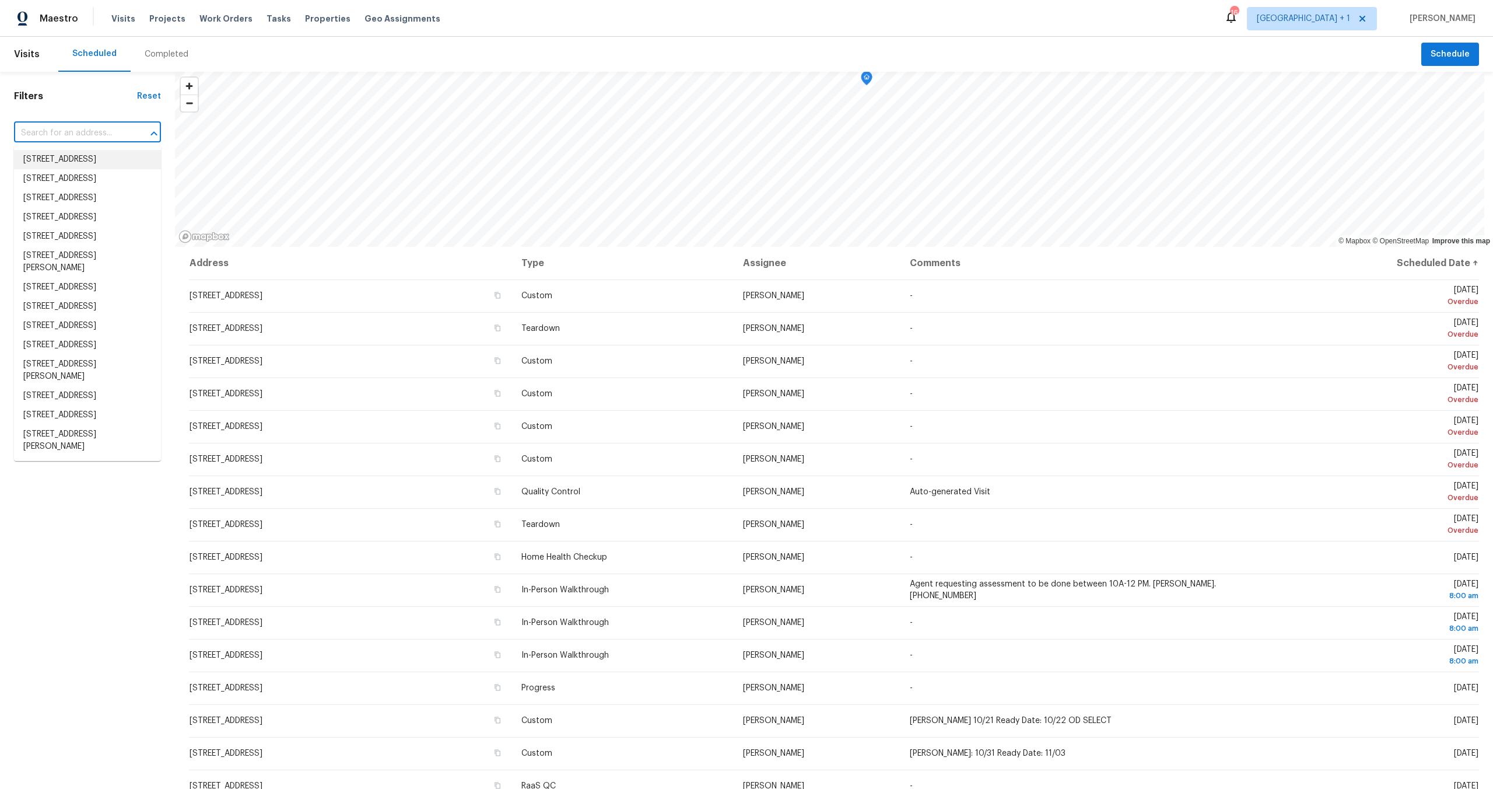
paste input "5989 Chaumont Dr San Diego CA 92114"
type input "5989 Chaumont Dr San Diego CA 92114"
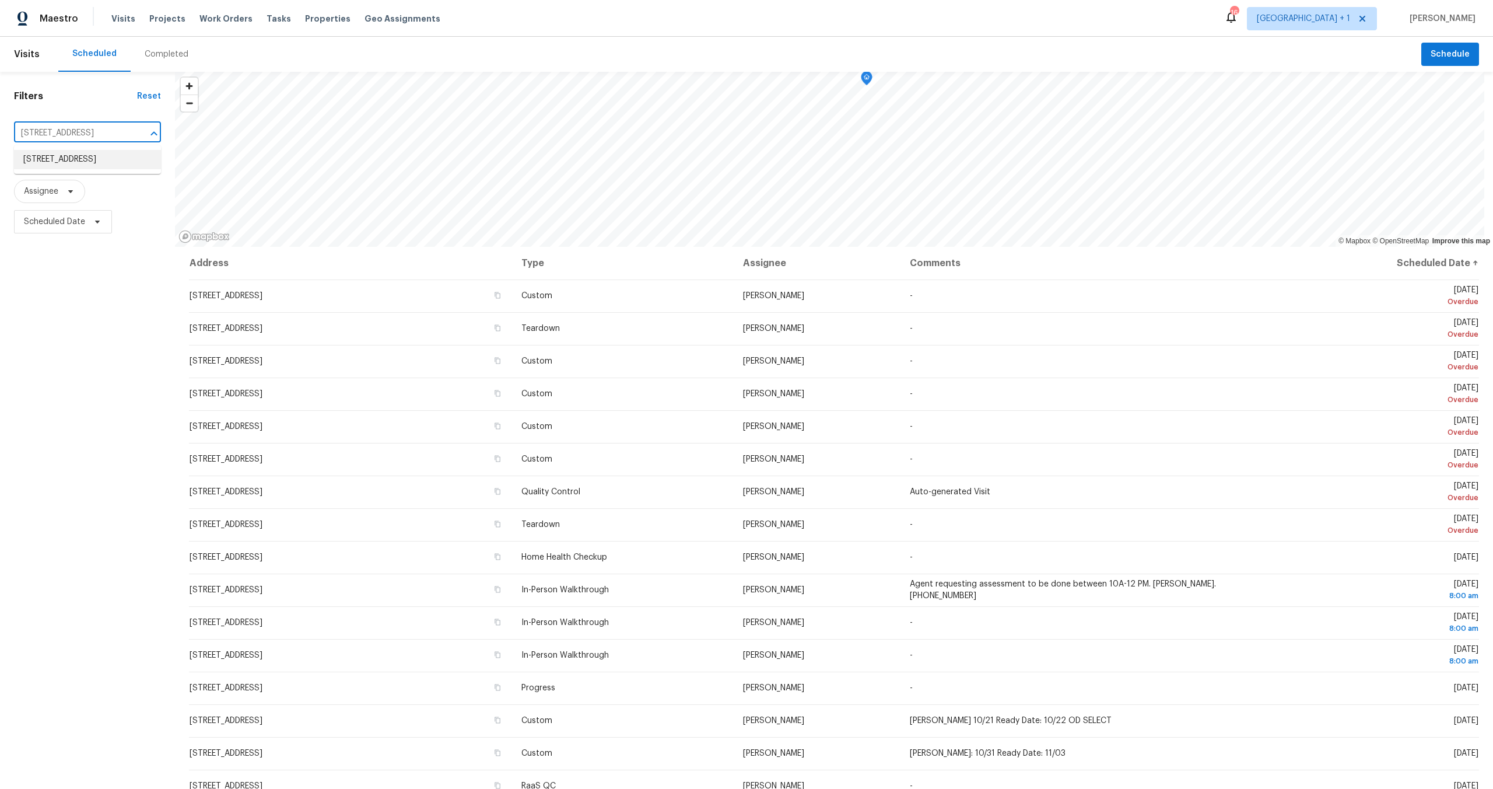
click at [30, 166] on li "5989 Chaumont Dr, San Diego, CA 92114" at bounding box center [87, 159] width 147 height 19
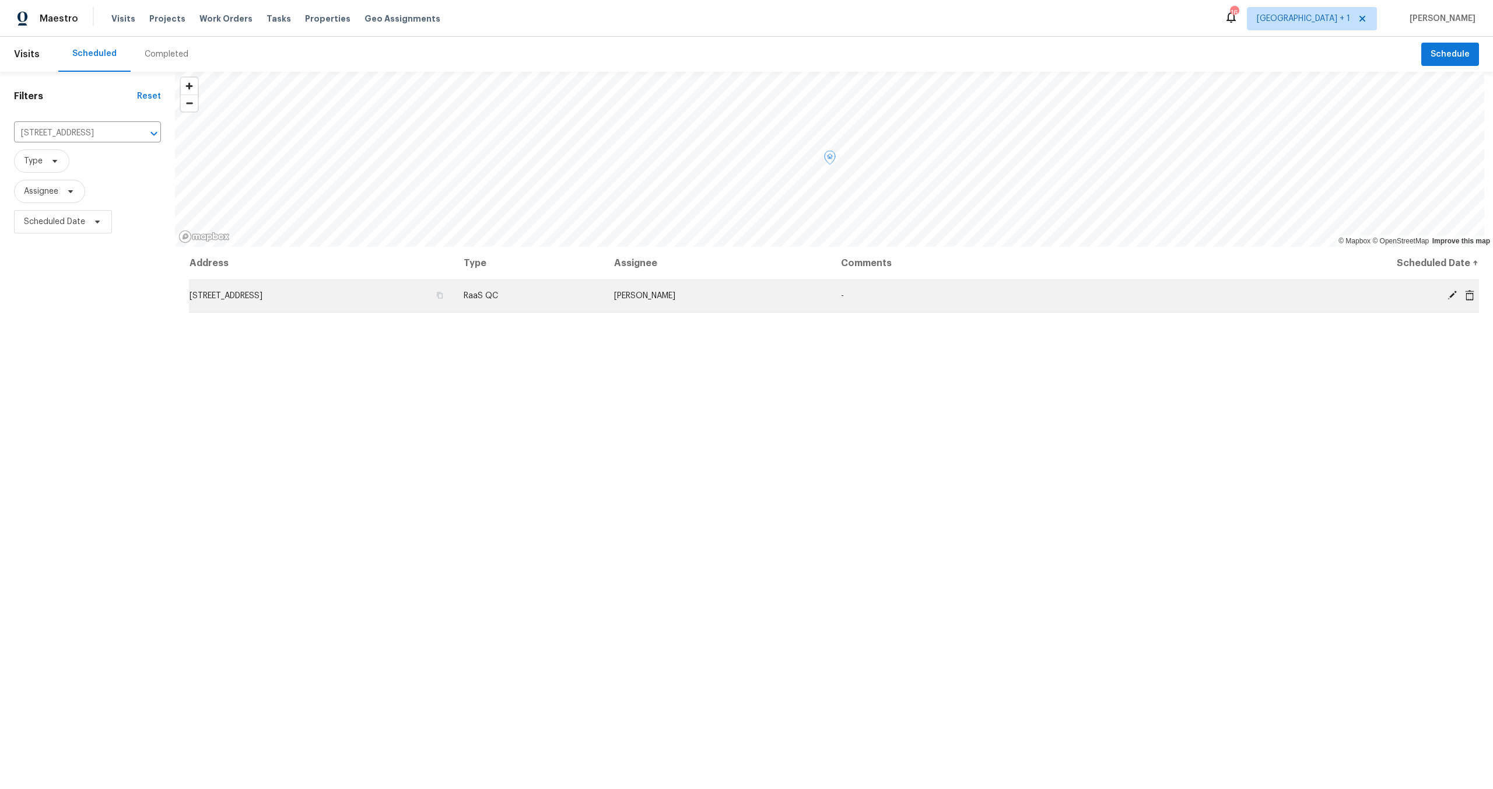
click at [262, 296] on span "5989 Chaumont Dr, San Diego, CA 92114" at bounding box center [226, 296] width 73 height 8
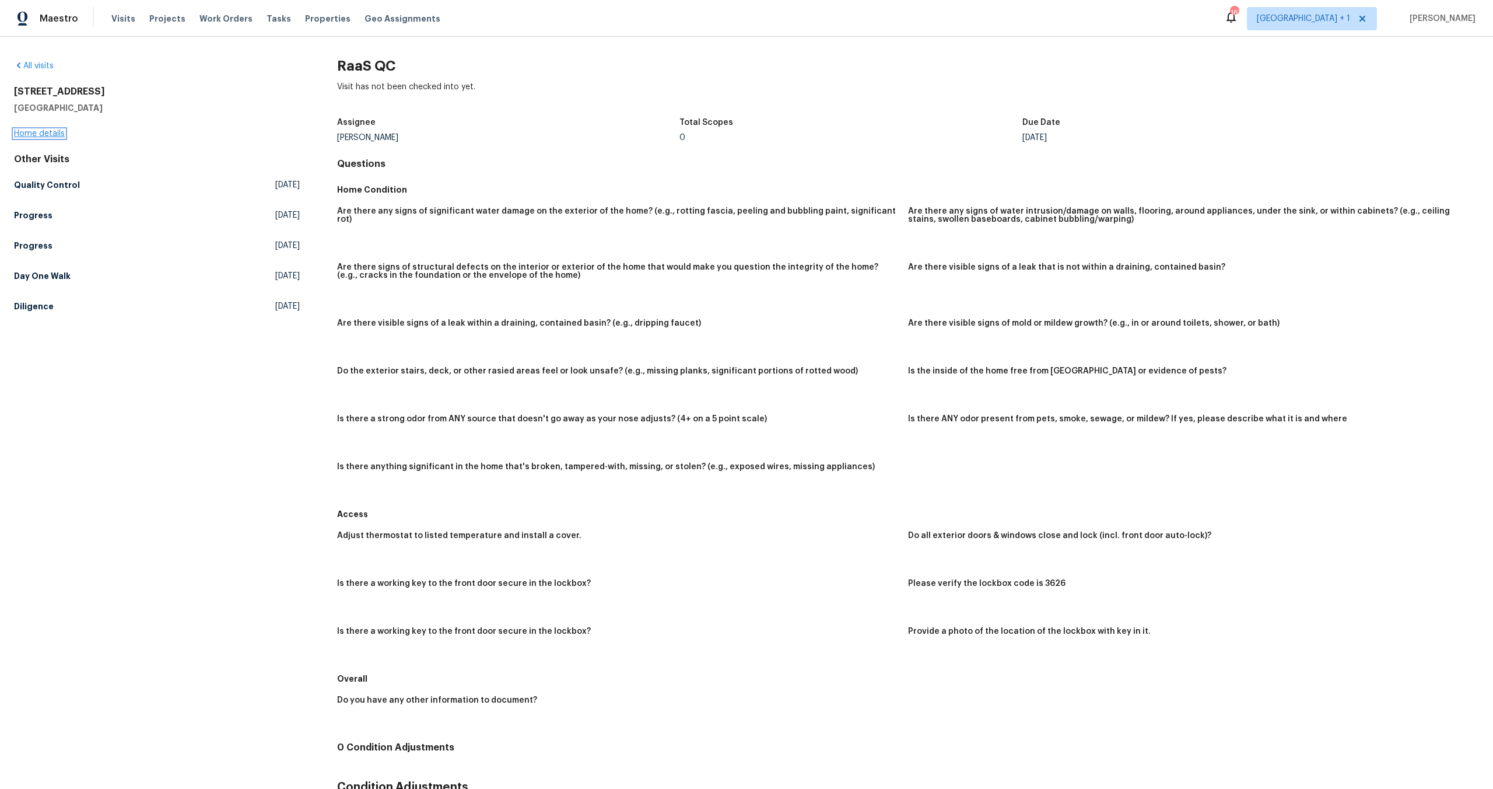
click at [44, 133] on link "Home details" at bounding box center [39, 133] width 51 height 8
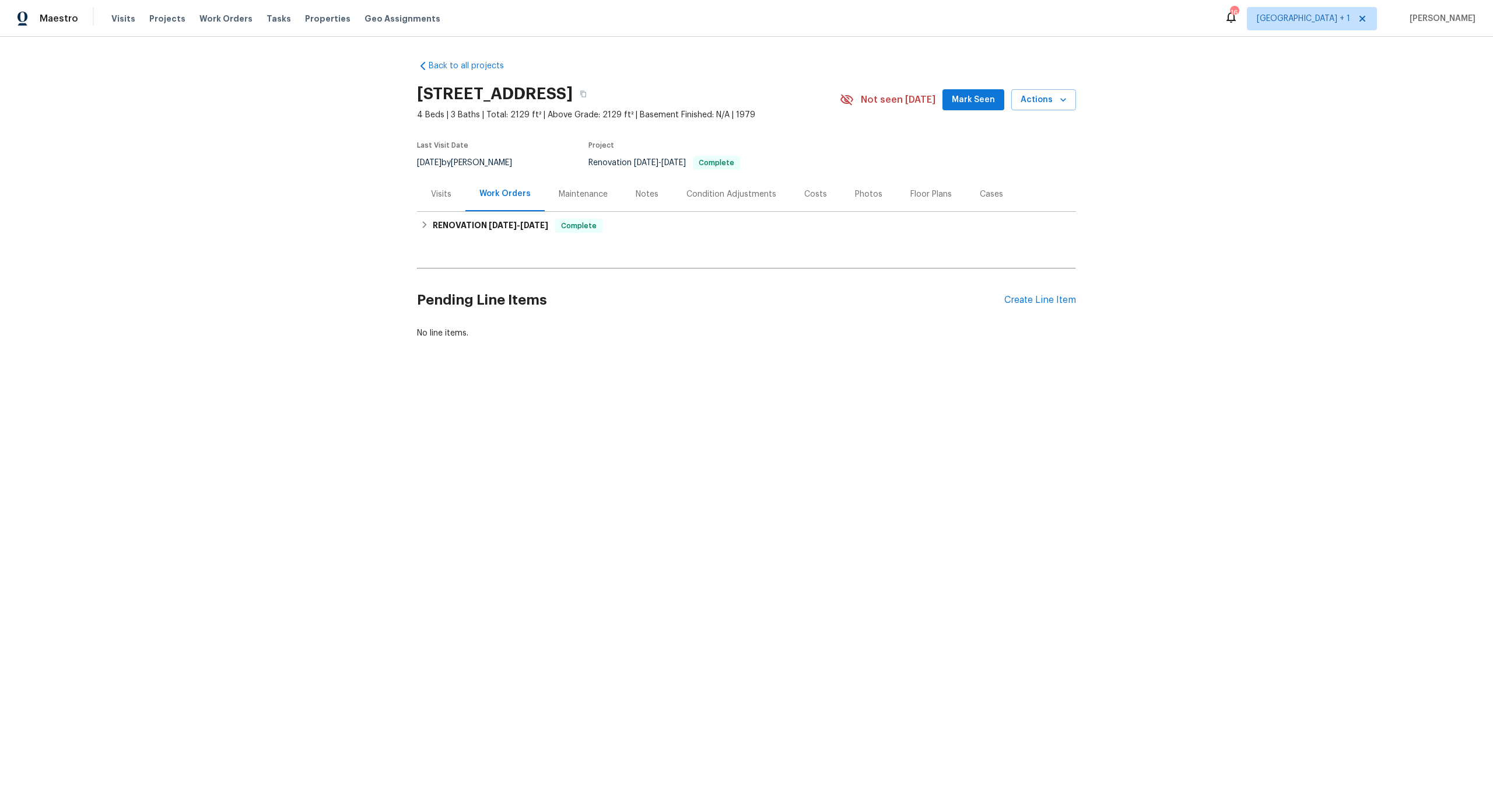
click at [431, 192] on div "Visits" at bounding box center [441, 194] width 20 height 12
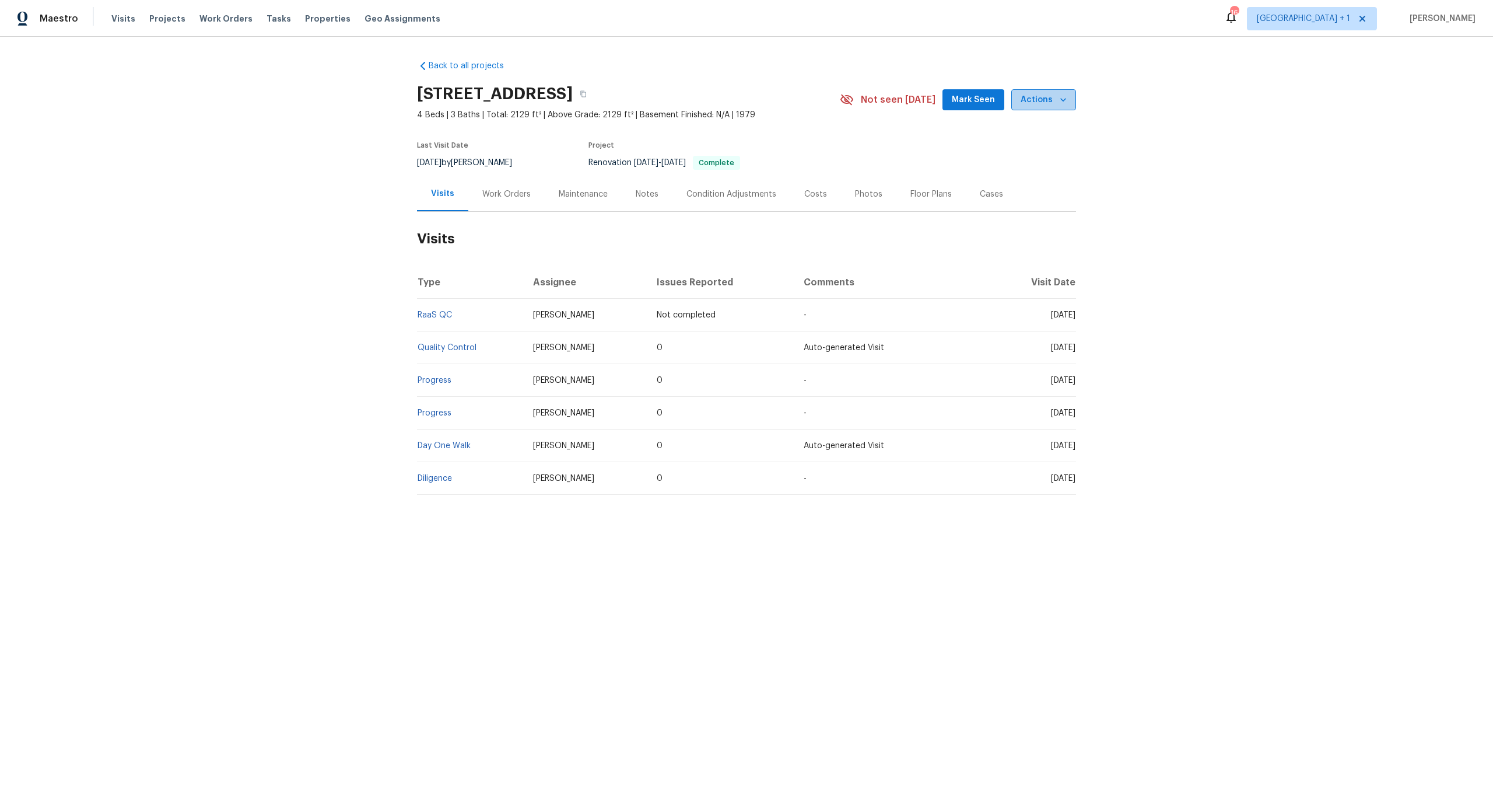
click at [1046, 106] on span "Actions" at bounding box center [1044, 100] width 46 height 15
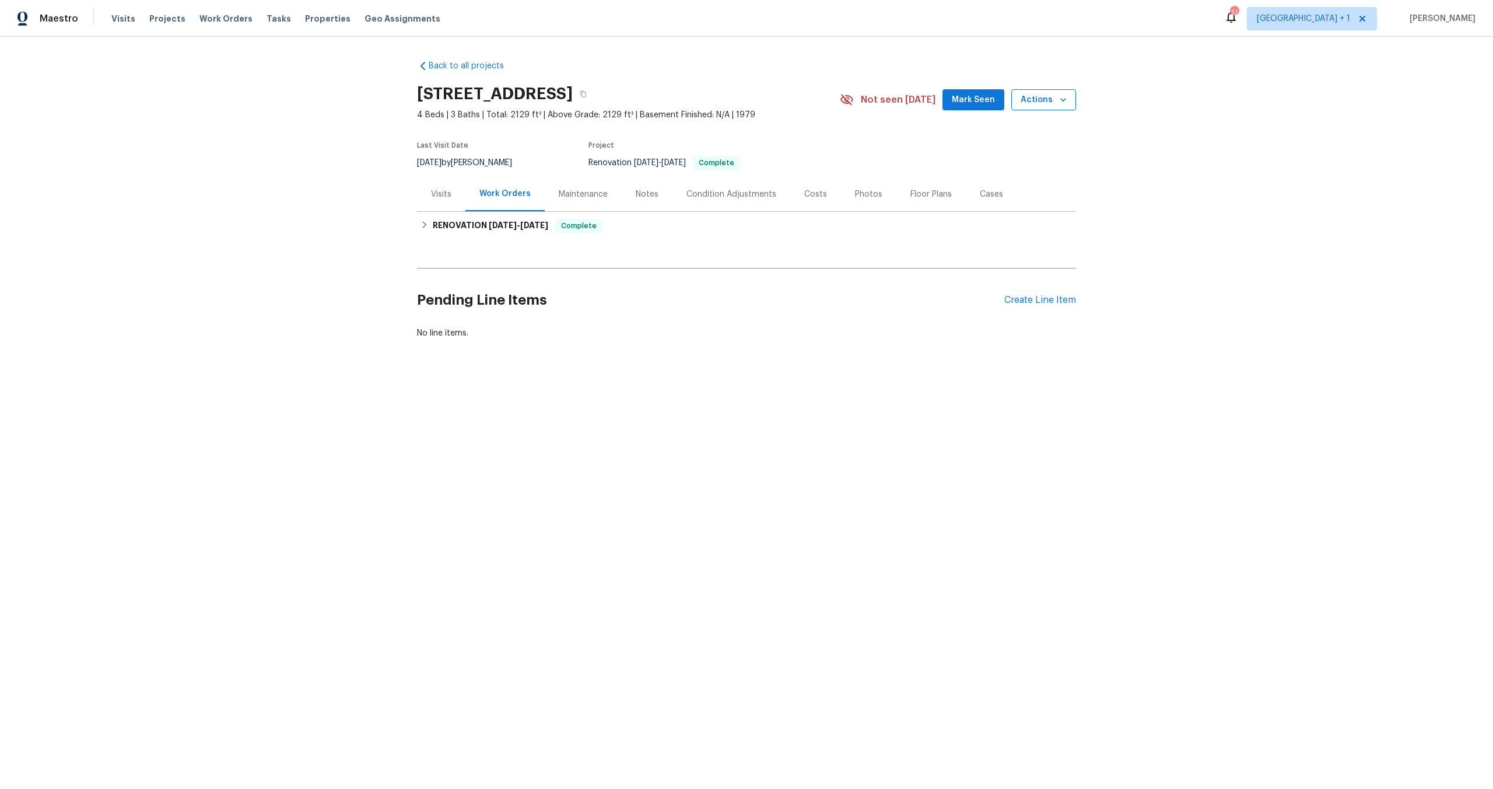
click at [1021, 97] on span "Actions" at bounding box center [1044, 100] width 46 height 15
click at [993, 141] on p "Schedule a visit" at bounding box center [997, 144] width 60 height 12
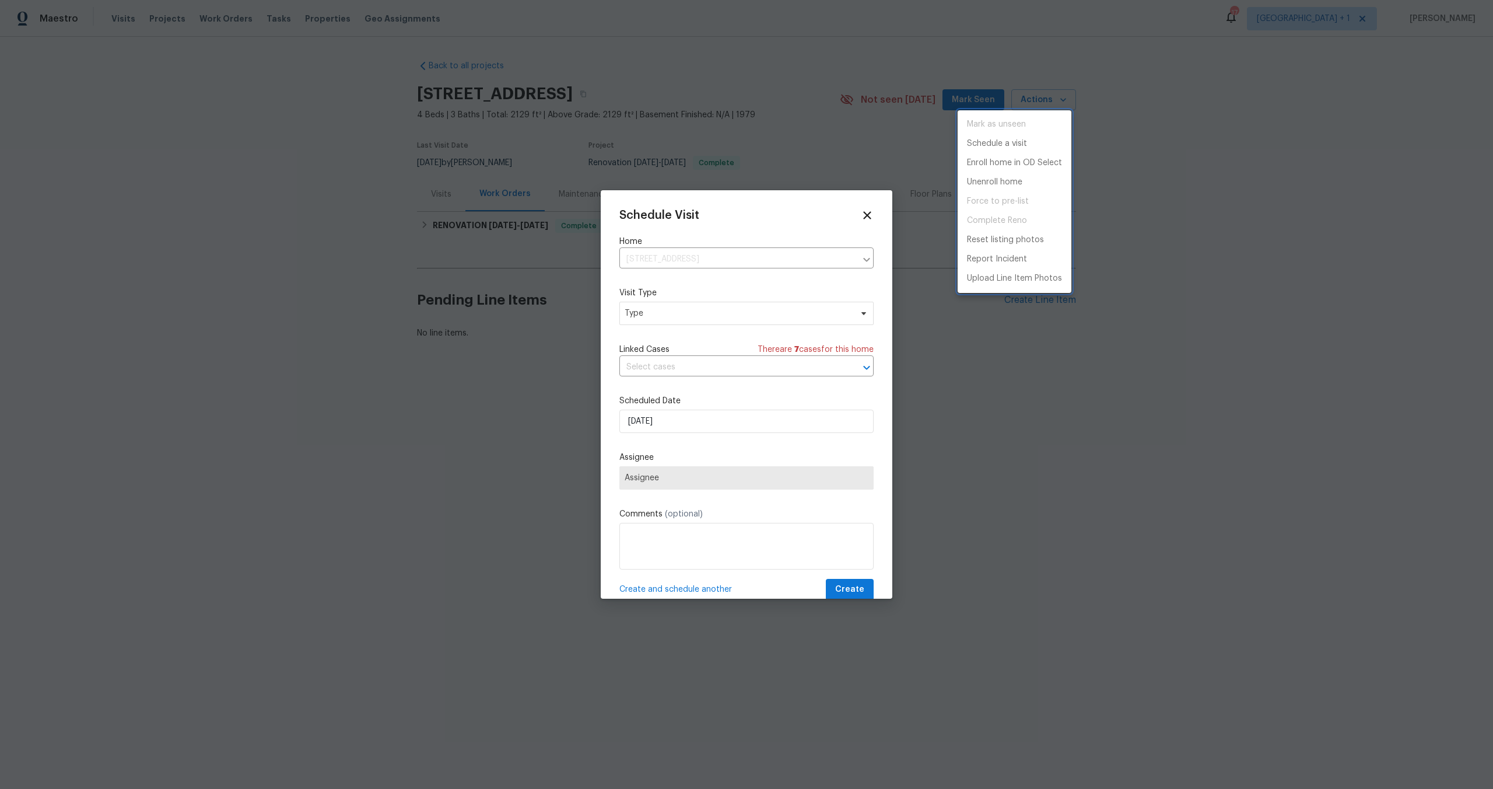
click at [658, 318] on div at bounding box center [746, 394] width 1493 height 789
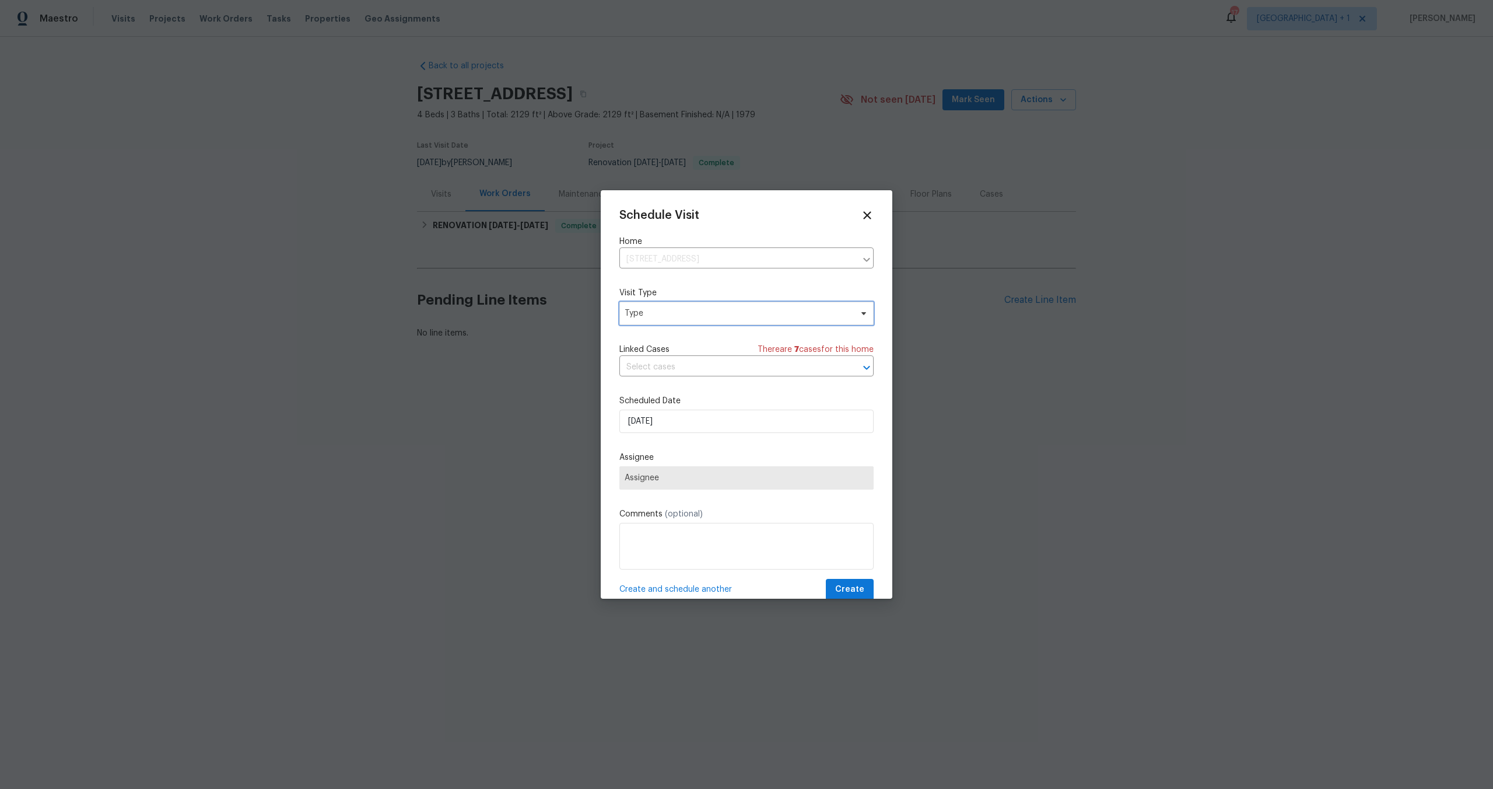
click at [656, 313] on span "Type" at bounding box center [738, 313] width 227 height 12
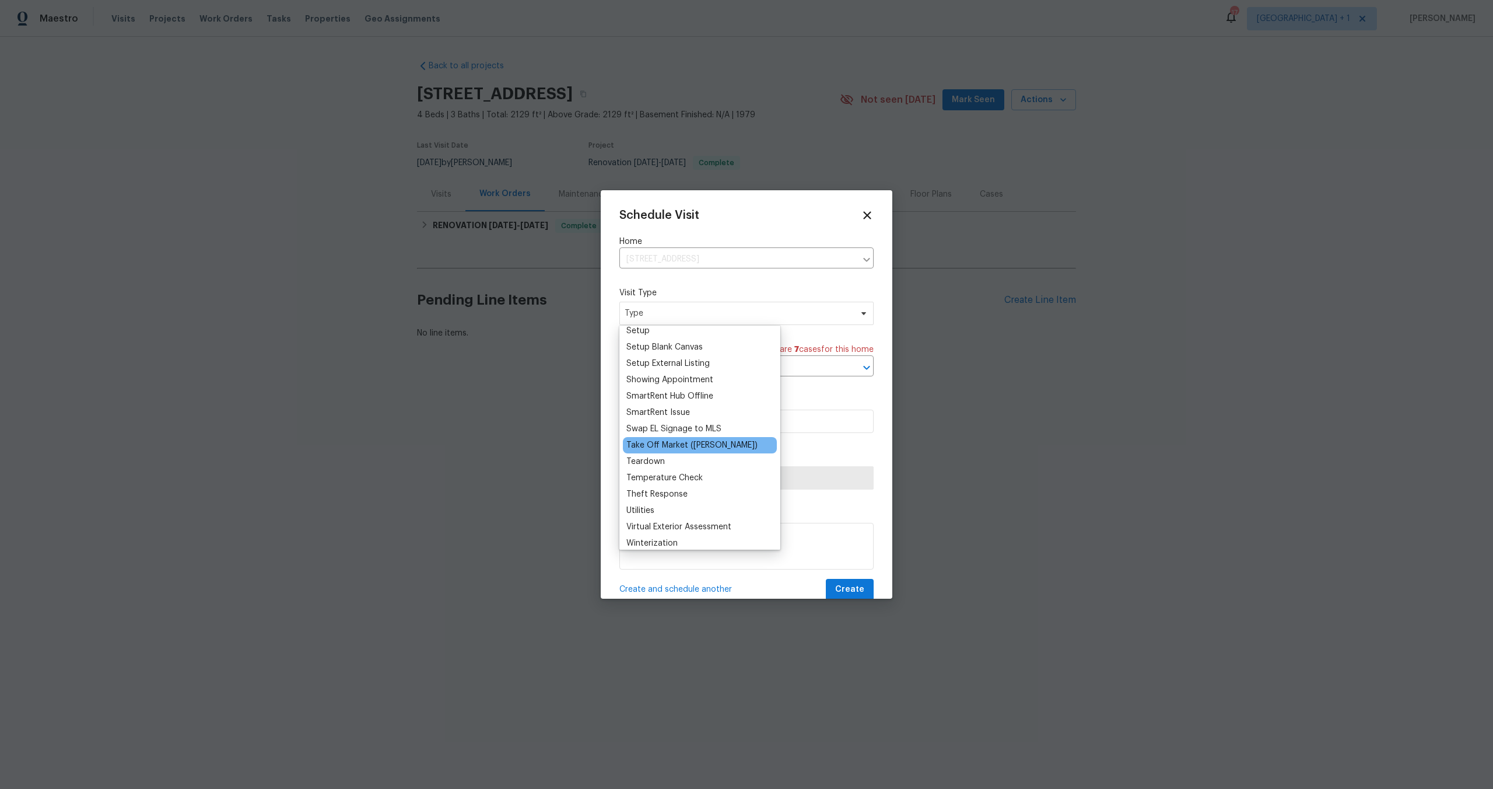
scroll to position [953, 0]
click at [646, 342] on div "Setup" at bounding box center [637, 347] width 23 height 12
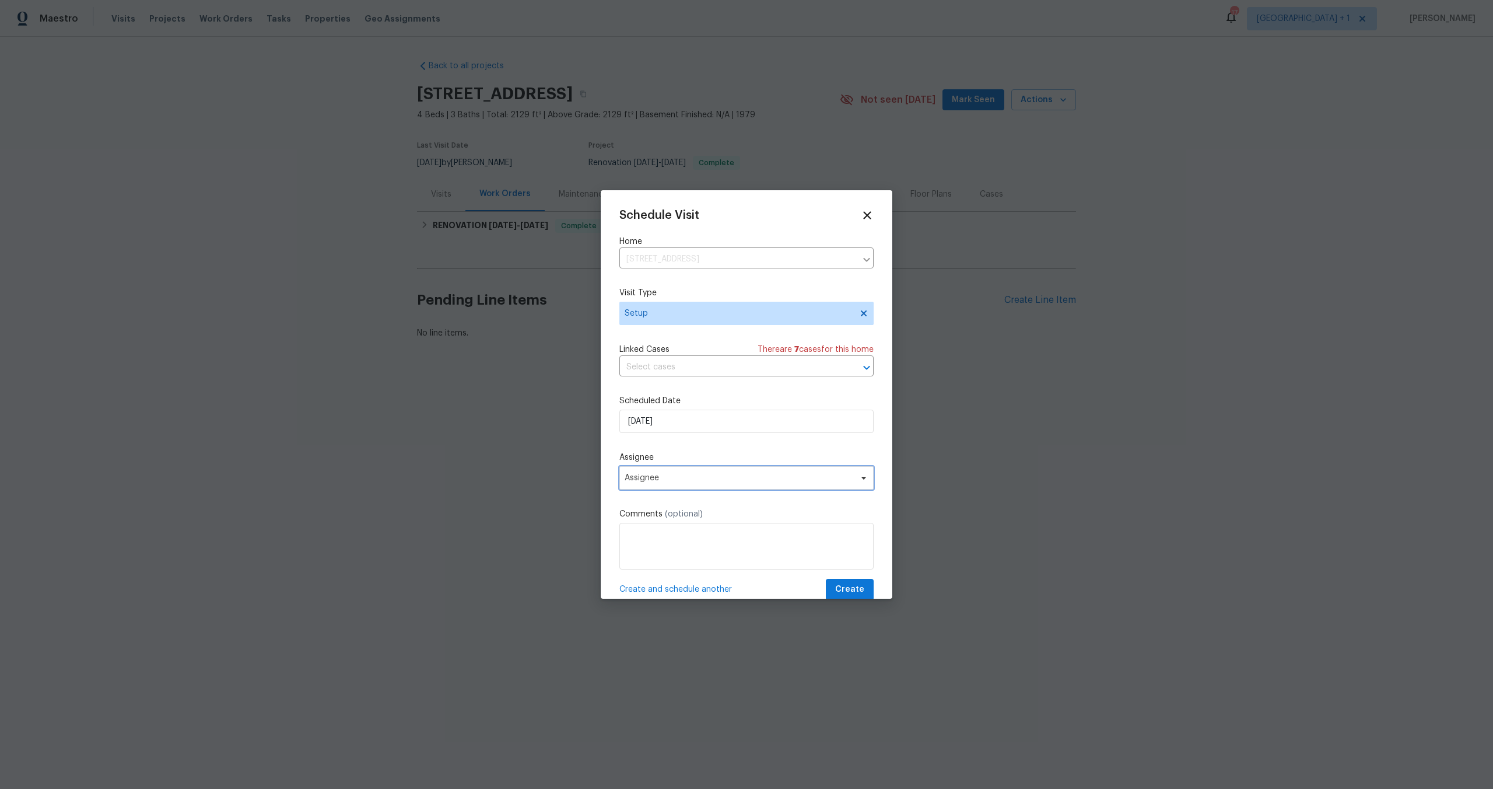
click at [741, 479] on span "Assignee" at bounding box center [739, 477] width 229 height 9
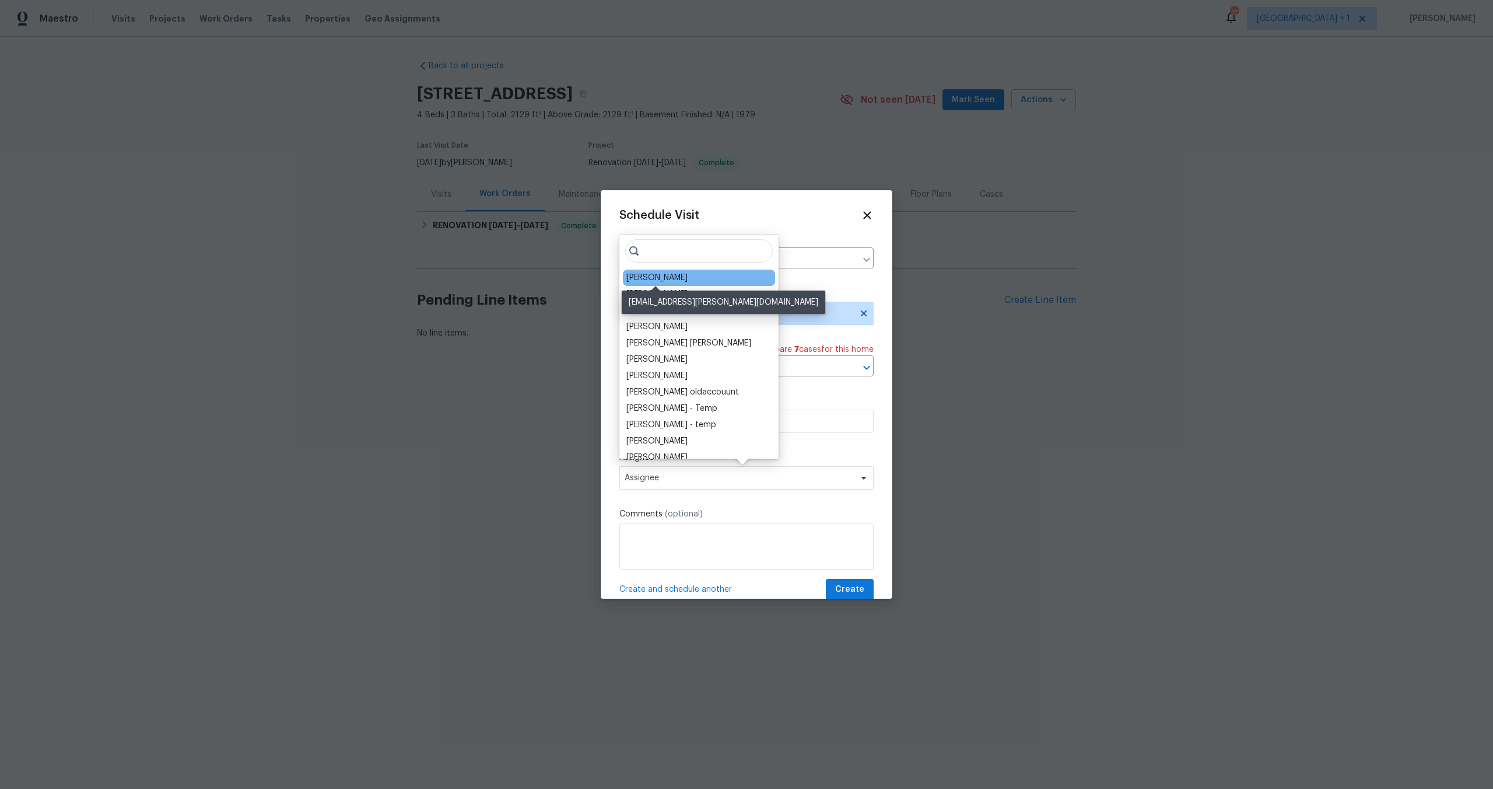
click at [662, 277] on div "[PERSON_NAME]" at bounding box center [656, 278] width 61 height 12
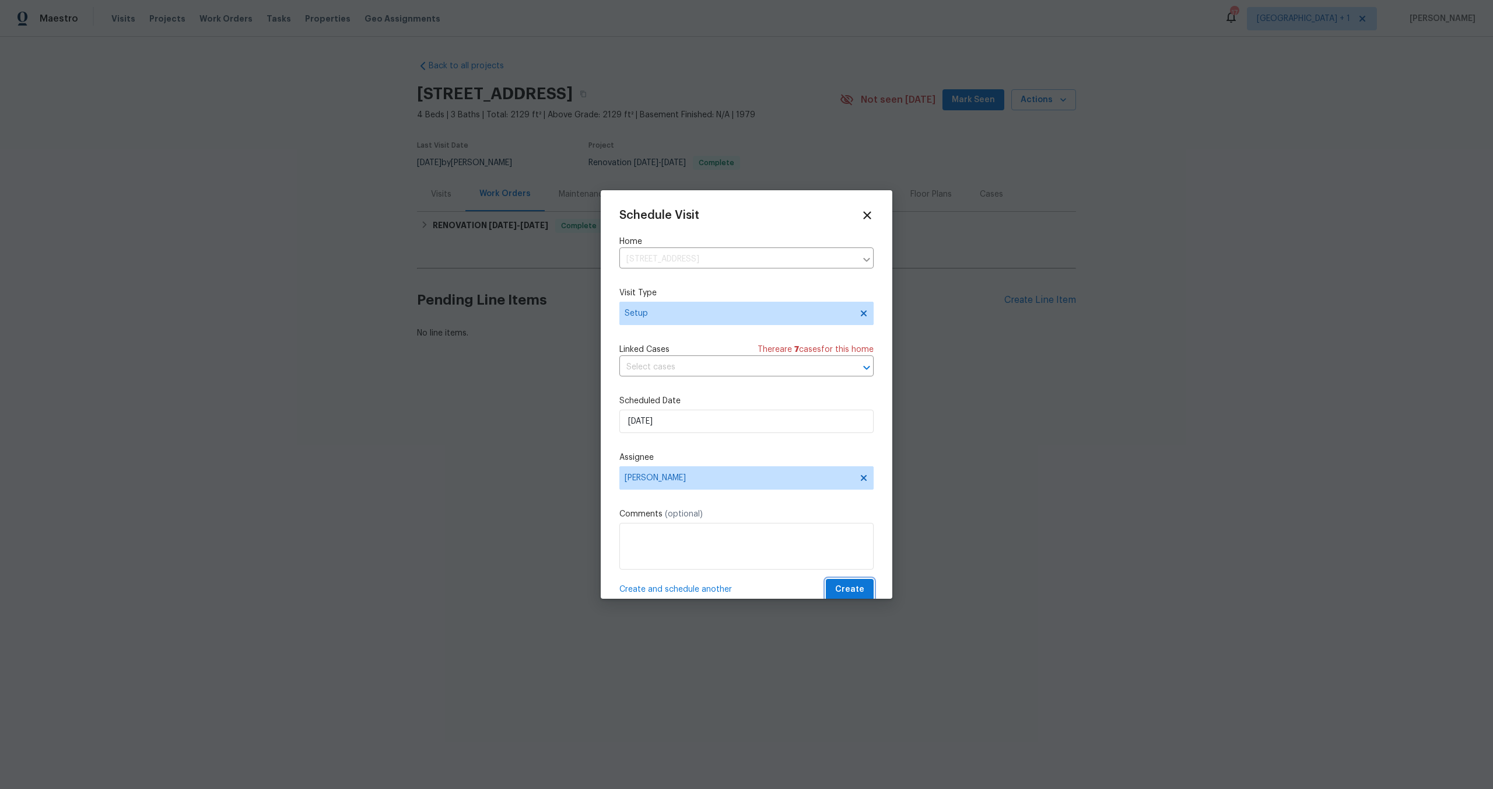
click at [841, 594] on span "Create" at bounding box center [849, 589] width 29 height 15
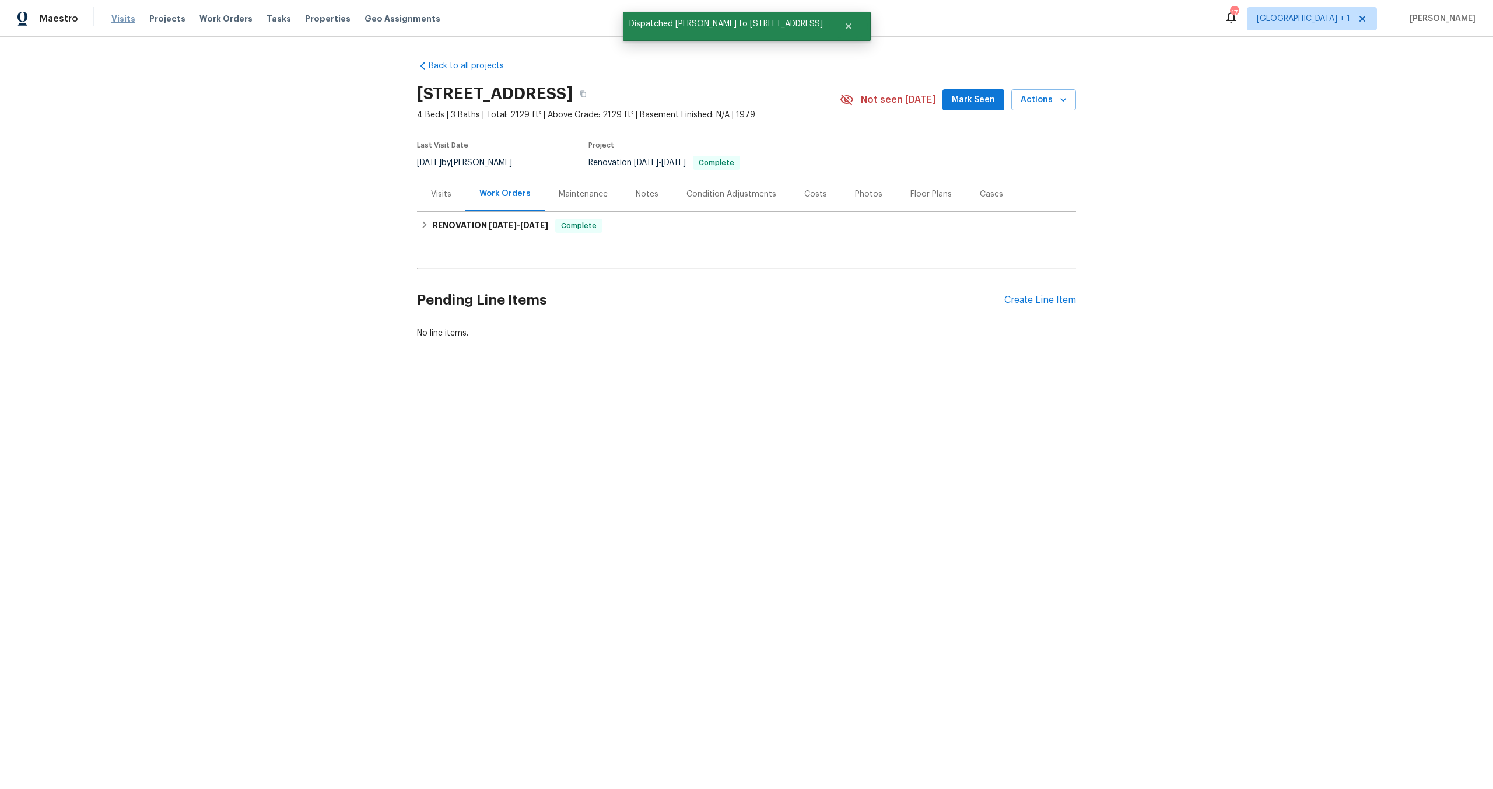
click at [130, 23] on span "Visits" at bounding box center [123, 19] width 24 height 12
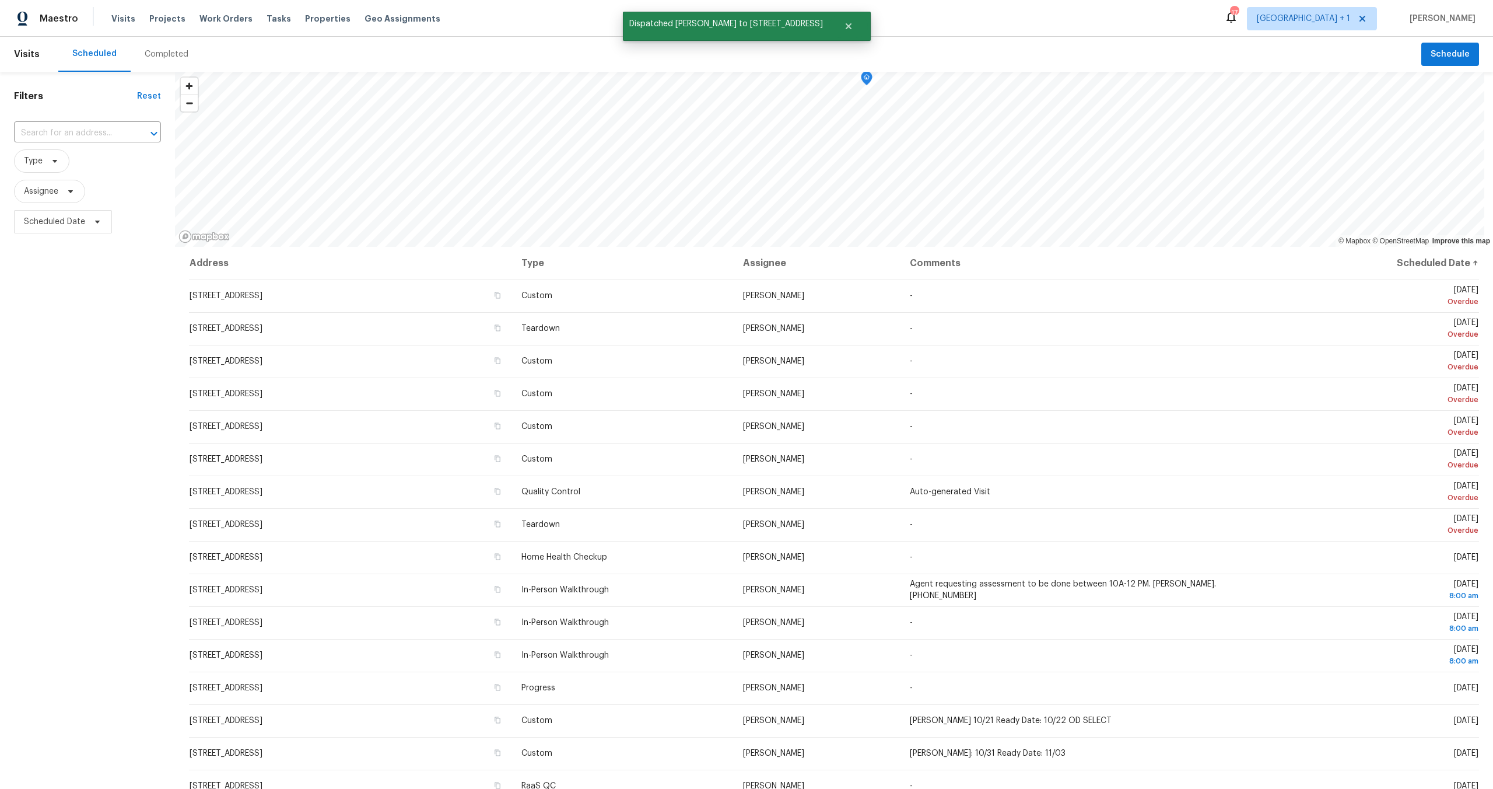
click at [91, 122] on div "​" at bounding box center [87, 133] width 147 height 25
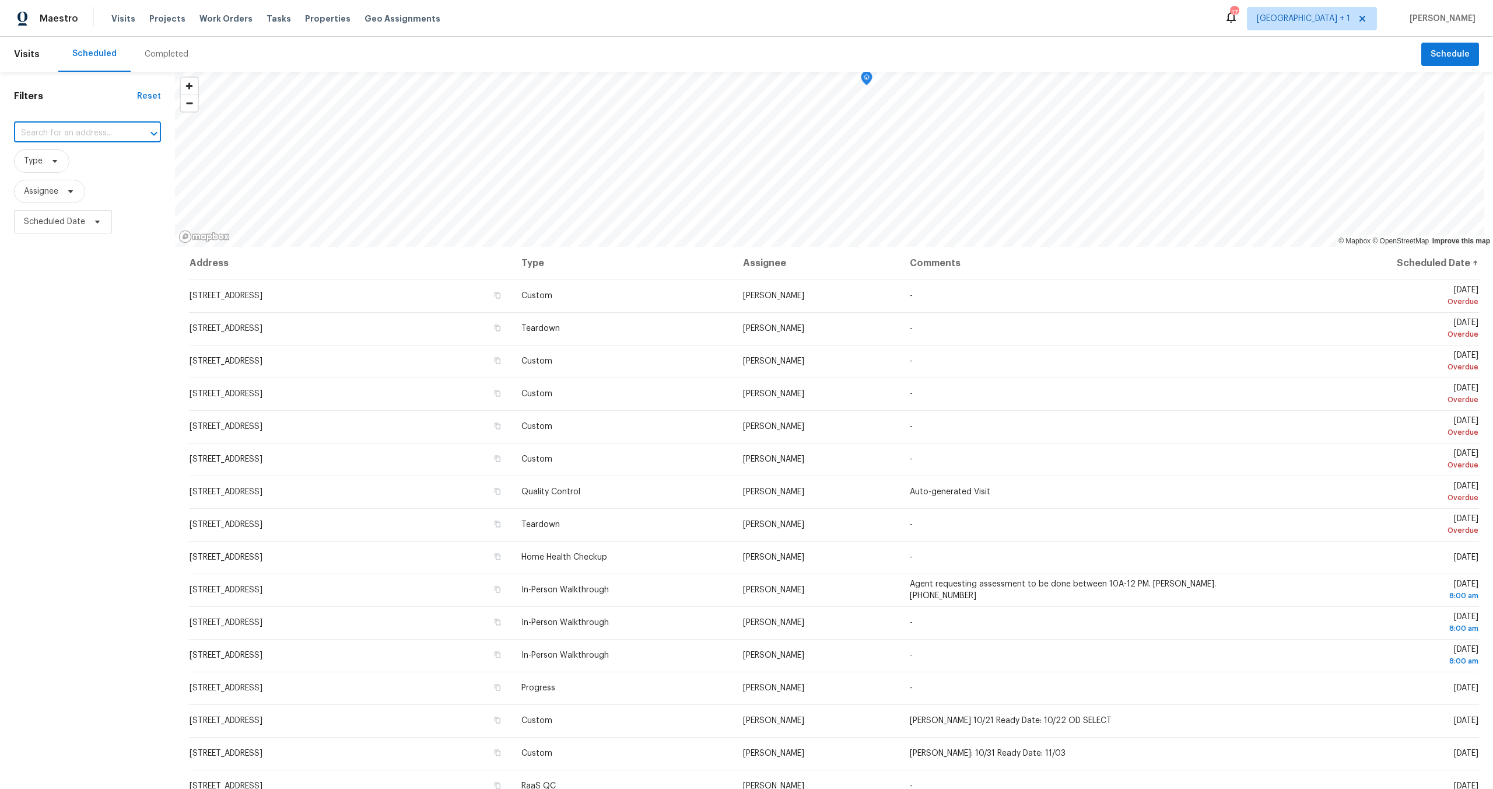
click at [87, 129] on input "text" at bounding box center [71, 133] width 114 height 18
paste input "5989 Chaumont Dr San Diego CA 92114"
type input "5989 Chaumont Dr San Diego CA 92114"
click at [82, 160] on li "5989 Chaumont Dr, San Diego, CA 92114" at bounding box center [87, 159] width 147 height 19
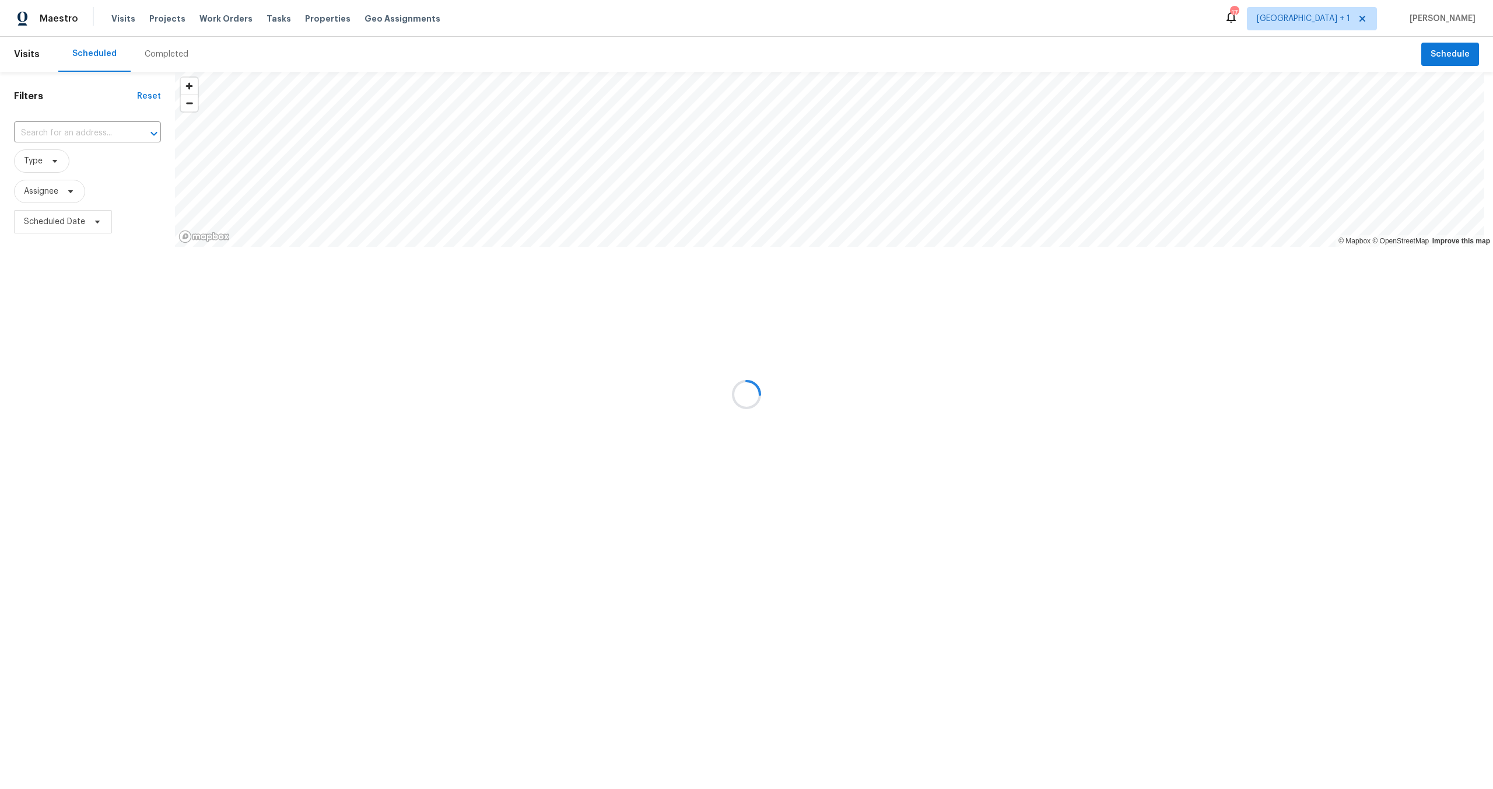
type input "5989 Chaumont Dr, San Diego, CA 92114"
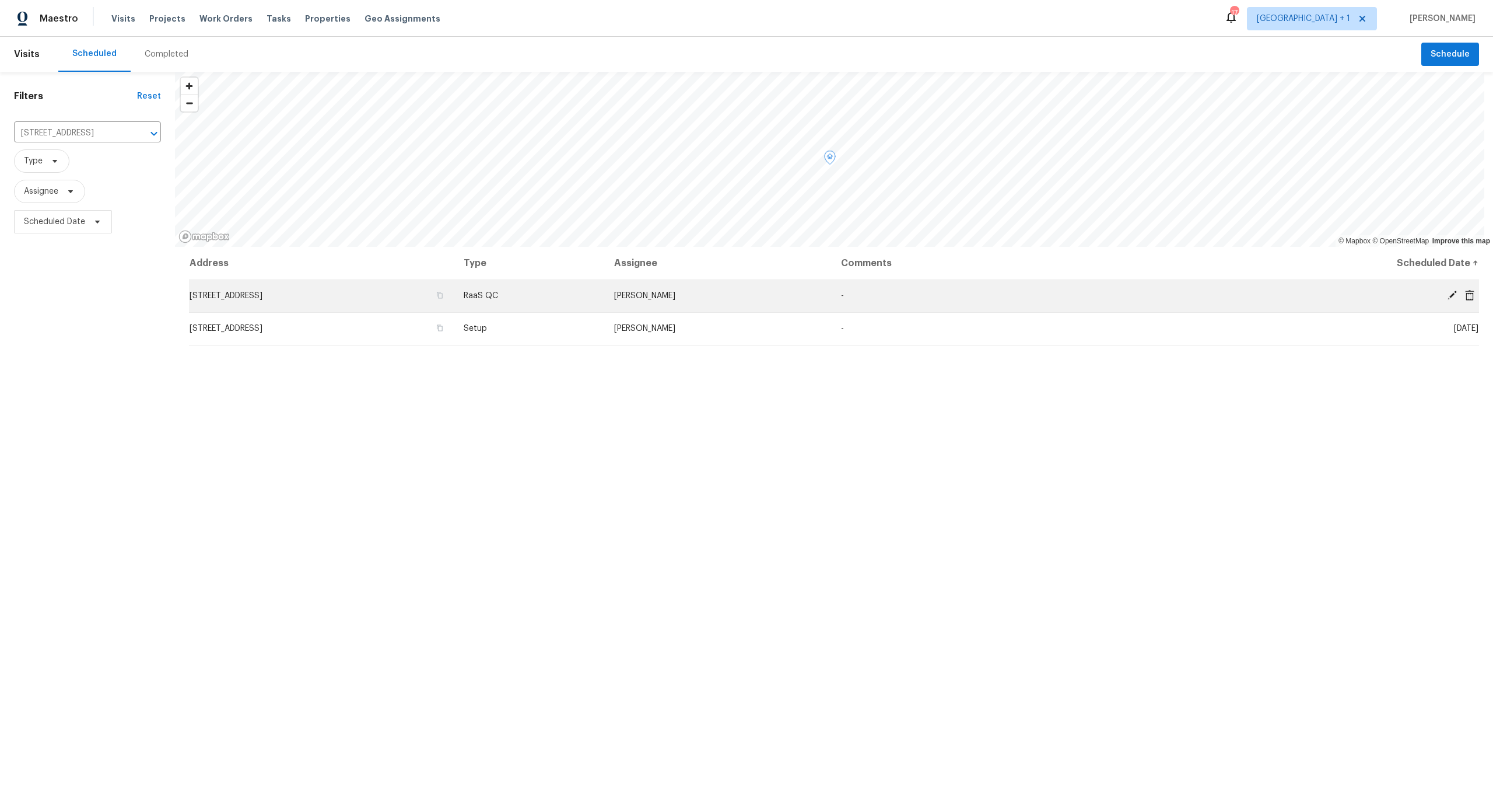
click at [1465, 298] on icon at bounding box center [1469, 294] width 9 height 10
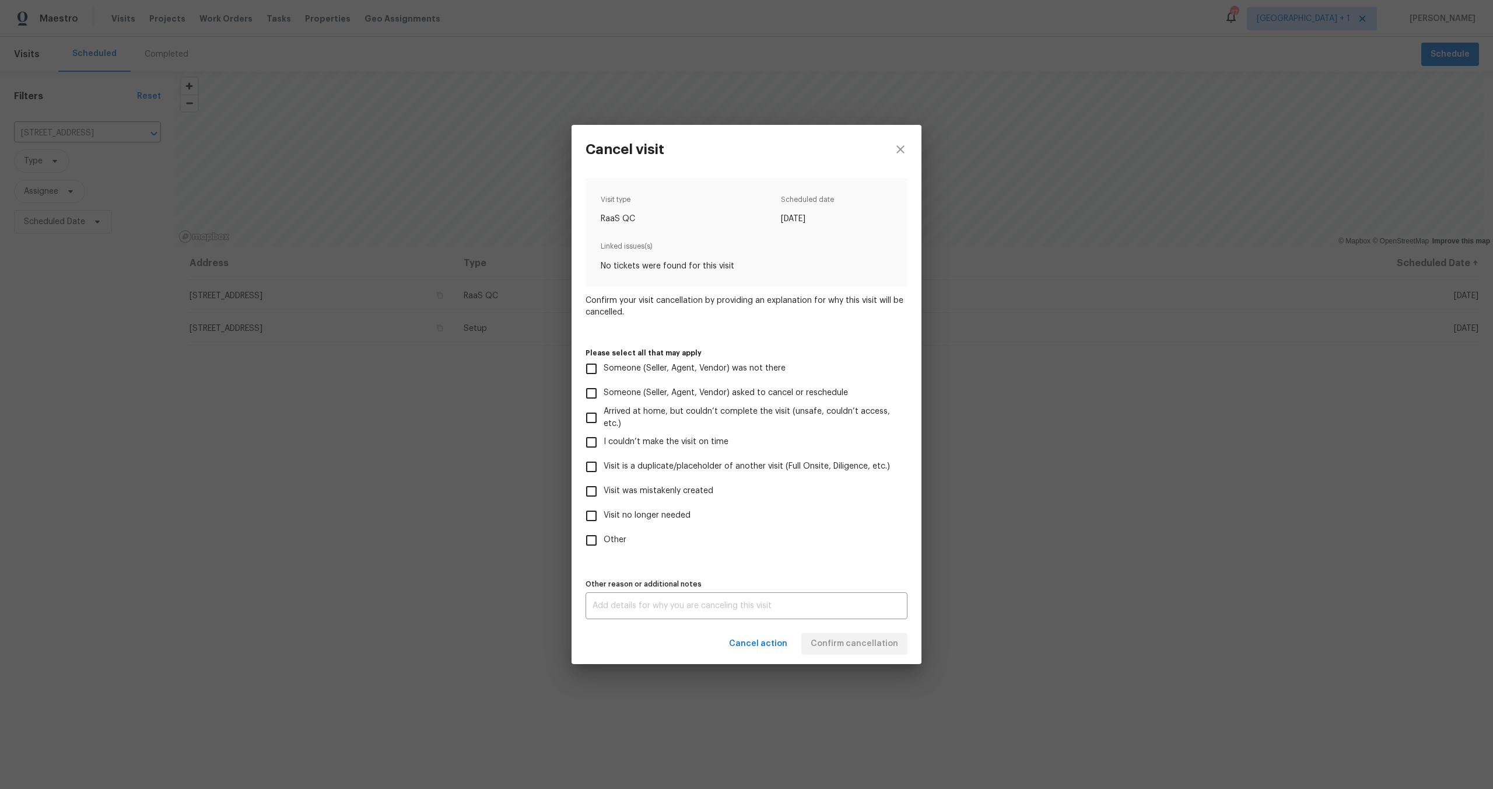
click at [593, 488] on input "Visit was mistakenly created" at bounding box center [591, 491] width 24 height 24
checkbox input "true"
click at [887, 643] on span "Confirm cancellation" at bounding box center [854, 643] width 87 height 15
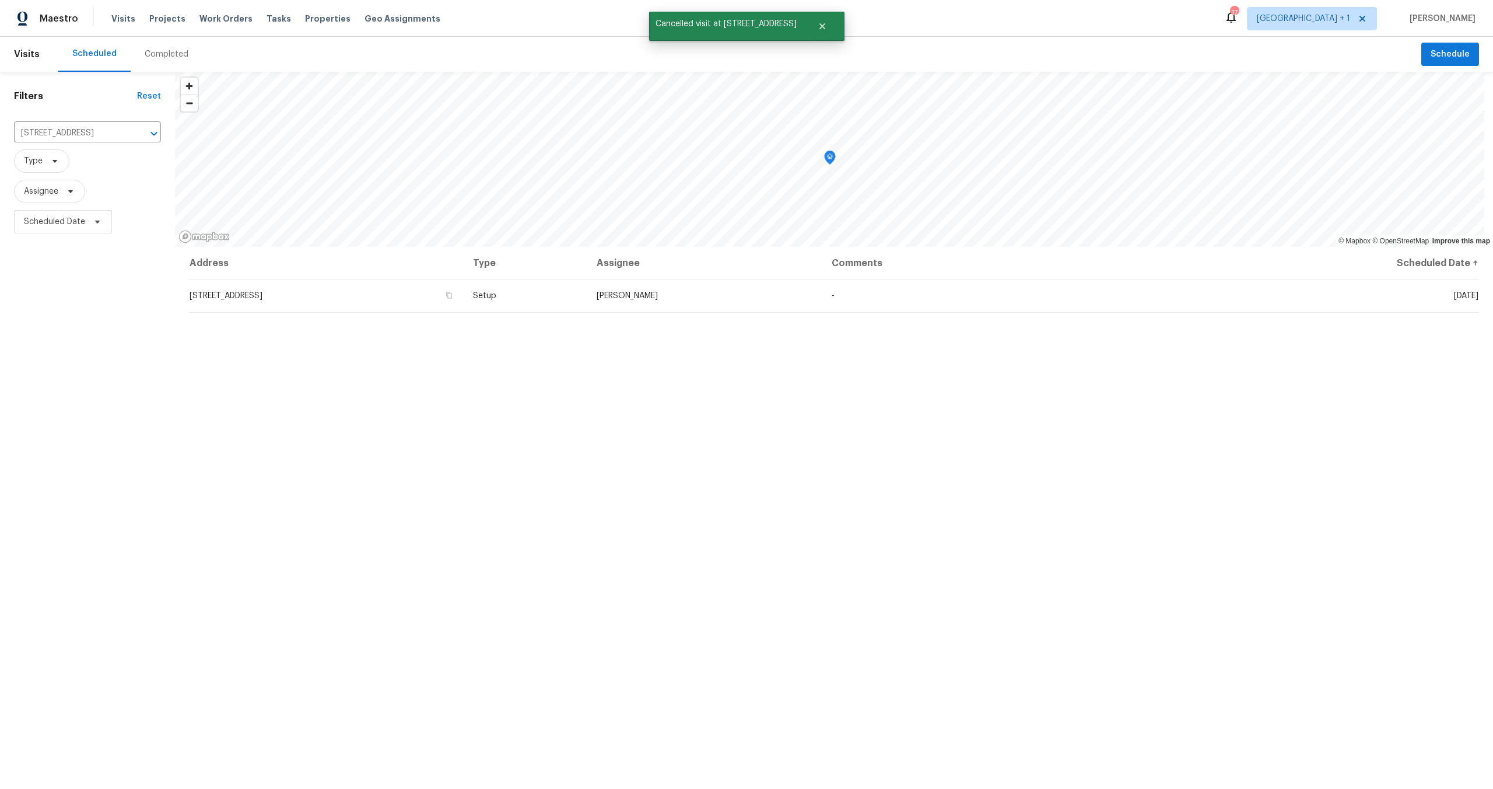
click at [632, 488] on div "Address Type Assignee Comments Scheduled Date ↑ 5989 Chaumont Dr, San Diego, CA…" at bounding box center [834, 562] width 1318 height 631
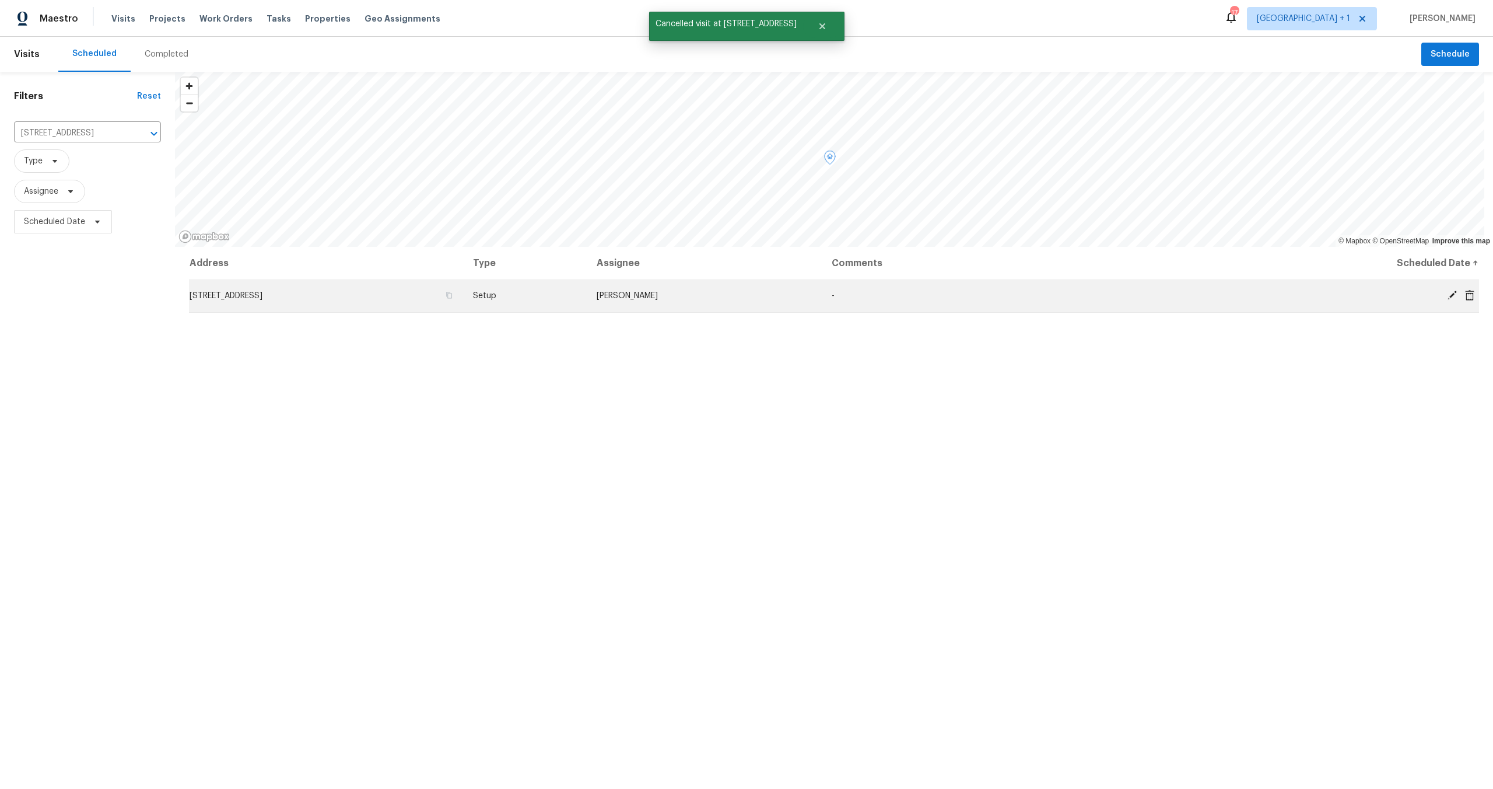
click at [235, 284] on td "5989 Chaumont Dr, San Diego, CA 92114" at bounding box center [326, 295] width 275 height 33
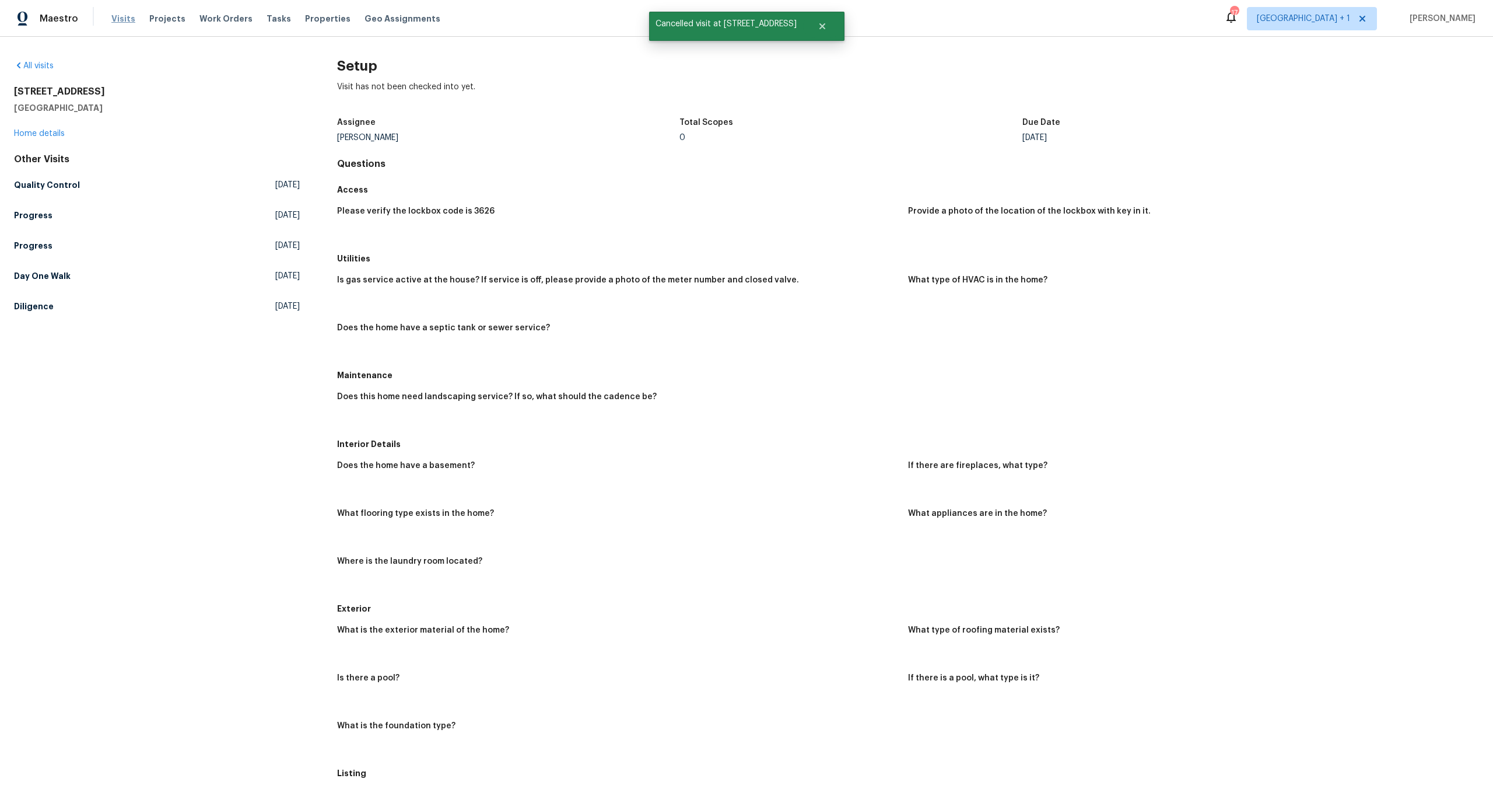
click at [113, 20] on span "Visits" at bounding box center [123, 19] width 24 height 12
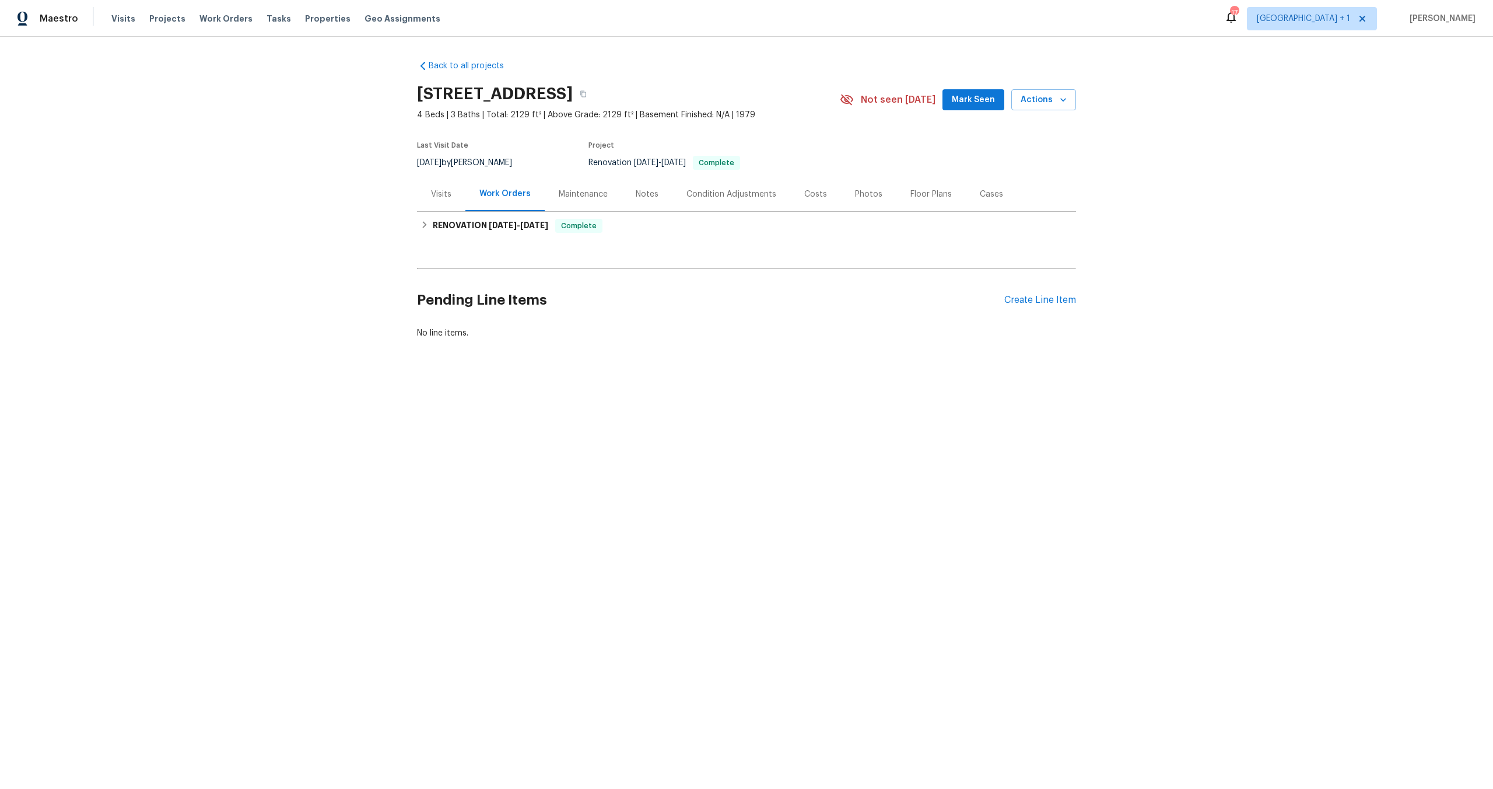
click at [440, 195] on div "Visits" at bounding box center [441, 194] width 20 height 12
click at [433, 194] on div "Visits" at bounding box center [441, 194] width 20 height 12
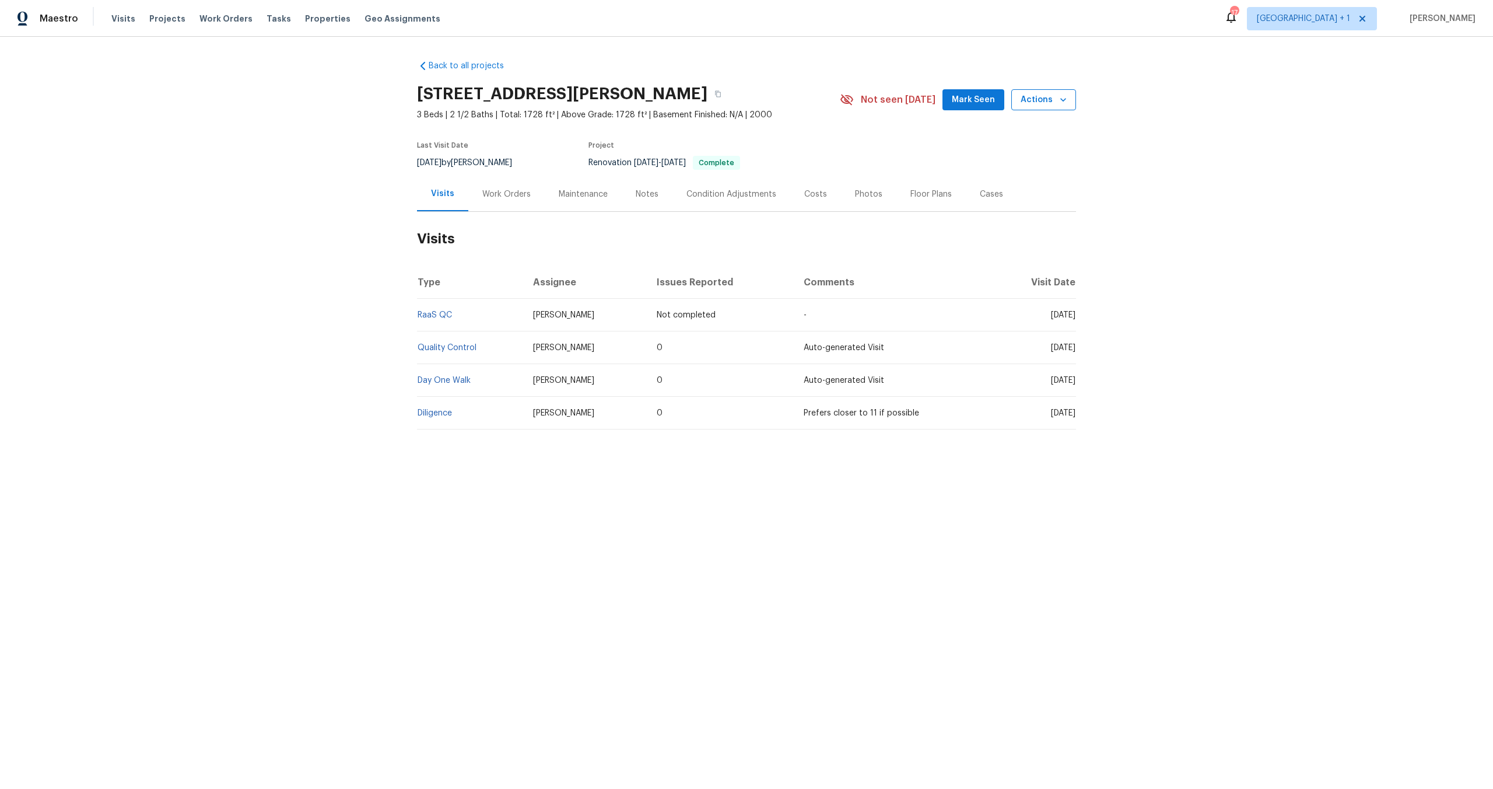
click at [1039, 103] on span "Actions" at bounding box center [1044, 100] width 46 height 15
click at [1014, 145] on p "Schedule a visit" at bounding box center [997, 144] width 60 height 12
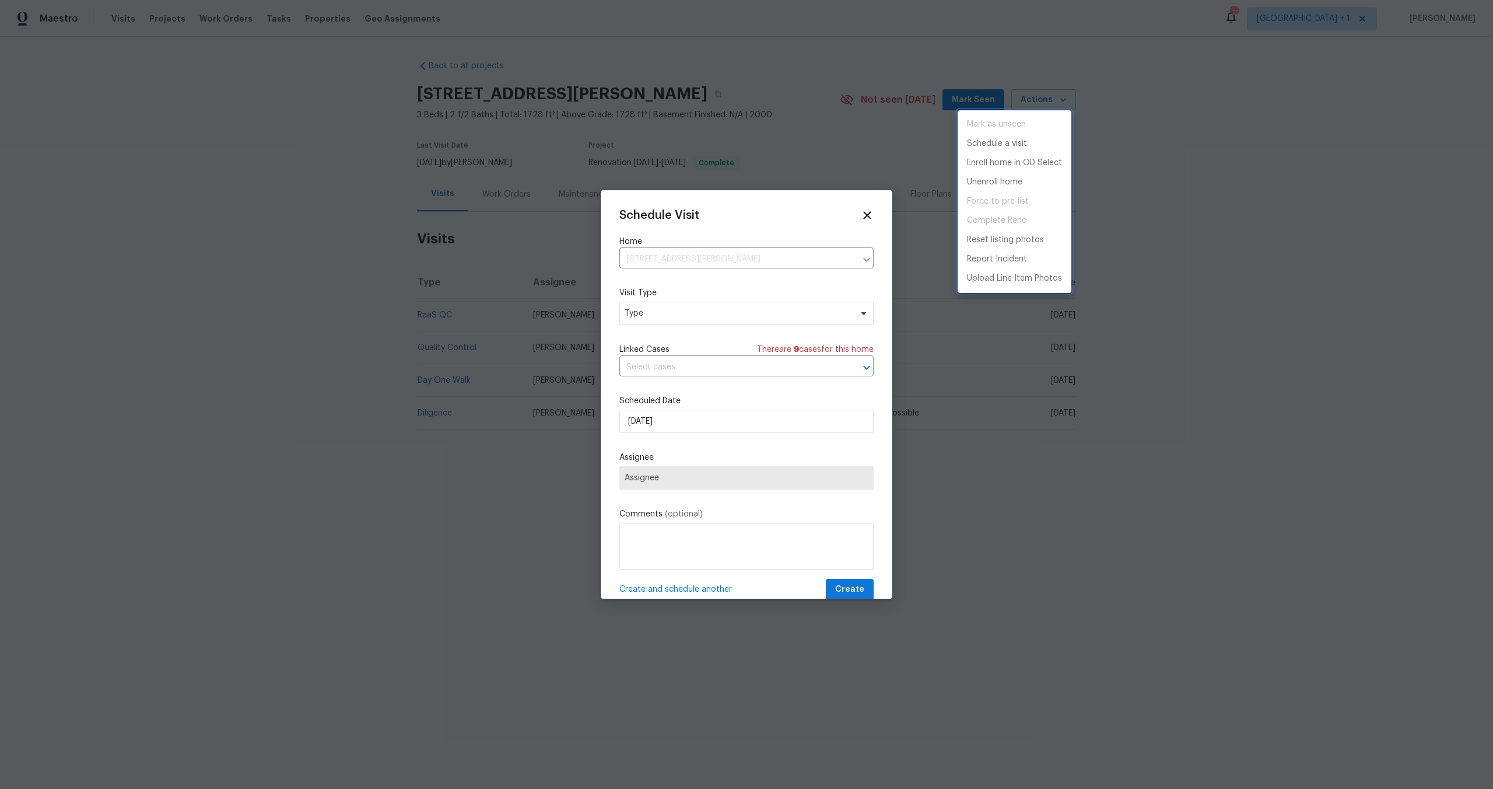
click at [686, 309] on div at bounding box center [746, 394] width 1493 height 789
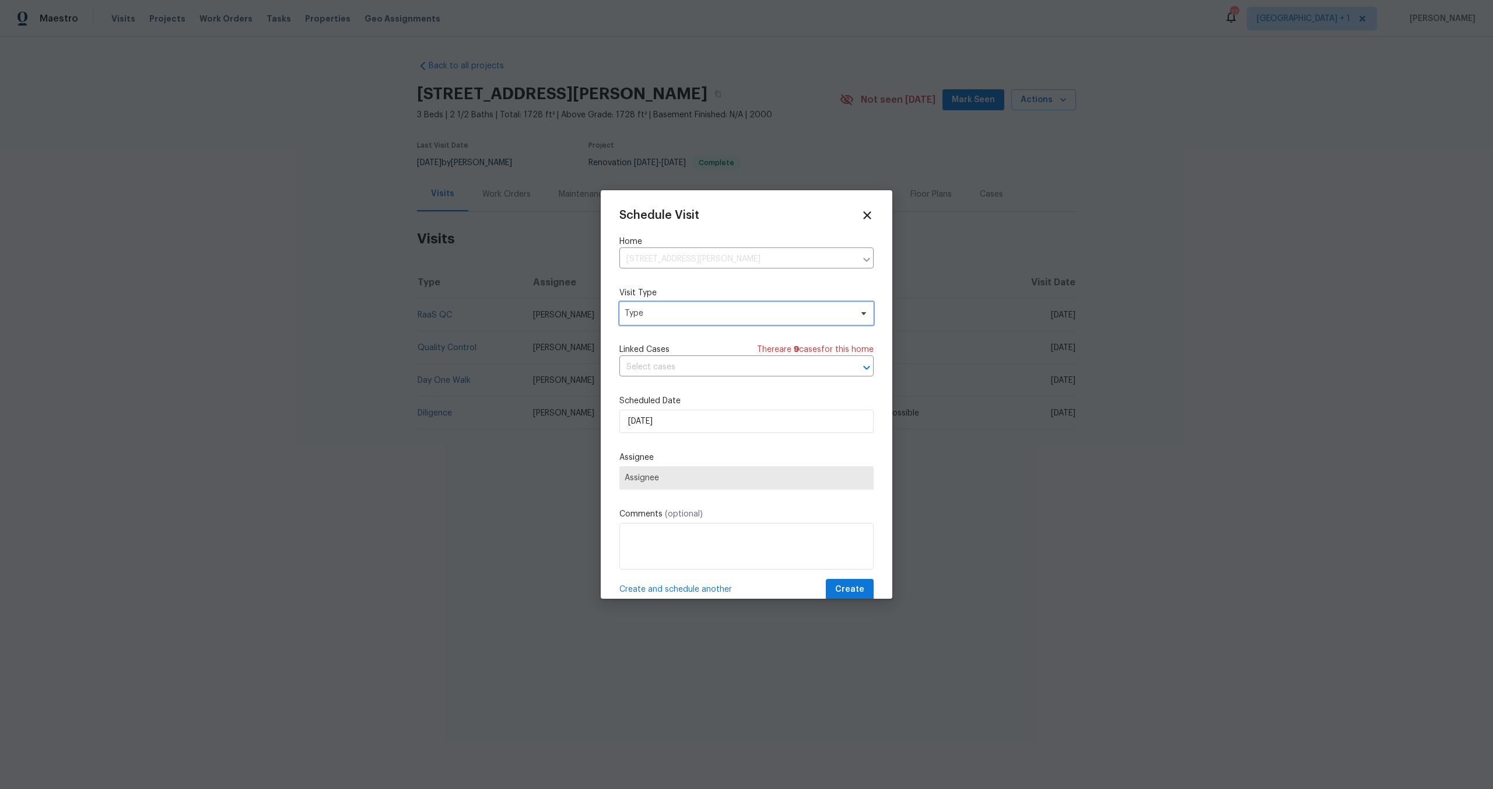
click at [686, 312] on span "Type" at bounding box center [738, 313] width 227 height 12
type input "set"
click at [661, 400] on div "Setup" at bounding box center [687, 401] width 129 height 16
click at [643, 401] on div "Setup" at bounding box center [637, 401] width 23 height 12
click at [717, 471] on span "Assignee" at bounding box center [746, 477] width 254 height 23
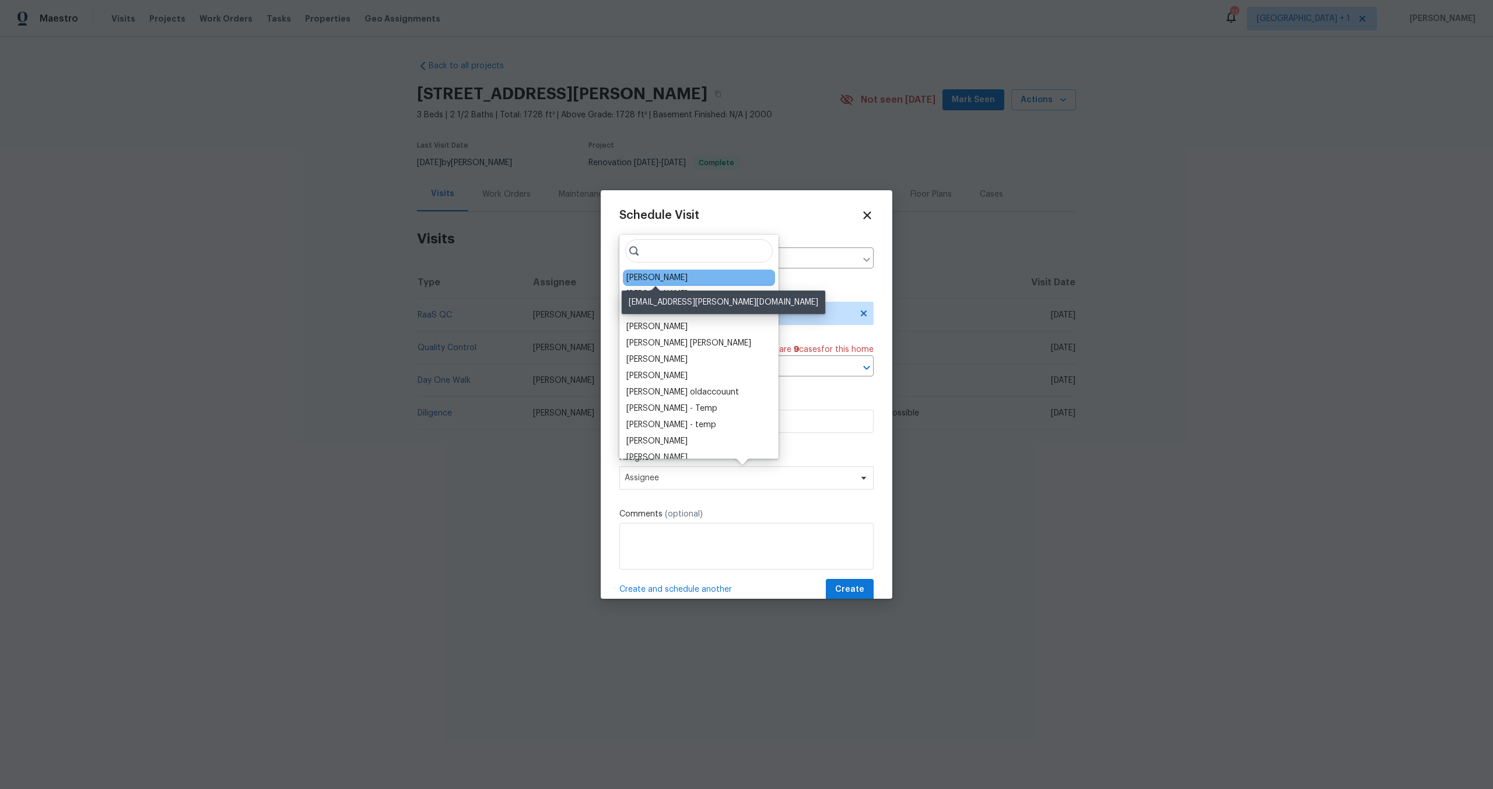
click at [684, 275] on div "[PERSON_NAME]" at bounding box center [656, 278] width 61 height 12
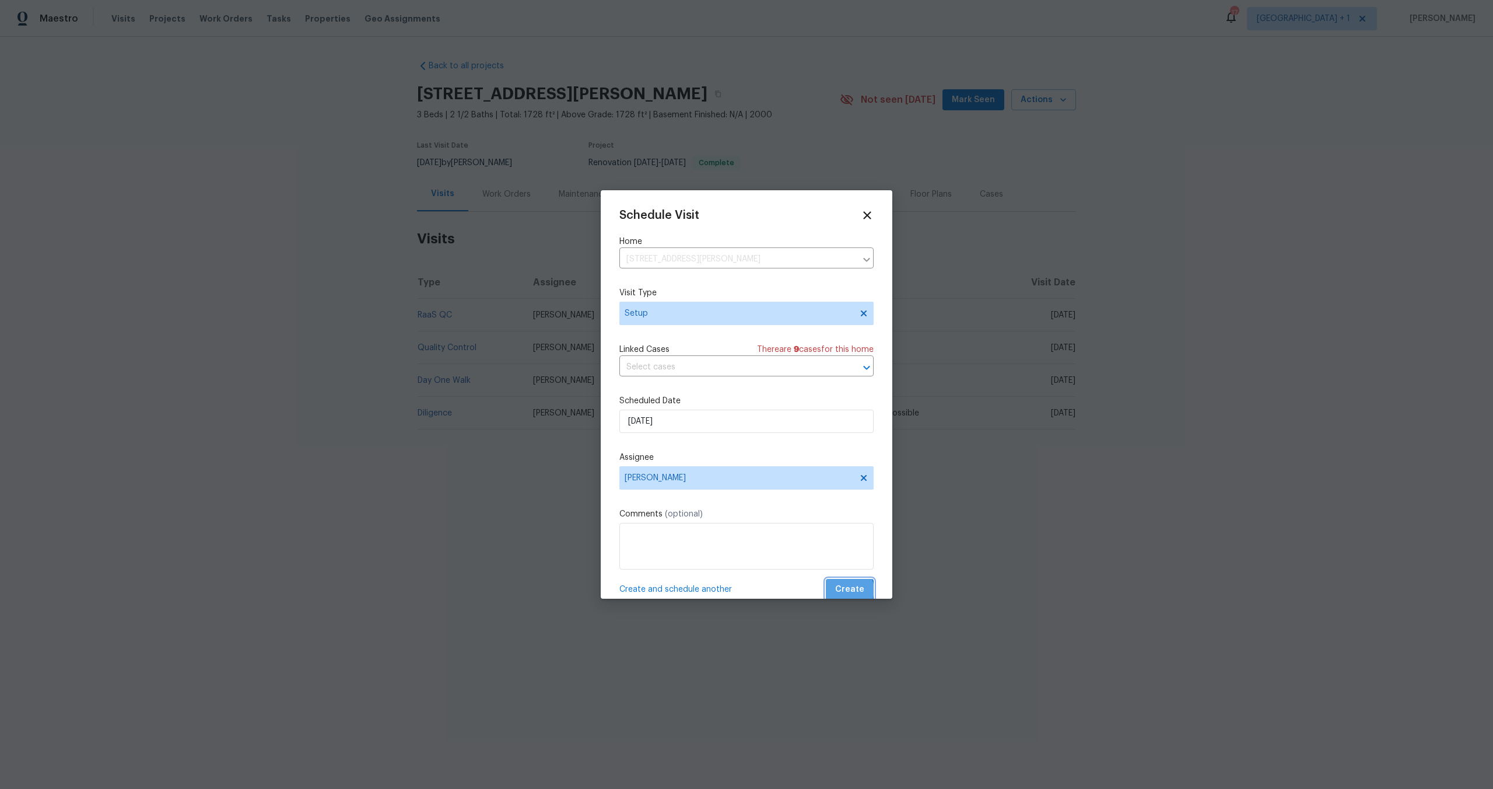
click at [842, 590] on span "Create" at bounding box center [849, 589] width 29 height 15
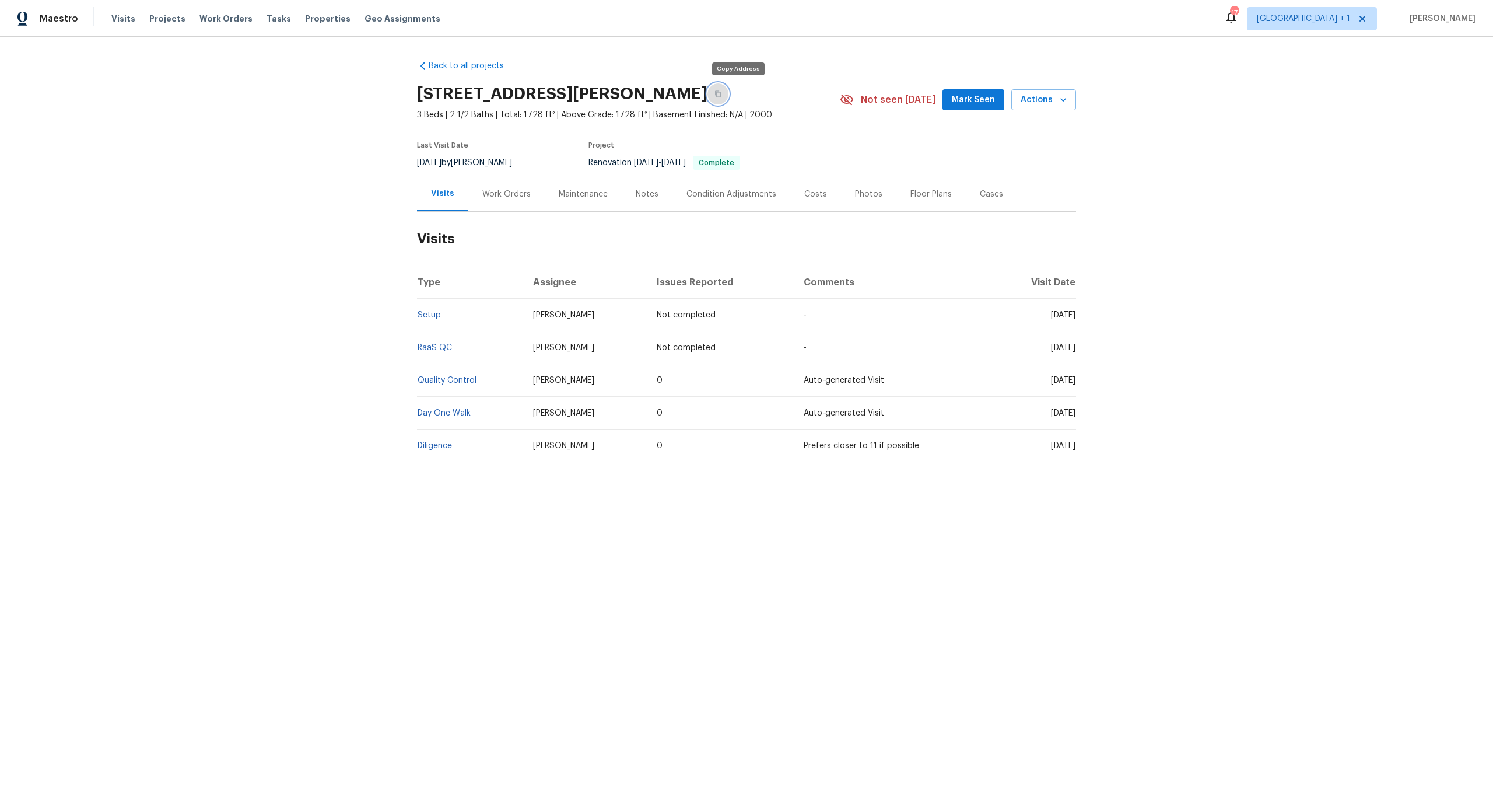
click at [729, 90] on button "button" at bounding box center [718, 93] width 21 height 21
